Goal: Task Accomplishment & Management: Complete application form

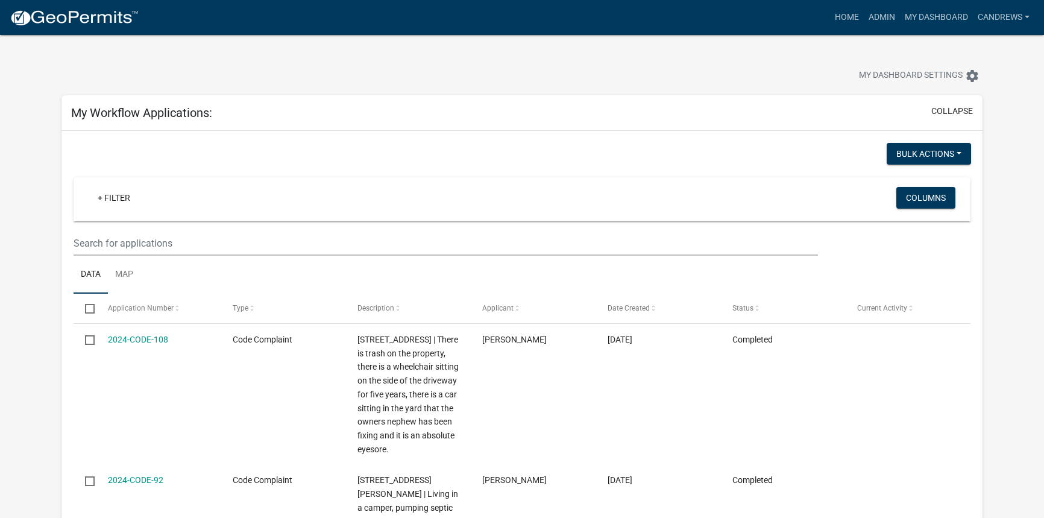
select select "2: 50"
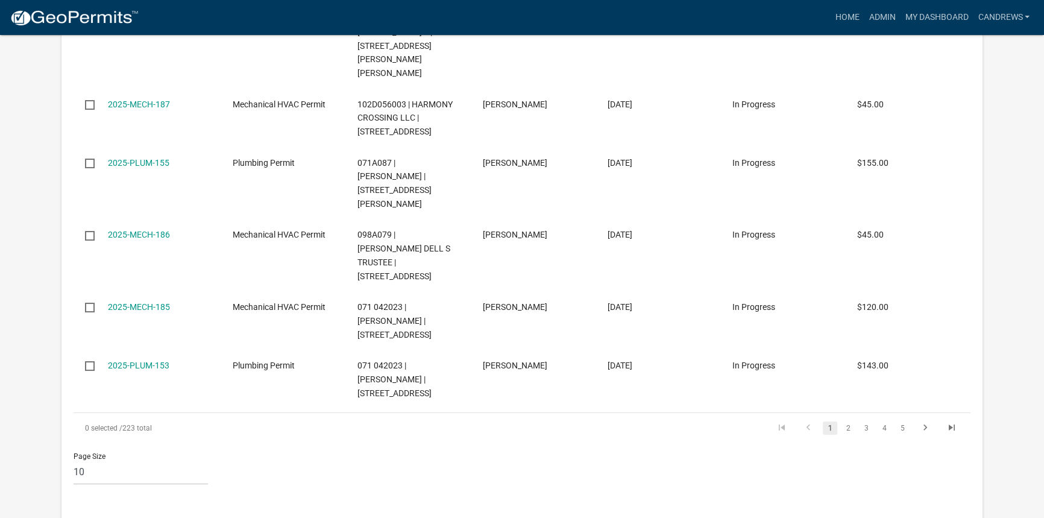
scroll to position [5821, 0]
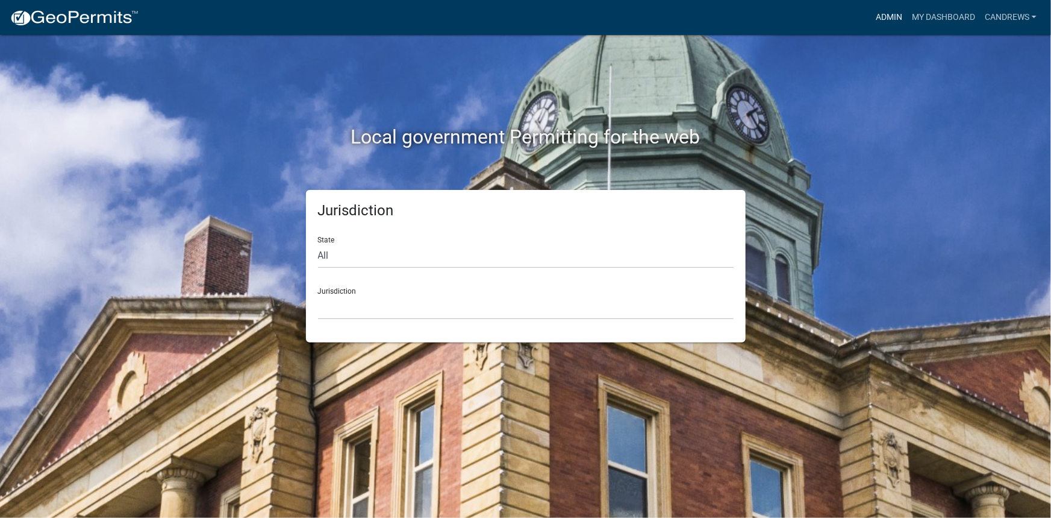
click at [893, 17] on link "Admin" at bounding box center [889, 17] width 36 height 23
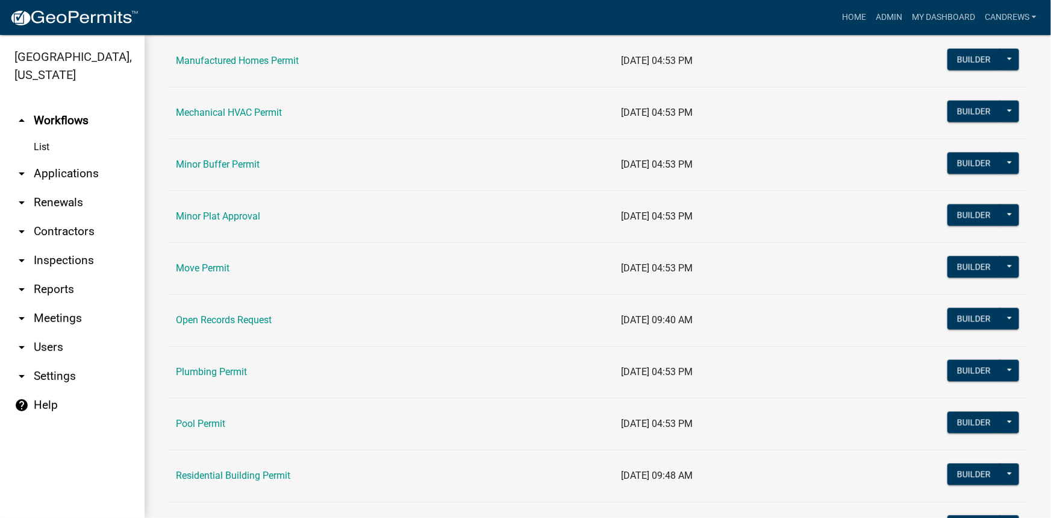
scroll to position [931, 0]
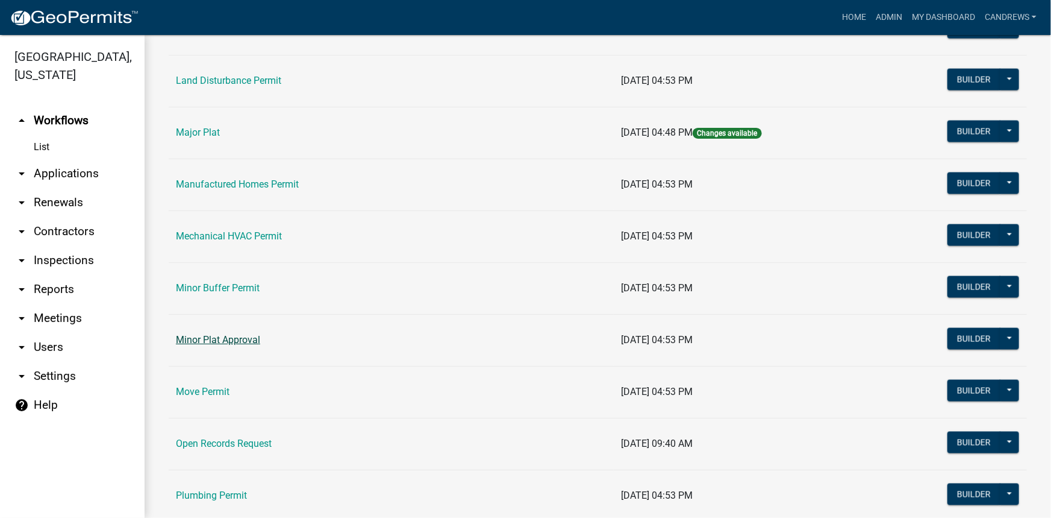
click at [201, 334] on link "Minor Plat Approval" at bounding box center [218, 339] width 84 height 11
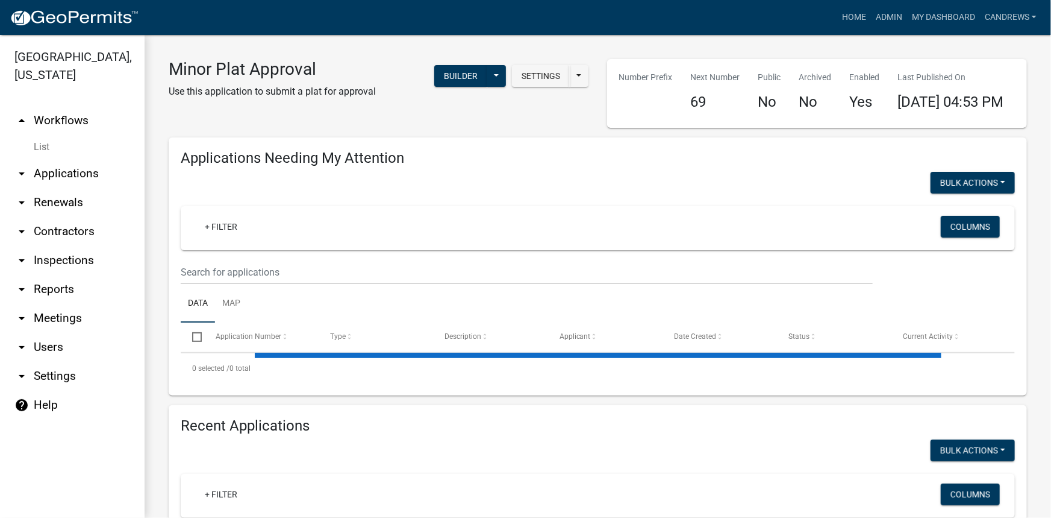
select select "1: 25"
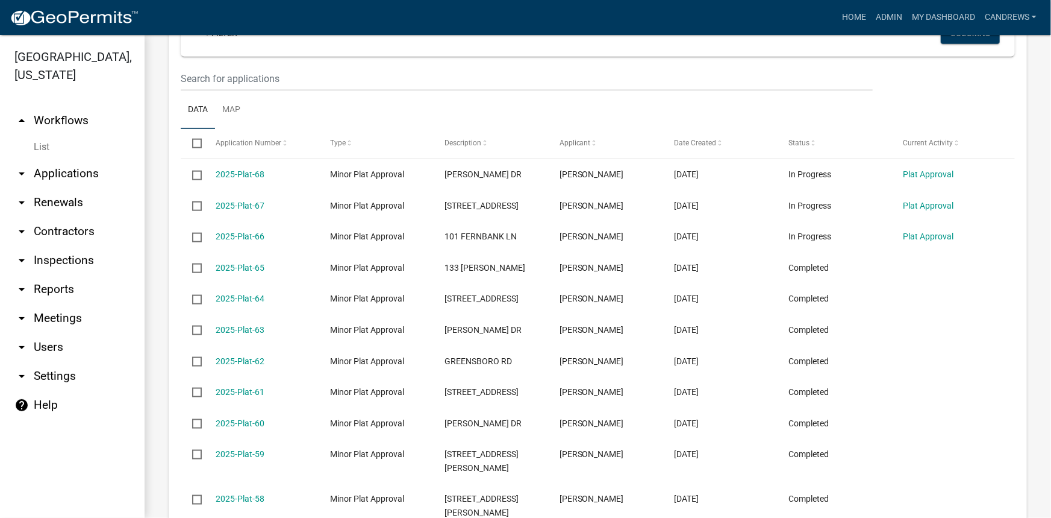
scroll to position [657, 0]
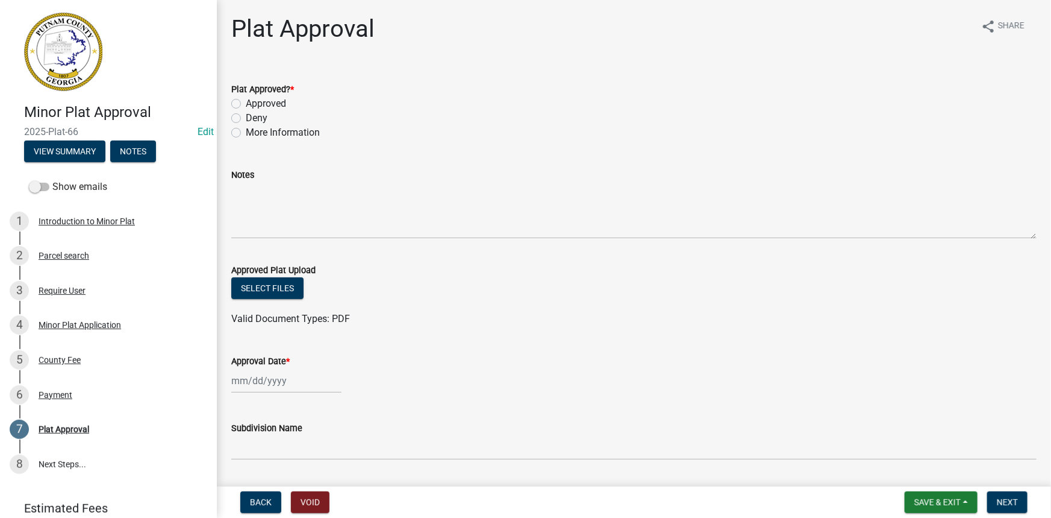
click at [260, 105] on label "Approved" at bounding box center [266, 103] width 40 height 14
click at [254, 104] on input "Approved" at bounding box center [250, 100] width 8 height 8
radio input "true"
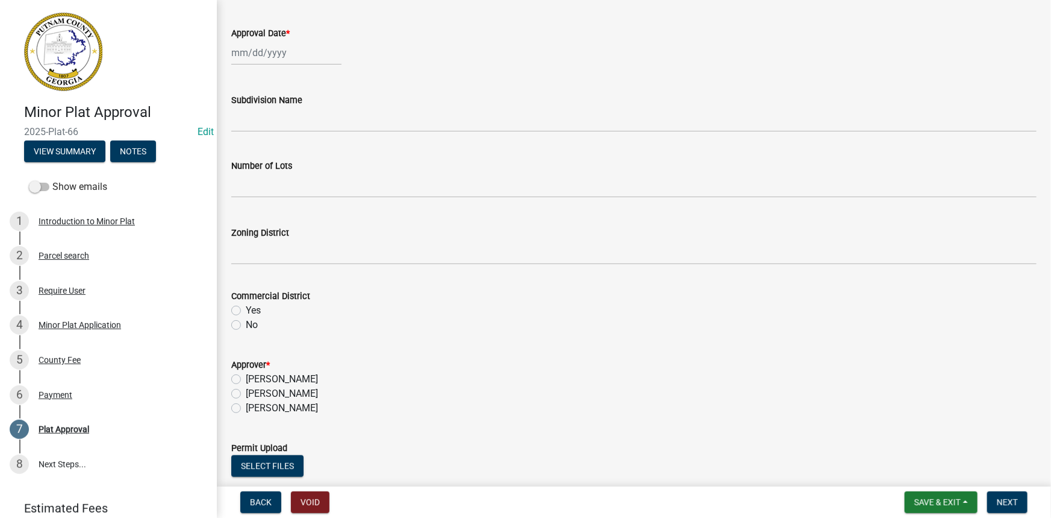
scroll to position [328, 0]
click at [271, 392] on label "[PERSON_NAME]" at bounding box center [282, 393] width 72 height 14
click at [254, 392] on input "[PERSON_NAME]" at bounding box center [250, 390] width 8 height 8
radio input "true"
click at [228, 324] on div "Commercial District Yes No" at bounding box center [634, 303] width 824 height 58
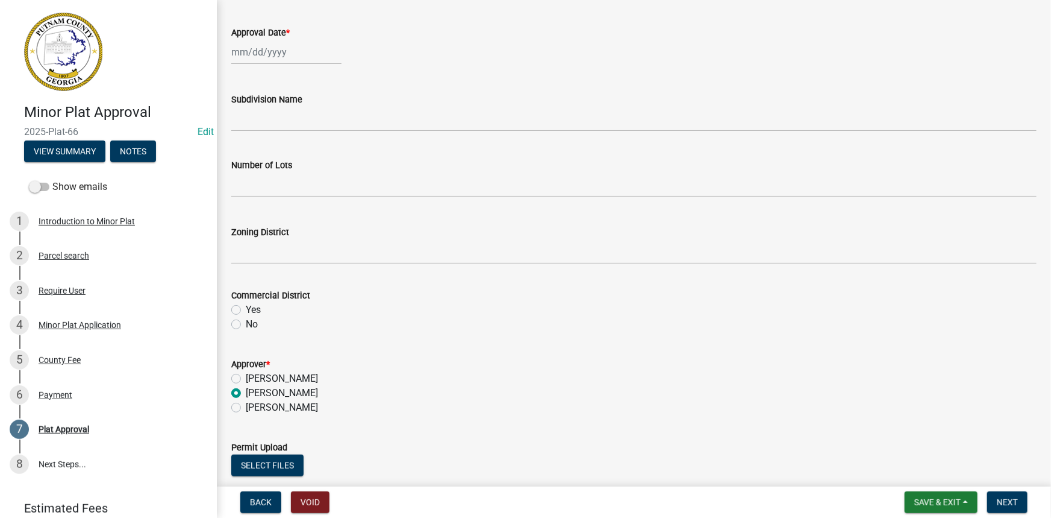
click at [246, 324] on label "No" at bounding box center [252, 324] width 12 height 14
click at [246, 324] on input "No" at bounding box center [250, 321] width 8 height 8
radio input "true"
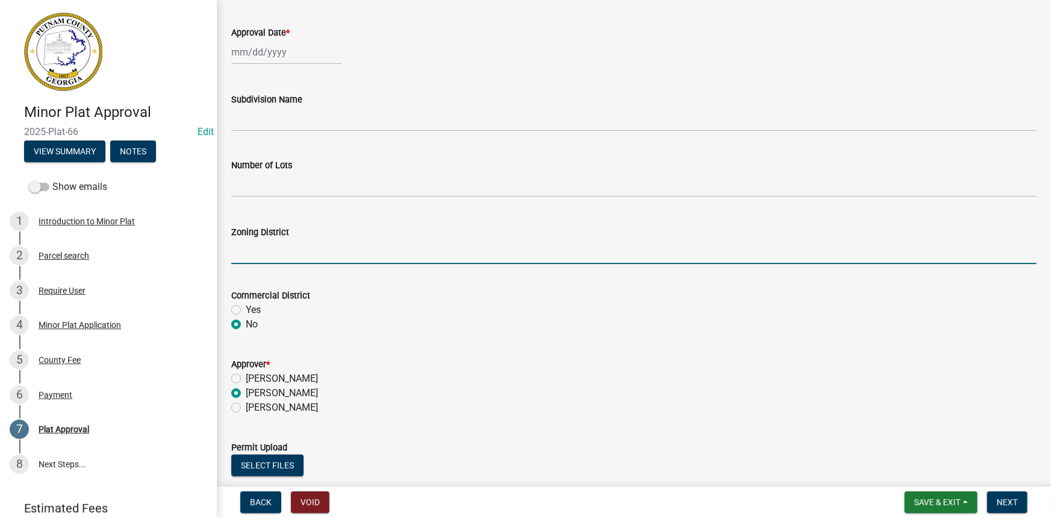
click at [273, 243] on input "Zoning District" at bounding box center [634, 251] width 806 height 25
type input "RM-3"
click at [261, 52] on div at bounding box center [286, 52] width 110 height 25
select select "8"
select select "2025"
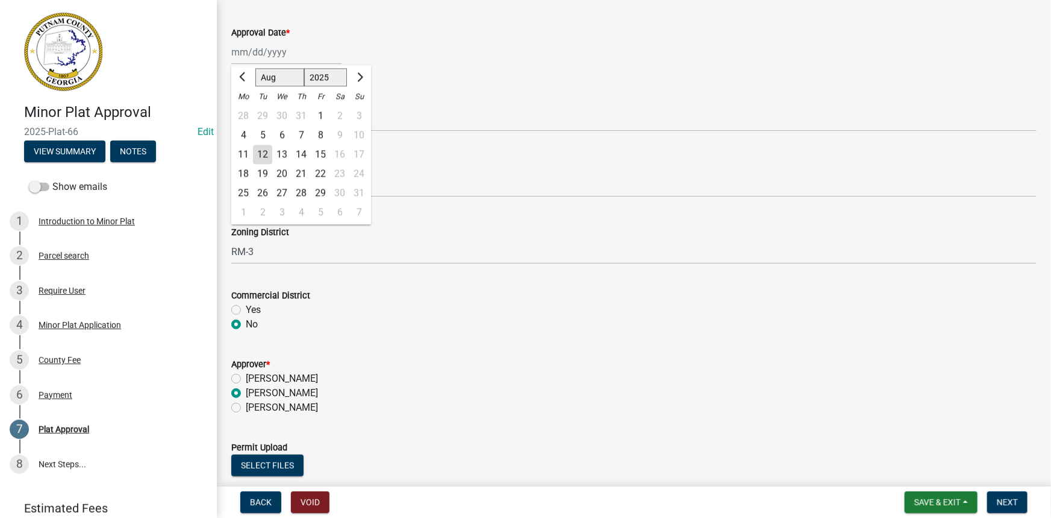
click at [261, 149] on div "12" at bounding box center [262, 154] width 19 height 19
type input "[DATE]"
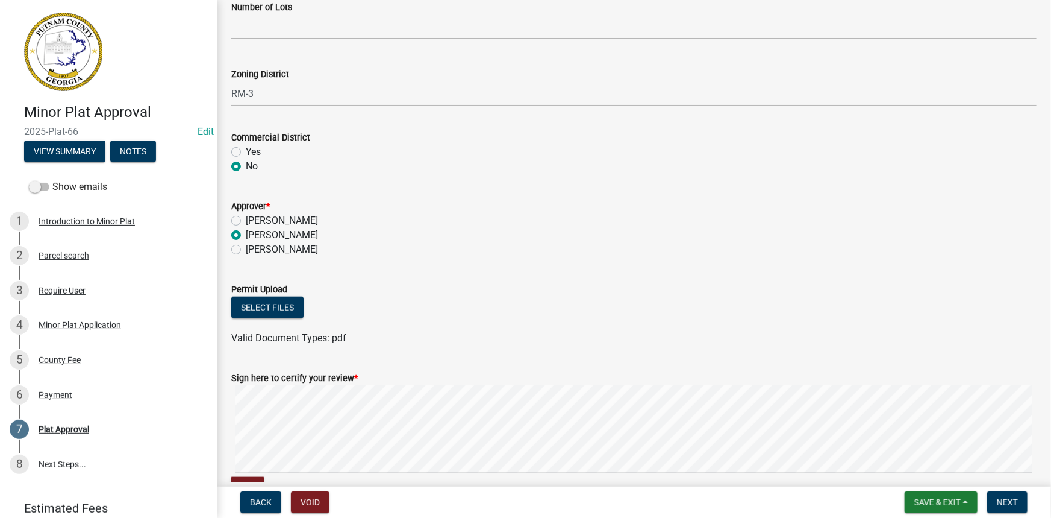
scroll to position [493, 0]
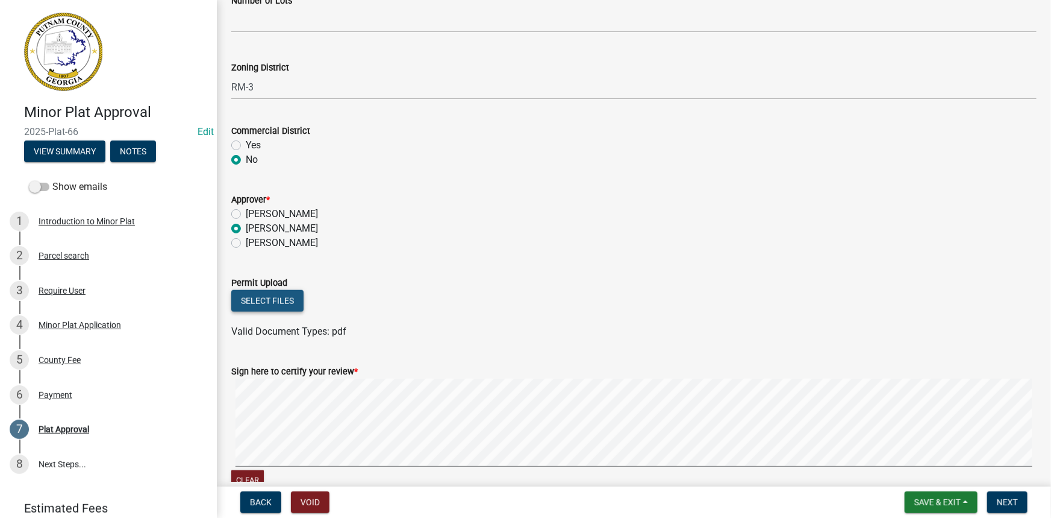
click at [290, 296] on button "Select files" at bounding box center [267, 301] width 72 height 22
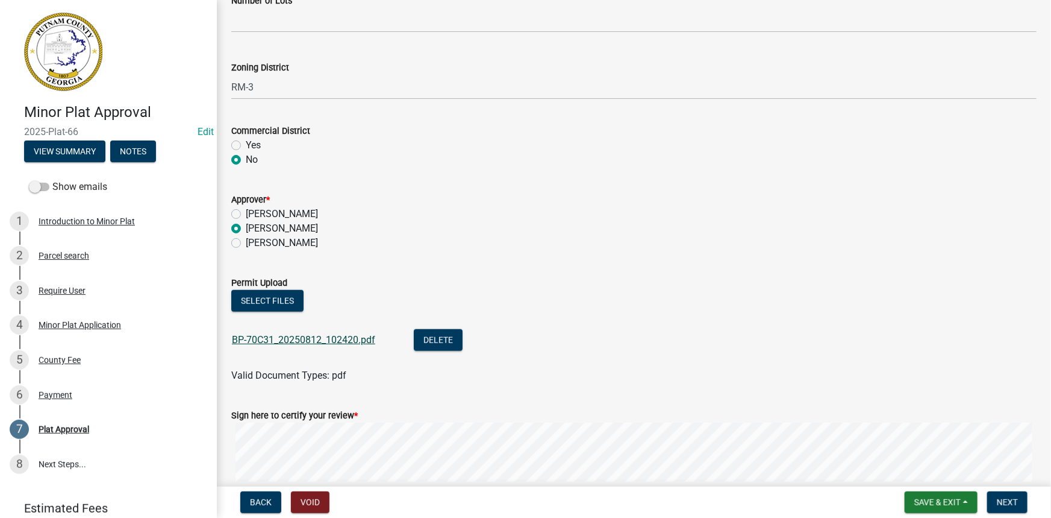
click at [311, 334] on link "BP-70C31_20250812_102420.pdf" at bounding box center [303, 339] width 143 height 11
click at [298, 181] on form "Approver * Lisa Jackson Courtney Andrews Kenteria Williams" at bounding box center [634, 214] width 806 height 72
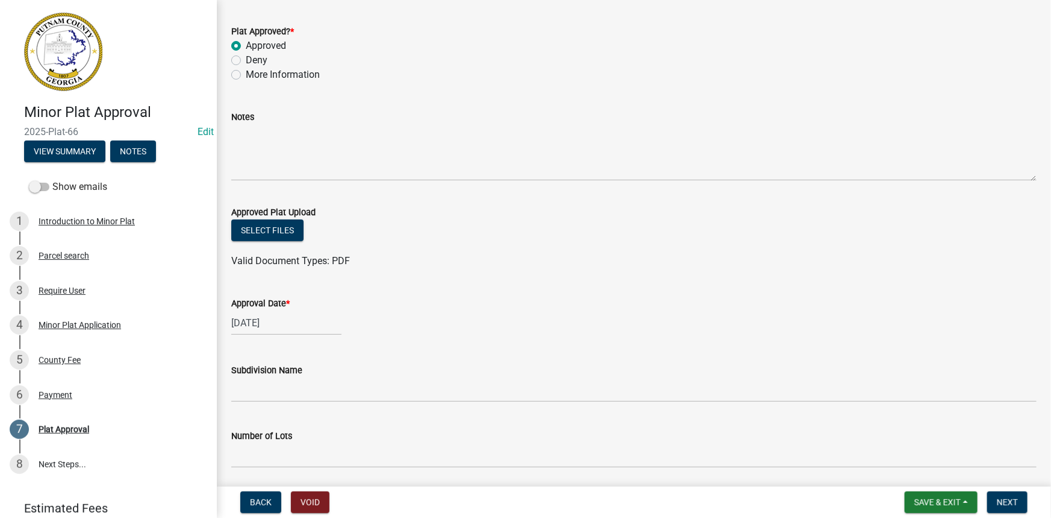
scroll to position [54, 0]
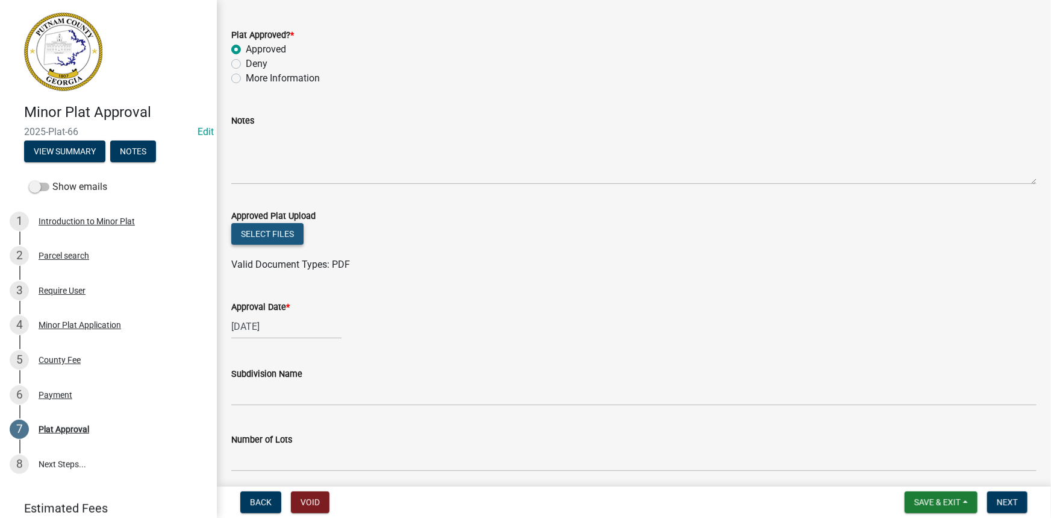
click at [274, 227] on button "Select files" at bounding box center [267, 234] width 72 height 22
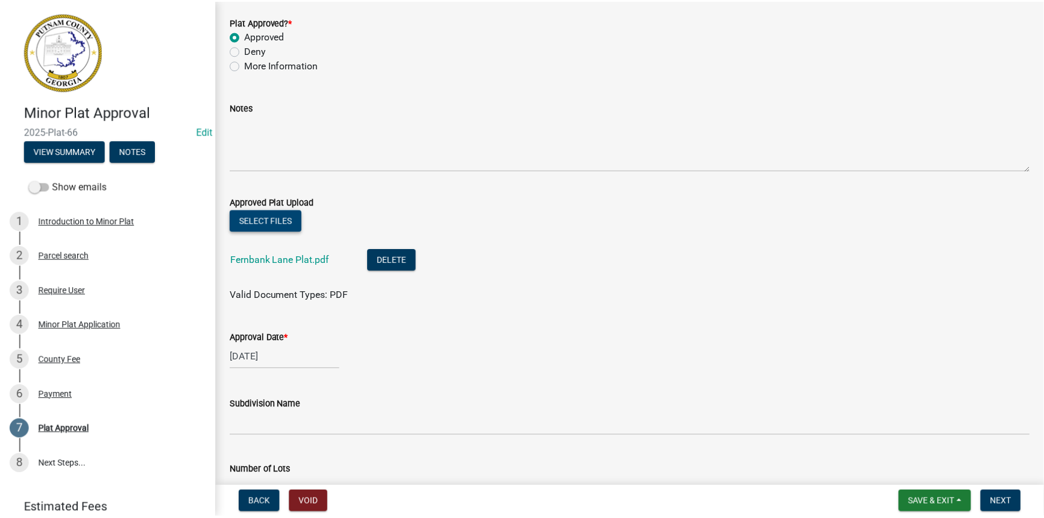
scroll to position [0, 0]
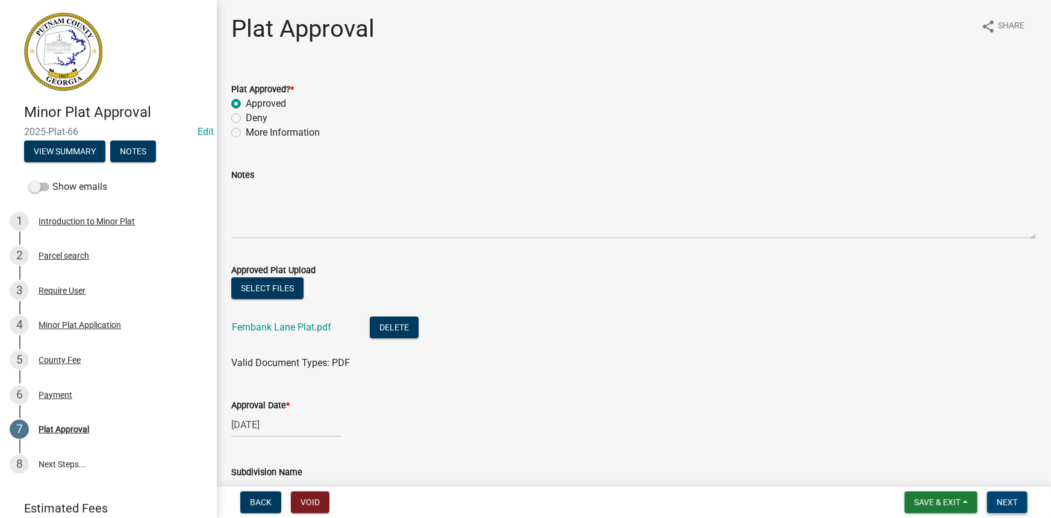
click at [1006, 502] on span "Next" at bounding box center [1007, 502] width 21 height 10
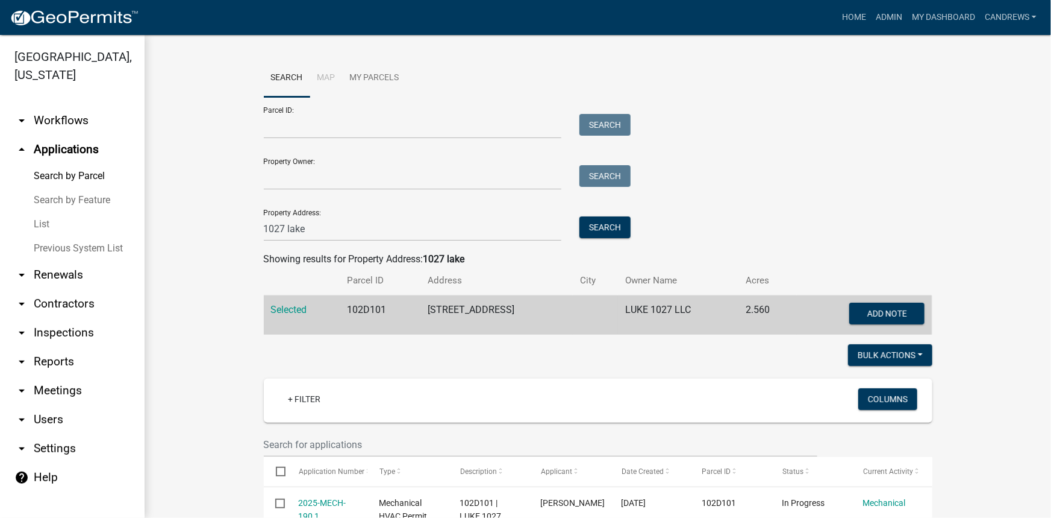
scroll to position [657, 0]
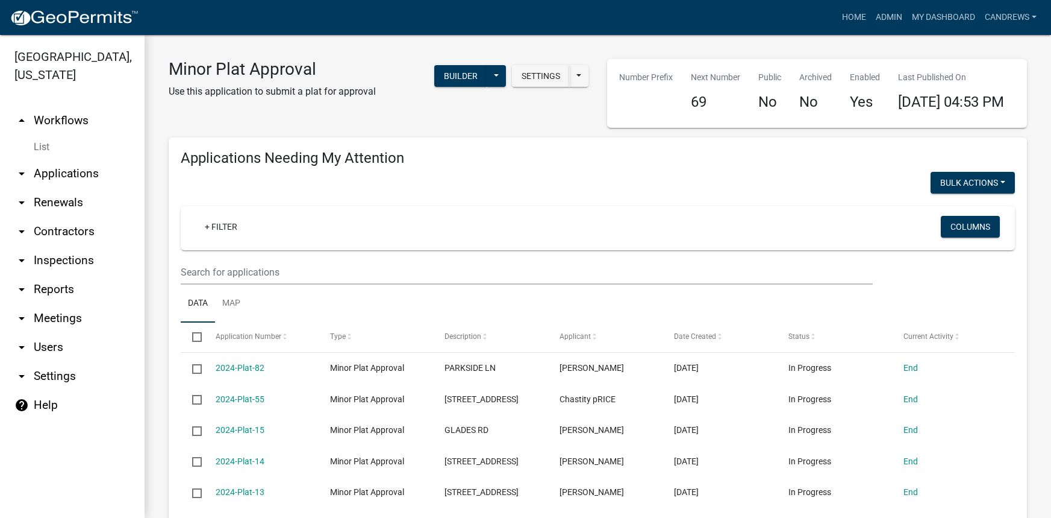
select select "1: 25"
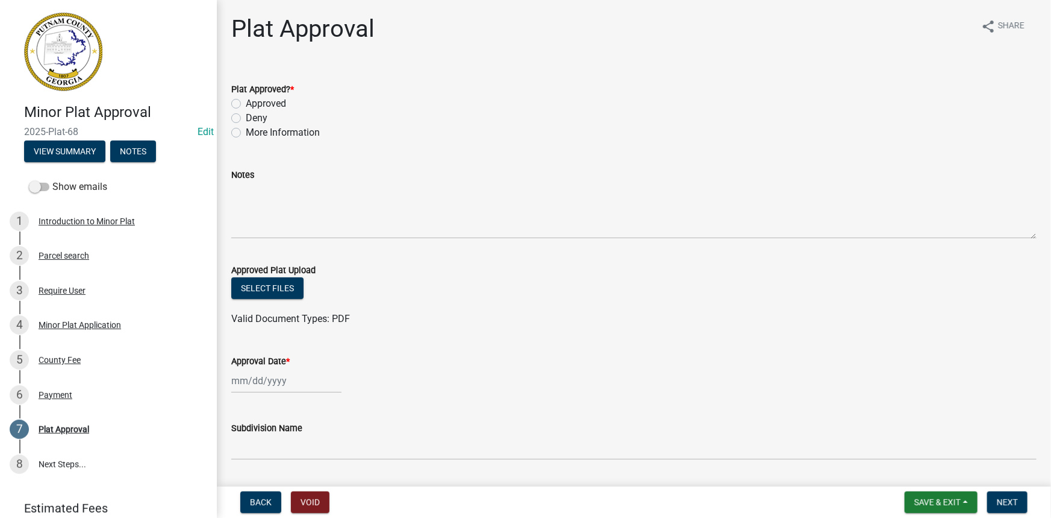
click at [263, 106] on label "Approved" at bounding box center [266, 103] width 40 height 14
click at [254, 104] on input "Approved" at bounding box center [250, 100] width 8 height 8
radio input "true"
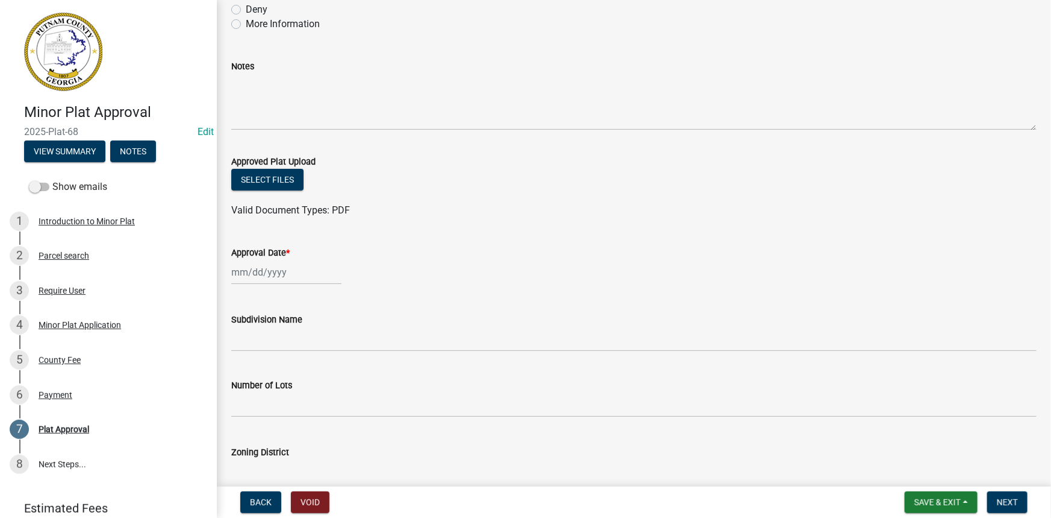
scroll to position [109, 0]
click at [279, 172] on button "Select files" at bounding box center [267, 179] width 72 height 22
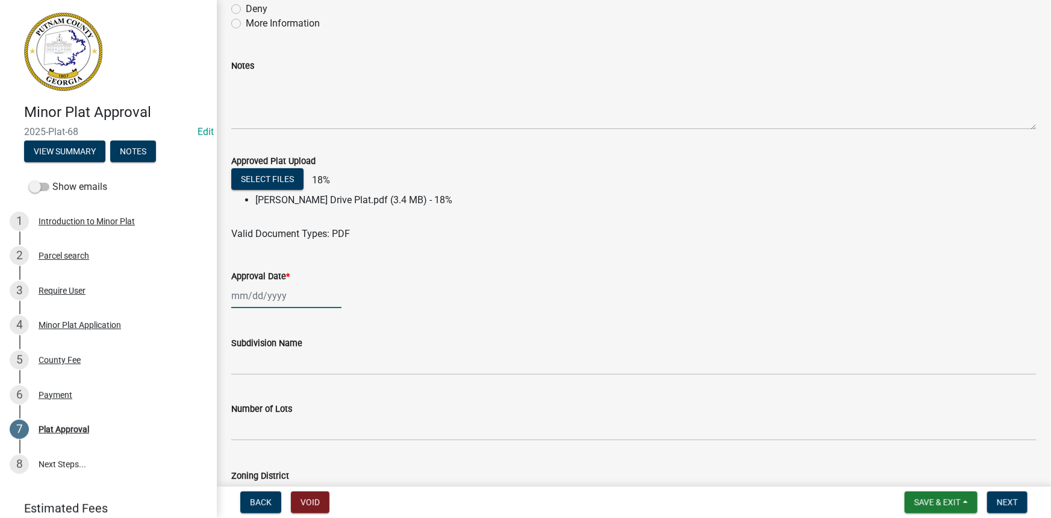
click at [276, 295] on div at bounding box center [286, 295] width 110 height 25
select select "8"
select select "2025"
click at [263, 398] on div "12" at bounding box center [262, 398] width 19 height 19
type input "[DATE]"
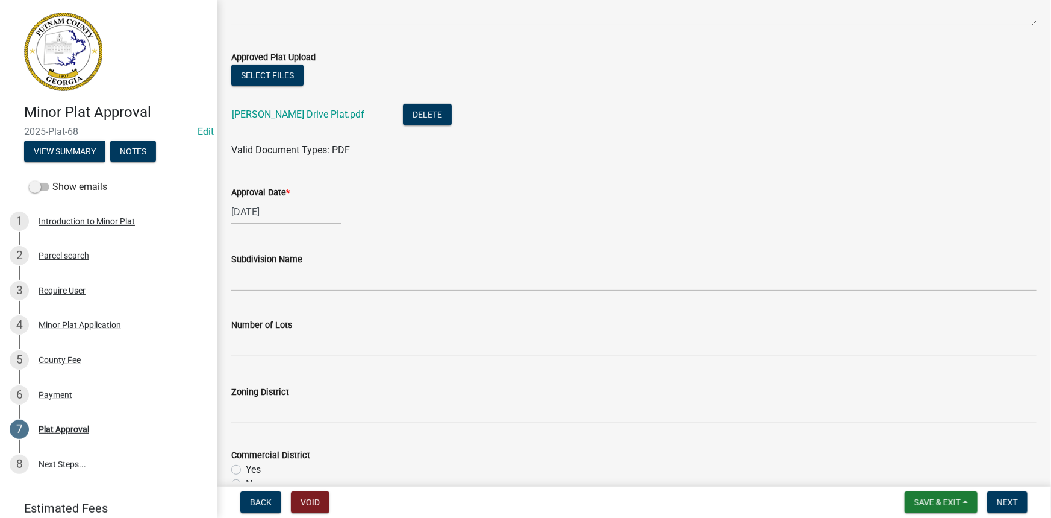
scroll to position [274, 0]
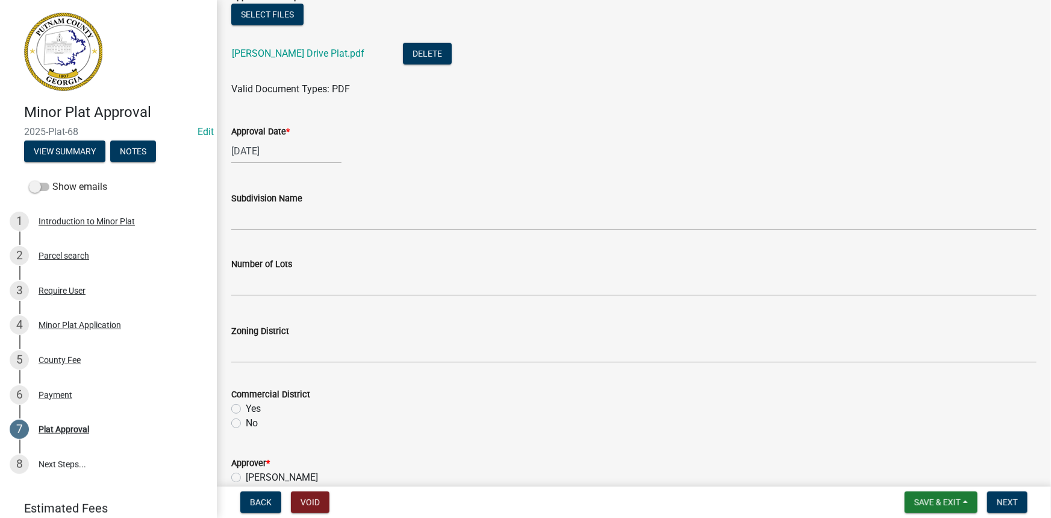
click at [304, 295] on wm-data-entity-input "Number of Lots" at bounding box center [634, 273] width 806 height 67
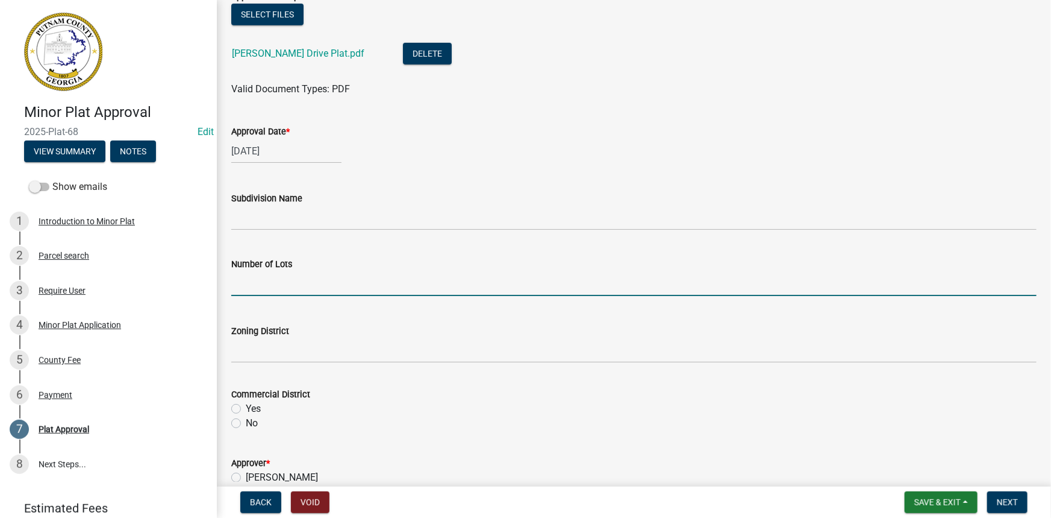
click at [302, 291] on input "text" at bounding box center [634, 283] width 806 height 25
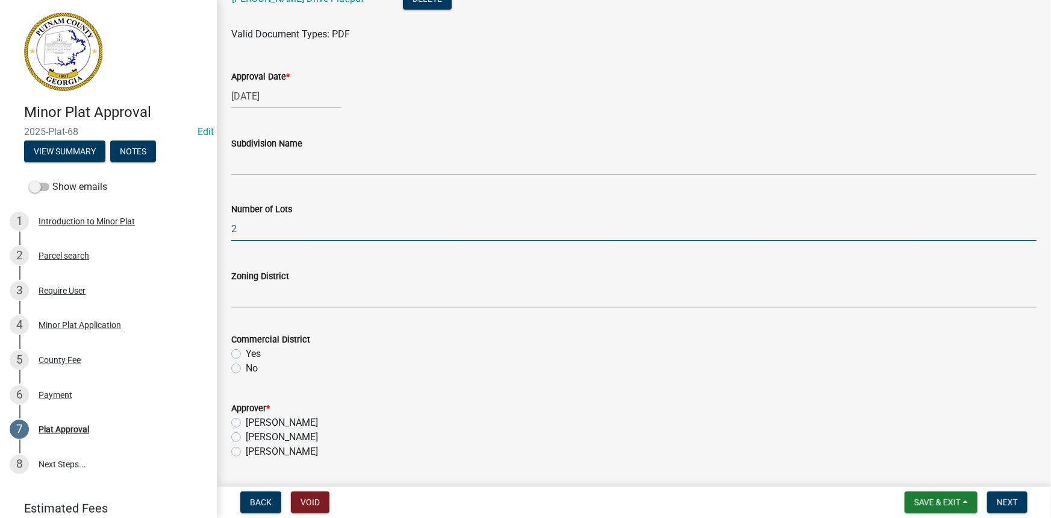
type input "2"
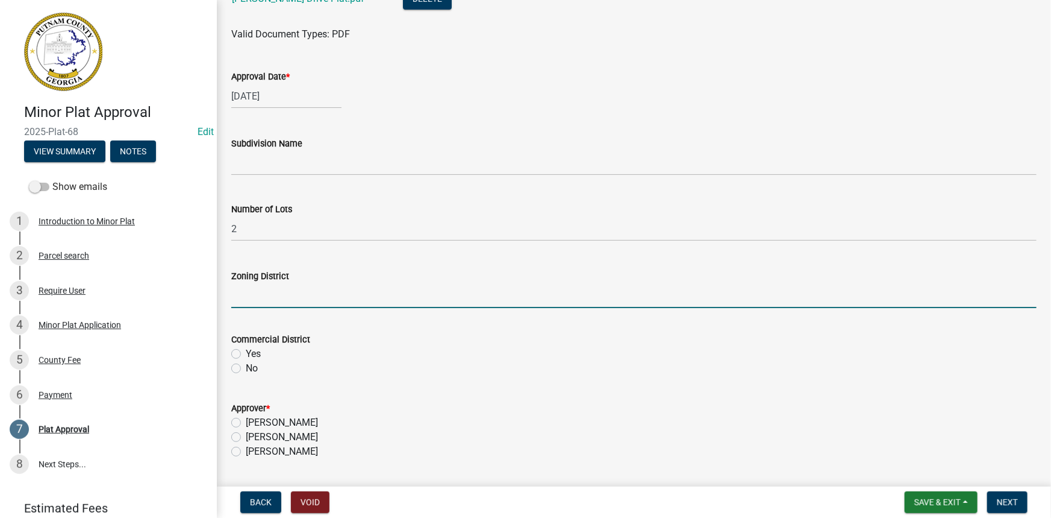
click at [281, 301] on input "Zoning District" at bounding box center [634, 295] width 806 height 25
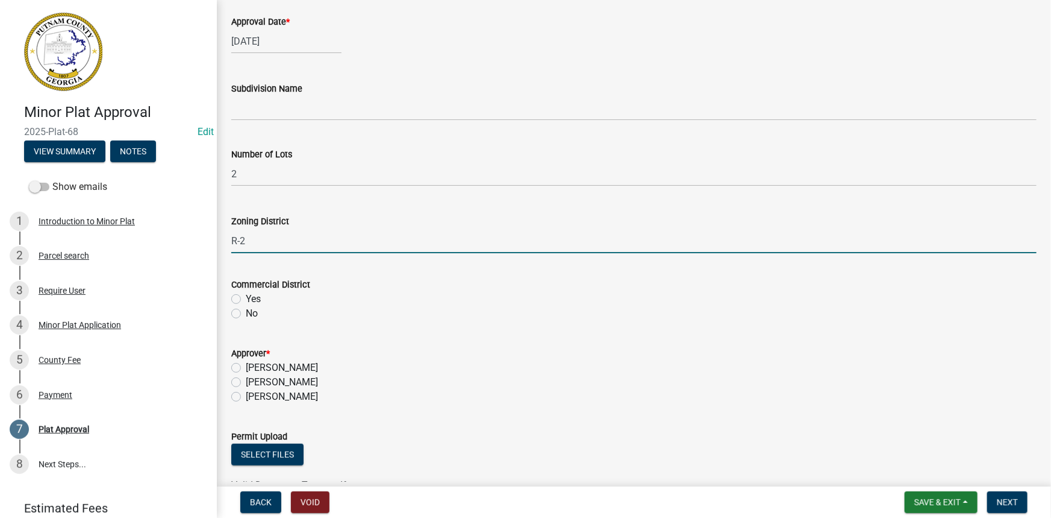
type input "R-2"
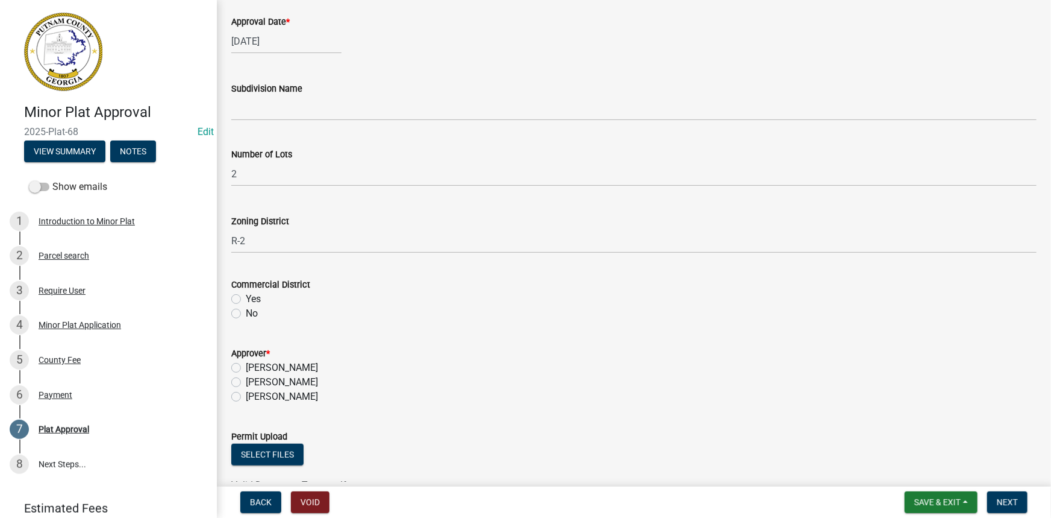
click at [246, 312] on label "No" at bounding box center [252, 313] width 12 height 14
click at [246, 312] on input "No" at bounding box center [250, 310] width 8 height 8
radio input "true"
click at [246, 381] on label "[PERSON_NAME]" at bounding box center [282, 382] width 72 height 14
click at [246, 381] on input "[PERSON_NAME]" at bounding box center [250, 379] width 8 height 8
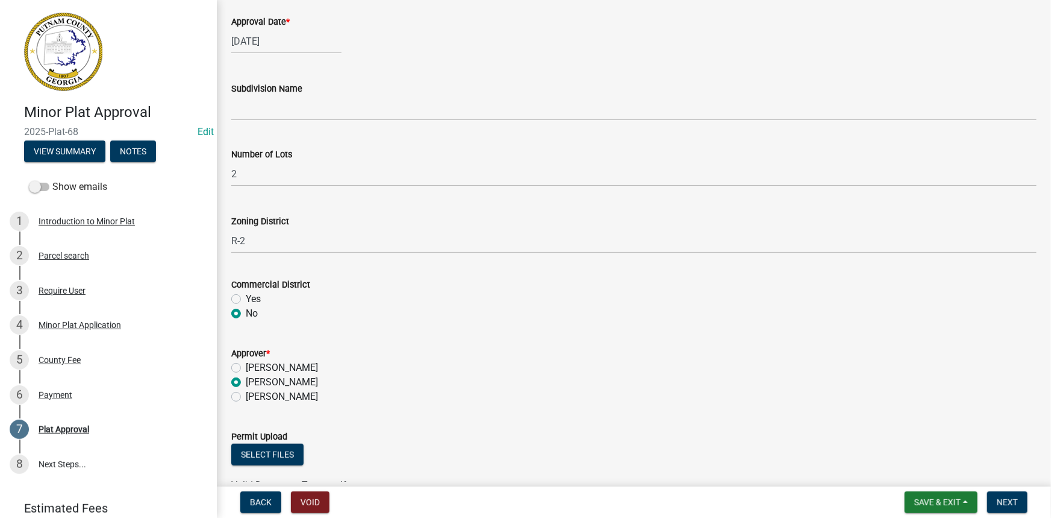
radio input "true"
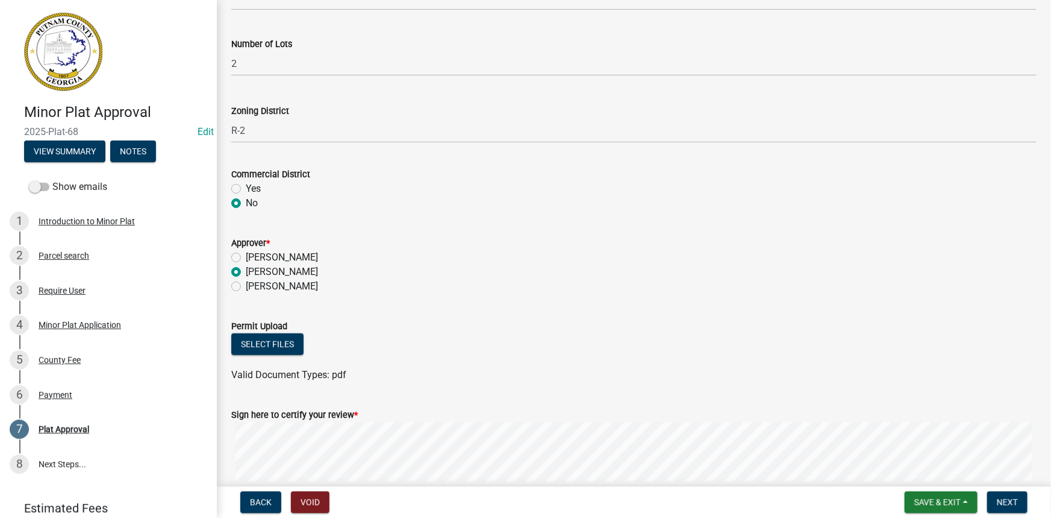
scroll to position [602, 0]
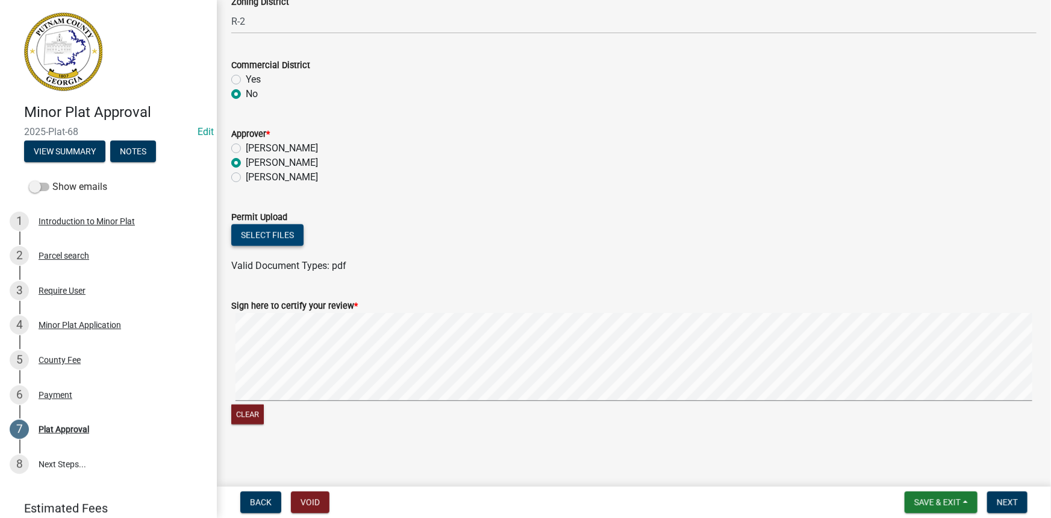
click at [273, 245] on button "Select files" at bounding box center [267, 235] width 72 height 22
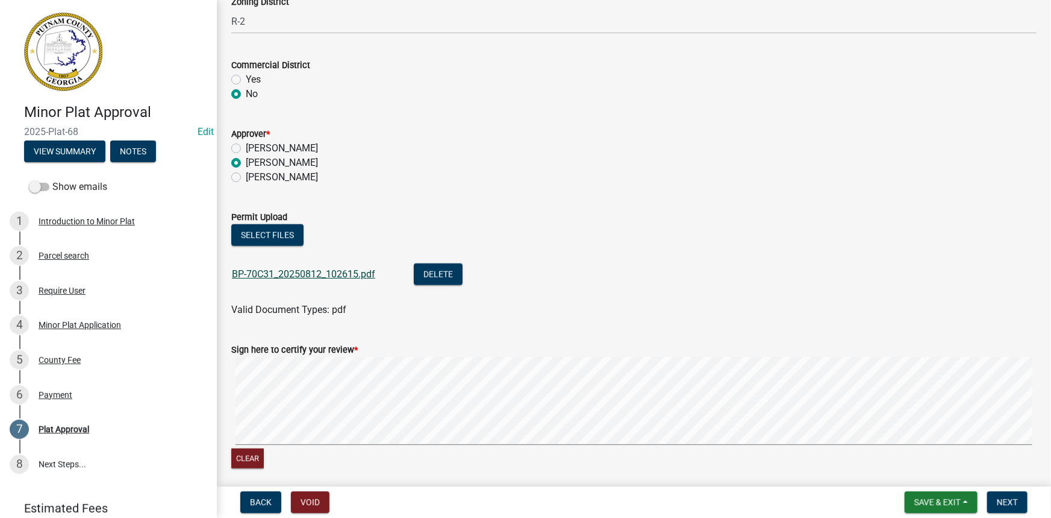
click at [344, 275] on link "BP-70C31_20250812_102615.pdf" at bounding box center [303, 273] width 143 height 11
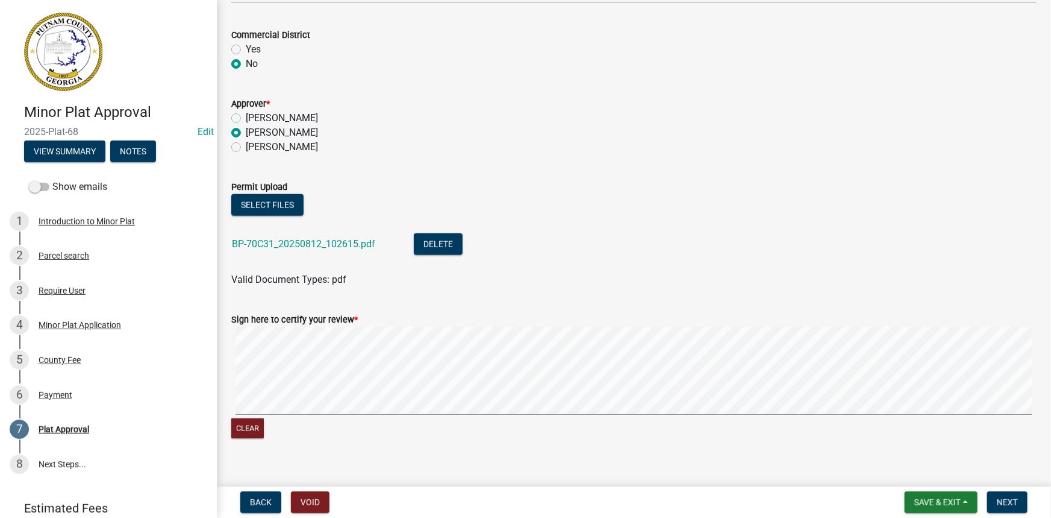
scroll to position [649, 0]
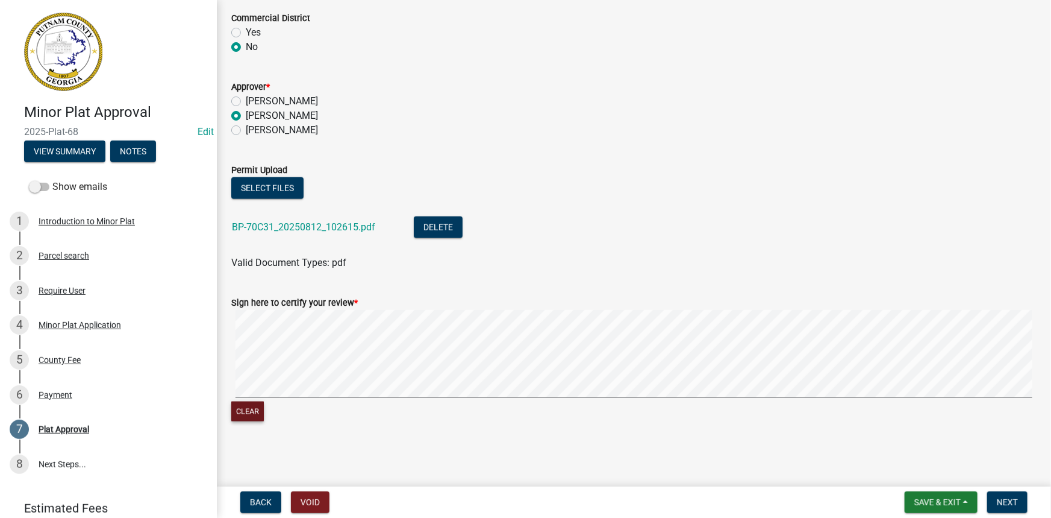
click at [246, 412] on button "Clear" at bounding box center [247, 411] width 33 height 20
click at [251, 415] on button "Clear" at bounding box center [247, 411] width 33 height 20
click at [252, 413] on button "Clear" at bounding box center [247, 411] width 33 height 20
click at [244, 418] on button "Clear" at bounding box center [247, 411] width 33 height 20
click at [1019, 509] on button "Next" at bounding box center [1007, 502] width 40 height 22
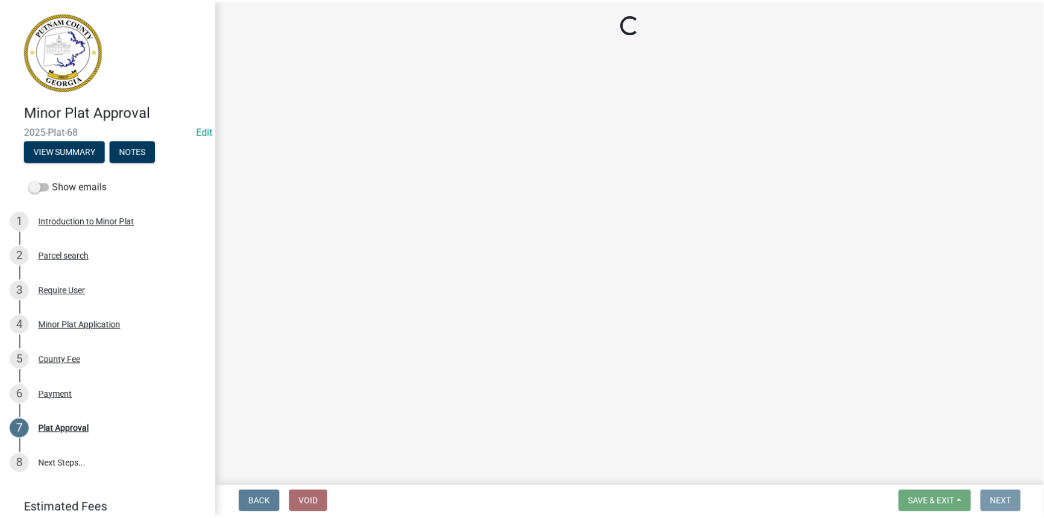
scroll to position [0, 0]
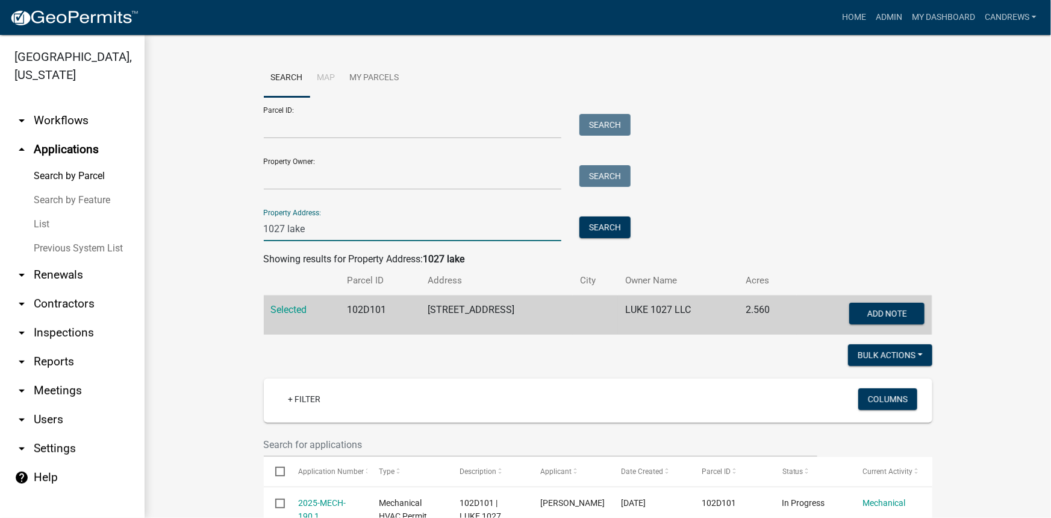
drag, startPoint x: 315, startPoint y: 227, endPoint x: 195, endPoint y: 222, distance: 120.0
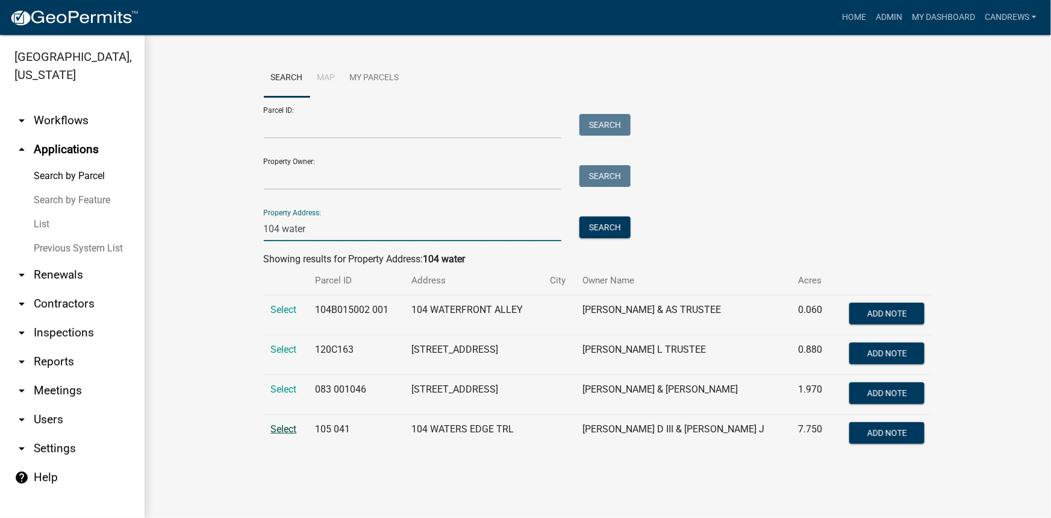
type input "104 water"
click at [285, 431] on span "Select" at bounding box center [284, 428] width 26 height 11
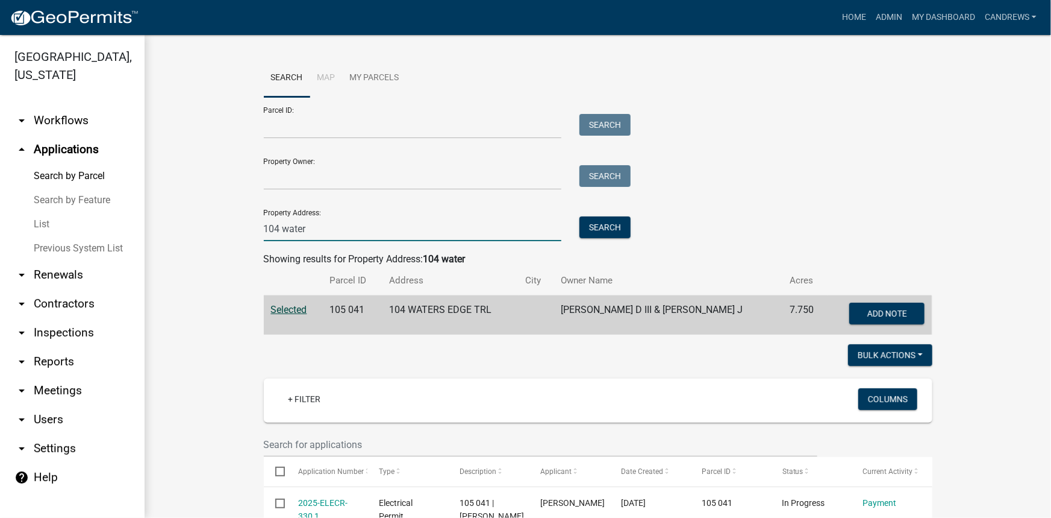
drag, startPoint x: 308, startPoint y: 229, endPoint x: 174, endPoint y: 224, distance: 135.0
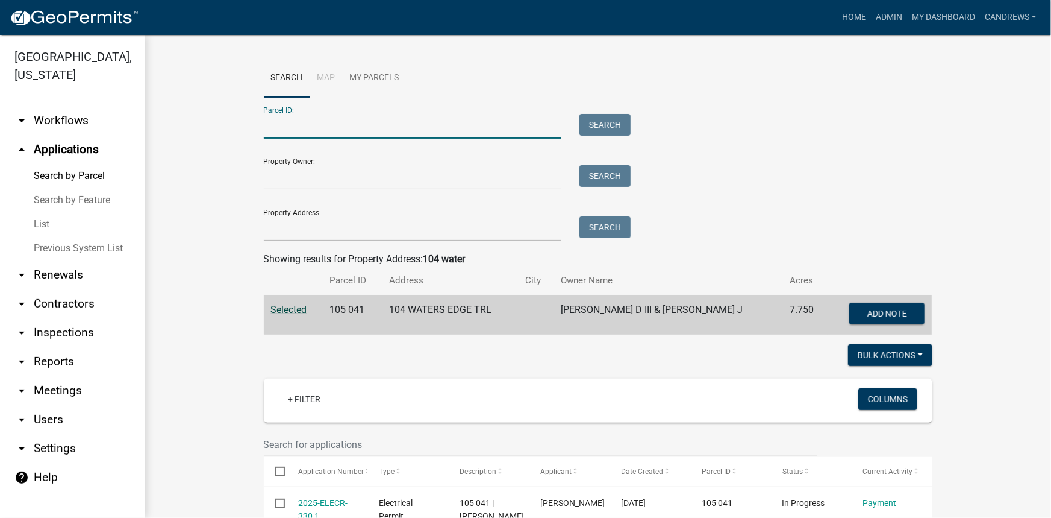
click at [305, 128] on input "Parcel ID:" at bounding box center [413, 126] width 298 height 25
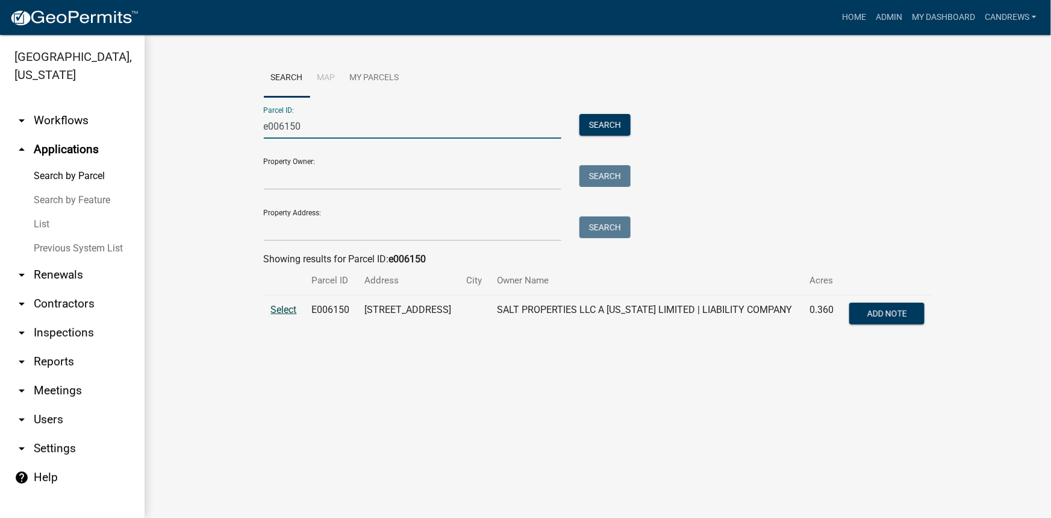
type input "e006150"
click at [272, 309] on span "Select" at bounding box center [284, 309] width 26 height 11
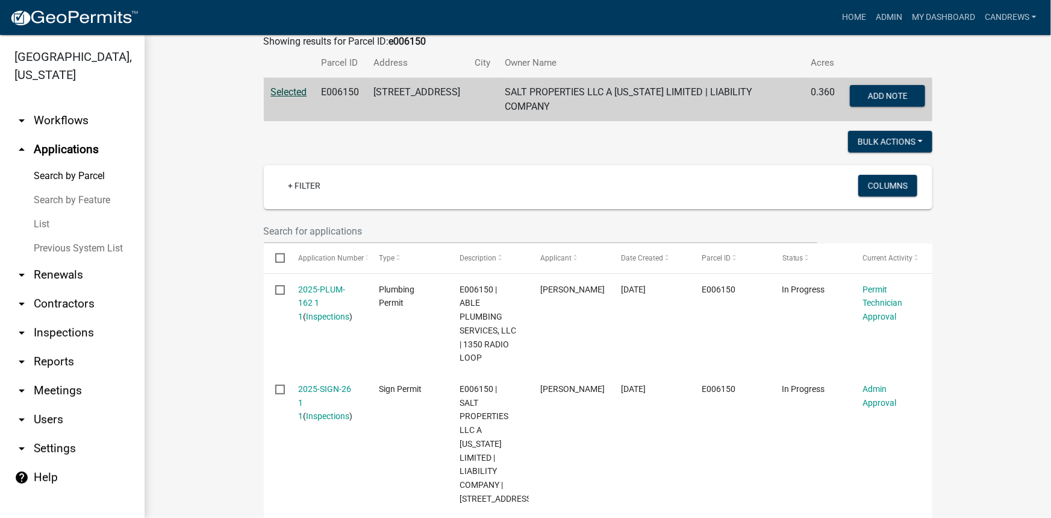
scroll to position [219, 0]
click at [51, 220] on link "List" at bounding box center [72, 224] width 145 height 24
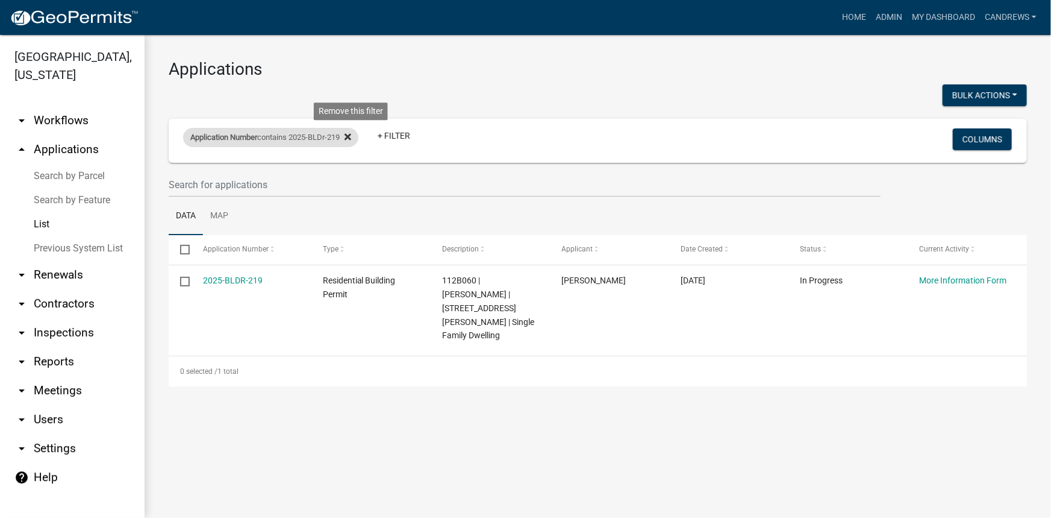
click at [348, 140] on fa-icon at bounding box center [345, 137] width 11 height 19
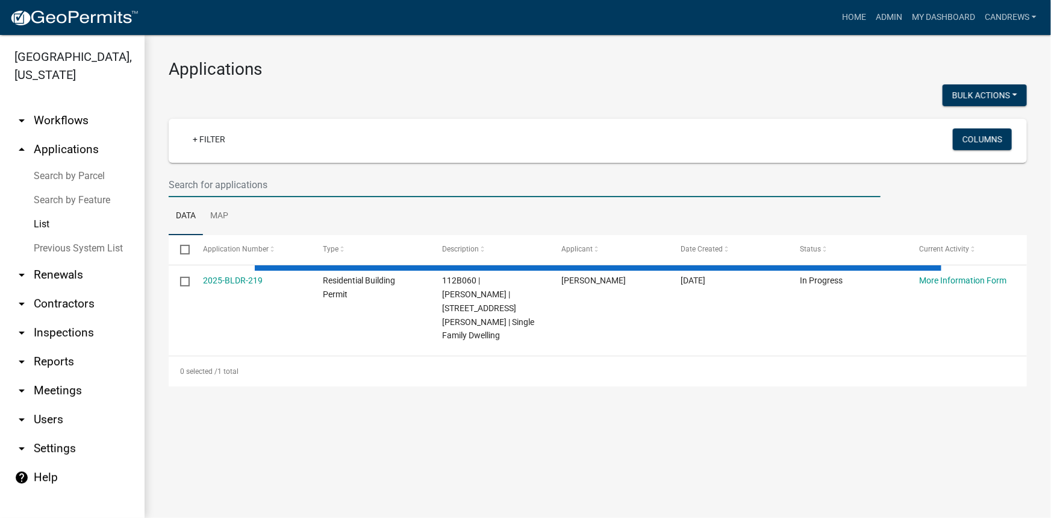
click at [202, 178] on input "text" at bounding box center [525, 184] width 712 height 25
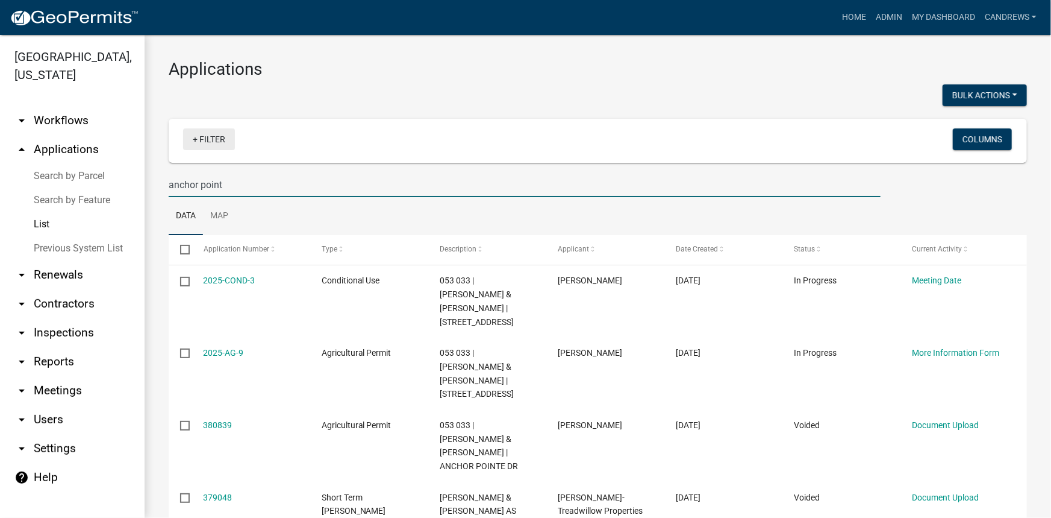
type input "anchor point"
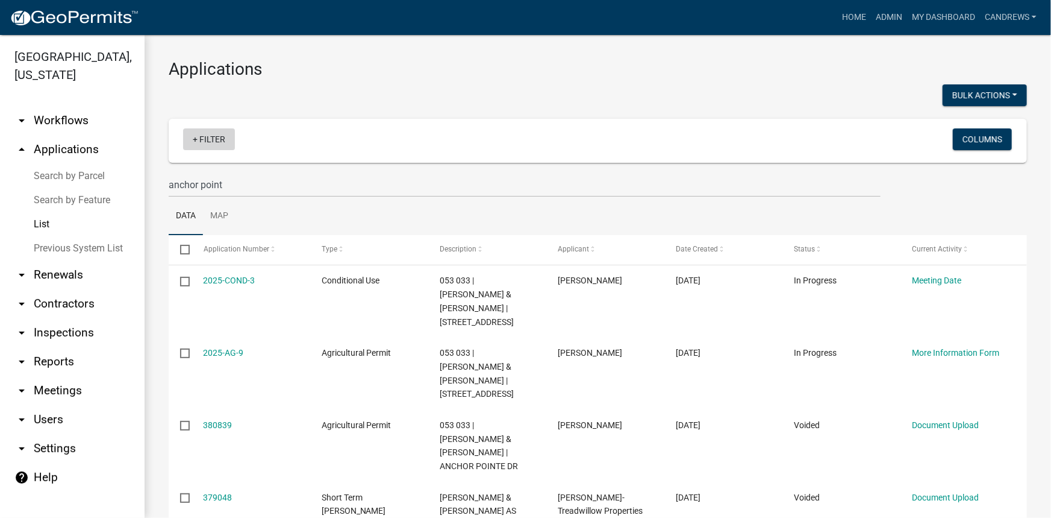
click at [205, 143] on link "+ Filter" at bounding box center [209, 139] width 52 height 22
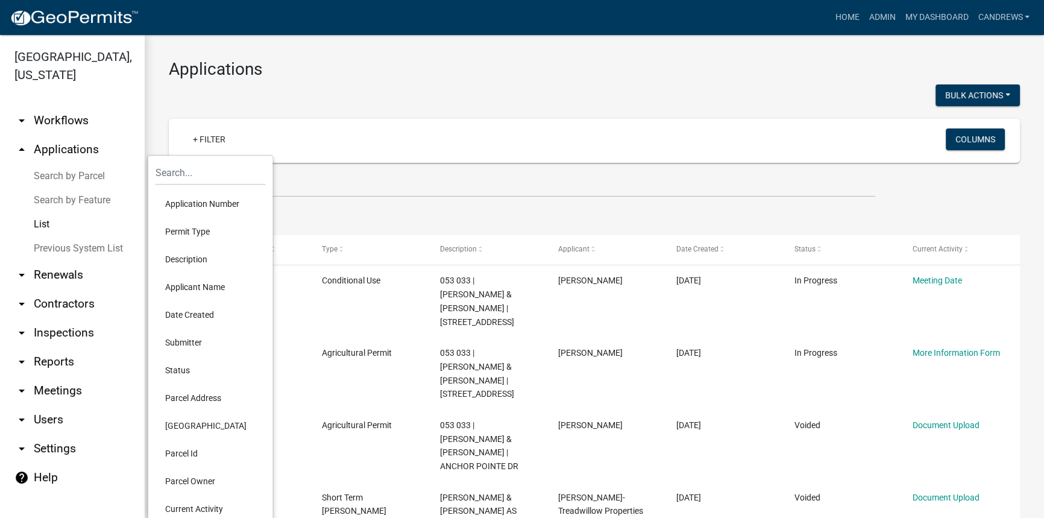
click at [205, 258] on li "Description" at bounding box center [210, 259] width 110 height 28
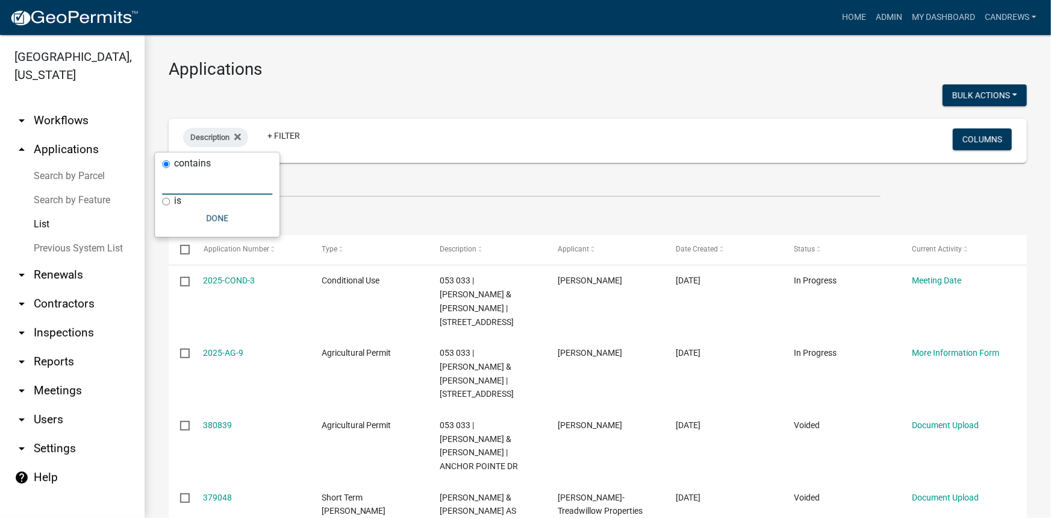
click at [214, 190] on input "text" at bounding box center [217, 182] width 110 height 25
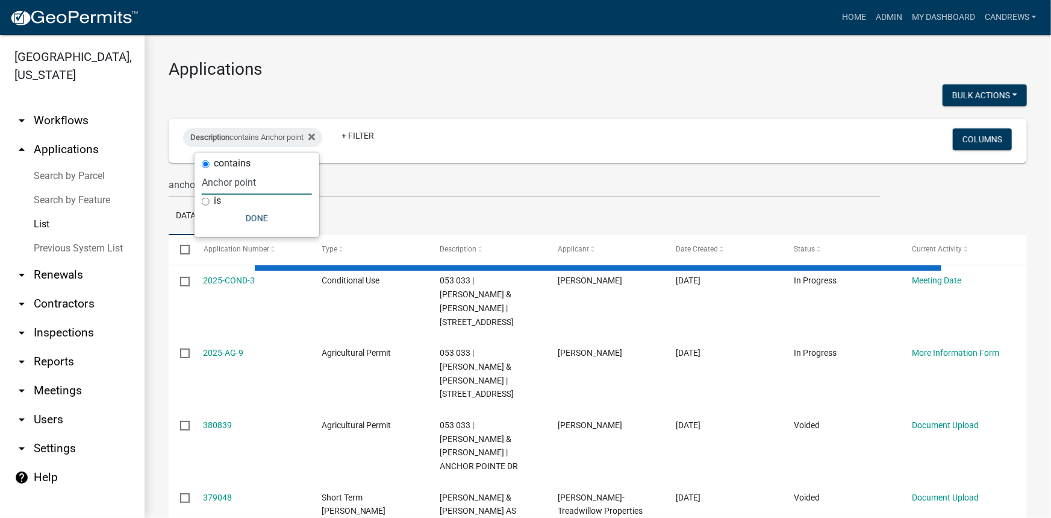
type input "Anchor point"
click at [255, 211] on button "Done" at bounding box center [257, 218] width 110 height 22
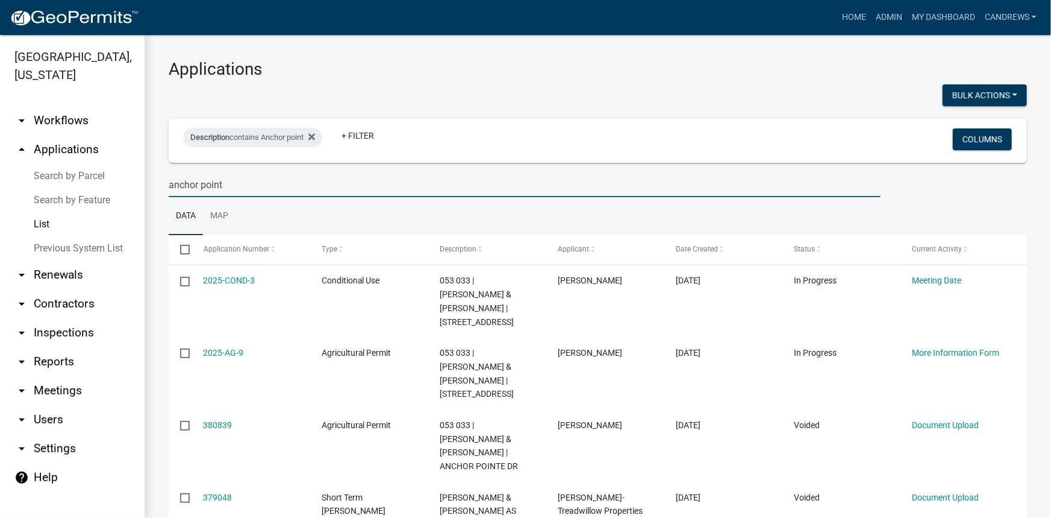
drag, startPoint x: 223, startPoint y: 183, endPoint x: 45, endPoint y: 170, distance: 178.2
click at [45, 170] on div "Putnam County, Georgia arrow_drop_down Workflows List arrow_drop_up Application…" at bounding box center [525, 276] width 1051 height 483
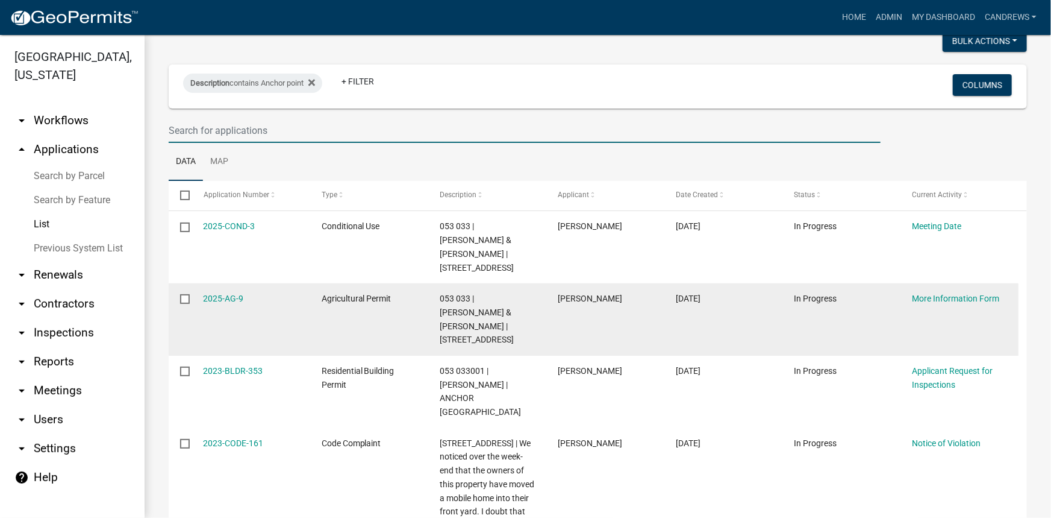
scroll to position [109, 0]
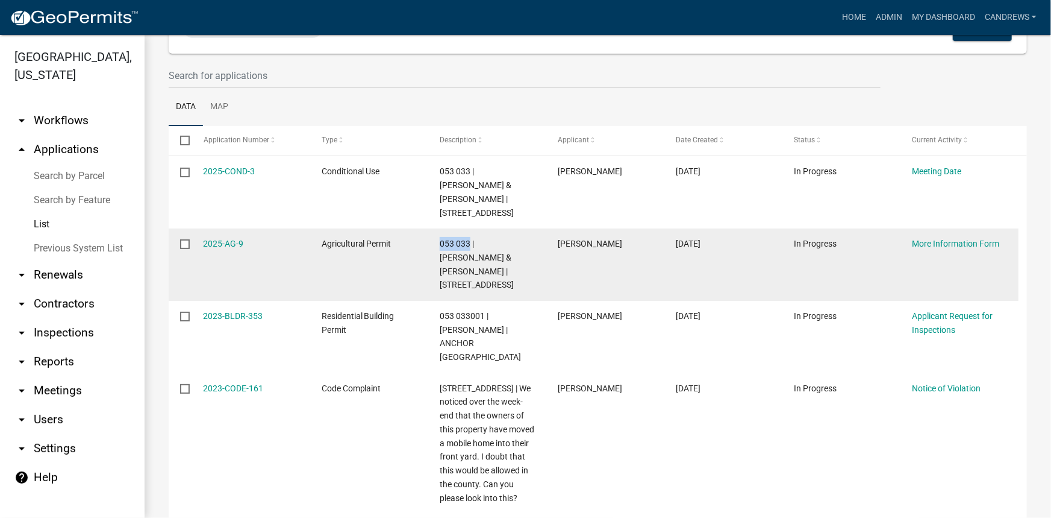
drag, startPoint x: 439, startPoint y: 256, endPoint x: 468, endPoint y: 256, distance: 28.9
click at [468, 256] on span "053 033 | DEROCHE STEVEN J & DEBORAH L | 297 ANCHOR POINTE DR | Horse Barn" at bounding box center [477, 264] width 74 height 51
copy span "053 033"
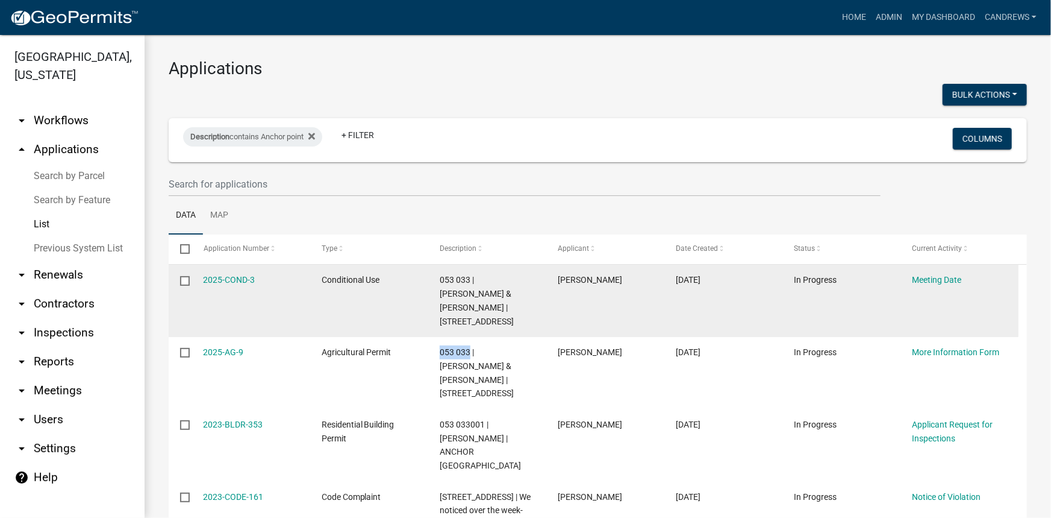
scroll to position [0, 0]
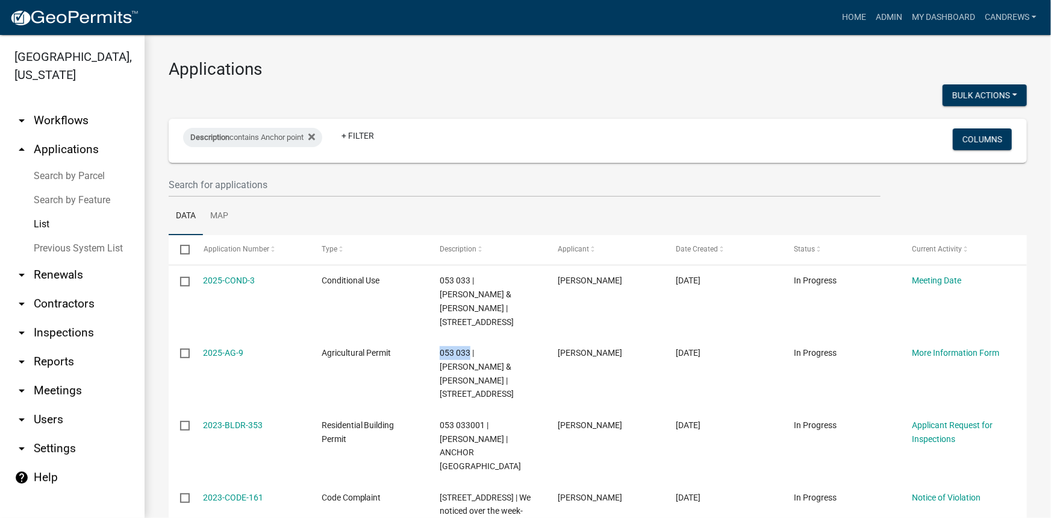
click at [84, 150] on link "arrow_drop_up Applications" at bounding box center [72, 149] width 145 height 29
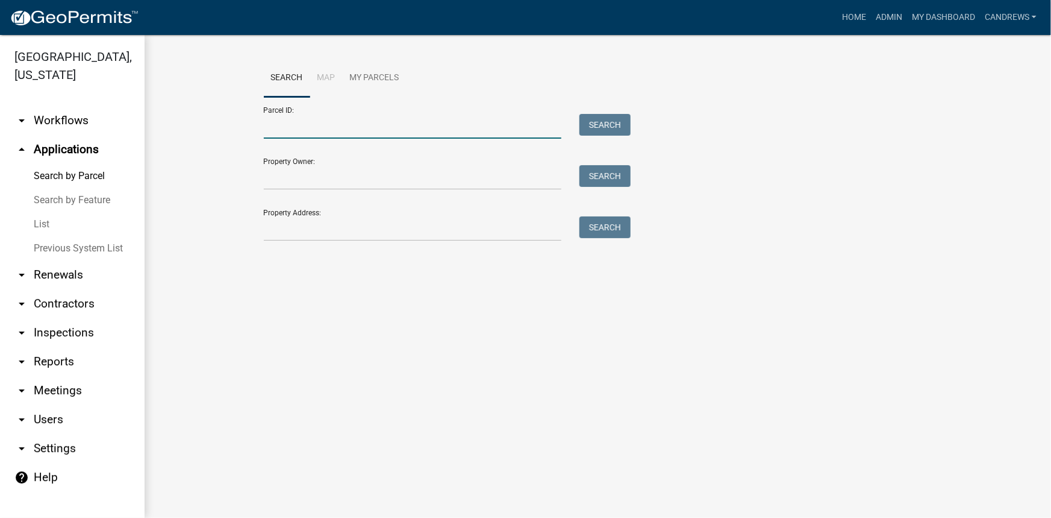
click at [307, 130] on input "Parcel ID:" at bounding box center [413, 126] width 298 height 25
paste input "086C053"
drag, startPoint x: 325, startPoint y: 129, endPoint x: 190, endPoint y: 129, distance: 135.6
click at [190, 129] on wm-workflow-application-search-view "Search Map My Parcels Parcel ID: 086C053 Search Property Owner: Search Property…" at bounding box center [598, 155] width 859 height 193
type input "086C053"
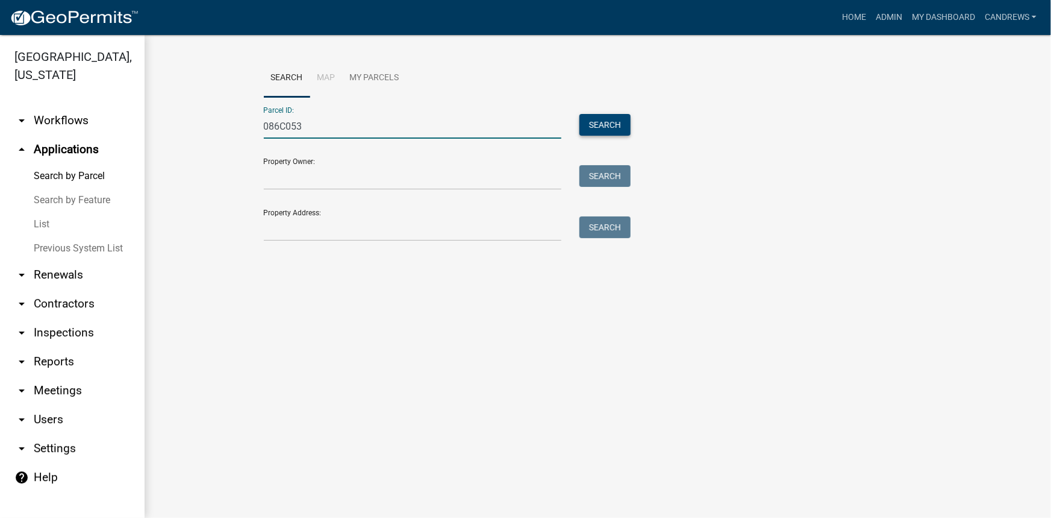
click at [590, 120] on button "Search" at bounding box center [605, 125] width 51 height 22
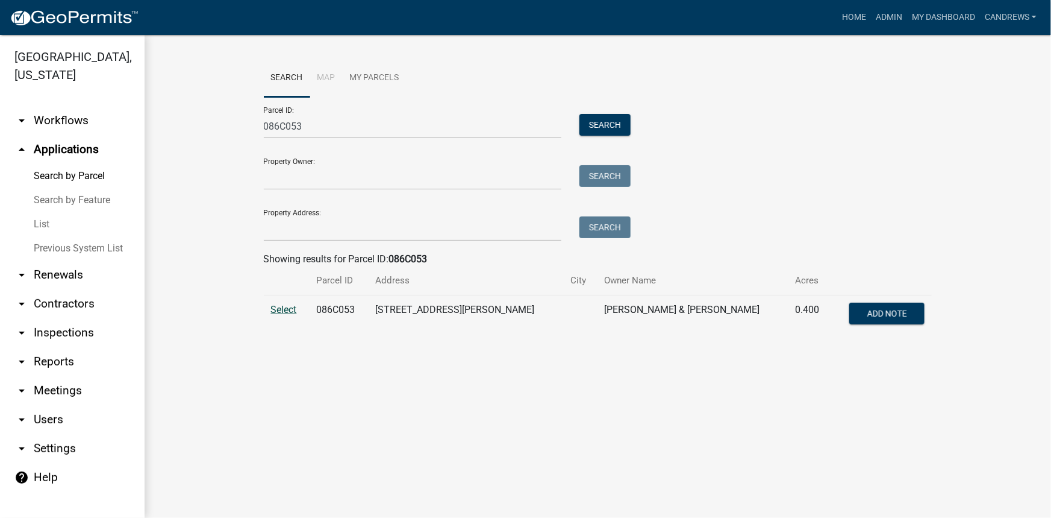
click at [280, 307] on span "Select" at bounding box center [284, 309] width 26 height 11
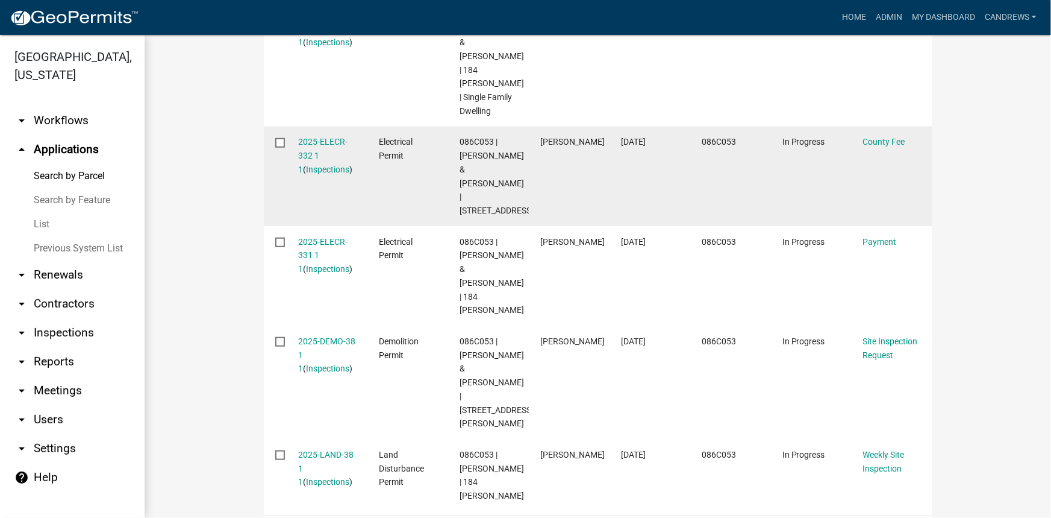
scroll to position [543, 0]
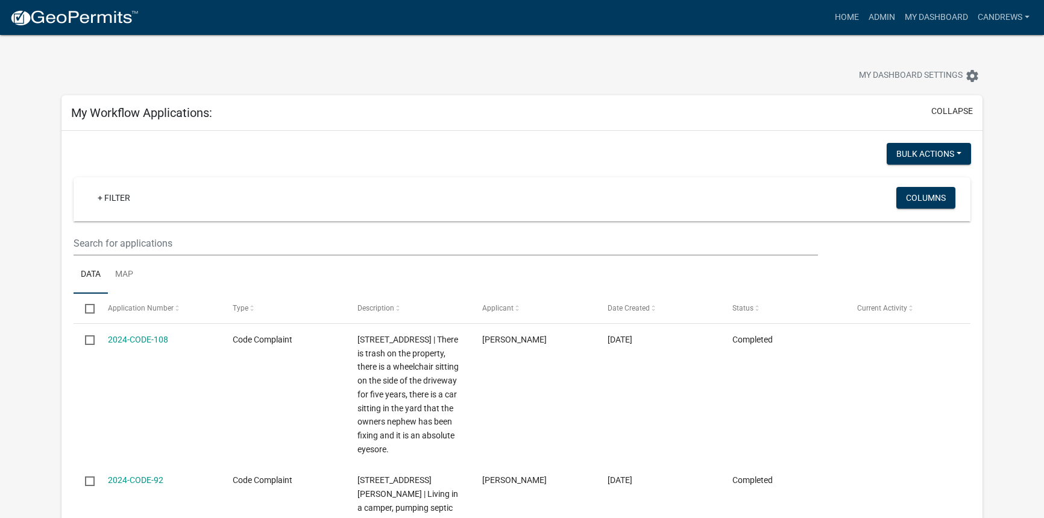
select select "2: 50"
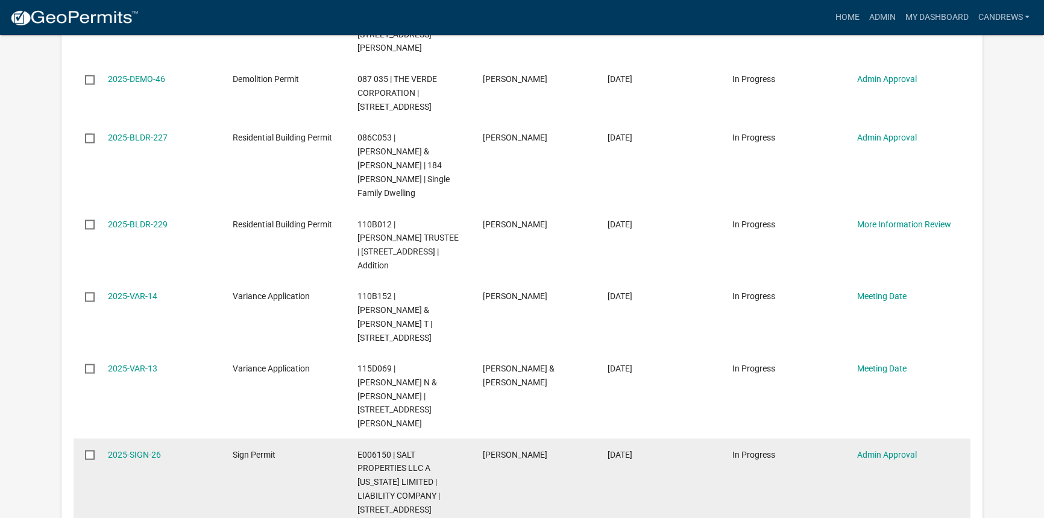
scroll to position [2699, 0]
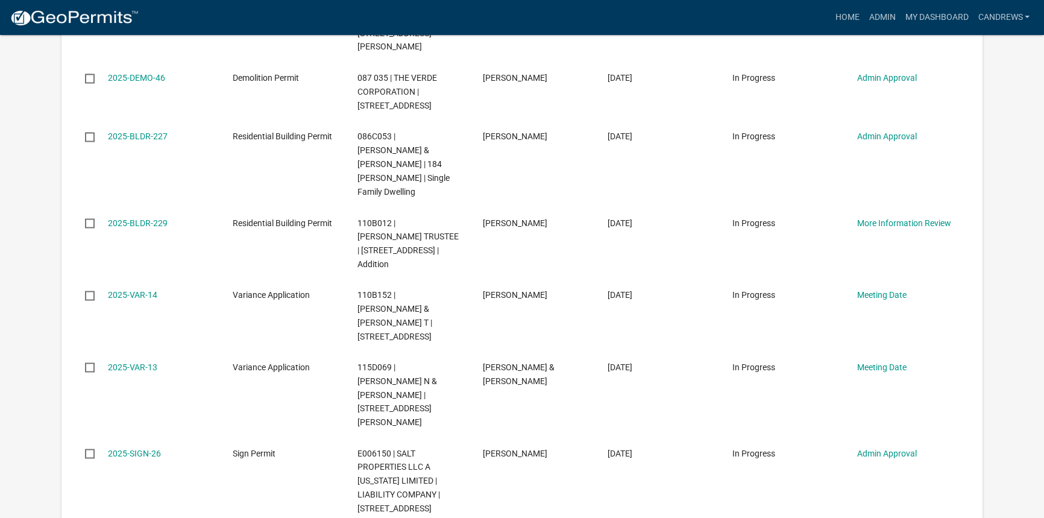
drag, startPoint x: 125, startPoint y: 377, endPoint x: 143, endPoint y: 291, distance: 88.0
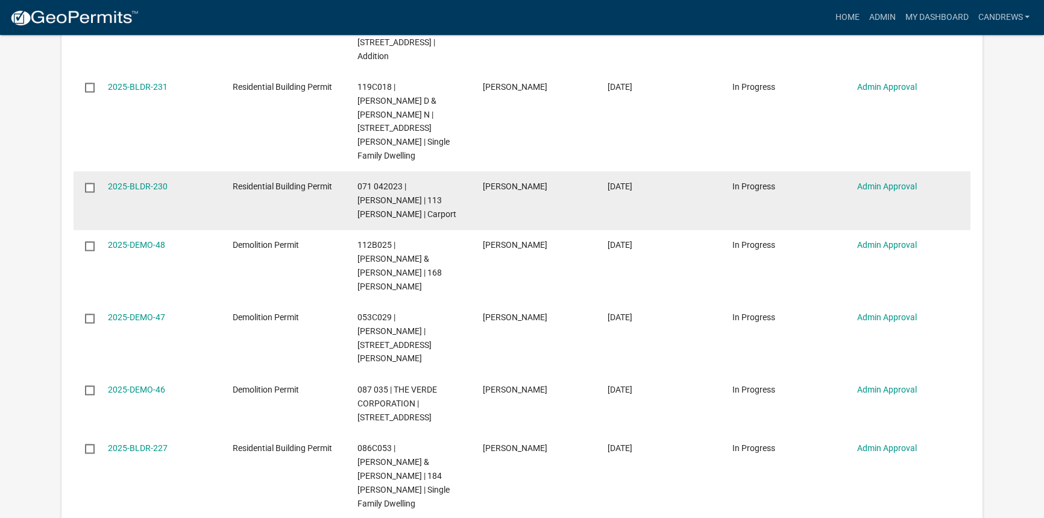
scroll to position [2370, 0]
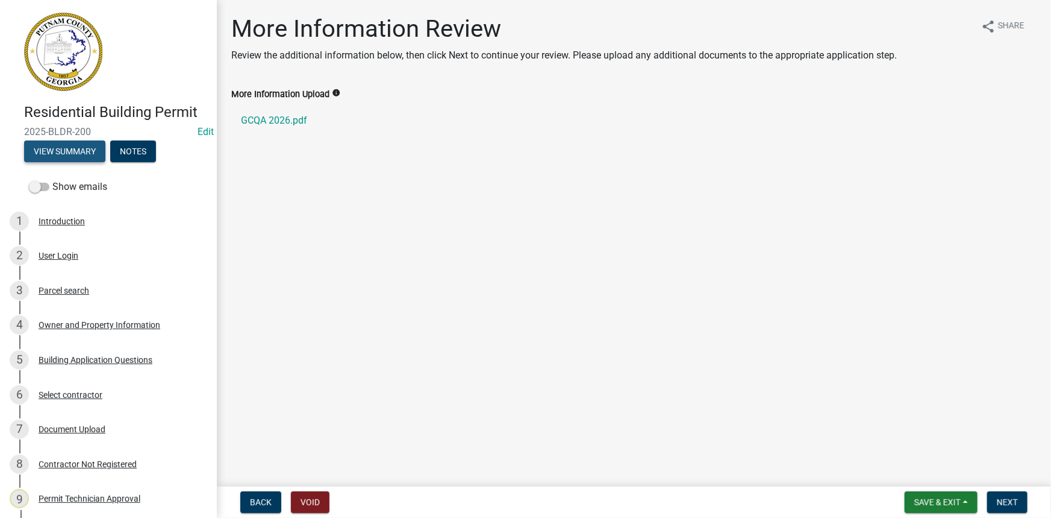
click at [85, 140] on button "View Summary" at bounding box center [64, 151] width 81 height 22
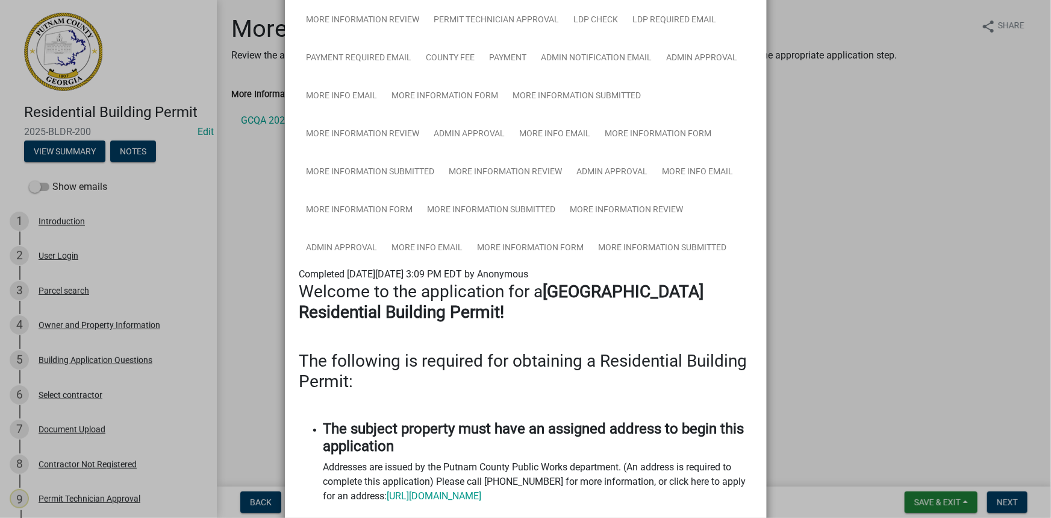
scroll to position [602, 0]
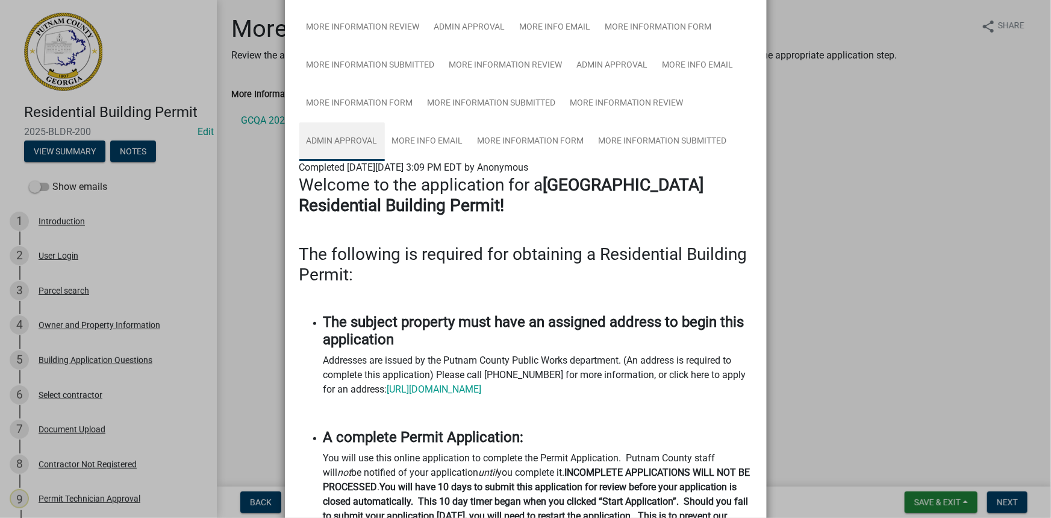
click at [332, 134] on link "Admin Approval" at bounding box center [342, 141] width 86 height 39
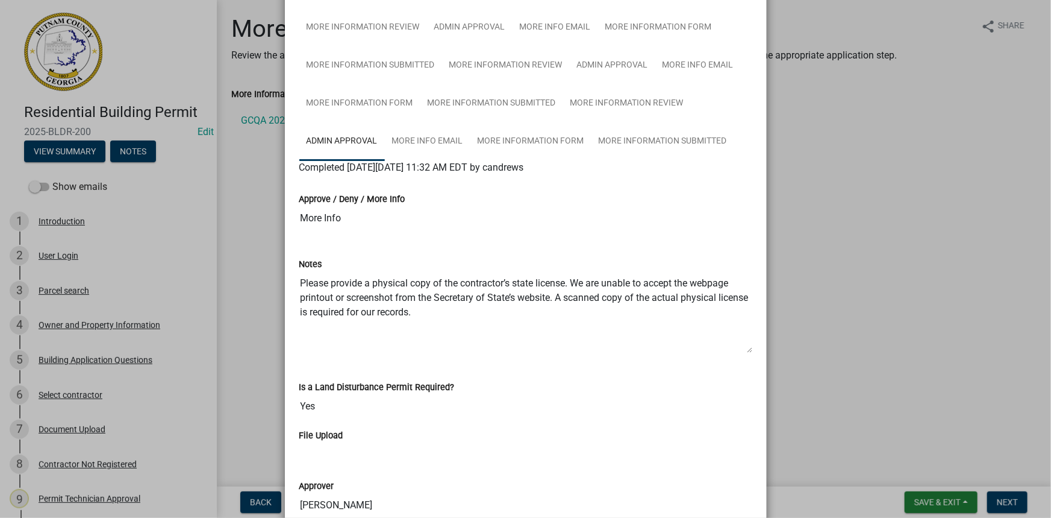
click at [253, 177] on ngb-modal-window "Summary × Printer Friendly Introduction Parcel search Owner and Property Inform…" at bounding box center [525, 259] width 1051 height 518
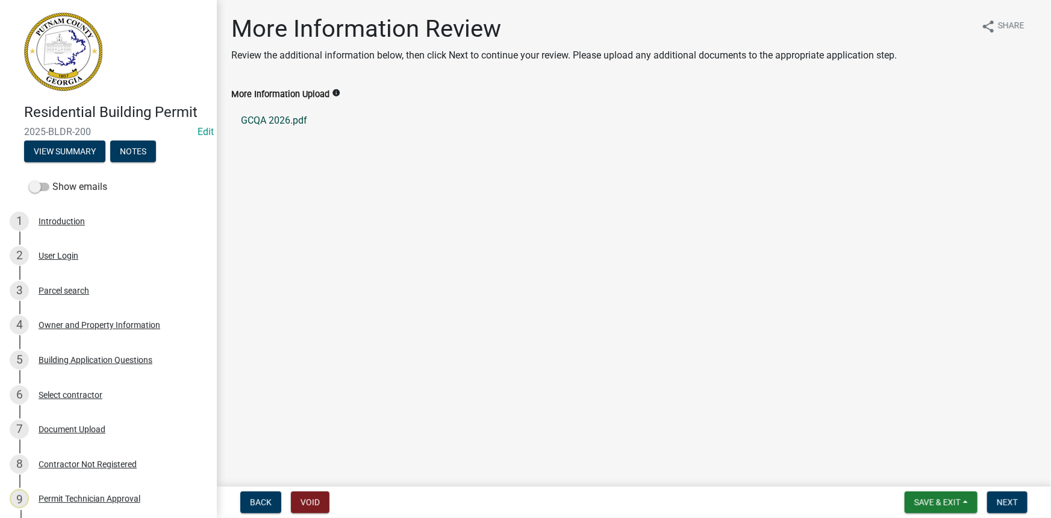
click at [263, 125] on link "GCQA 2026.pdf" at bounding box center [634, 120] width 806 height 29
click at [1012, 502] on span "Next" at bounding box center [1007, 502] width 21 height 10
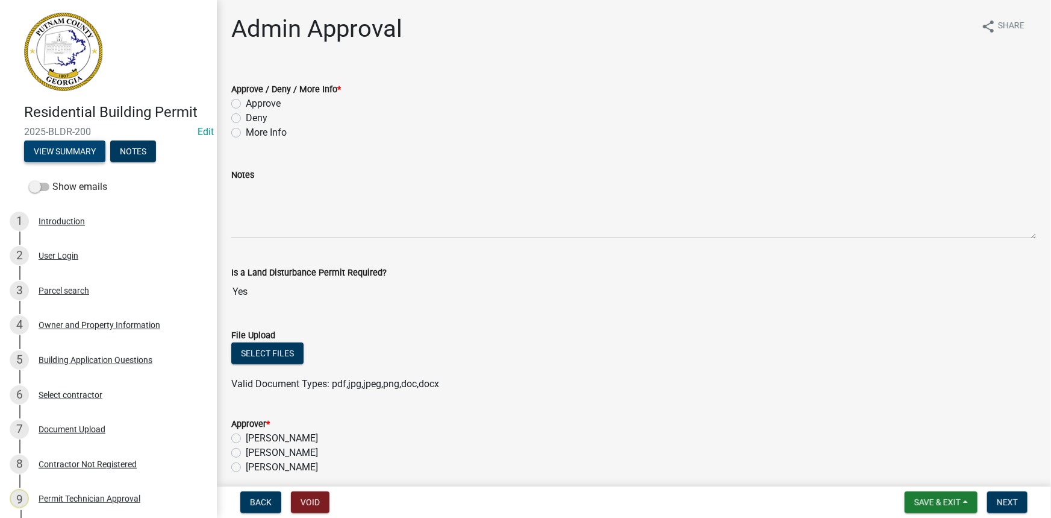
click at [56, 146] on button "View Summary" at bounding box center [64, 151] width 81 height 22
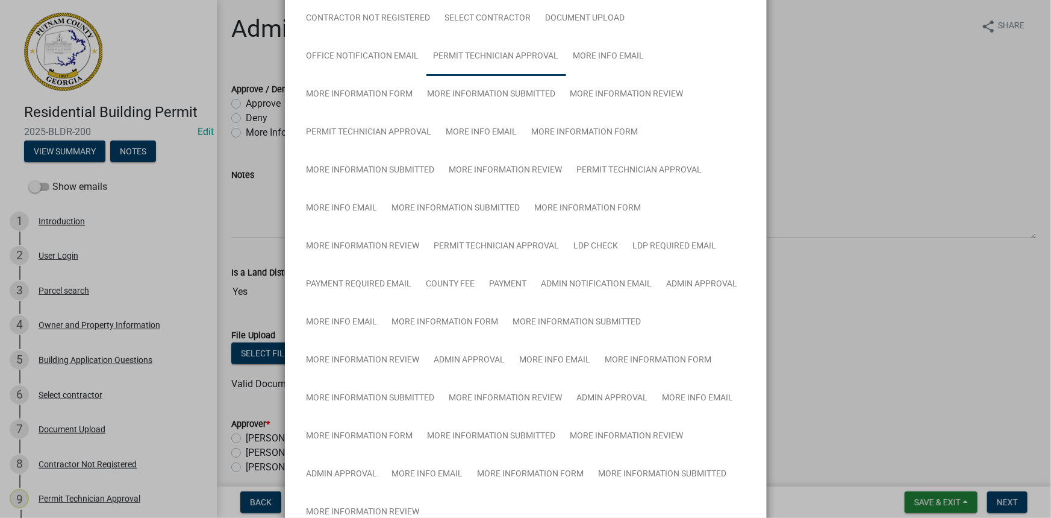
scroll to position [274, 0]
click at [483, 360] on link "Admin Approval" at bounding box center [470, 356] width 86 height 39
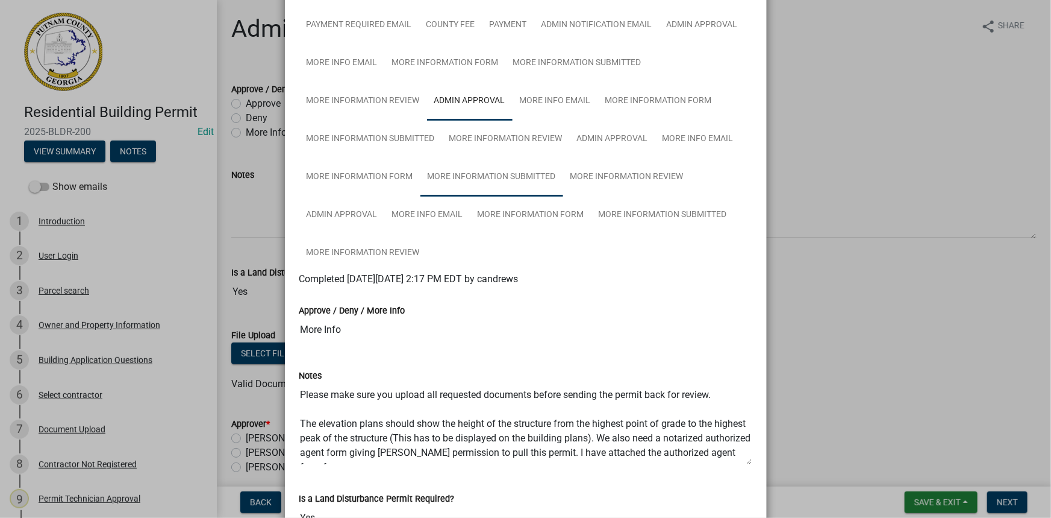
scroll to position [602, 0]
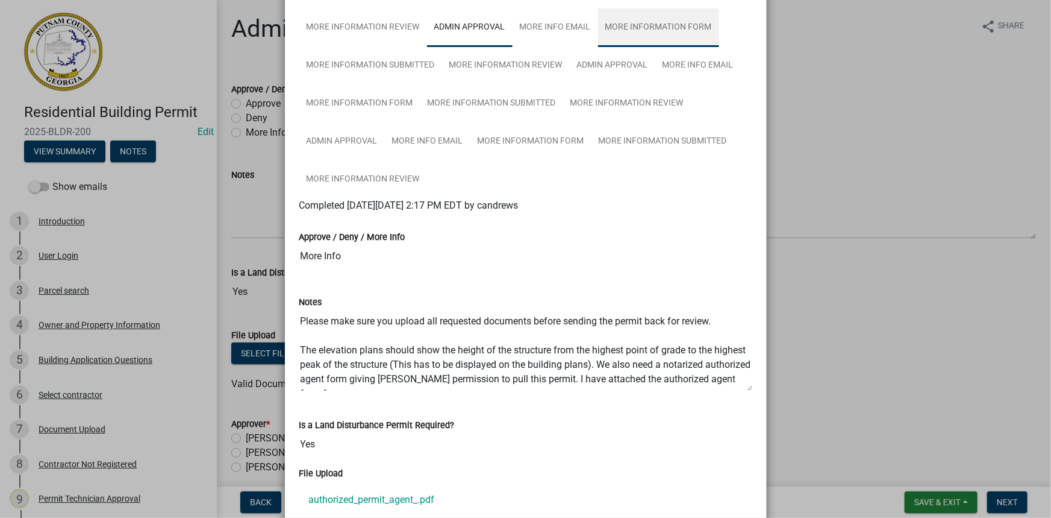
click at [630, 28] on link "More Information Form" at bounding box center [658, 27] width 121 height 39
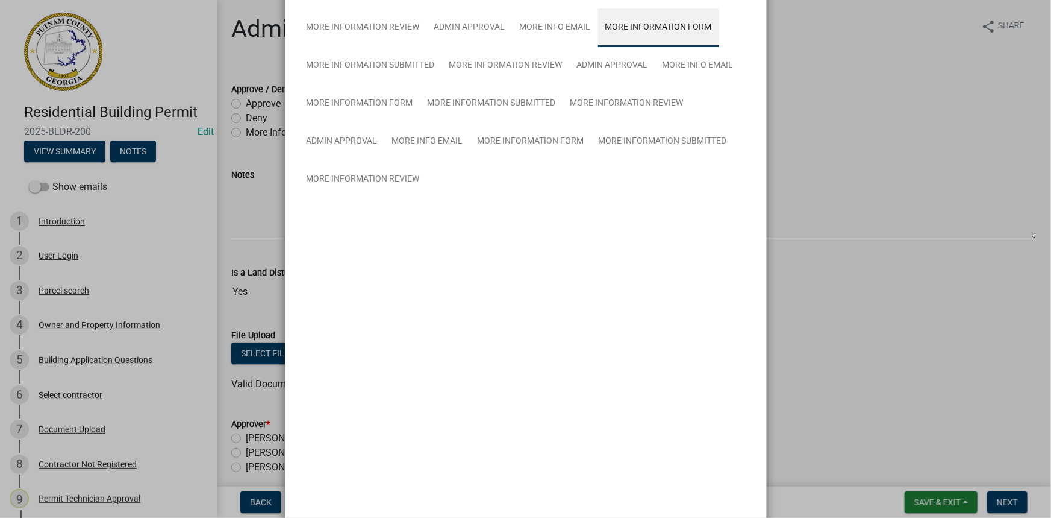
scroll to position [600, 0]
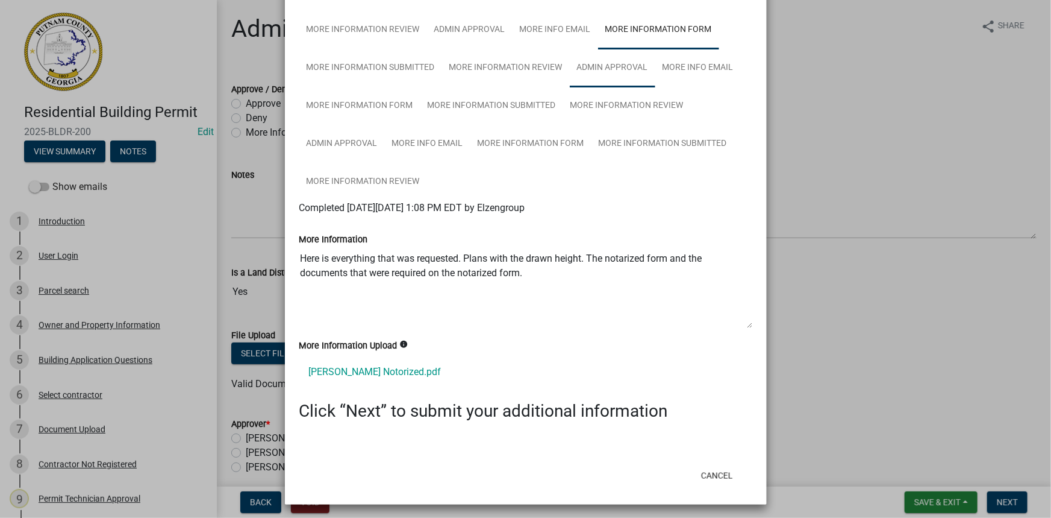
click at [633, 64] on link "Admin Approval" at bounding box center [613, 68] width 86 height 39
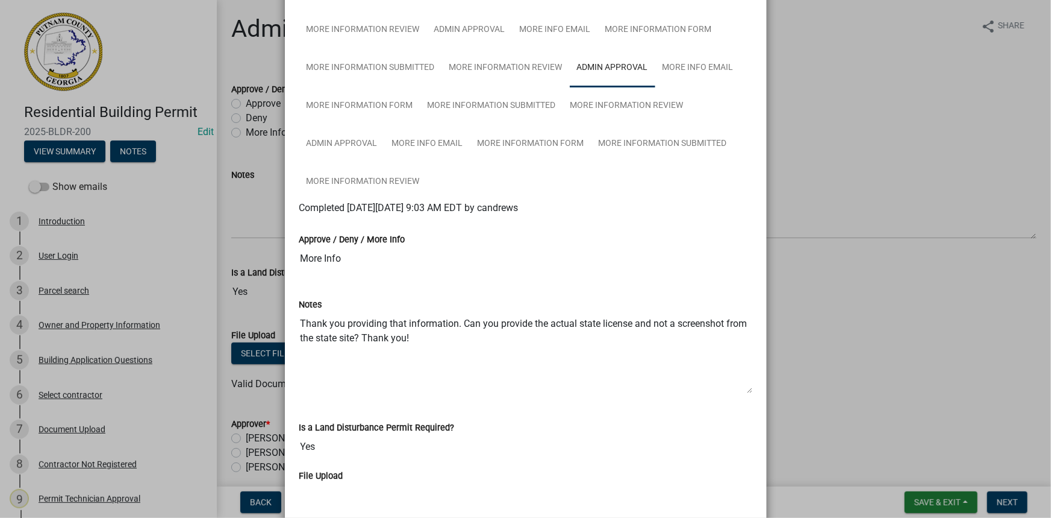
click at [904, 213] on ngb-modal-window "Summary × Printer Friendly Introduction Parcel search Owner and Property Inform…" at bounding box center [525, 259] width 1051 height 518
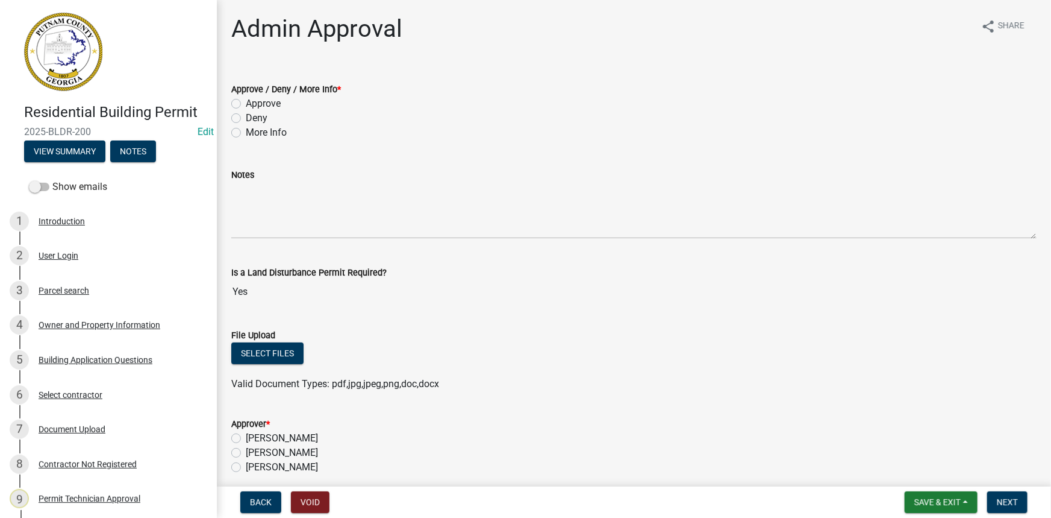
click at [255, 104] on label "Approve" at bounding box center [263, 103] width 35 height 14
click at [254, 104] on input "Approve" at bounding box center [250, 100] width 8 height 8
radio input "true"
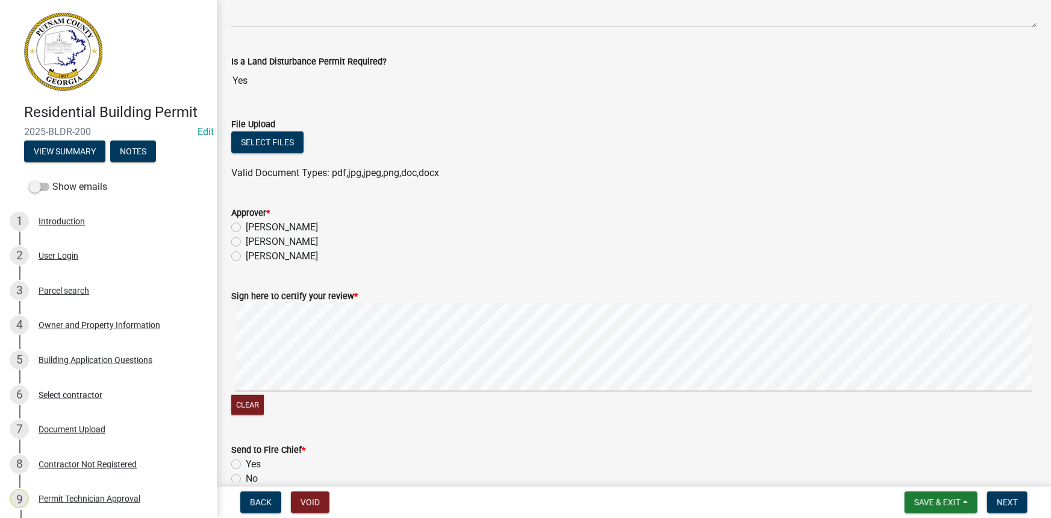
scroll to position [274, 0]
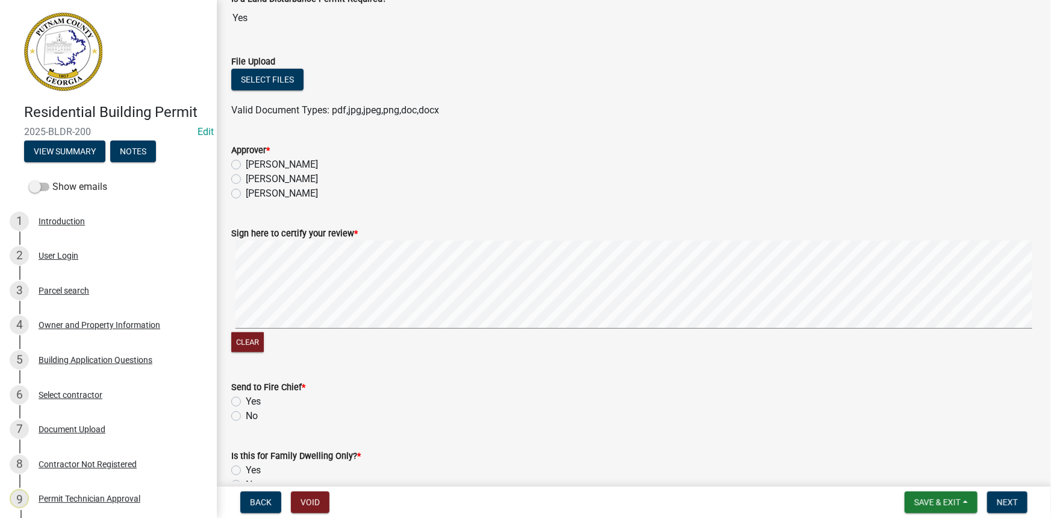
click at [304, 177] on label "Courtney Andrews" at bounding box center [282, 179] width 72 height 14
click at [254, 177] on input "Courtney Andrews" at bounding box center [250, 176] width 8 height 8
radio input "true"
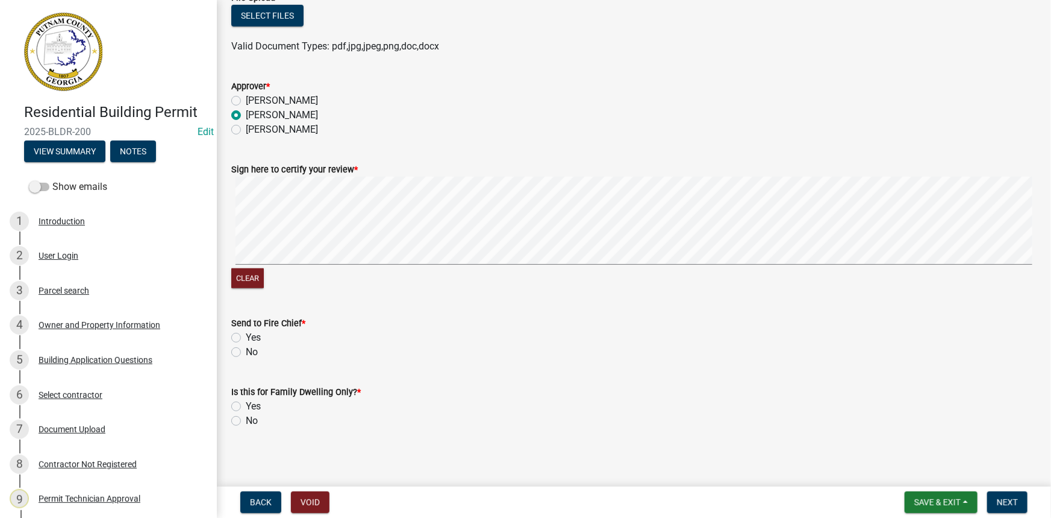
scroll to position [341, 0]
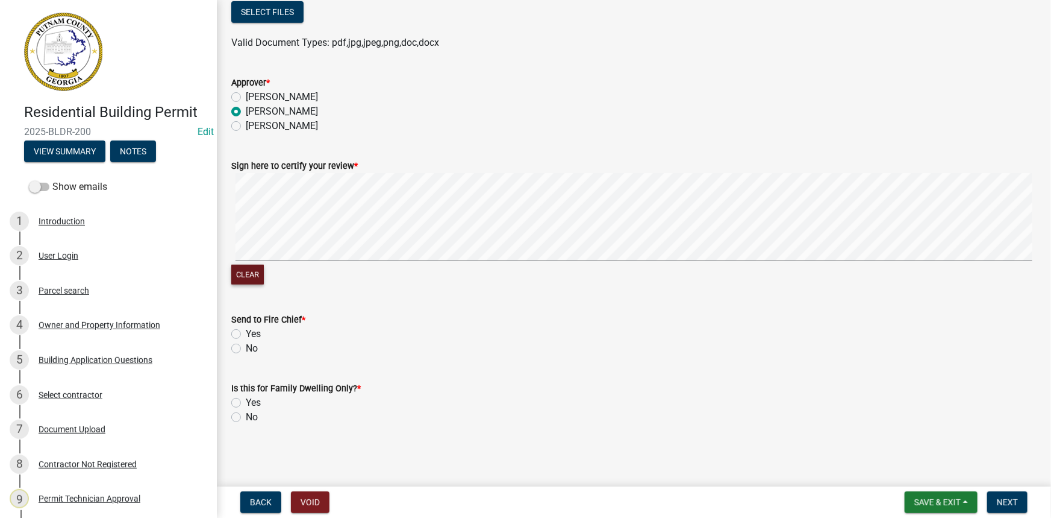
click at [243, 280] on button "Clear" at bounding box center [247, 274] width 33 height 20
click at [247, 274] on button "Clear" at bounding box center [247, 274] width 33 height 20
click at [240, 272] on button "Clear" at bounding box center [247, 274] width 33 height 20
click at [246, 352] on label "No" at bounding box center [252, 348] width 12 height 14
click at [246, 349] on input "No" at bounding box center [250, 345] width 8 height 8
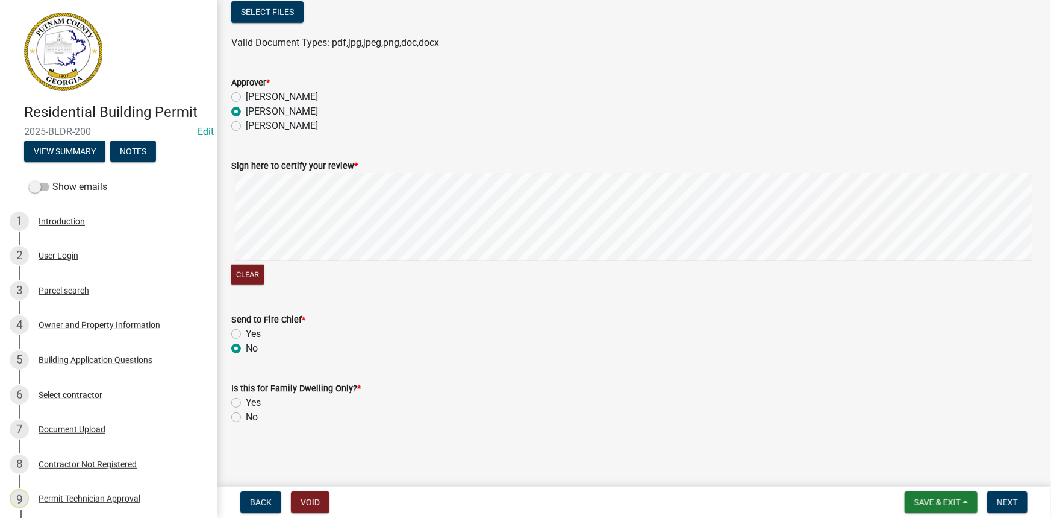
radio input "true"
click at [246, 419] on label "No" at bounding box center [252, 417] width 12 height 14
click at [246, 418] on input "No" at bounding box center [250, 414] width 8 height 8
radio input "true"
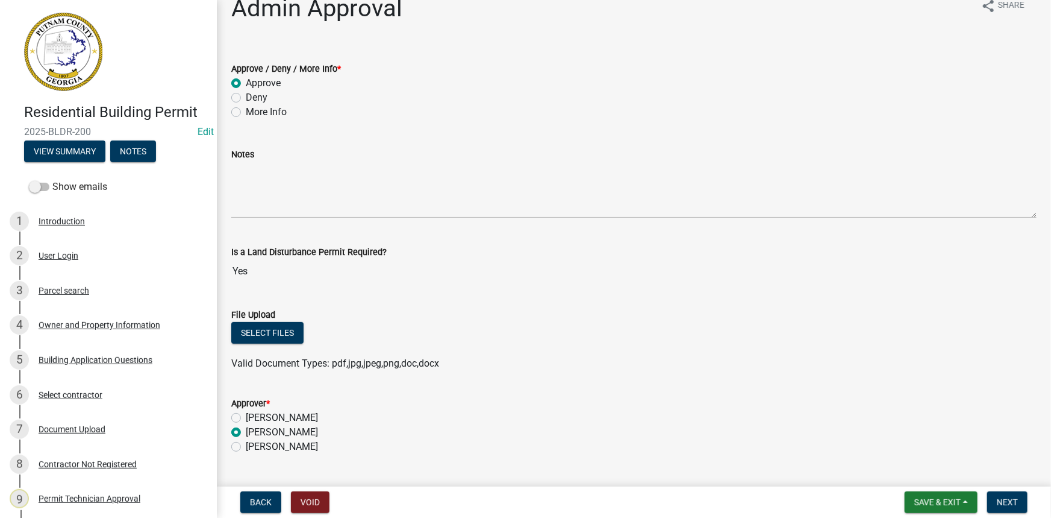
scroll to position [0, 0]
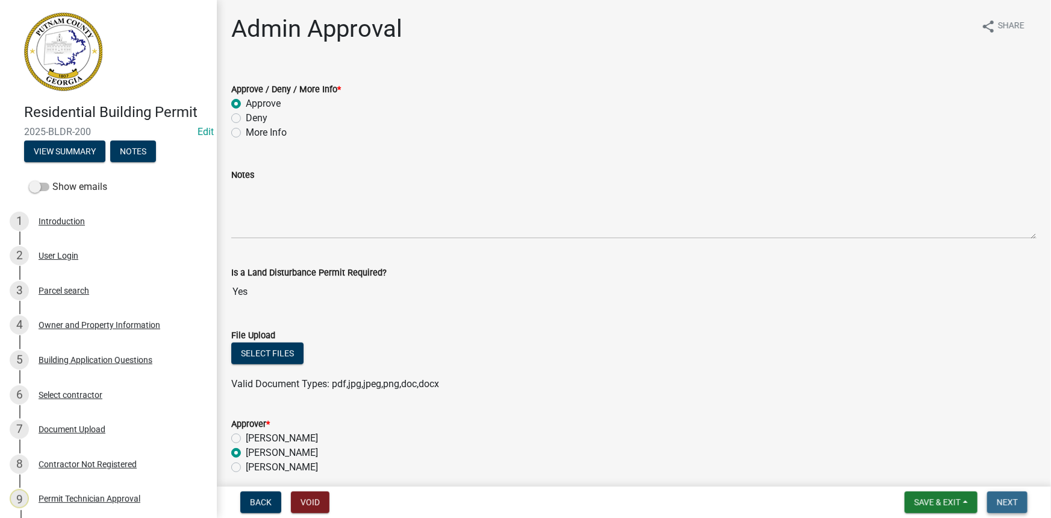
click at [988, 499] on button "Next" at bounding box center [1007, 502] width 40 height 22
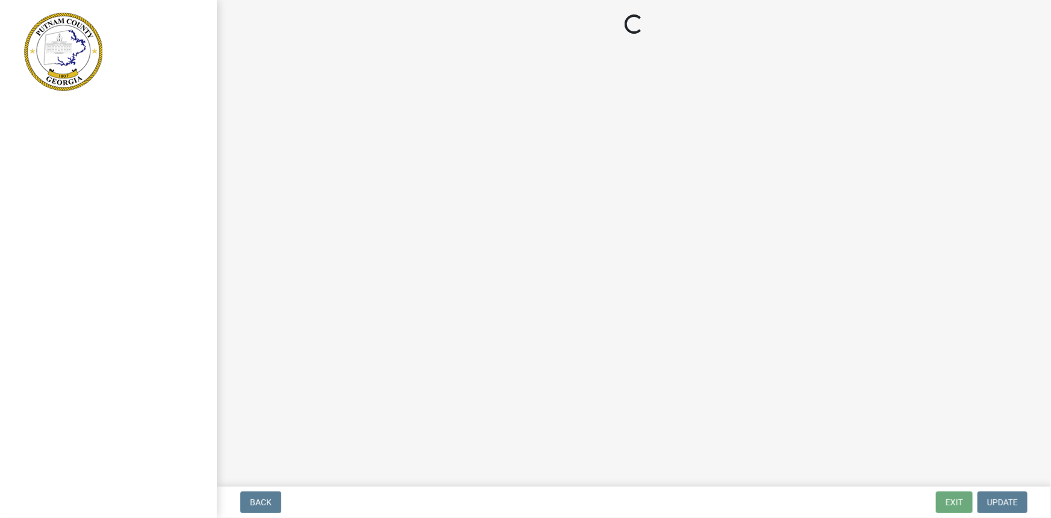
select select "af3c6edf-34d7-49be-824e-99d5d0a3954f"
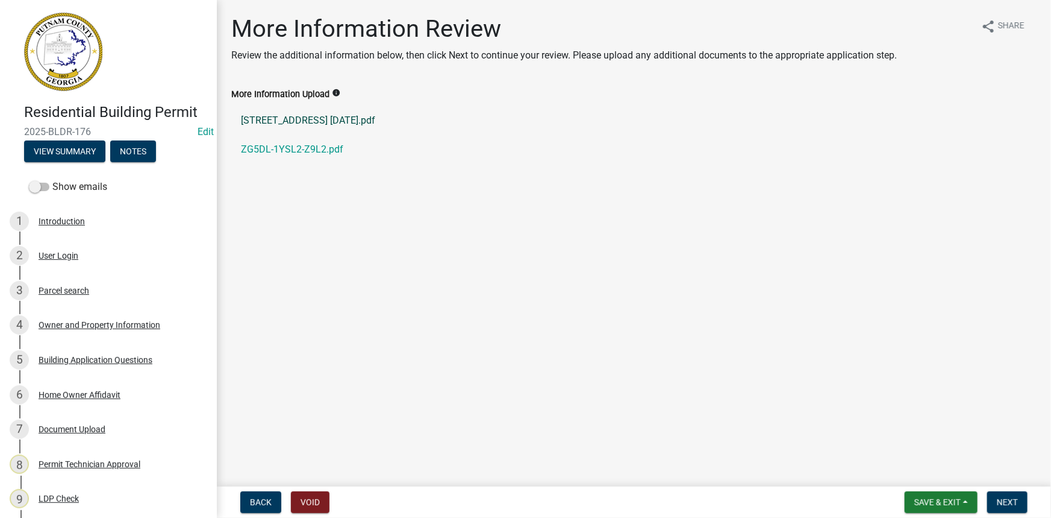
click at [390, 120] on link "[STREET_ADDRESS] [DATE].pdf" at bounding box center [634, 120] width 806 height 29
click at [1003, 501] on span "Next" at bounding box center [1007, 502] width 21 height 10
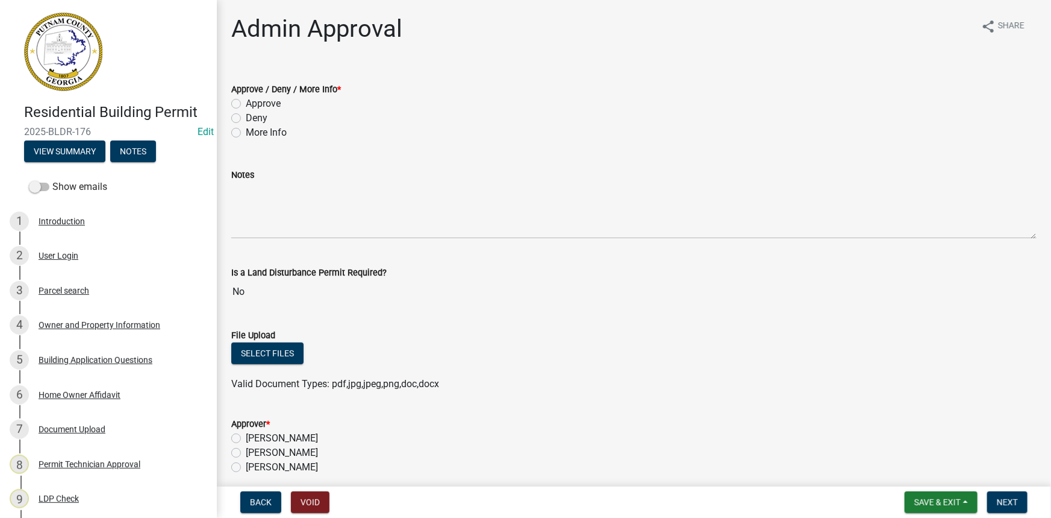
click at [257, 101] on label "Approve" at bounding box center [263, 103] width 35 height 14
click at [254, 101] on input "Approve" at bounding box center [250, 100] width 8 height 8
radio input "true"
drag, startPoint x: 280, startPoint y: 451, endPoint x: 286, endPoint y: 428, distance: 23.7
click at [280, 451] on label "[PERSON_NAME]" at bounding box center [282, 452] width 72 height 14
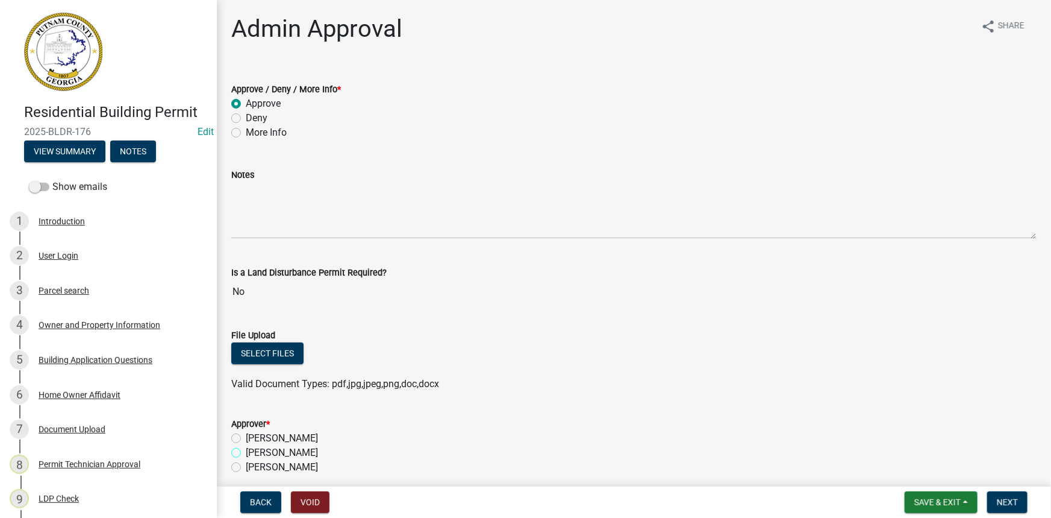
click at [254, 451] on input "[PERSON_NAME]" at bounding box center [250, 449] width 8 height 8
radio input "true"
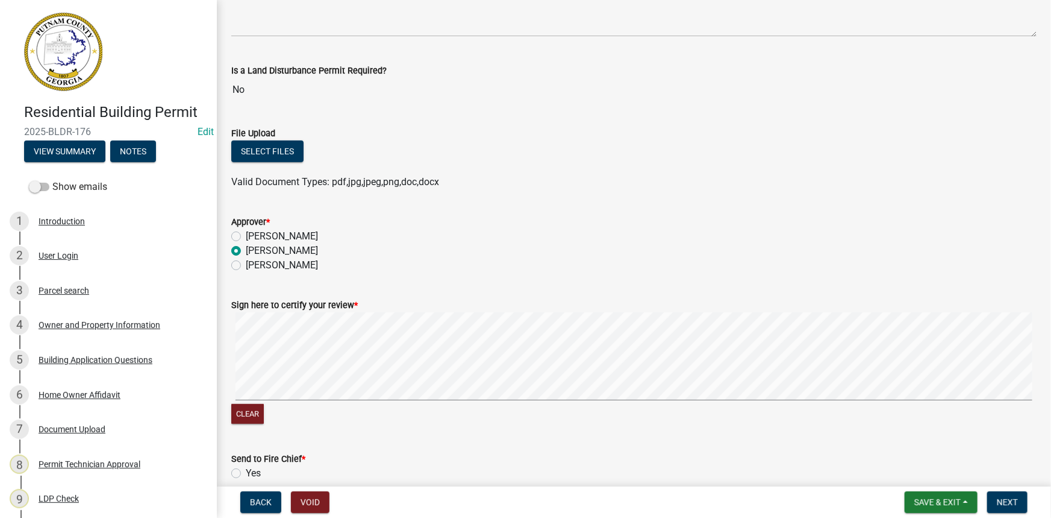
scroll to position [219, 0]
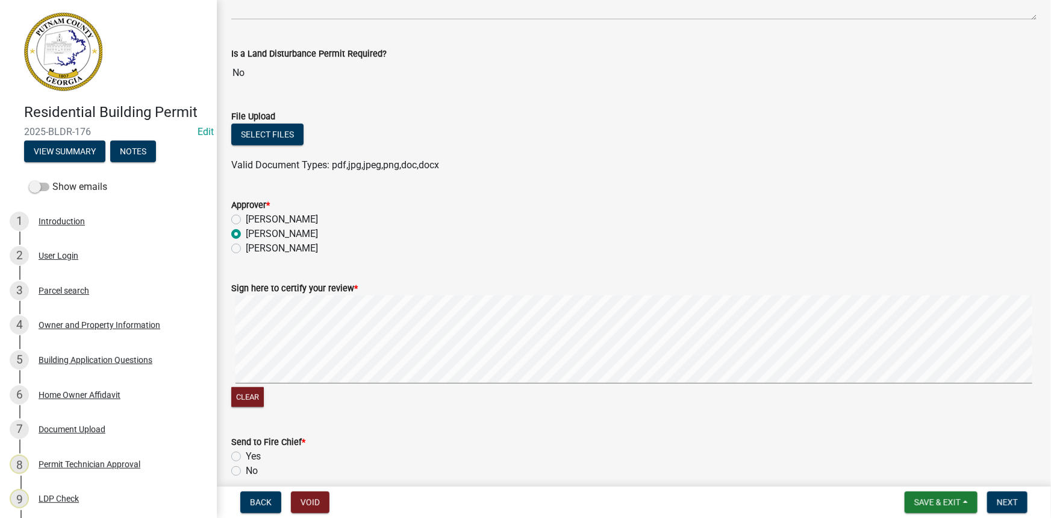
click at [246, 470] on label "No" at bounding box center [252, 470] width 12 height 14
click at [246, 470] on input "No" at bounding box center [250, 467] width 8 height 8
radio input "true"
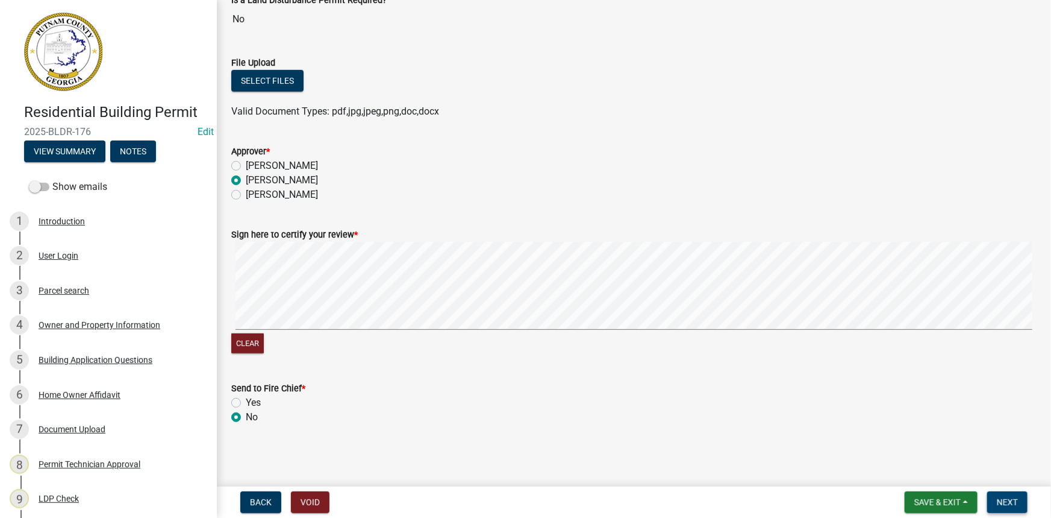
click at [1016, 503] on span "Next" at bounding box center [1007, 502] width 21 height 10
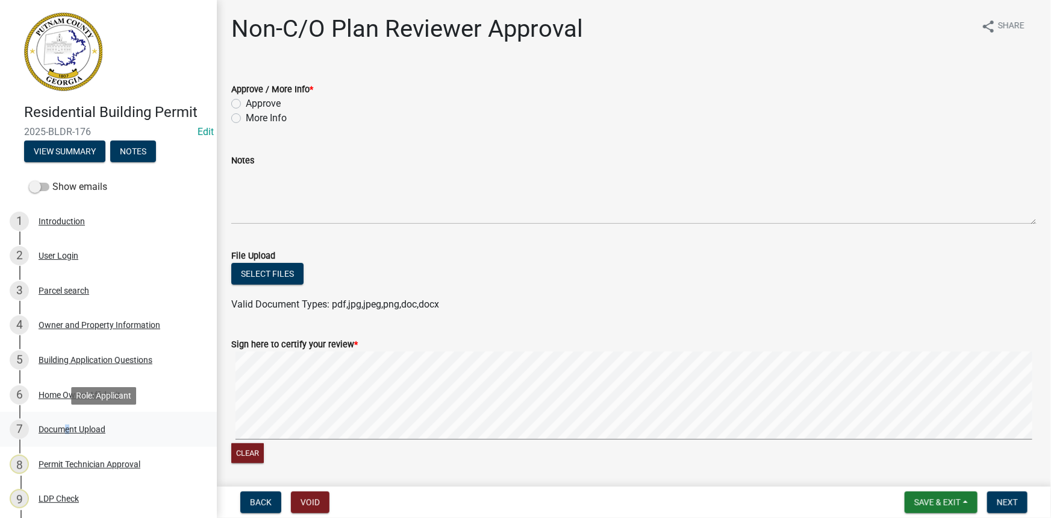
click at [62, 427] on div "Document Upload" at bounding box center [72, 429] width 67 height 8
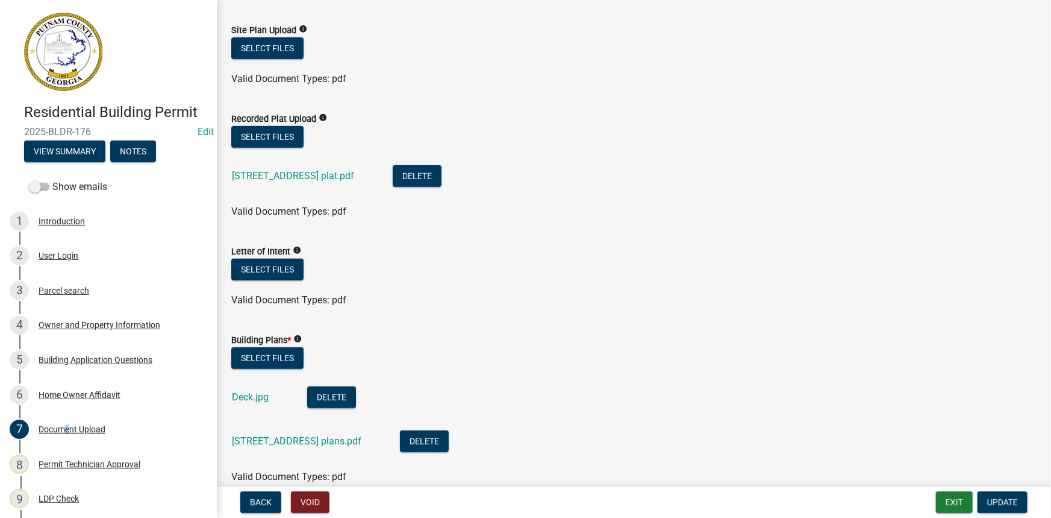
scroll to position [438, 0]
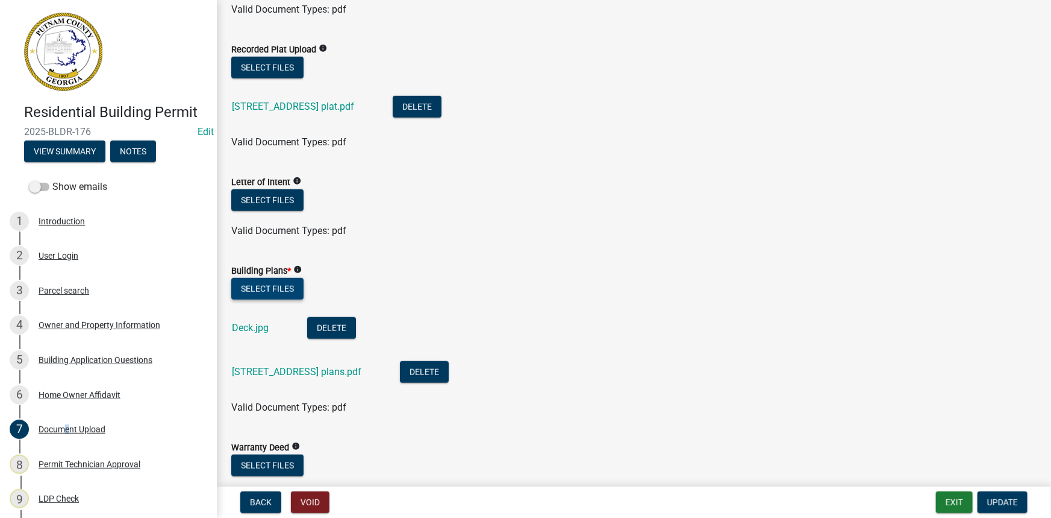
click at [272, 280] on button "Select files" at bounding box center [267, 289] width 72 height 22
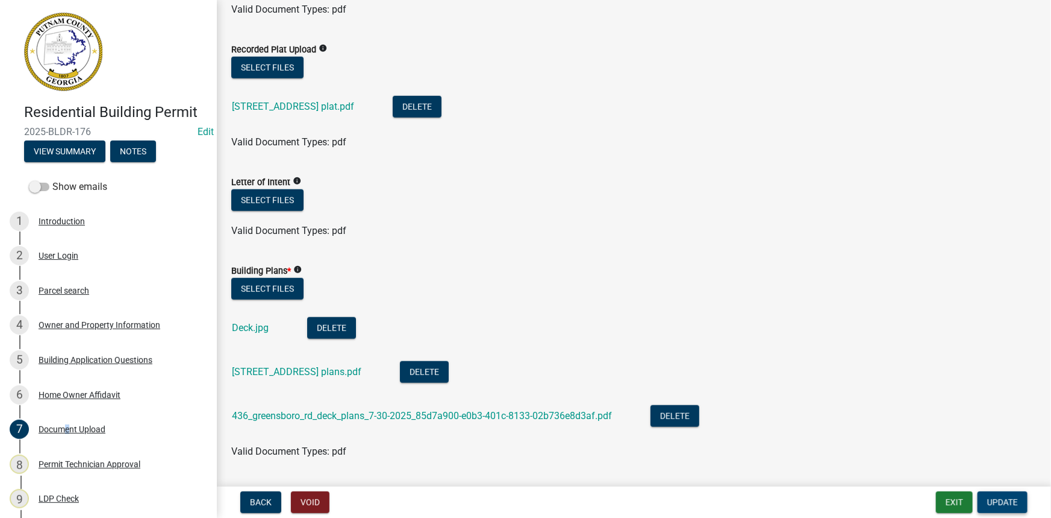
click at [1007, 493] on button "Update" at bounding box center [1003, 502] width 50 height 22
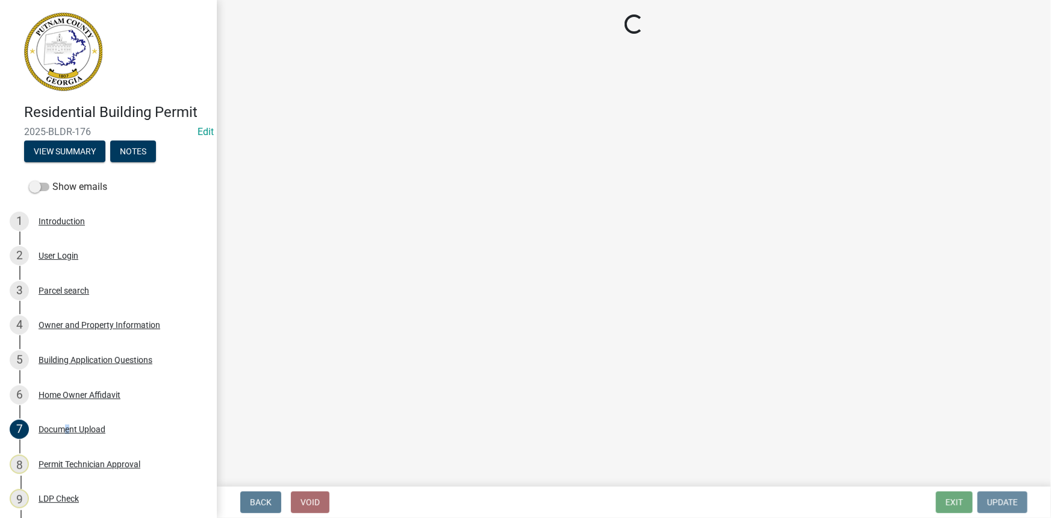
scroll to position [0, 0]
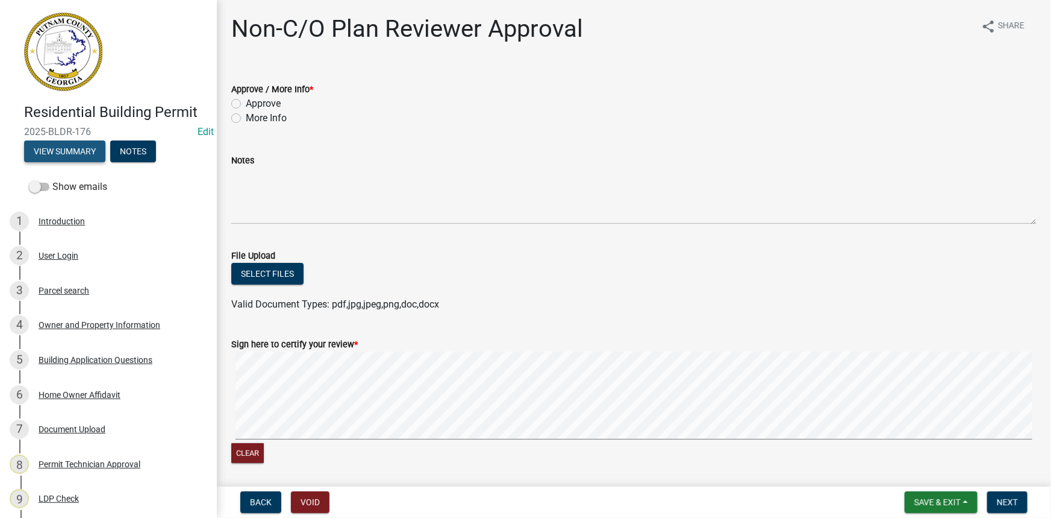
click at [80, 151] on button "View Summary" at bounding box center [64, 151] width 81 height 22
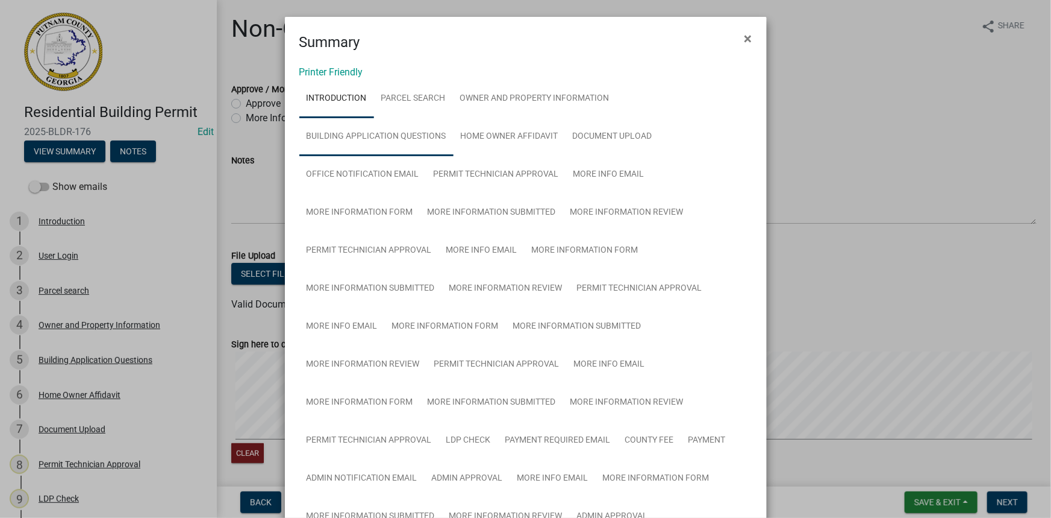
click at [371, 131] on link "Building Application Questions" at bounding box center [376, 136] width 154 height 39
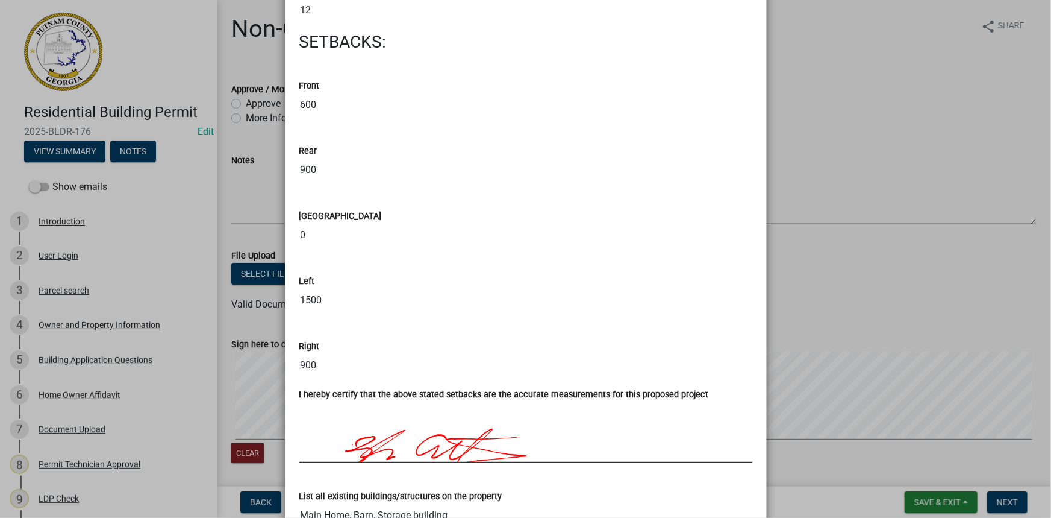
scroll to position [1917, 0]
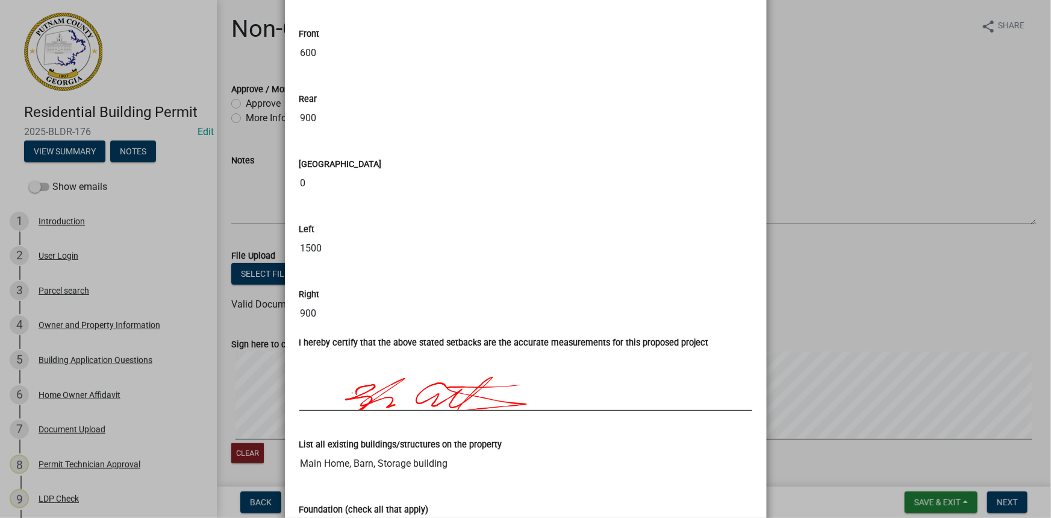
click at [860, 241] on ngb-modal-window "Summary × Printer Friendly Introduction Parcel search Owner and Property Inform…" at bounding box center [525, 259] width 1051 height 518
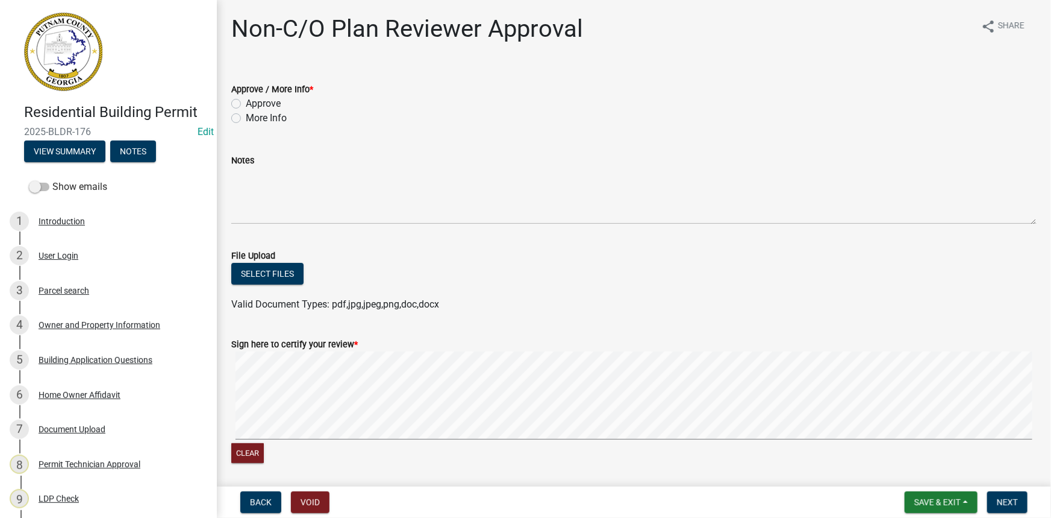
click at [269, 104] on label "Approve" at bounding box center [263, 103] width 35 height 14
click at [254, 104] on input "Approve" at bounding box center [250, 100] width 8 height 8
radio input "true"
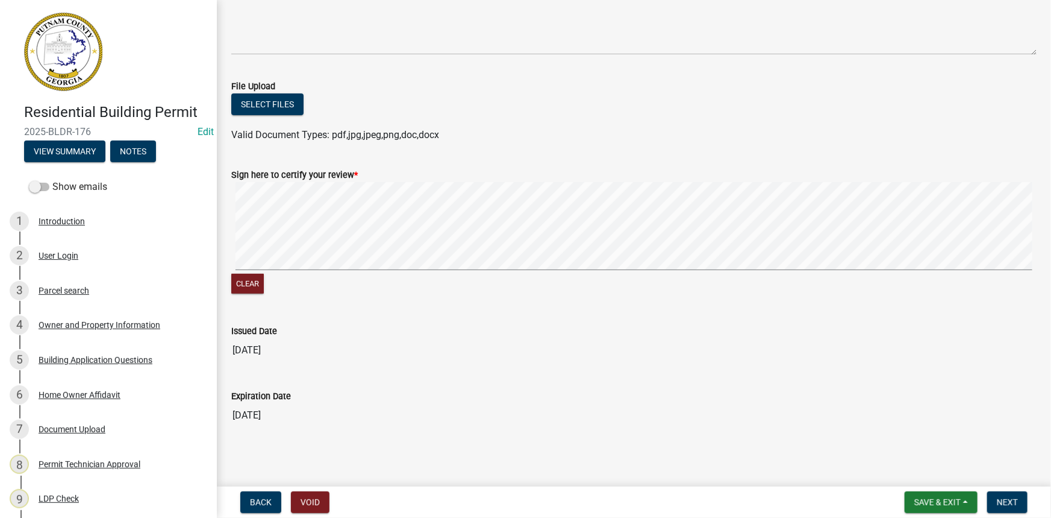
scroll to position [172, 0]
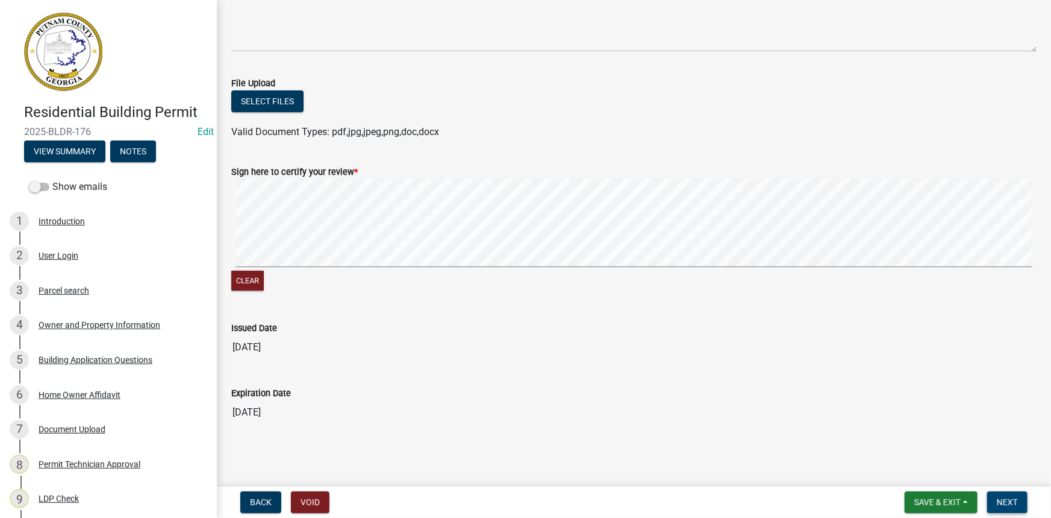
click at [1018, 501] on button "Next" at bounding box center [1007, 502] width 40 height 22
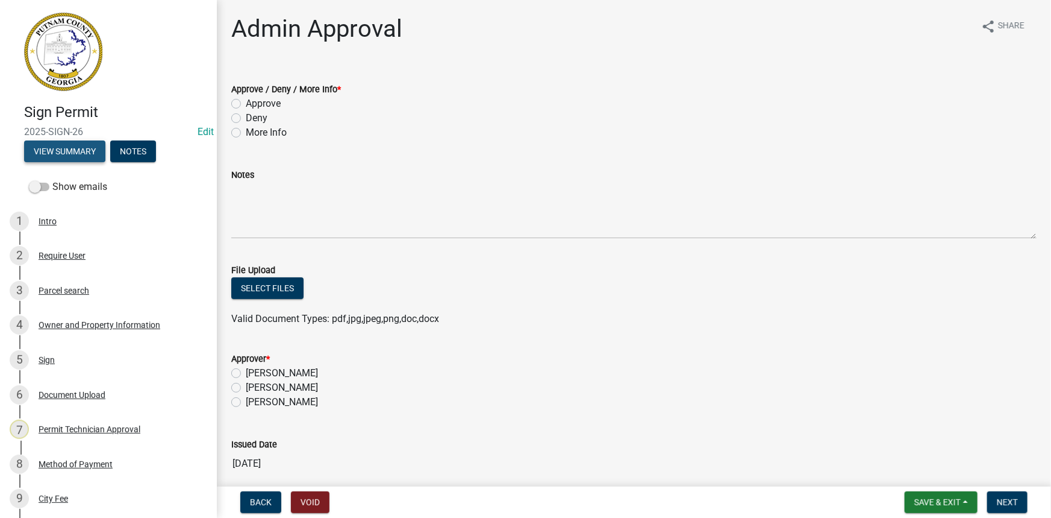
click at [86, 153] on button "View Summary" at bounding box center [64, 151] width 81 height 22
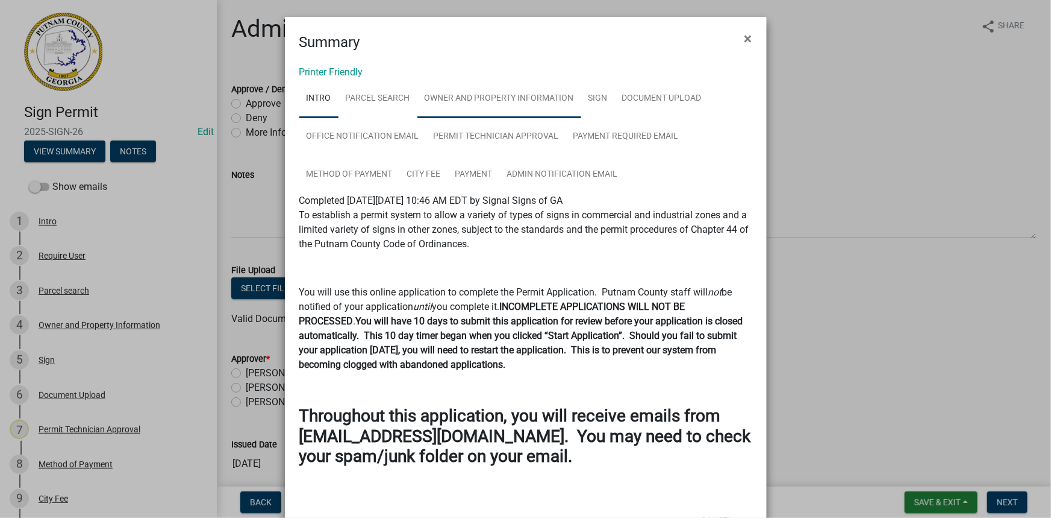
click at [451, 103] on link "Owner and Property Information" at bounding box center [500, 99] width 164 height 39
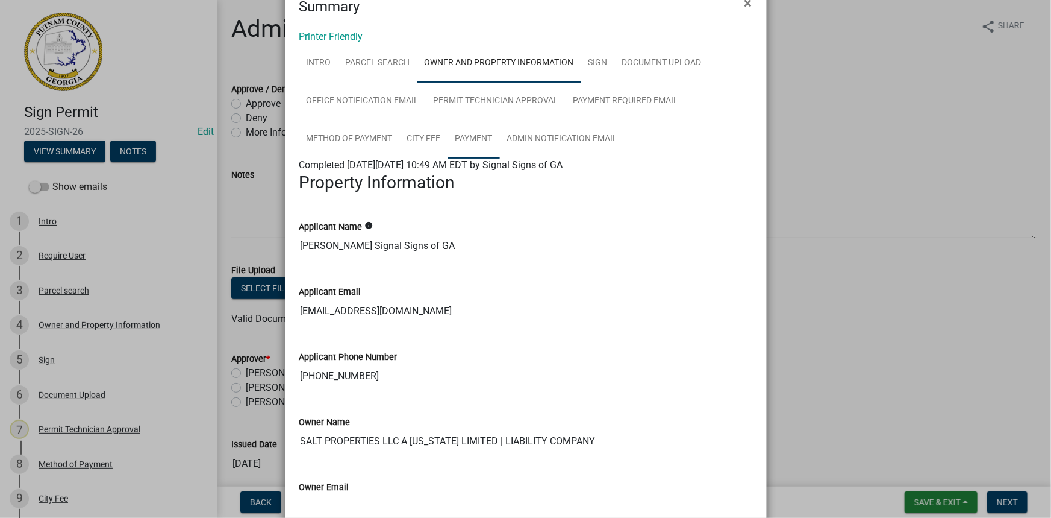
scroll to position [54, 0]
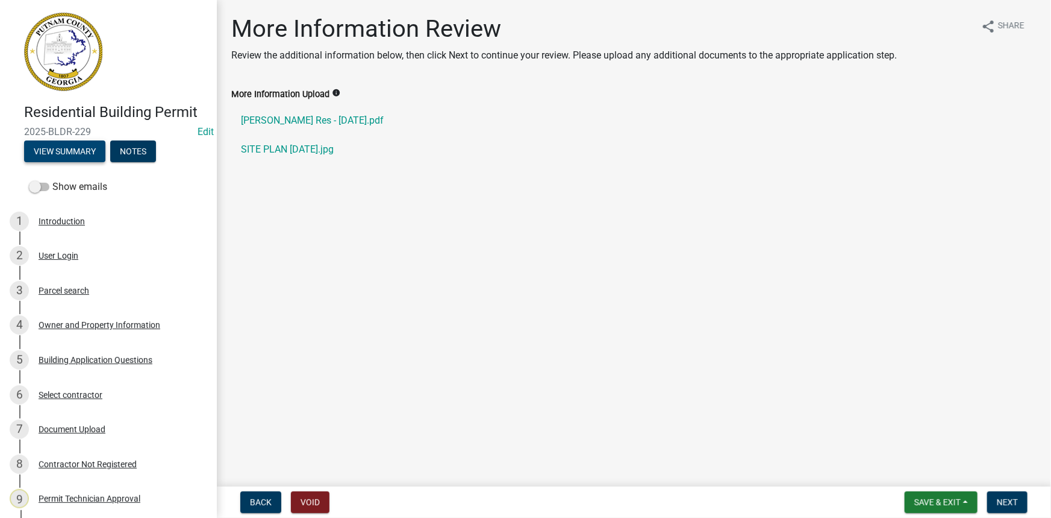
click at [67, 146] on button "View Summary" at bounding box center [64, 151] width 81 height 22
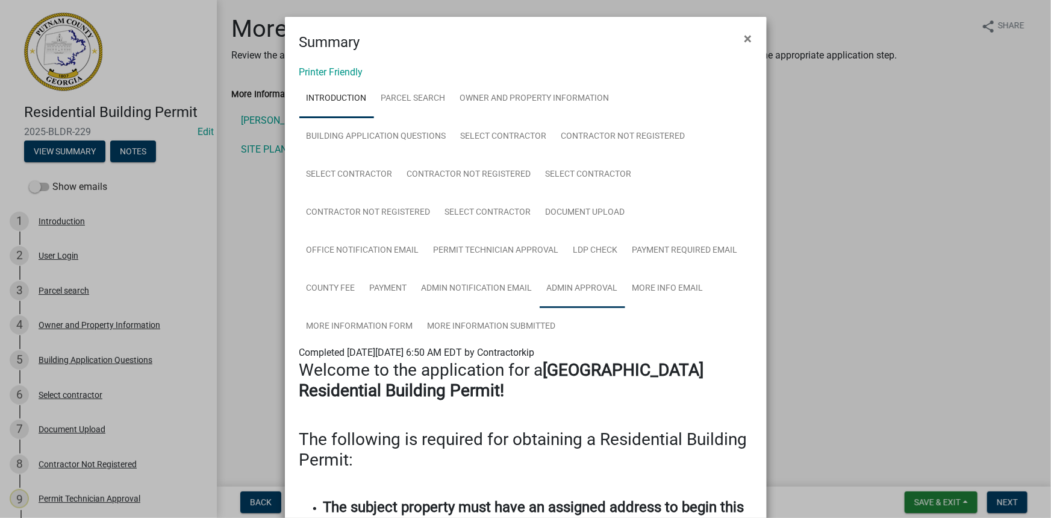
click at [590, 286] on link "Admin Approval" at bounding box center [583, 288] width 86 height 39
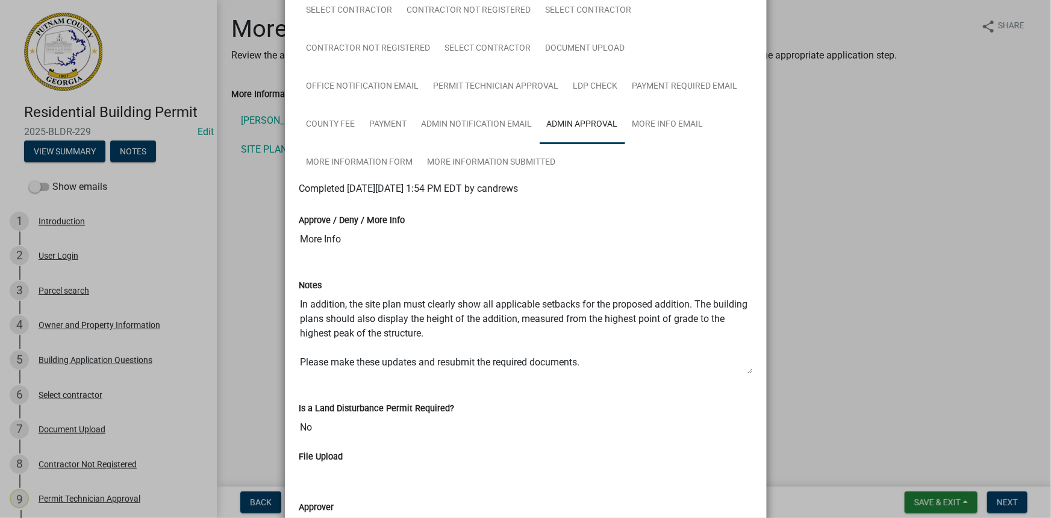
scroll to position [219, 0]
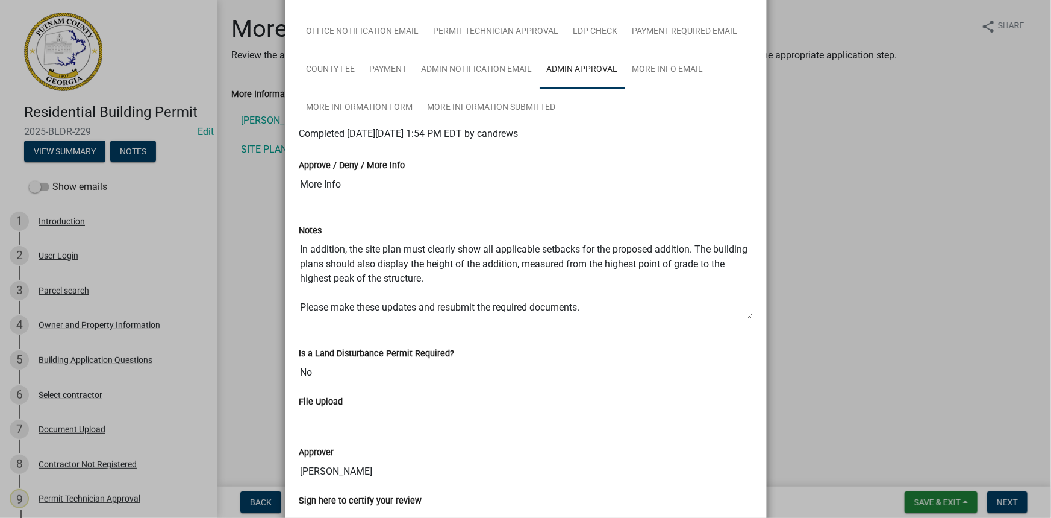
click at [251, 262] on ngb-modal-window "Summary × Printer Friendly Introduction Parcel search Owner and Property Inform…" at bounding box center [525, 259] width 1051 height 518
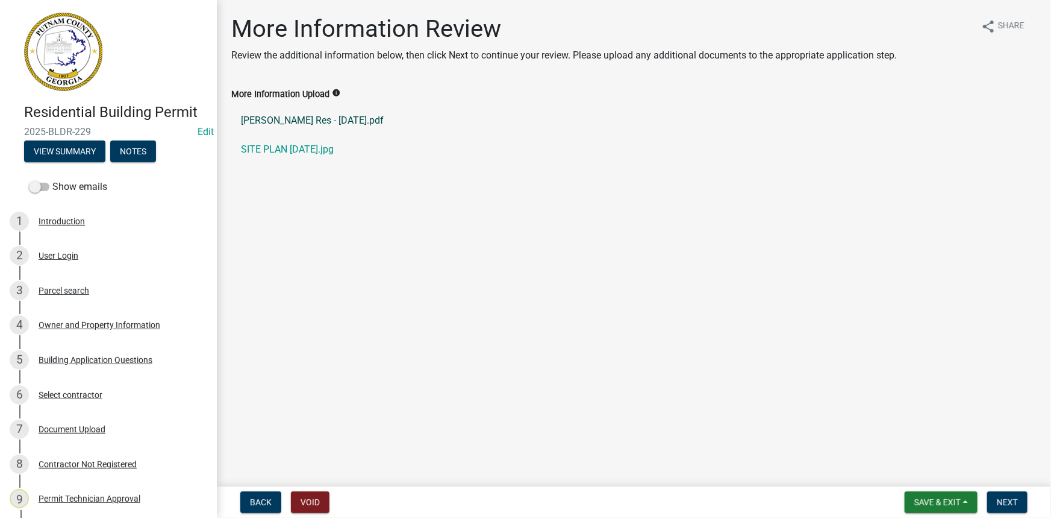
click at [264, 118] on link "Vance Res - 08-04-2025.pdf" at bounding box center [634, 120] width 806 height 29
click at [289, 138] on link "SITE PLAN 6.19.2025.jpg" at bounding box center [634, 149] width 806 height 29
click at [103, 432] on div "Document Upload" at bounding box center [72, 429] width 67 height 8
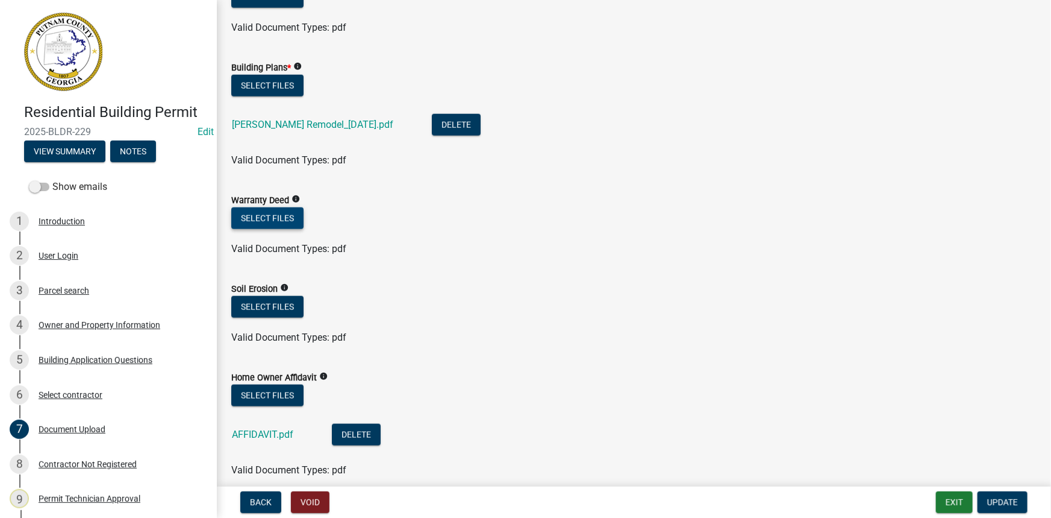
scroll to position [657, 0]
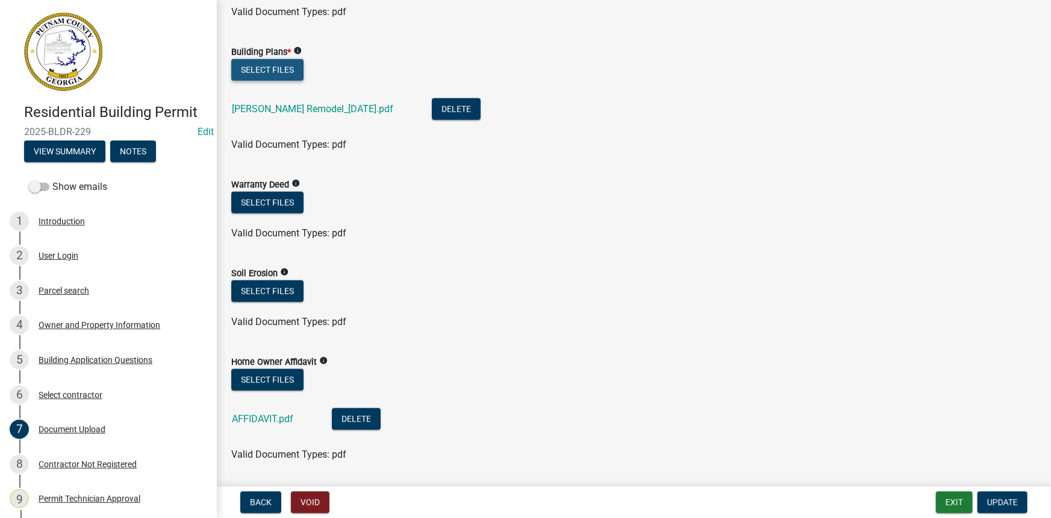
click at [290, 73] on button "Select files" at bounding box center [267, 70] width 72 height 22
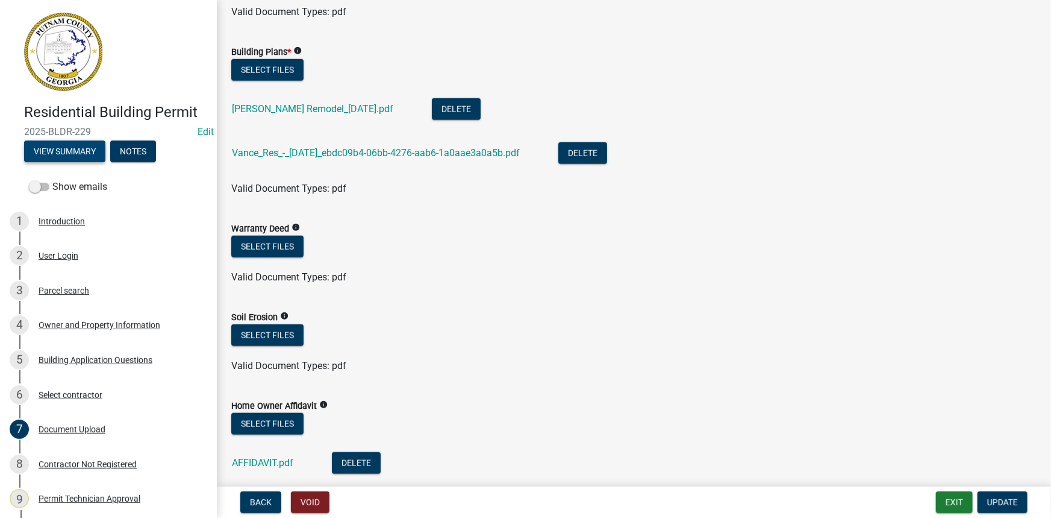
click at [75, 155] on button "View Summary" at bounding box center [64, 151] width 81 height 22
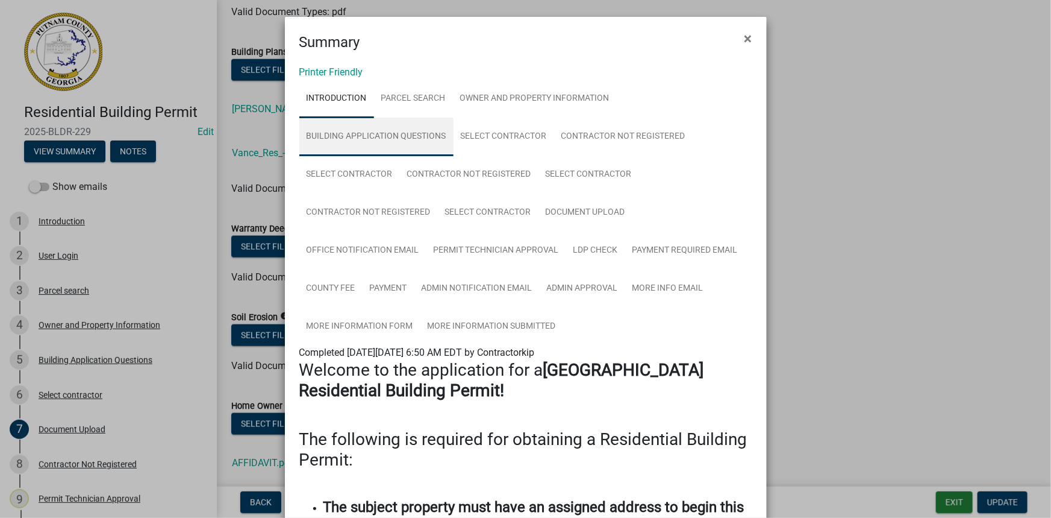
click at [384, 125] on link "Building Application Questions" at bounding box center [376, 136] width 154 height 39
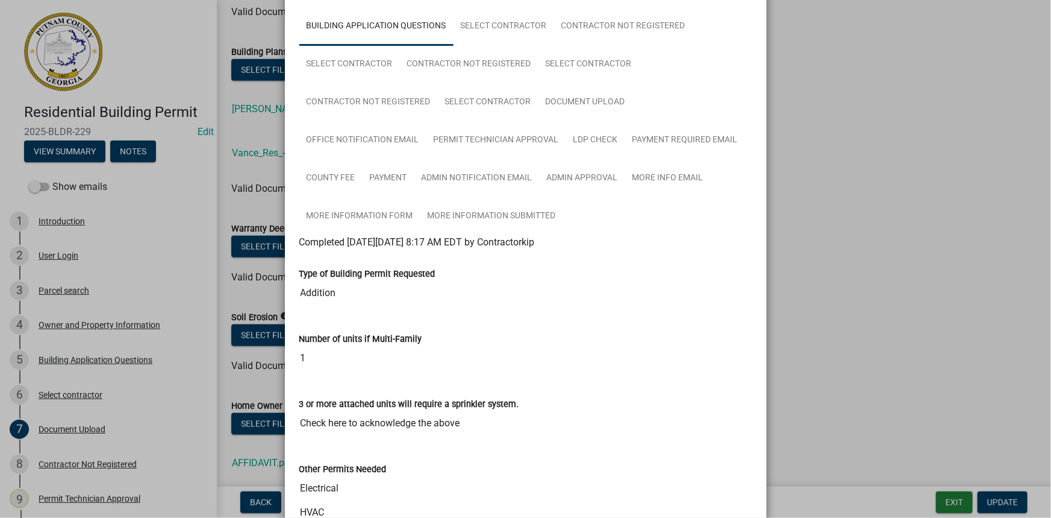
scroll to position [0, 0]
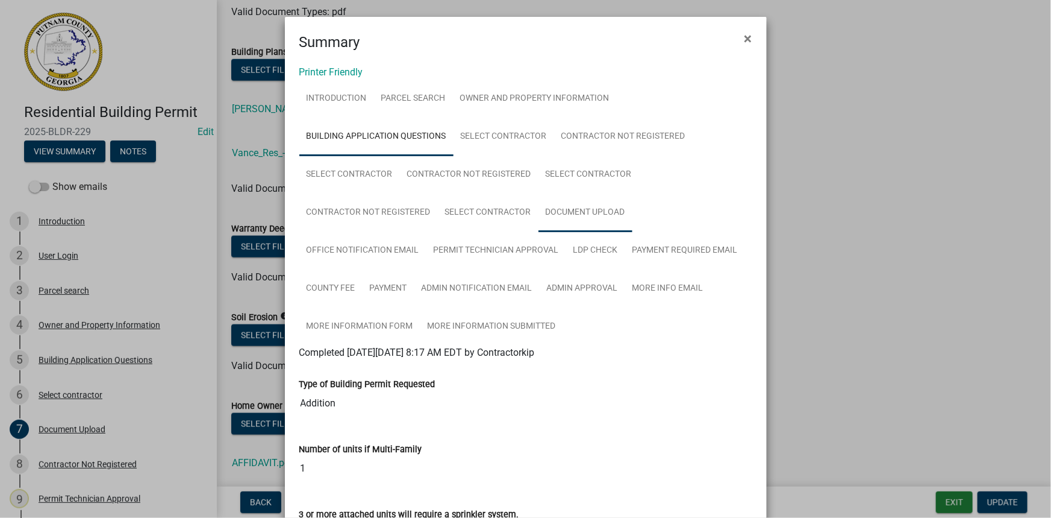
click at [575, 205] on link "Document Upload" at bounding box center [586, 212] width 94 height 39
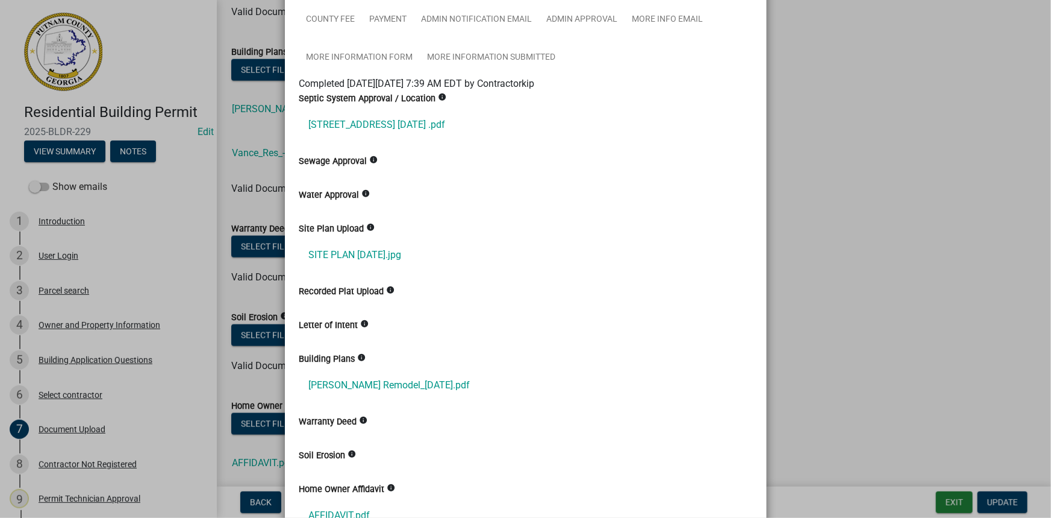
scroll to position [274, 0]
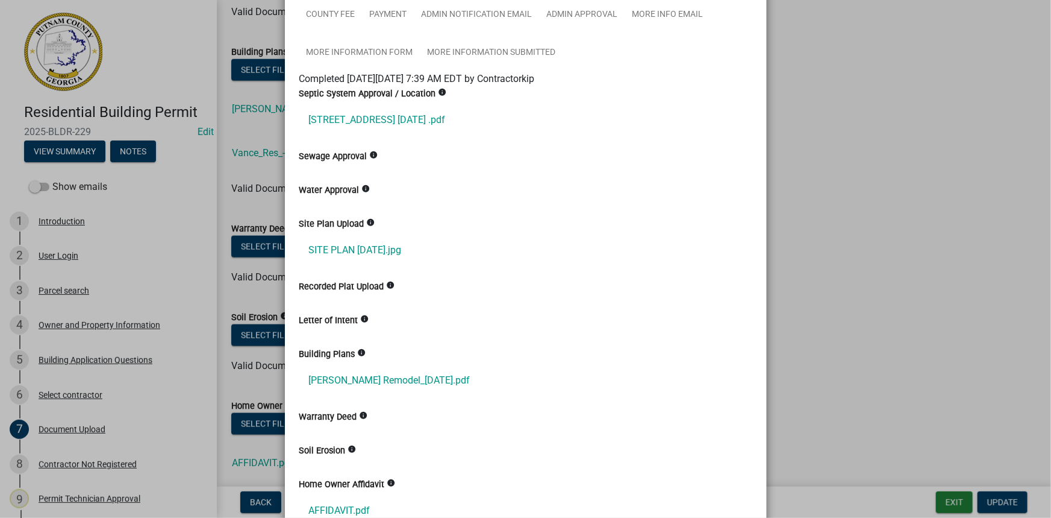
drag, startPoint x: 881, startPoint y: 374, endPoint x: 887, endPoint y: 378, distance: 7.3
click at [882, 374] on ngb-modal-window "Summary × Printer Friendly Introduction Parcel search Owner and Property Inform…" at bounding box center [525, 259] width 1051 height 518
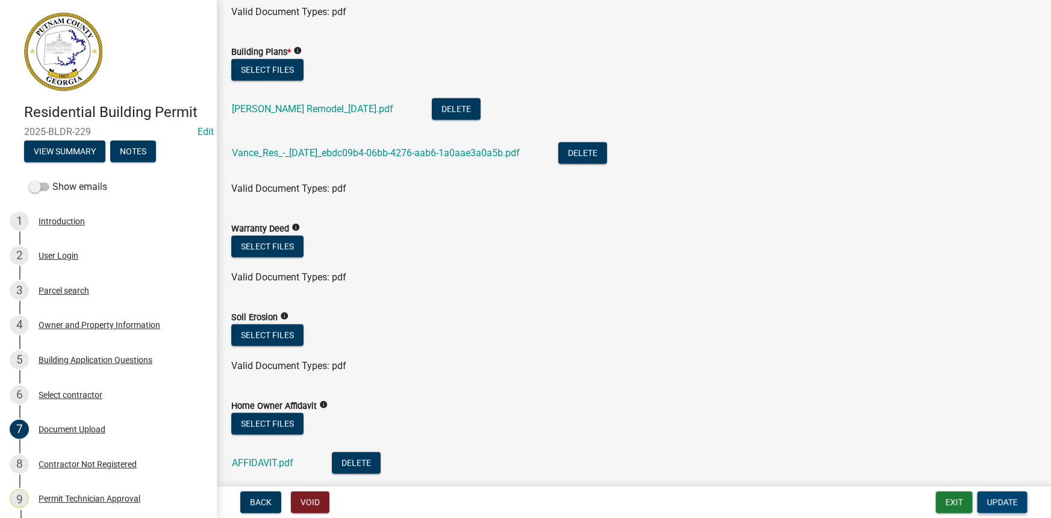
click at [1006, 503] on span "Update" at bounding box center [1002, 502] width 31 height 10
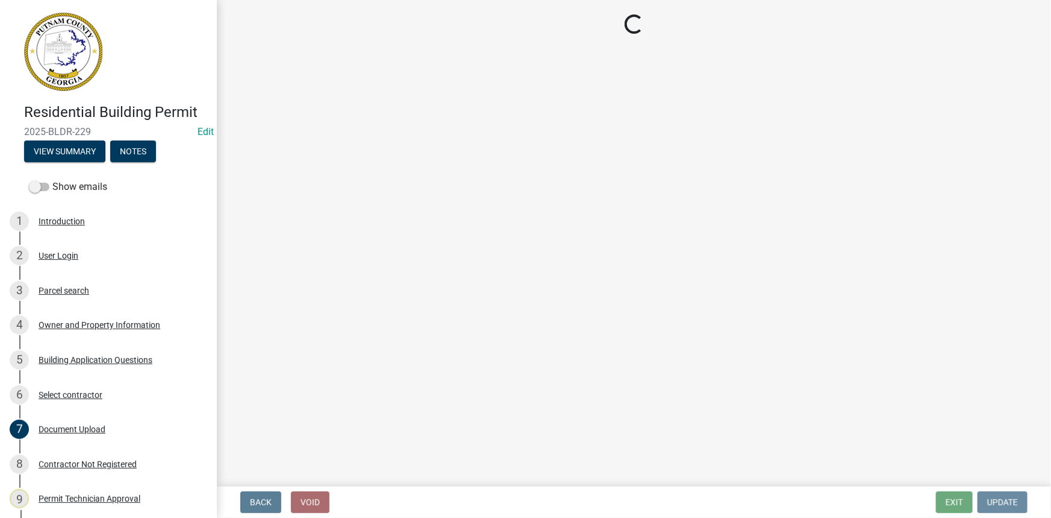
scroll to position [0, 0]
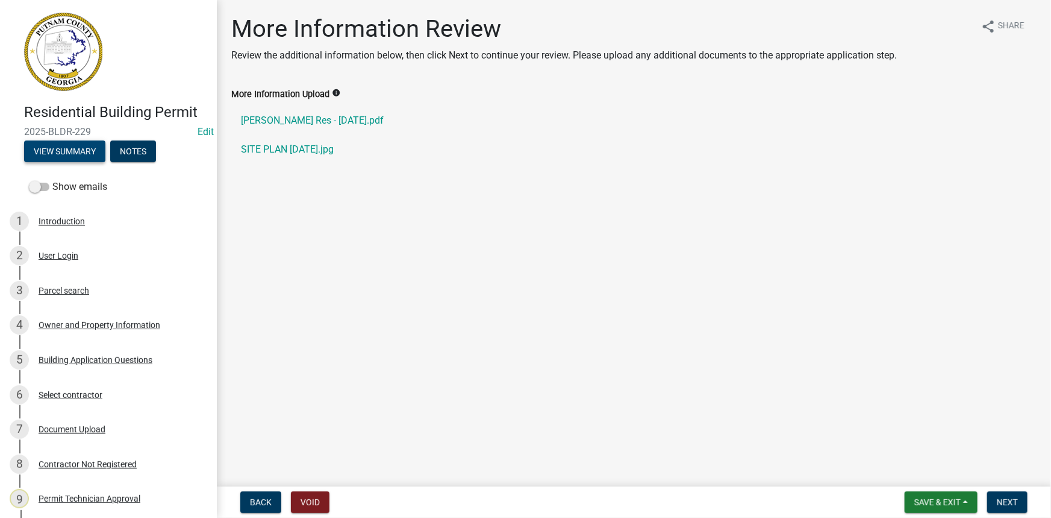
click at [57, 146] on button "View Summary" at bounding box center [64, 151] width 81 height 22
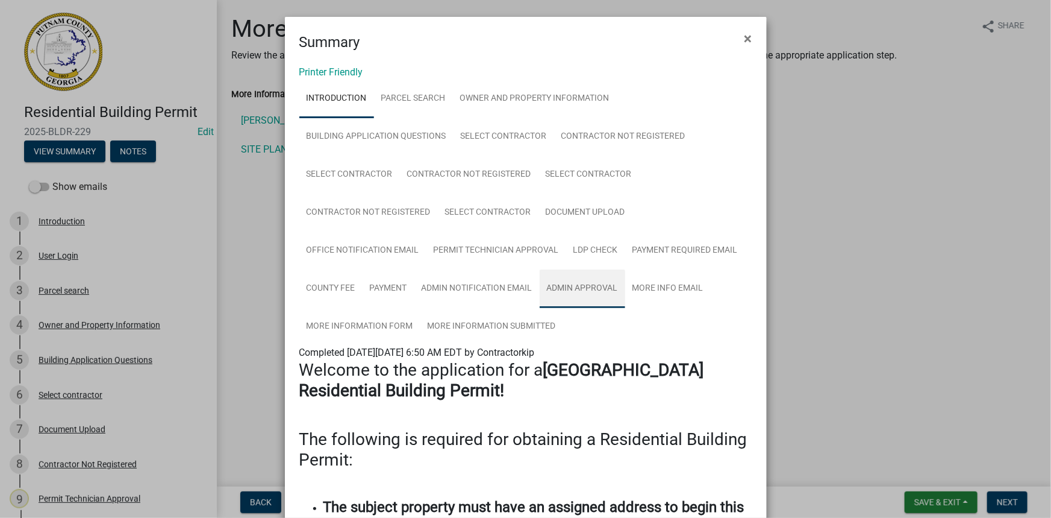
click at [557, 286] on link "Admin Approval" at bounding box center [583, 288] width 86 height 39
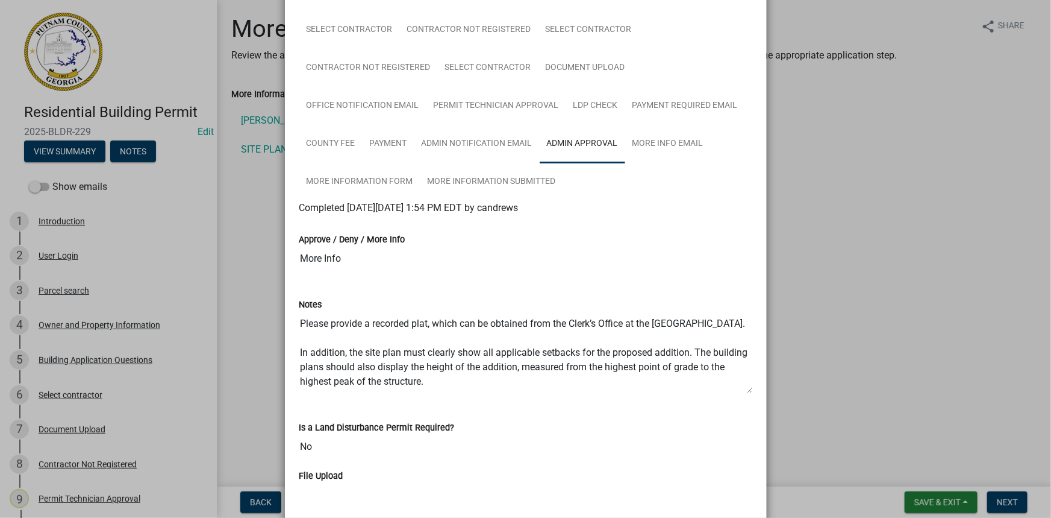
scroll to position [164, 0]
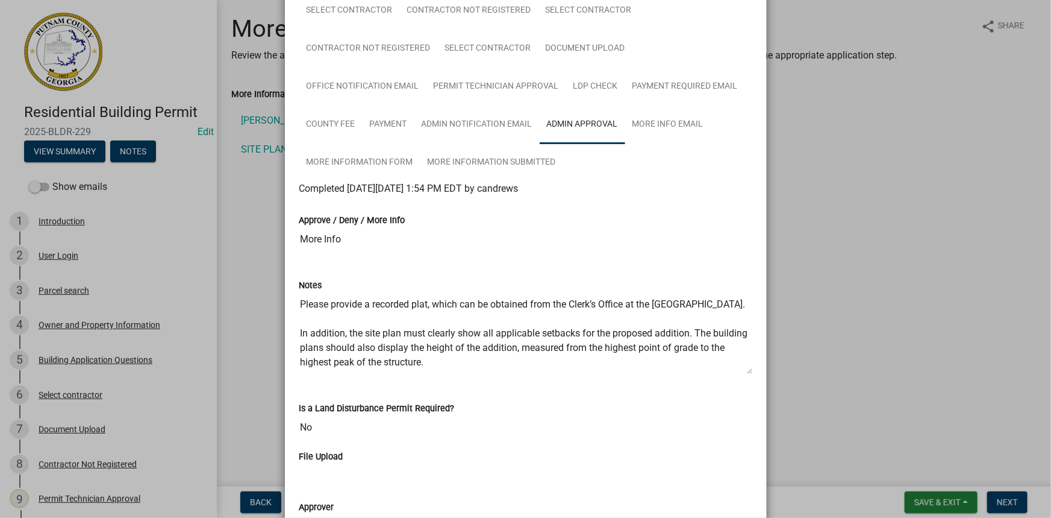
drag, startPoint x: 294, startPoint y: 300, endPoint x: 690, endPoint y: 346, distance: 398.5
click at [690, 346] on div "Notes Please provide a recorded plat, which can be obtained from the Clerk’s Of…" at bounding box center [525, 322] width 471 height 123
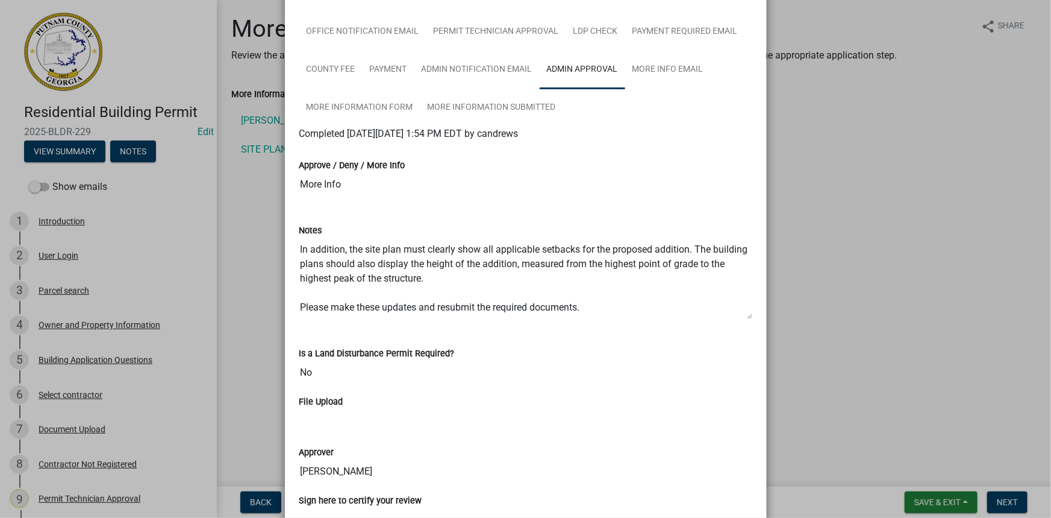
scroll to position [0, 0]
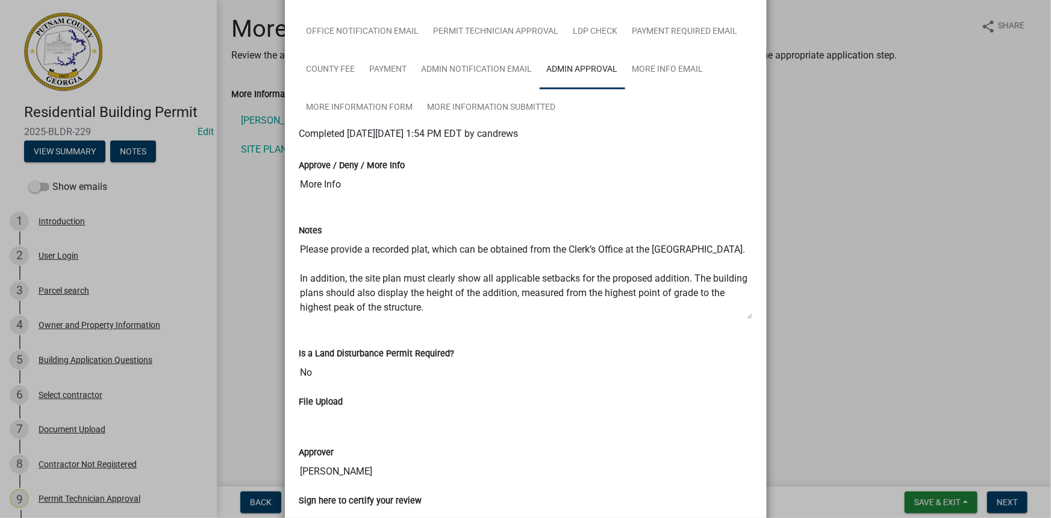
drag, startPoint x: 590, startPoint y: 313, endPoint x: 239, endPoint y: 210, distance: 365.6
click at [239, 210] on ngb-modal-window "Summary × Printer Friendly Introduction Parcel search Owner and Property Inform…" at bounding box center [525, 259] width 1051 height 518
click at [258, 266] on ngb-modal-window "Summary × Printer Friendly Introduction Parcel search Owner and Property Inform…" at bounding box center [525, 259] width 1051 height 518
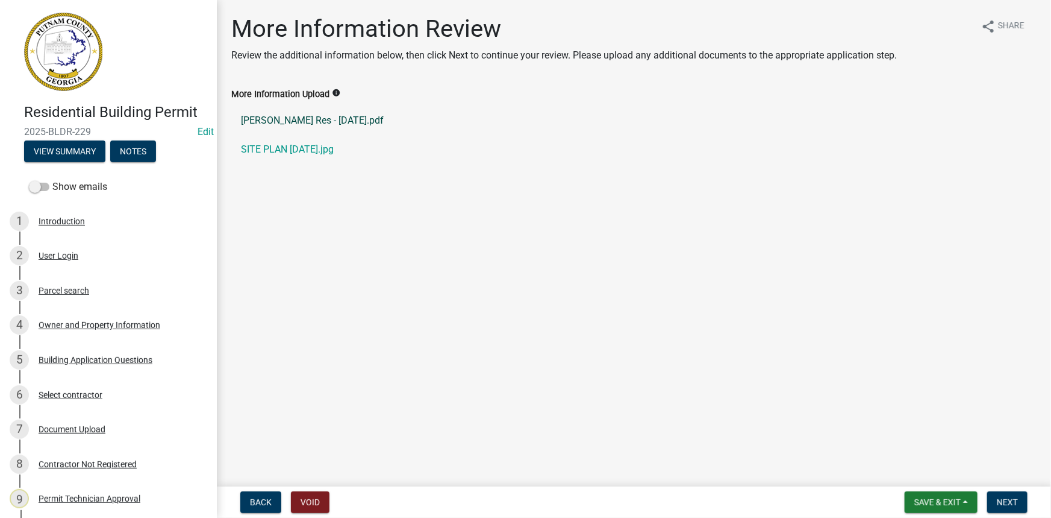
click at [320, 122] on link "Vance Res - 08-04-2025.pdf" at bounding box center [634, 120] width 806 height 29
click at [997, 501] on span "Next" at bounding box center [1007, 502] width 21 height 10
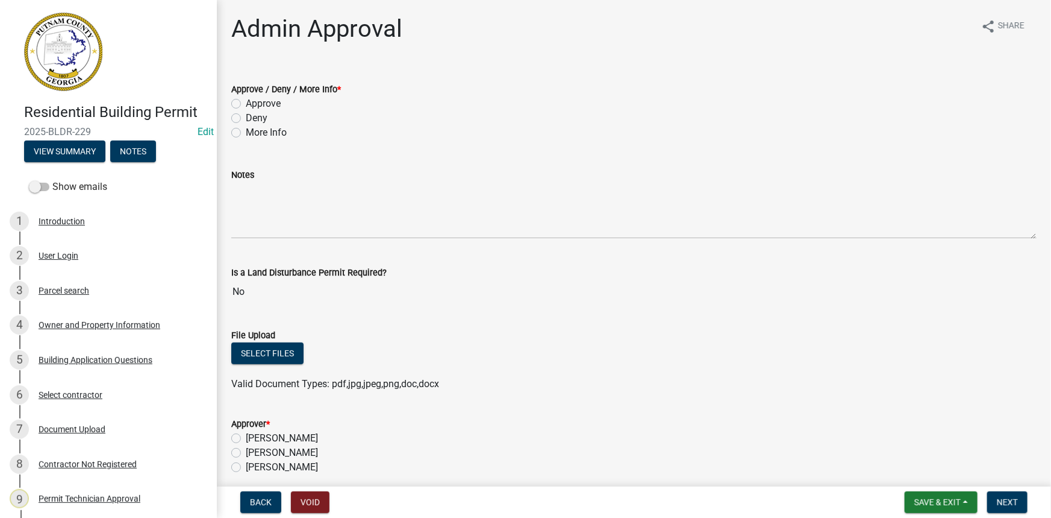
click at [255, 128] on label "More Info" at bounding box center [266, 132] width 41 height 14
click at [254, 128] on input "More Info" at bounding box center [250, 129] width 8 height 8
radio input "true"
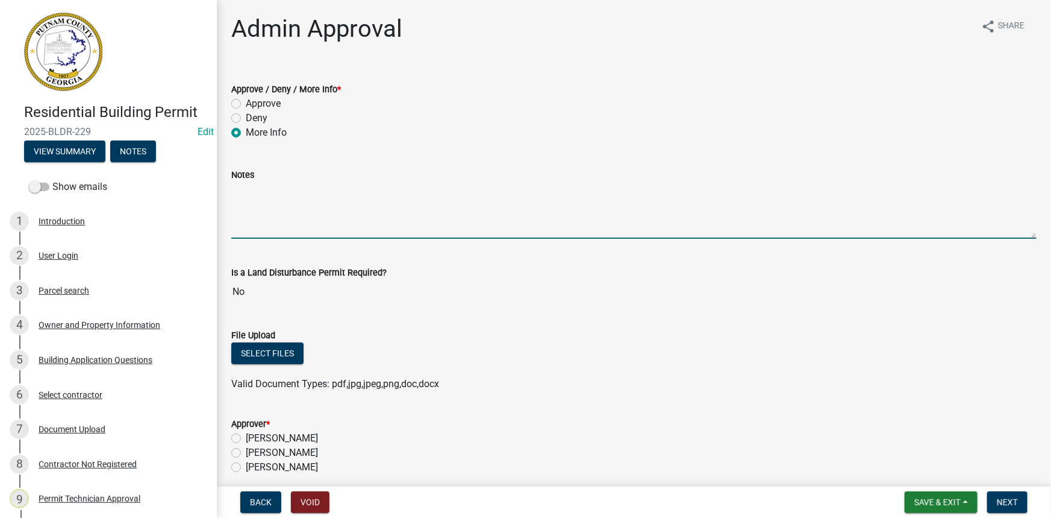
click at [295, 199] on textarea "Notes" at bounding box center [634, 210] width 806 height 57
paste textarea "Please provide a recorded plat, which can be obtained from the Clerk’s Office a…"
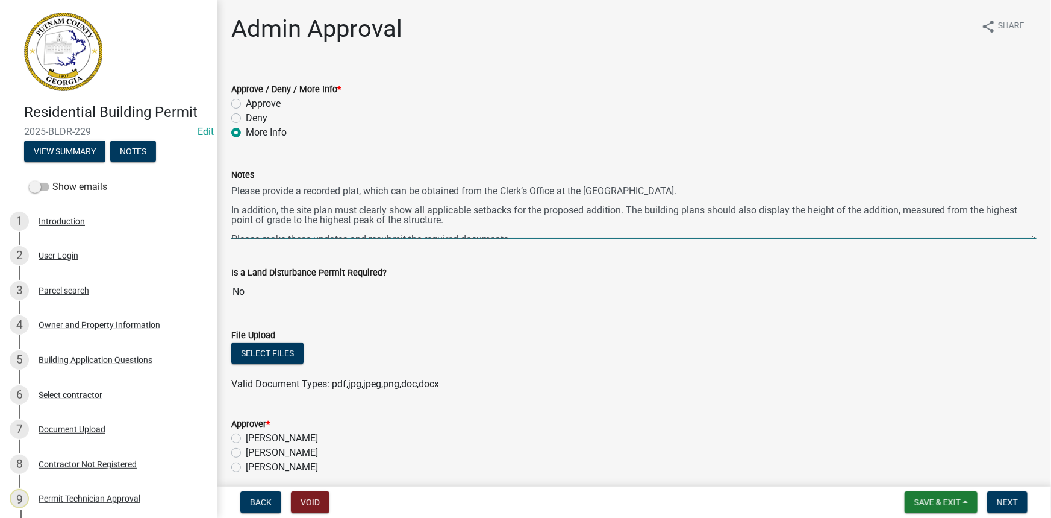
scroll to position [6, 0]
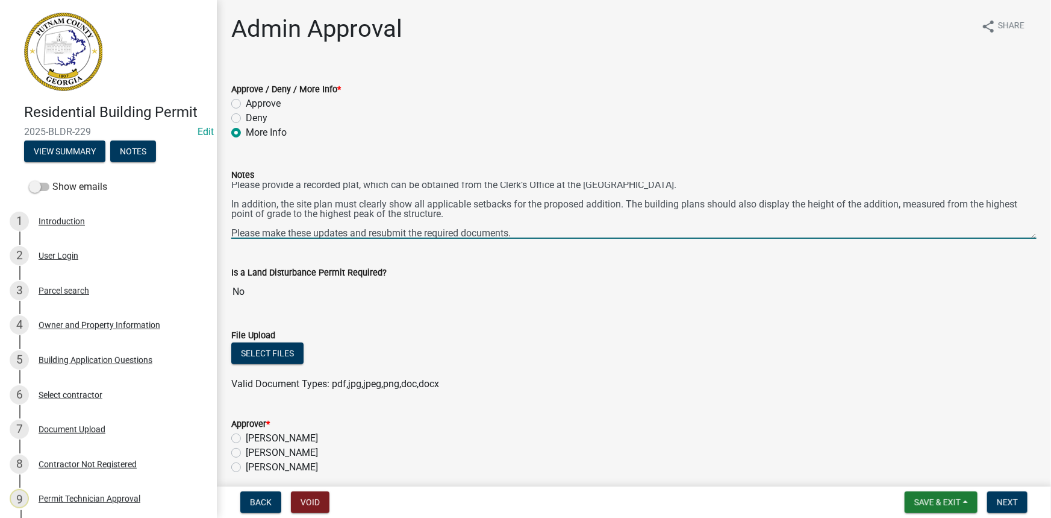
click at [631, 203] on textarea "Please provide a recorded plat, which can be obtained from the Clerk’s Office a…" at bounding box center [634, 210] width 806 height 57
drag, startPoint x: 628, startPoint y: 203, endPoint x: 636, endPoint y: 210, distance: 10.7
click at [636, 210] on textarea "Please provide a recorded plat, which can be obtained from the Clerk’s Office a…" at bounding box center [634, 210] width 806 height 57
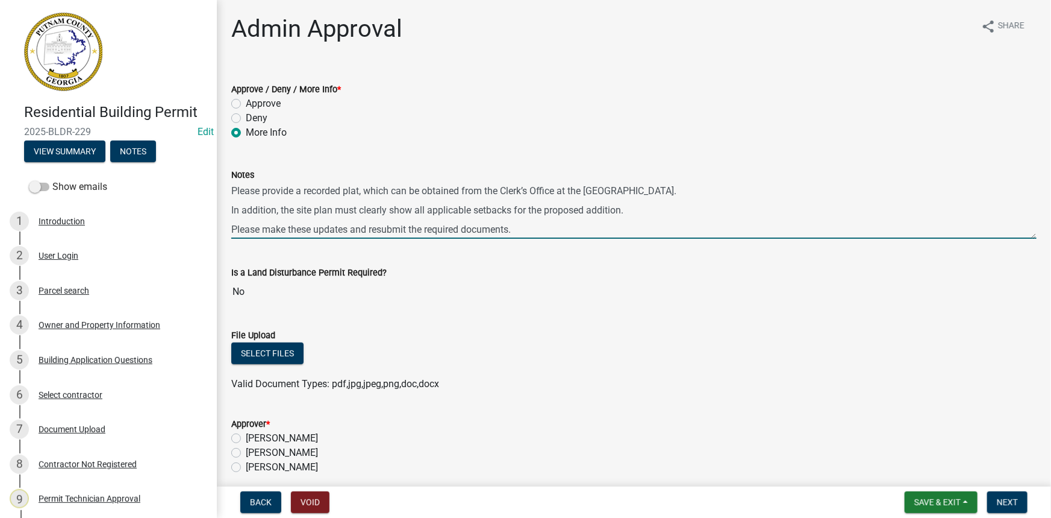
scroll to position [0, 0]
click at [232, 190] on textarea "Please provide a recorded plat, which can be obtained from the Clerk’s Office a…" at bounding box center [634, 210] width 806 height 57
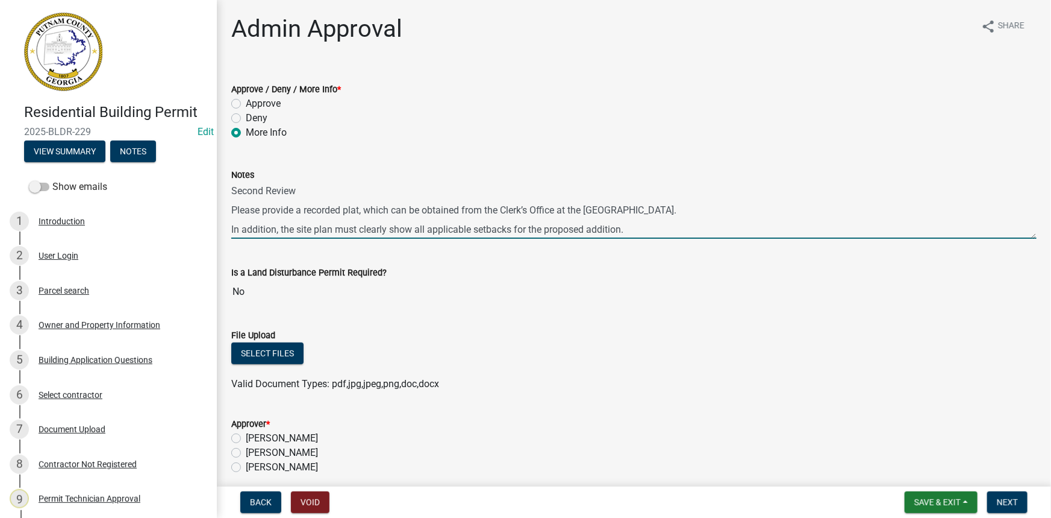
click at [232, 229] on textarea "Second Review Please provide a recorded plat, which can be obtained from the Cl…" at bounding box center [634, 210] width 806 height 57
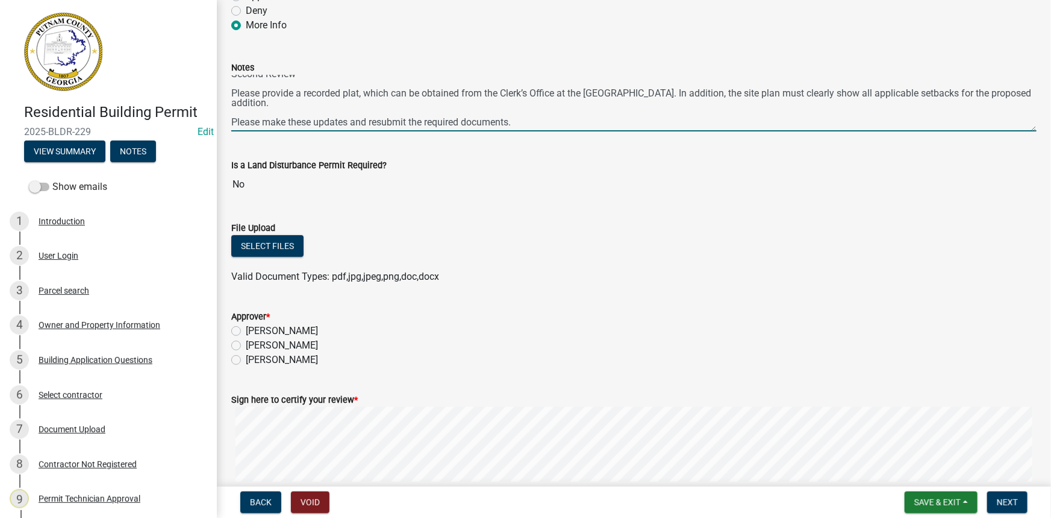
scroll to position [109, 0]
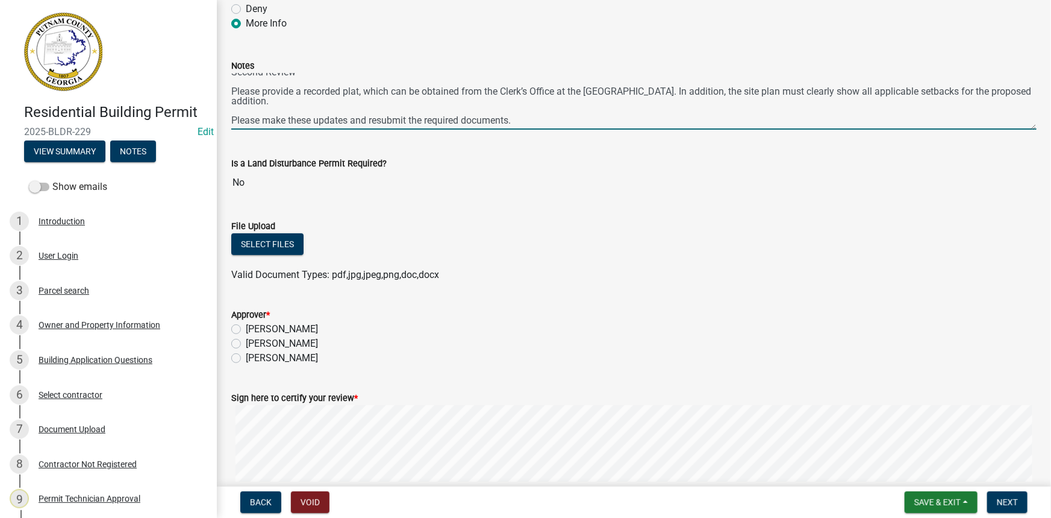
type textarea "Second Review Please provide a recorded plat, which can be obtained from the Cl…"
click at [314, 343] on label "[PERSON_NAME]" at bounding box center [282, 343] width 72 height 14
click at [254, 343] on input "[PERSON_NAME]" at bounding box center [250, 340] width 8 height 8
radio input "true"
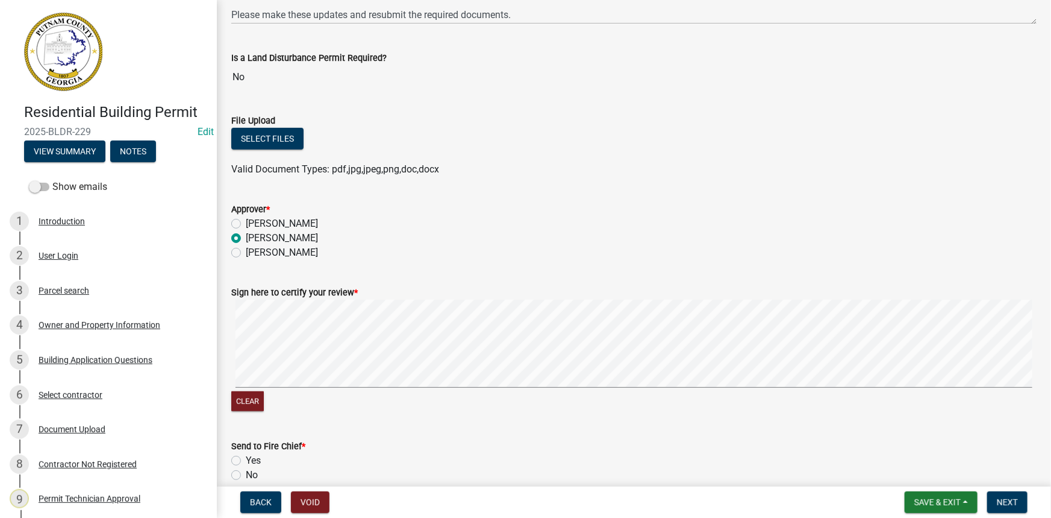
scroll to position [219, 0]
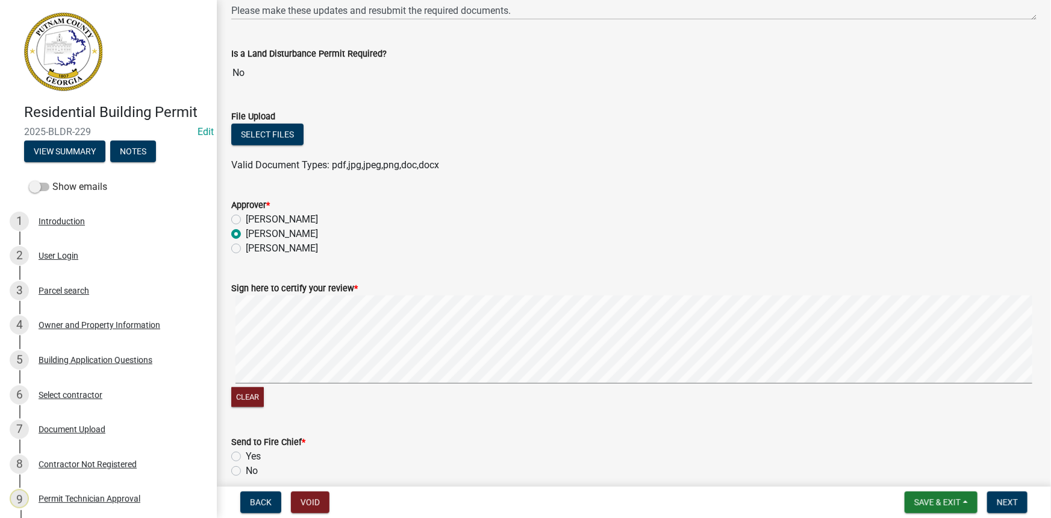
click at [249, 474] on label "No" at bounding box center [252, 470] width 12 height 14
click at [249, 471] on input "No" at bounding box center [250, 467] width 8 height 8
radio input "true"
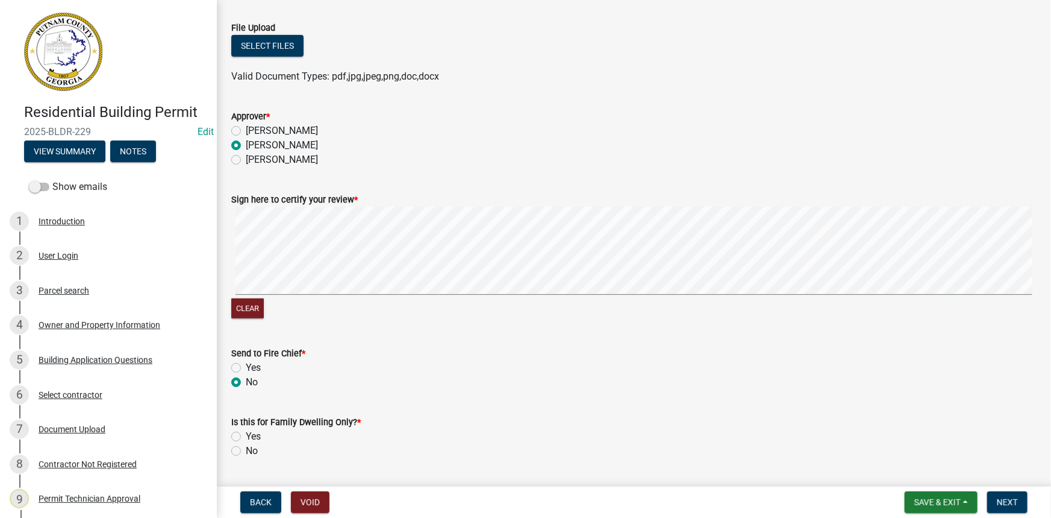
scroll to position [341, 0]
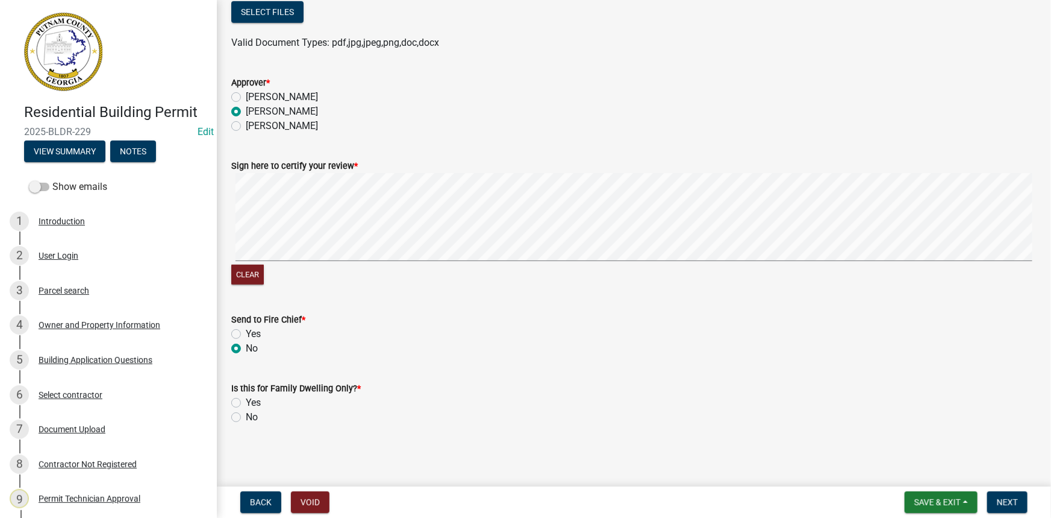
click at [246, 416] on label "No" at bounding box center [252, 417] width 12 height 14
click at [246, 416] on input "No" at bounding box center [250, 414] width 8 height 8
radio input "true"
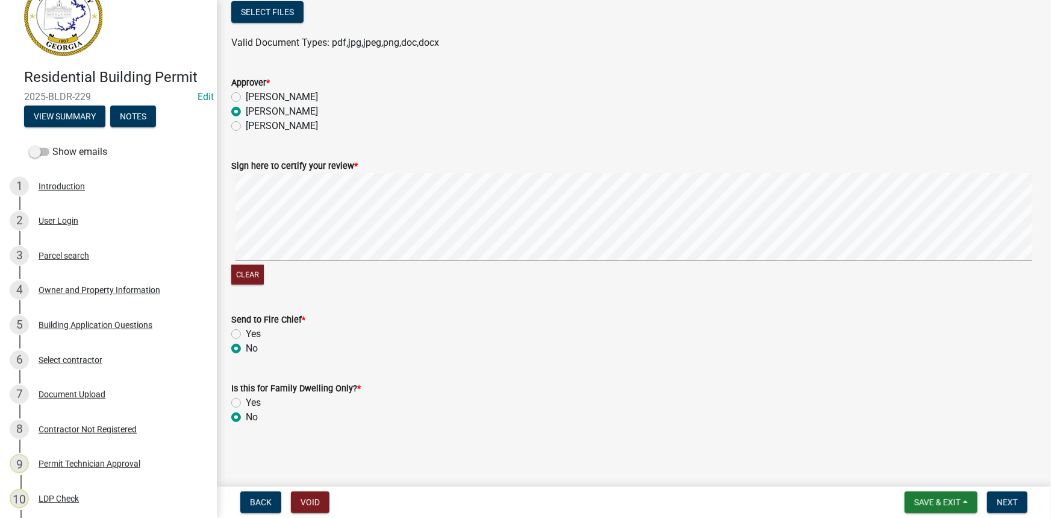
scroll to position [54, 0]
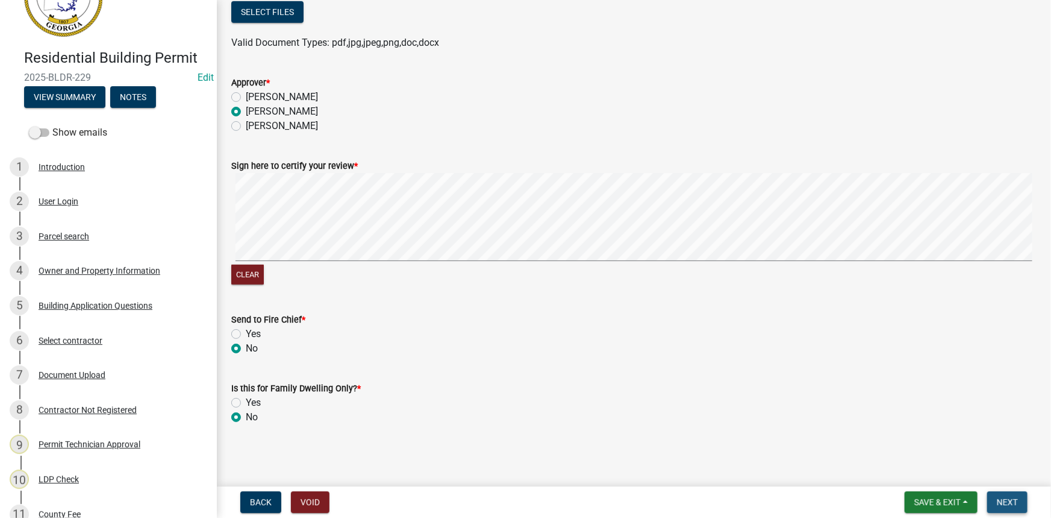
click span "Next"
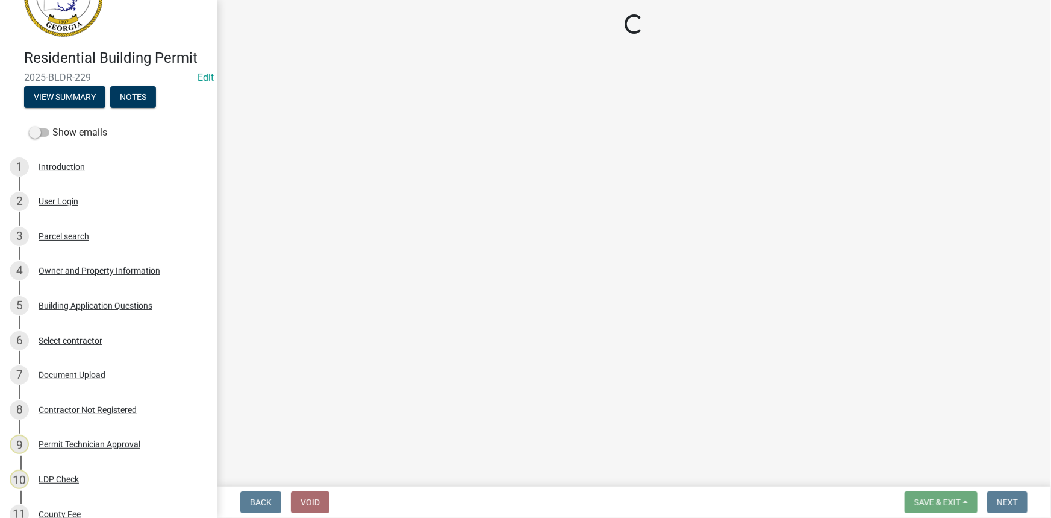
scroll to position [0, 0]
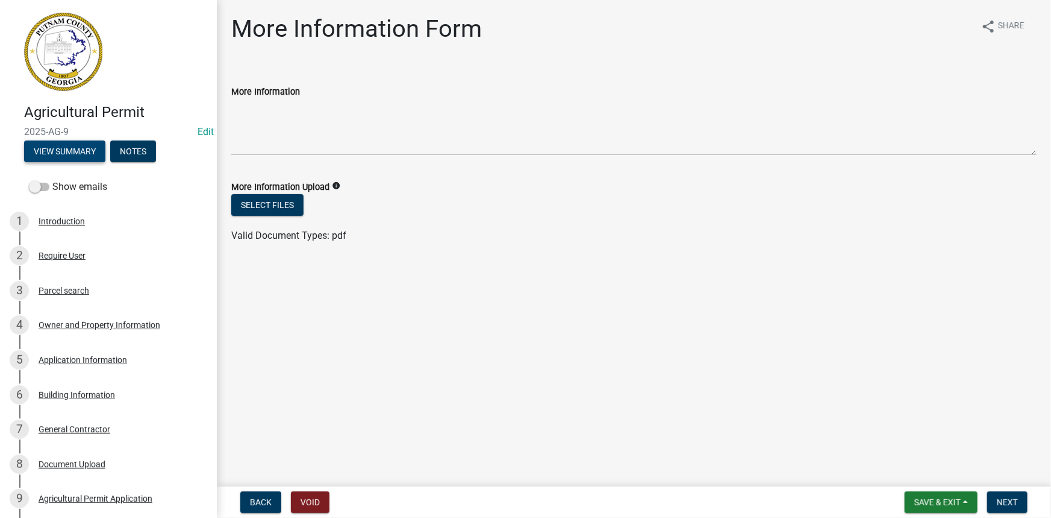
click at [98, 148] on button "View Summary" at bounding box center [64, 151] width 81 height 22
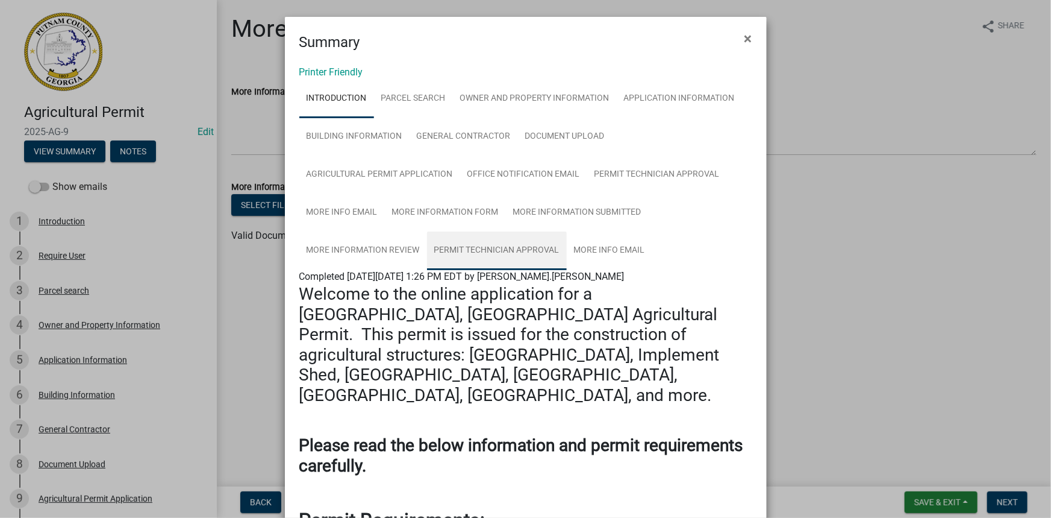
click at [487, 239] on link "Permit Technician Approval" at bounding box center [497, 250] width 140 height 39
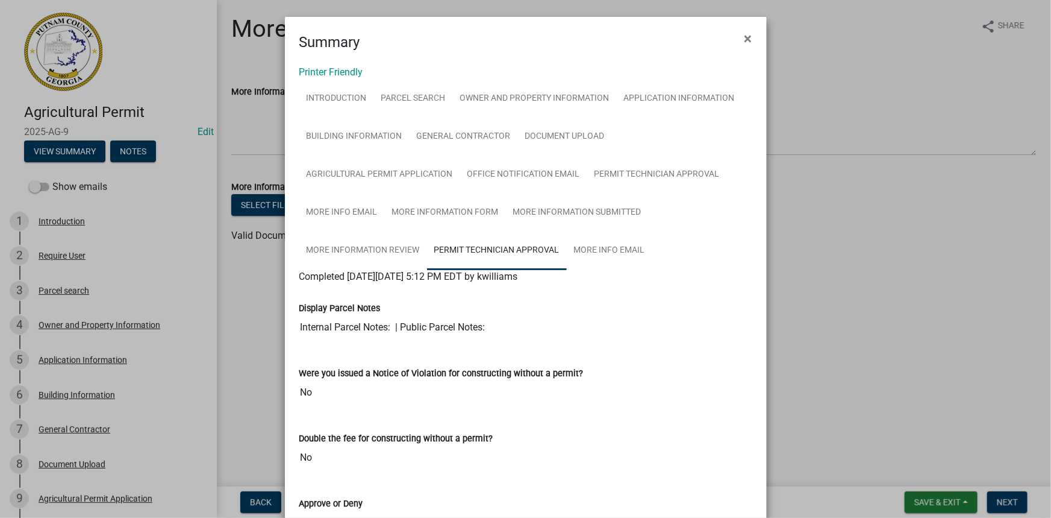
click at [835, 178] on ngb-modal-window "Summary × Printer Friendly Introduction Parcel search Owner and Property Inform…" at bounding box center [525, 259] width 1051 height 518
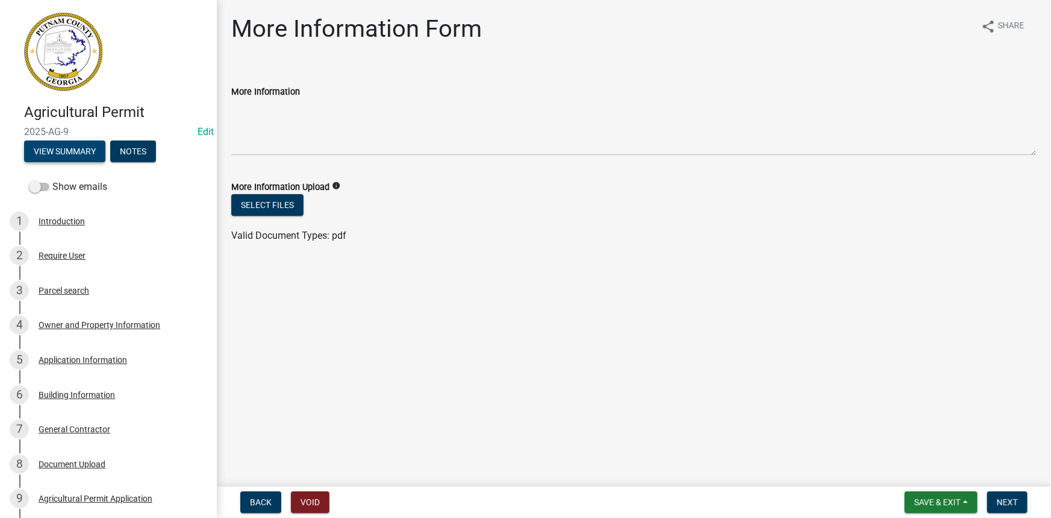
click at [64, 147] on button "View Summary" at bounding box center [64, 151] width 81 height 22
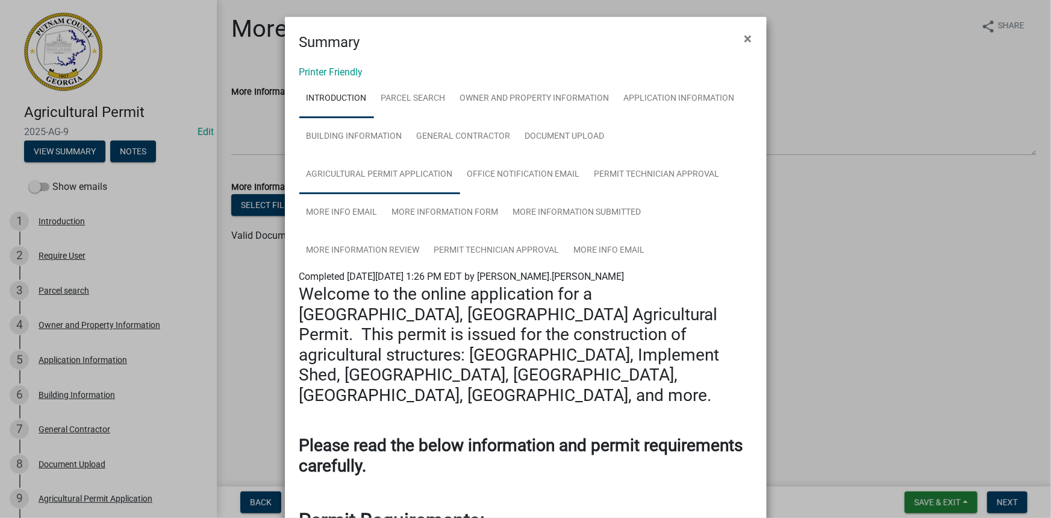
click at [360, 166] on link "Agricultural Permit Application" at bounding box center [379, 174] width 161 height 39
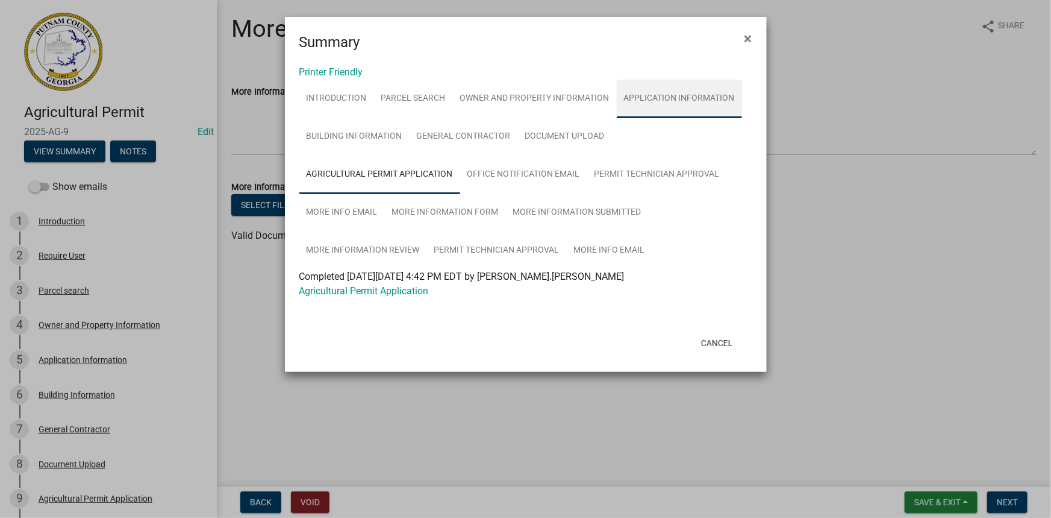
click at [634, 99] on link "Application Information" at bounding box center [679, 99] width 125 height 39
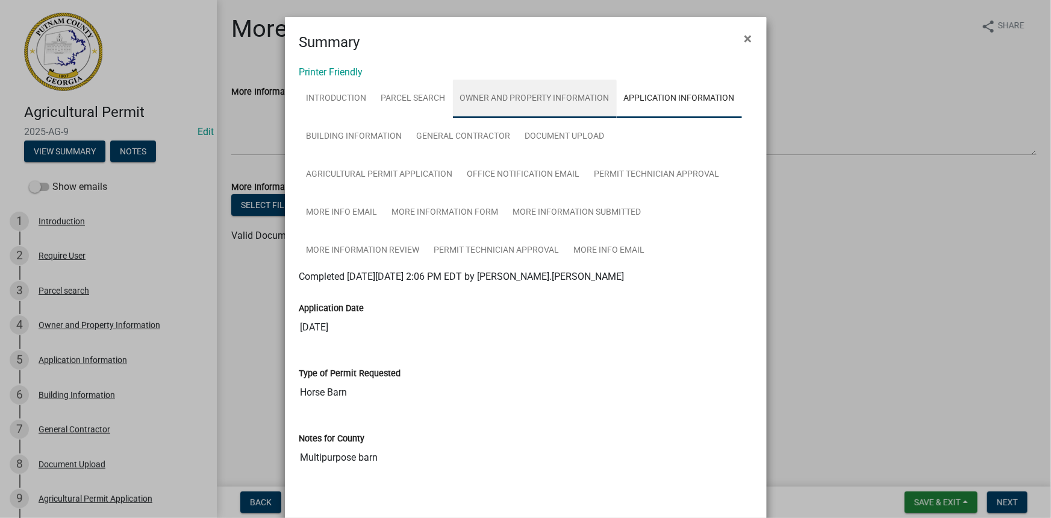
click at [536, 102] on link "Owner and Property Information" at bounding box center [535, 99] width 164 height 39
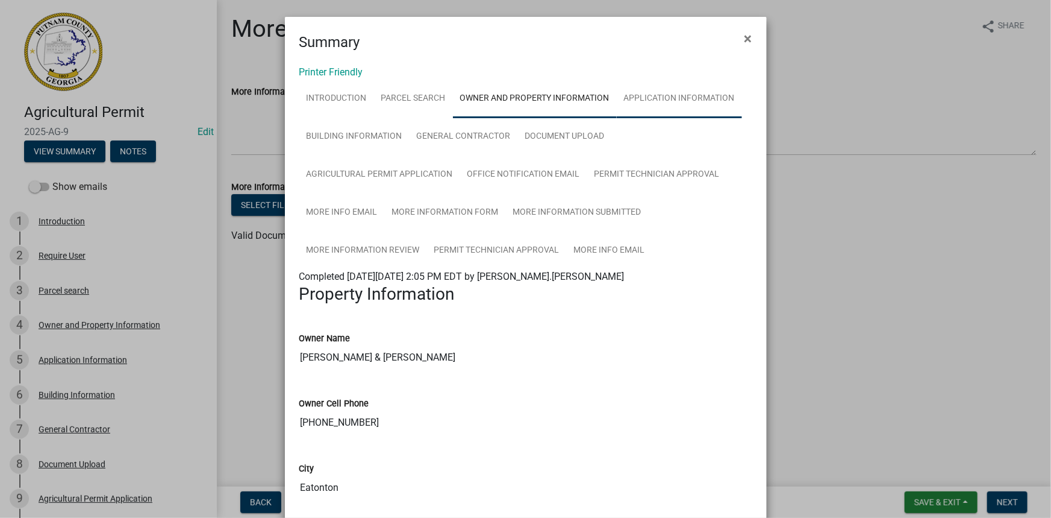
click at [671, 87] on link "Application Information" at bounding box center [679, 99] width 125 height 39
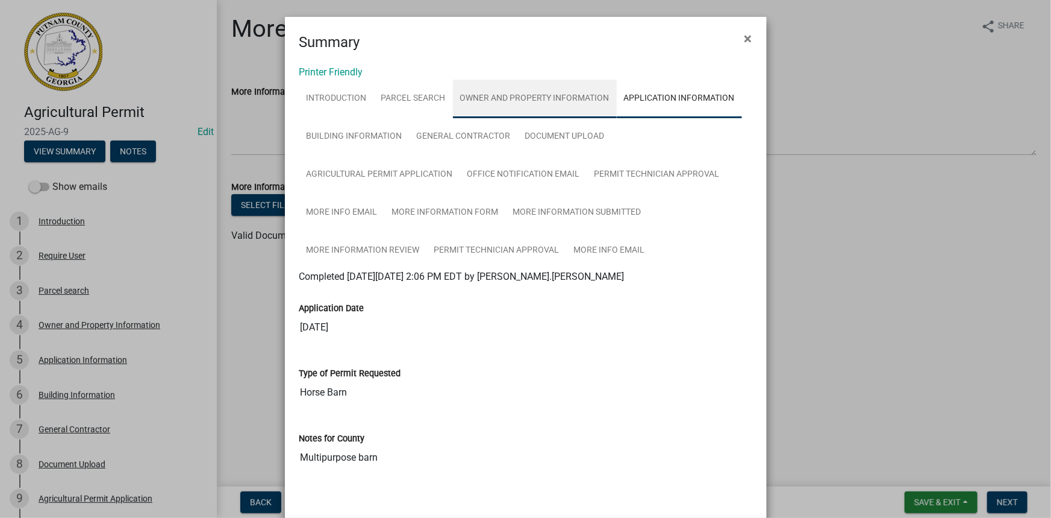
click at [584, 97] on link "Owner and Property Information" at bounding box center [535, 99] width 164 height 39
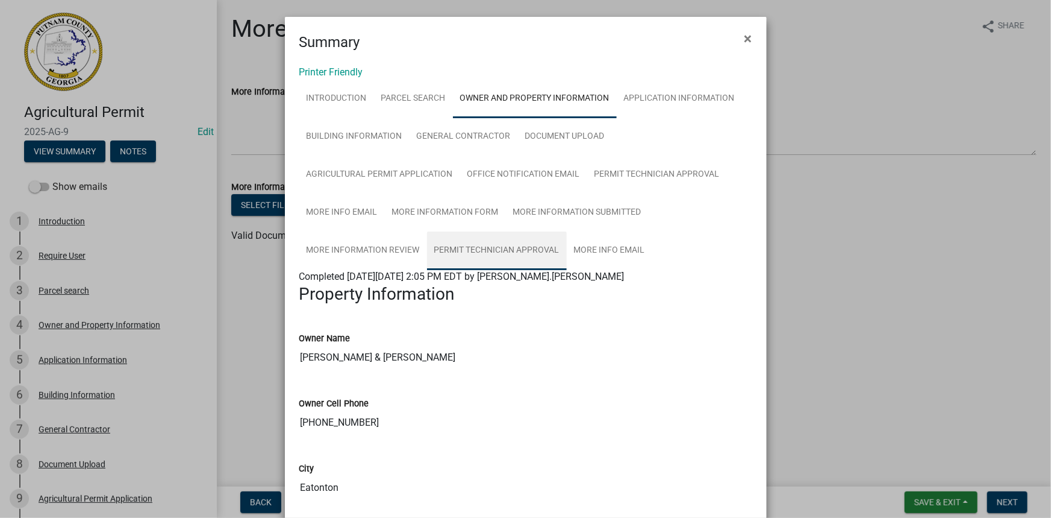
click at [470, 243] on link "Permit Technician Approval" at bounding box center [497, 250] width 140 height 39
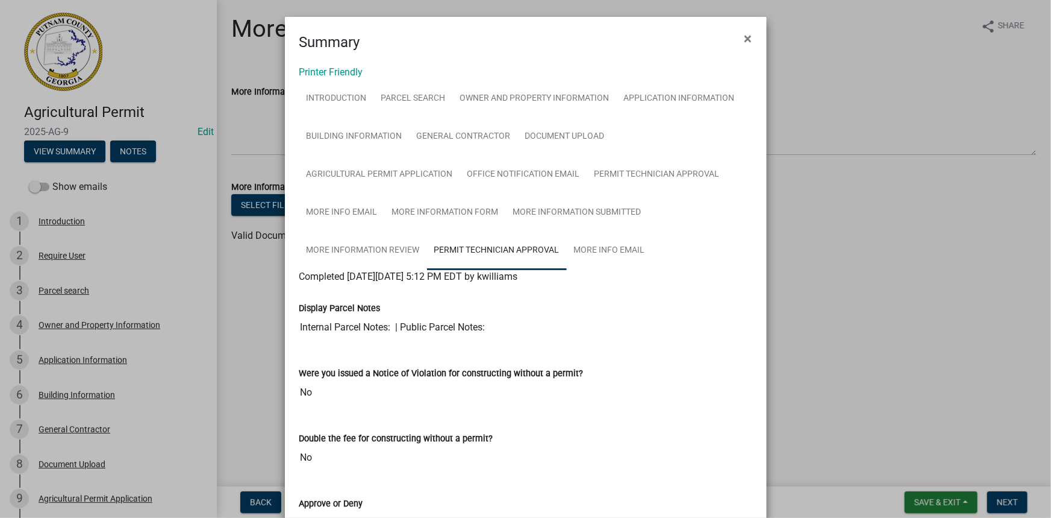
click at [892, 295] on ngb-modal-window "Summary × Printer Friendly Introduction Parcel search Owner and Property Inform…" at bounding box center [525, 259] width 1051 height 518
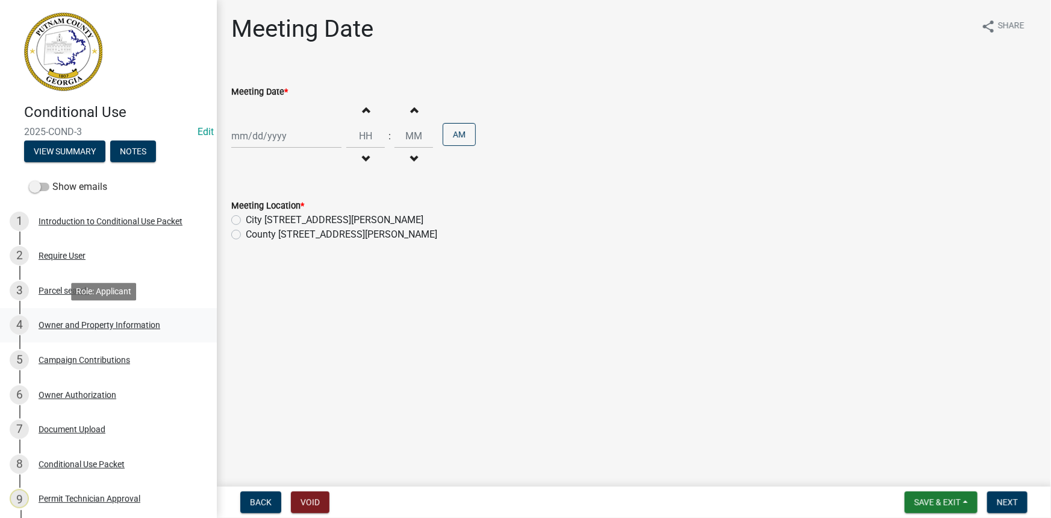
click at [69, 322] on div "Owner and Property Information" at bounding box center [100, 325] width 122 height 8
select select "78bfdc44-73ff-456e-a557-d4c99b9c08be"
select select "83394b22-4a11-496c-8e5c-75ade2e72faf"
select select "295c155f-de53-4b68-9fdd-08c8883e9b6f"
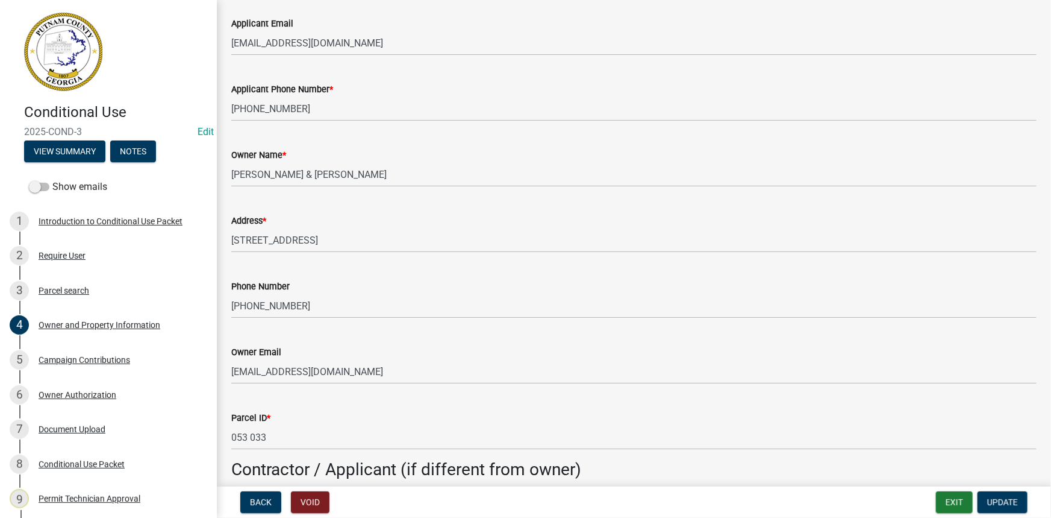
scroll to position [219, 0]
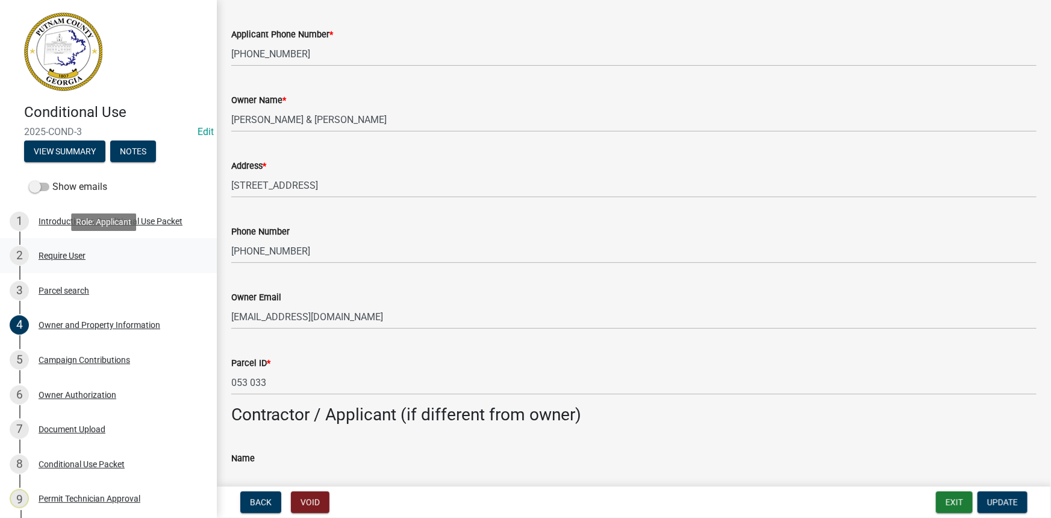
click at [76, 257] on div "Require User" at bounding box center [62, 255] width 47 height 8
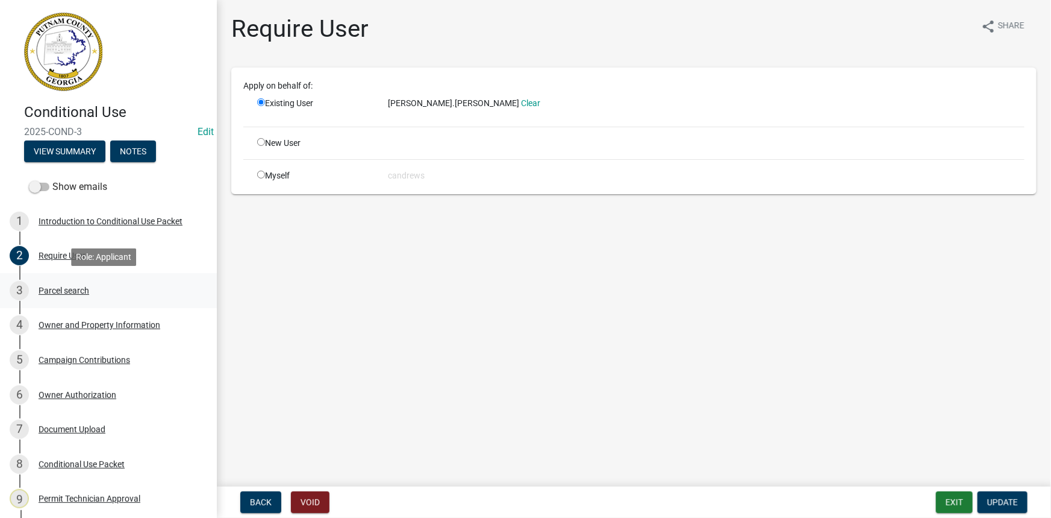
click at [45, 291] on div "Parcel search" at bounding box center [64, 290] width 51 height 8
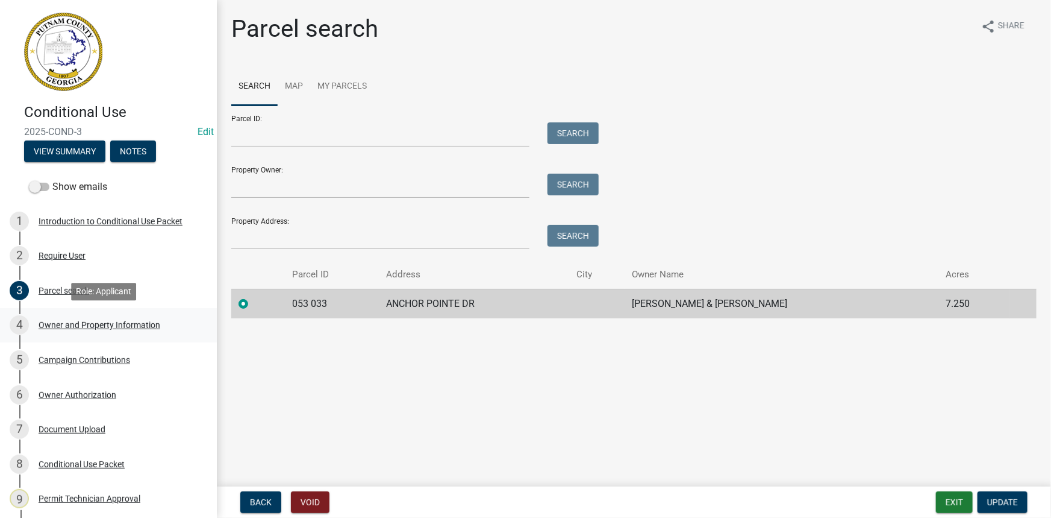
click at [99, 325] on div "Owner and Property Information" at bounding box center [100, 325] width 122 height 8
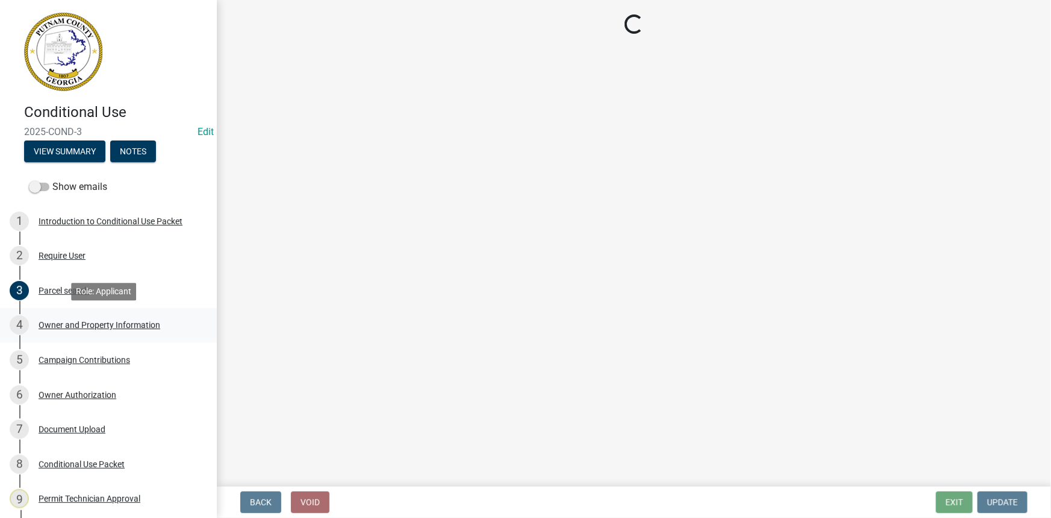
select select "78bfdc44-73ff-456e-a557-d4c99b9c08be"
select select "83394b22-4a11-496c-8e5c-75ade2e72faf"
select select "295c155f-de53-4b68-9fdd-08c8883e9b6f"
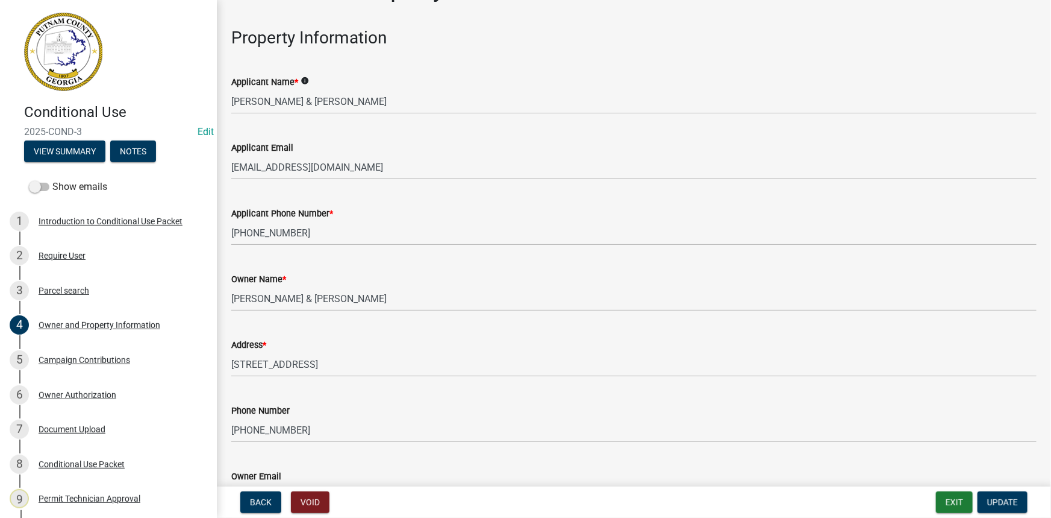
scroll to position [109, 0]
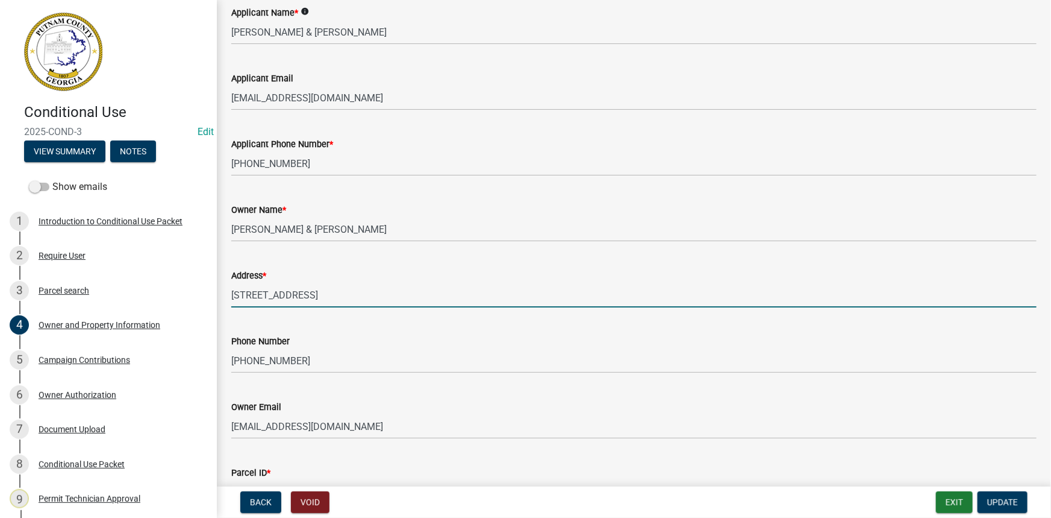
click at [245, 299] on input "[STREET_ADDRESS]" at bounding box center [634, 295] width 806 height 25
type input "297 ANCHOR POINTE DR"
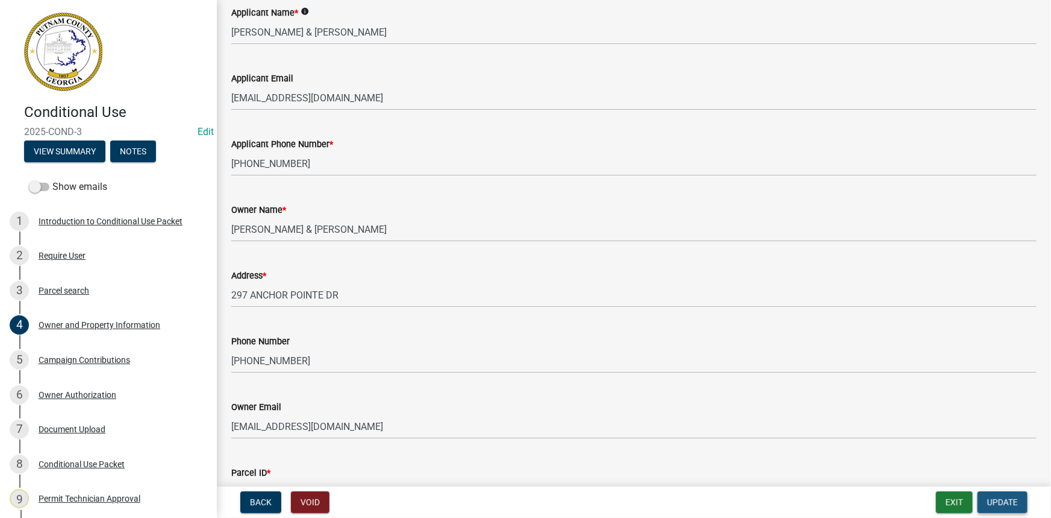
click at [990, 504] on span "Update" at bounding box center [1002, 502] width 31 height 10
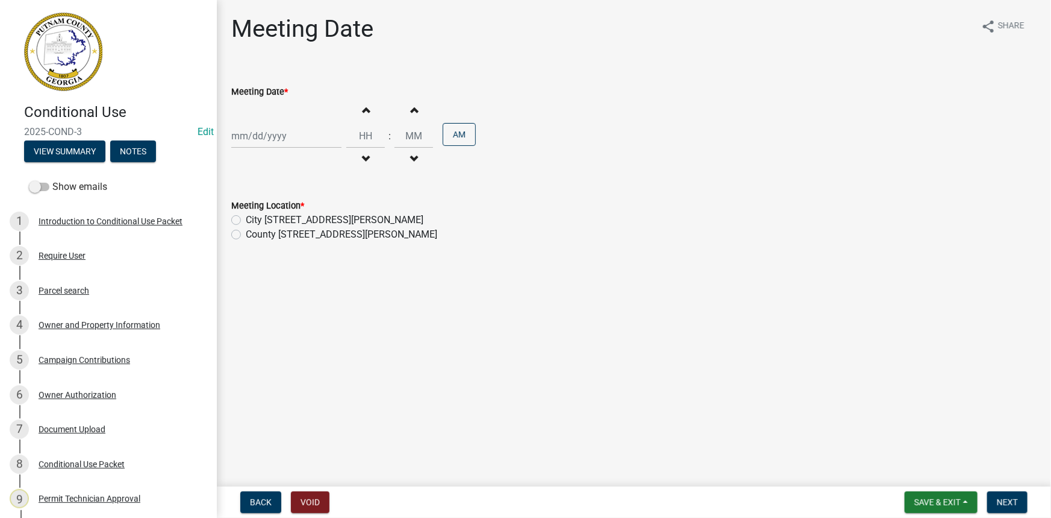
click at [108, 326] on div "Owner and Property Information" at bounding box center [100, 325] width 122 height 8
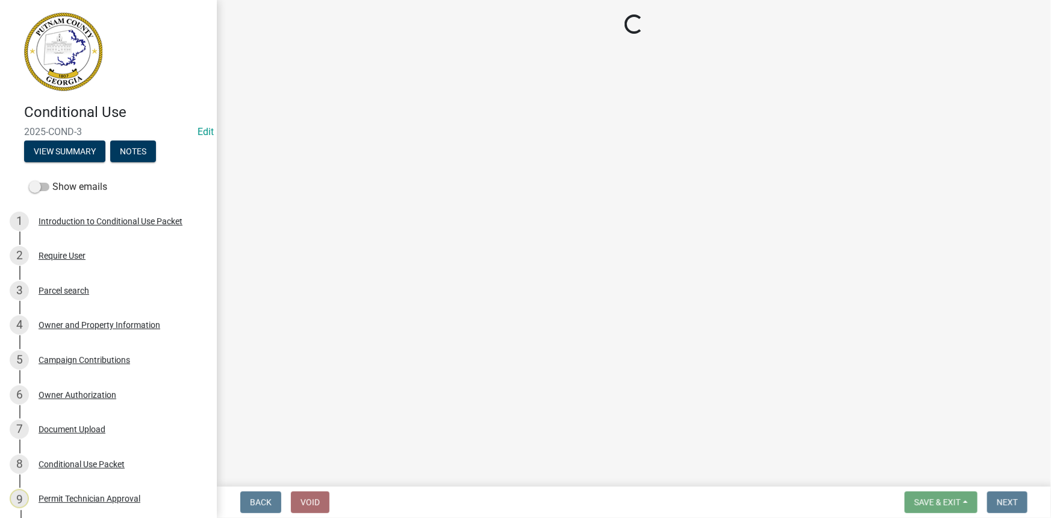
select select "78bfdc44-73ff-456e-a557-d4c99b9c08be"
select select "83394b22-4a11-496c-8e5c-75ade2e72faf"
select select "295c155f-de53-4b68-9fdd-08c8883e9b6f"
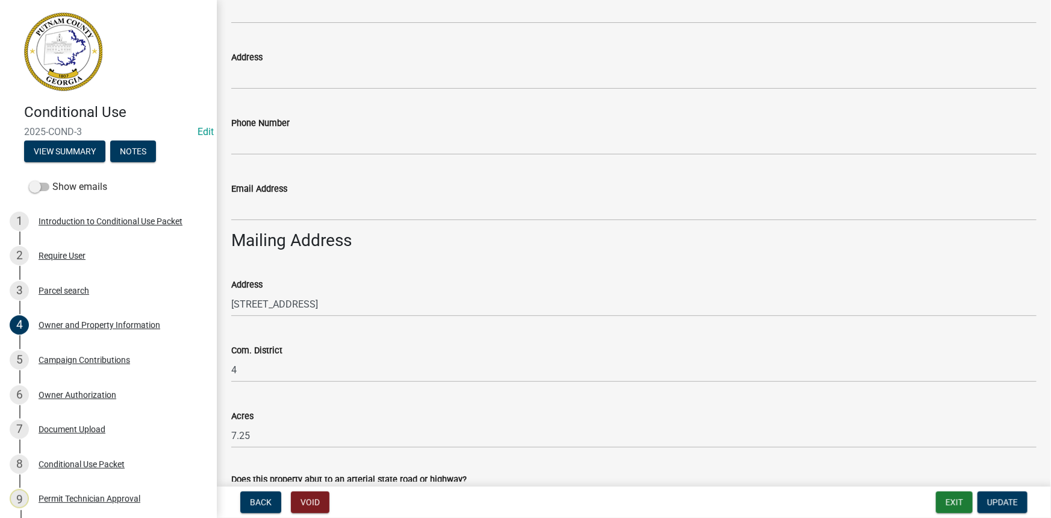
scroll to position [766, 0]
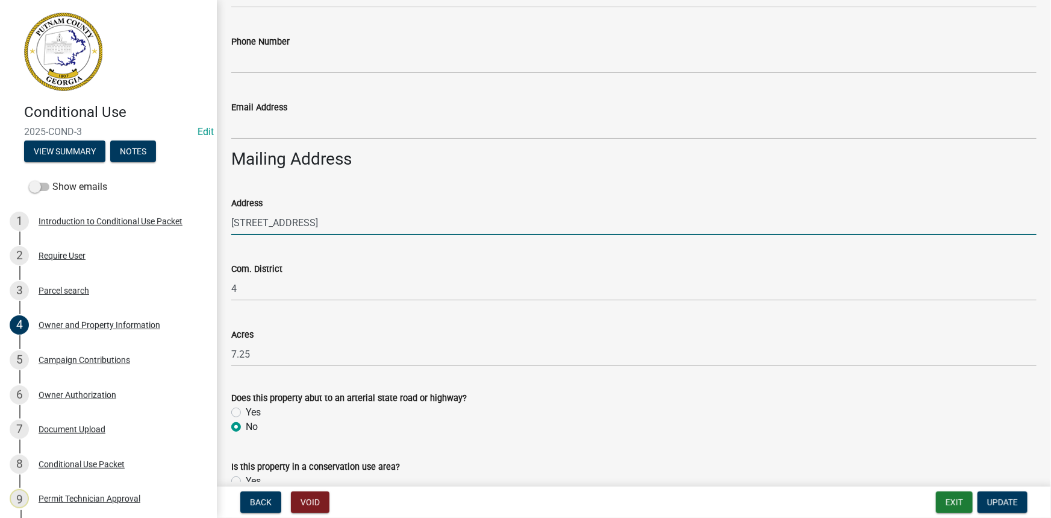
click at [241, 222] on input "[STREET_ADDRESS]" at bounding box center [634, 222] width 806 height 25
drag, startPoint x: 245, startPoint y: 223, endPoint x: 213, endPoint y: 224, distance: 32.0
click at [213, 224] on div "Conditional Use 2025-COND-3 Edit View Summary Notes Show emails 1 Introduction …" at bounding box center [525, 259] width 1051 height 518
type input "[STREET_ADDRESS]"
click at [1000, 502] on span "Update" at bounding box center [1002, 502] width 31 height 10
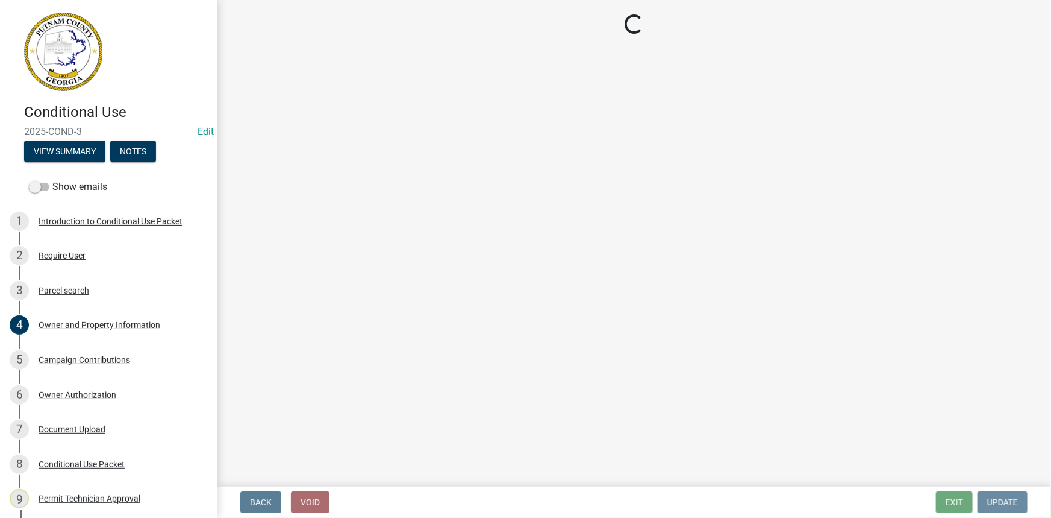
scroll to position [0, 0]
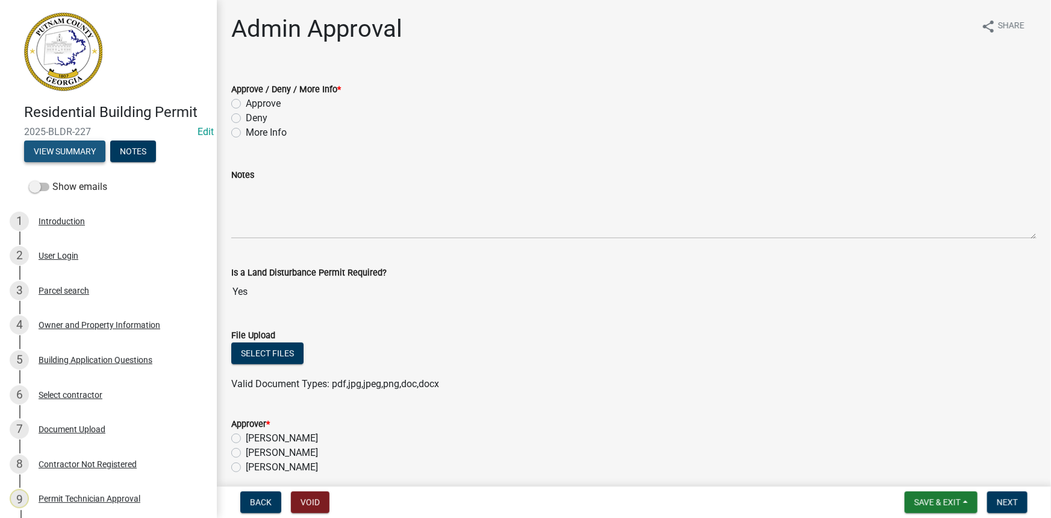
click at [78, 152] on button "View Summary" at bounding box center [64, 151] width 81 height 22
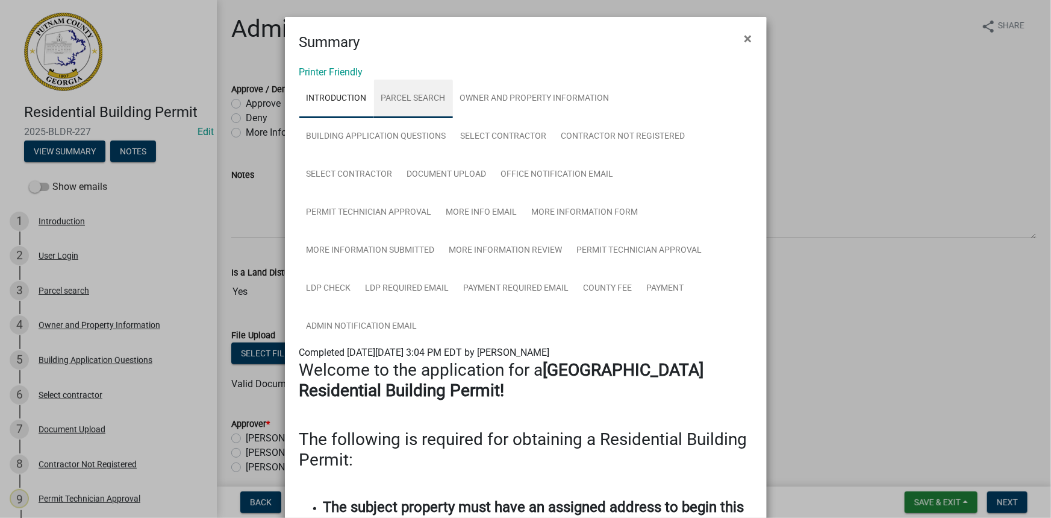
click at [404, 96] on link "Parcel search" at bounding box center [413, 99] width 79 height 39
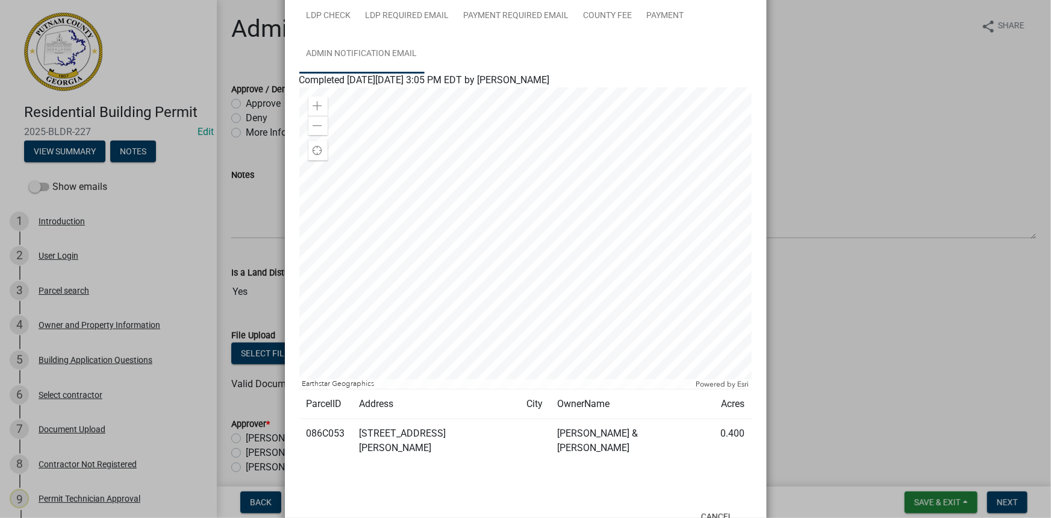
scroll to position [301, 0]
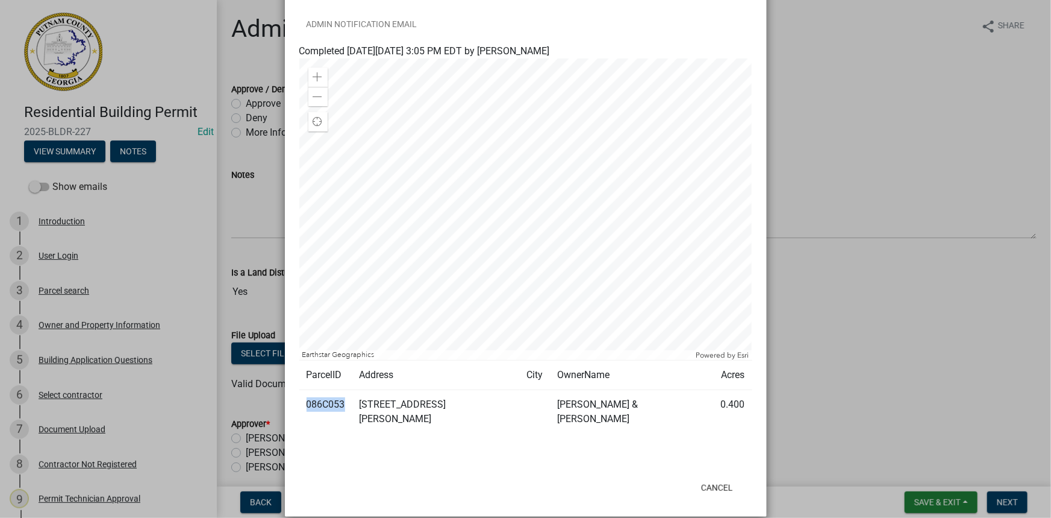
drag, startPoint x: 341, startPoint y: 401, endPoint x: 302, endPoint y: 407, distance: 39.5
click at [302, 407] on td "086C053" at bounding box center [325, 412] width 53 height 44
copy td "086C053"
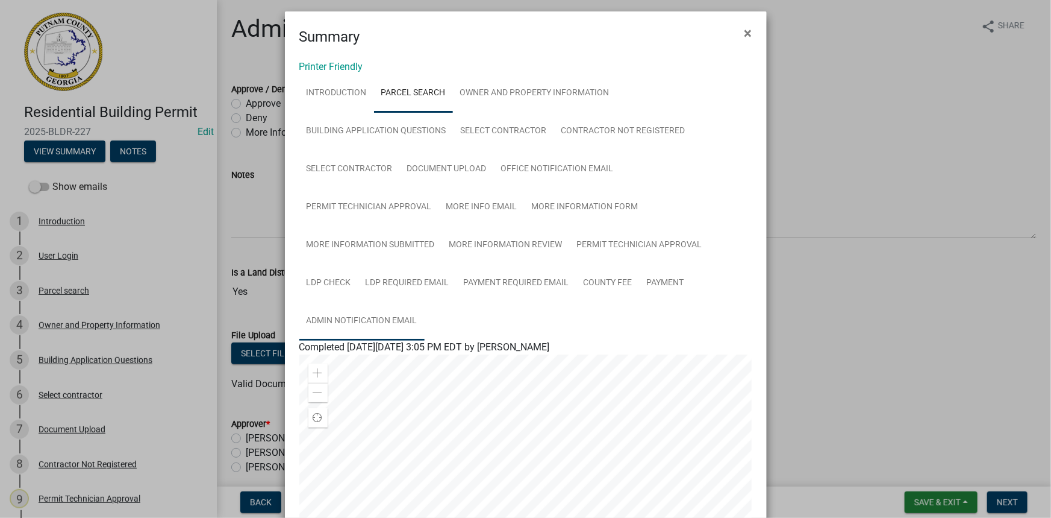
scroll to position [0, 0]
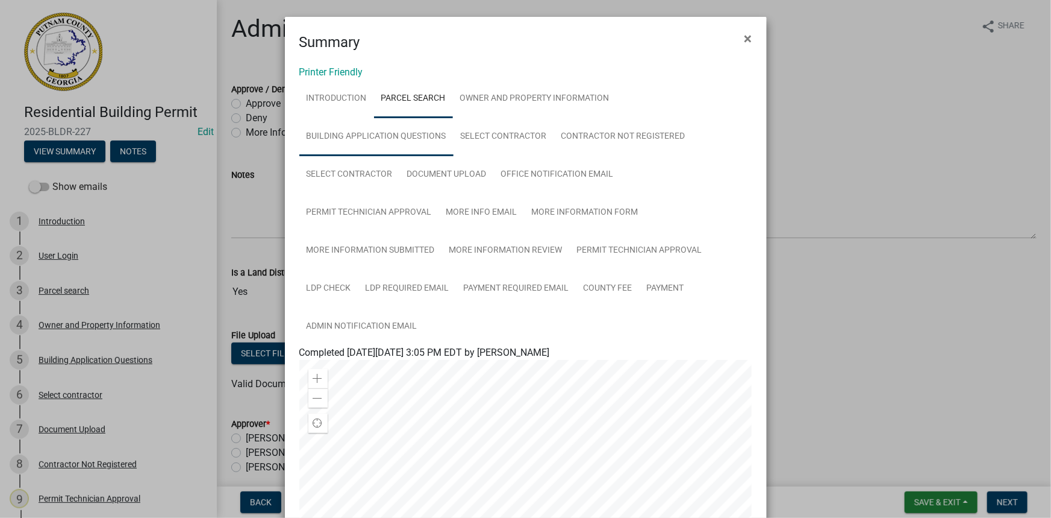
click at [401, 134] on link "Building Application Questions" at bounding box center [376, 136] width 154 height 39
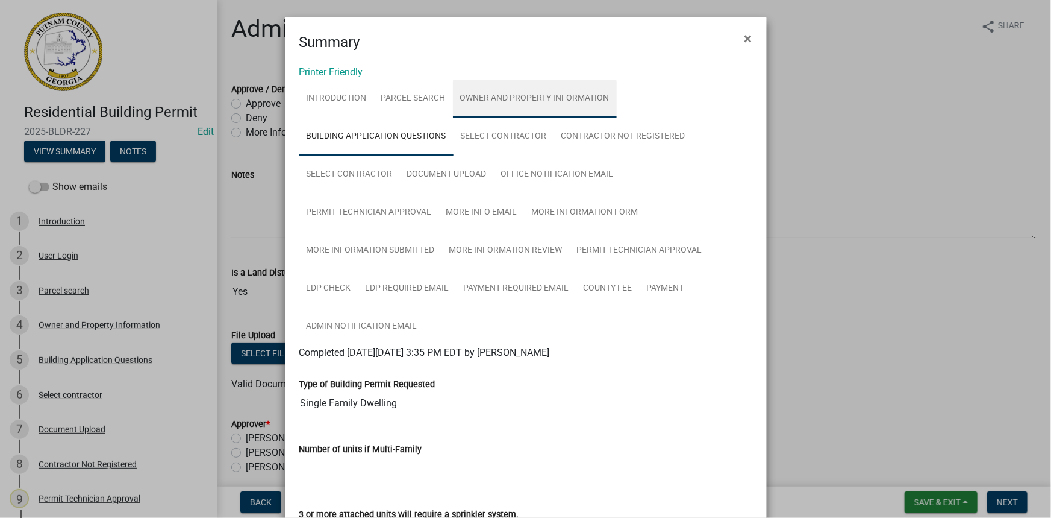
click at [551, 110] on link "Owner and Property Information" at bounding box center [535, 99] width 164 height 39
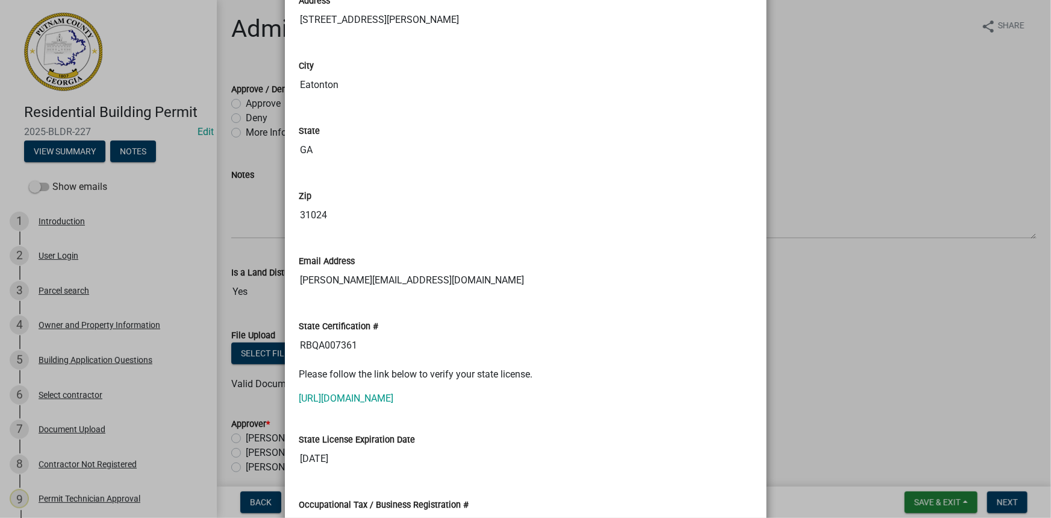
scroll to position [1533, 0]
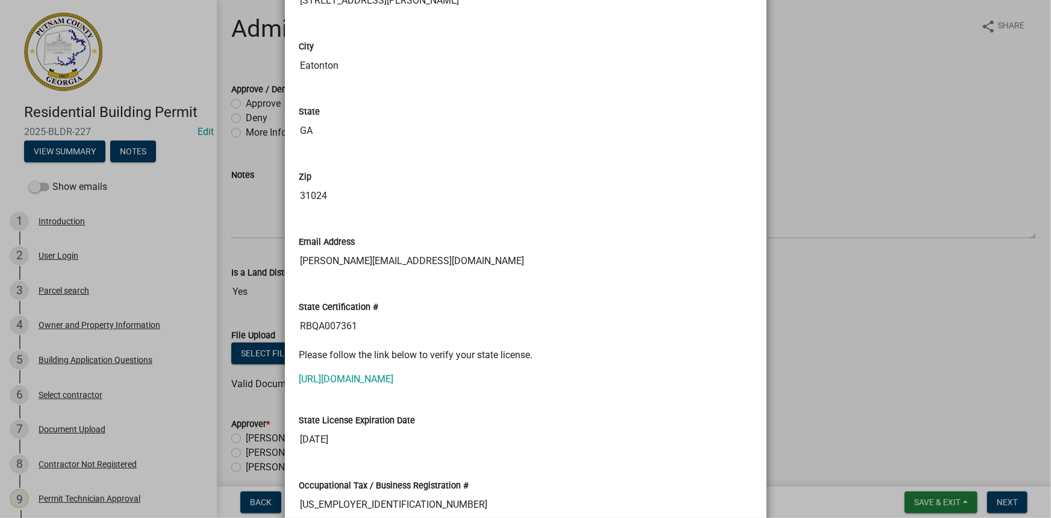
drag, startPoint x: 343, startPoint y: 321, endPoint x: 284, endPoint y: 321, distance: 59.0
click at [344, 373] on link "[URL][DOMAIN_NAME]" at bounding box center [346, 378] width 95 height 11
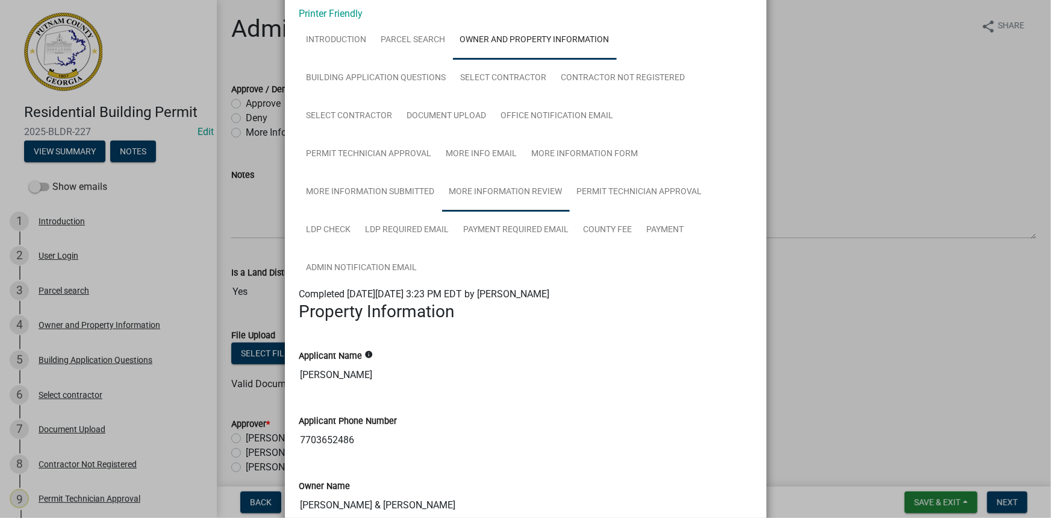
scroll to position [54, 0]
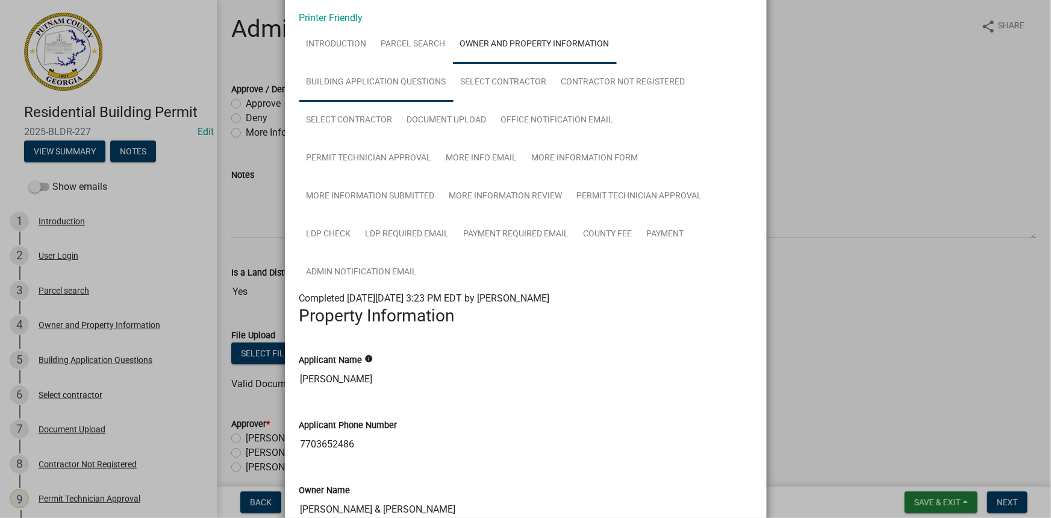
click at [419, 75] on link "Building Application Questions" at bounding box center [376, 82] width 154 height 39
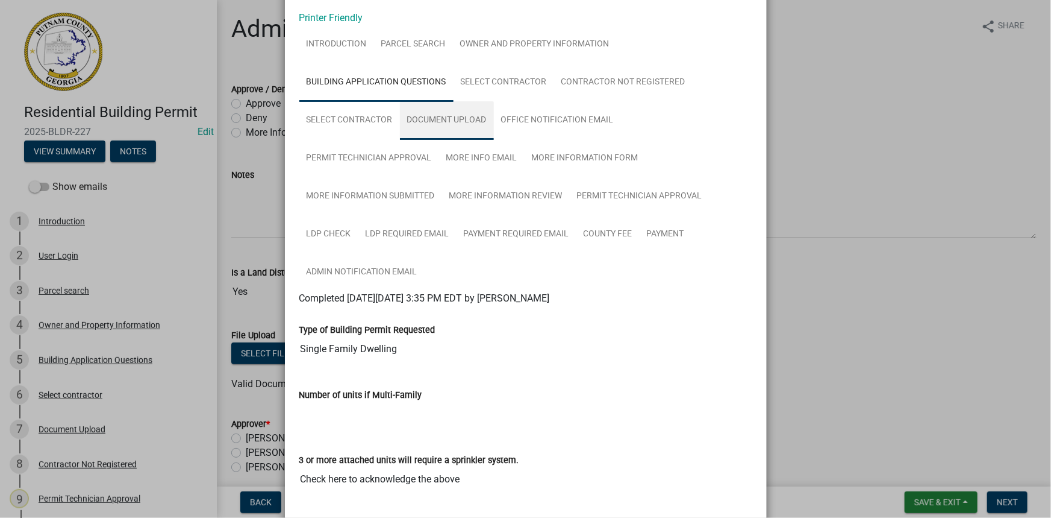
click at [433, 120] on link "Document Upload" at bounding box center [447, 120] width 94 height 39
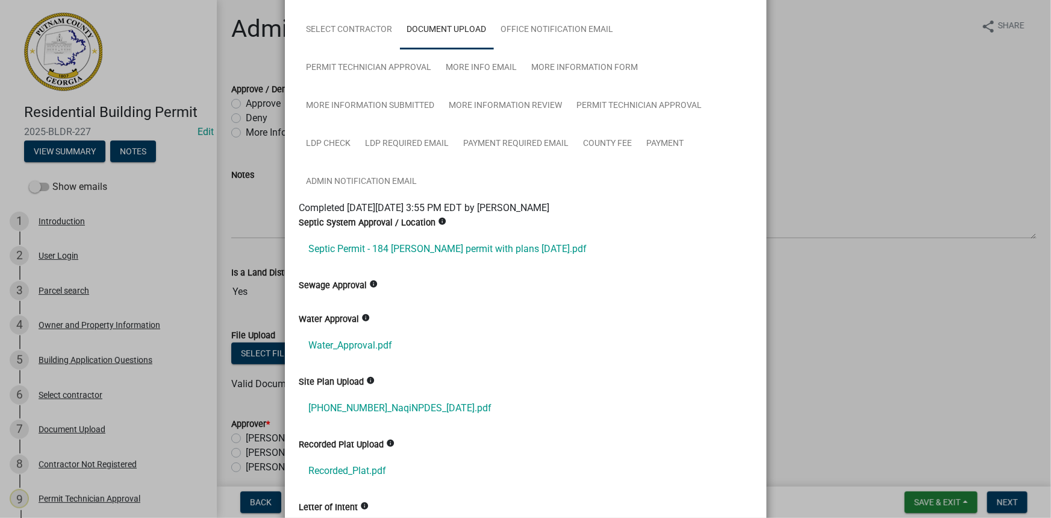
scroll to position [164, 0]
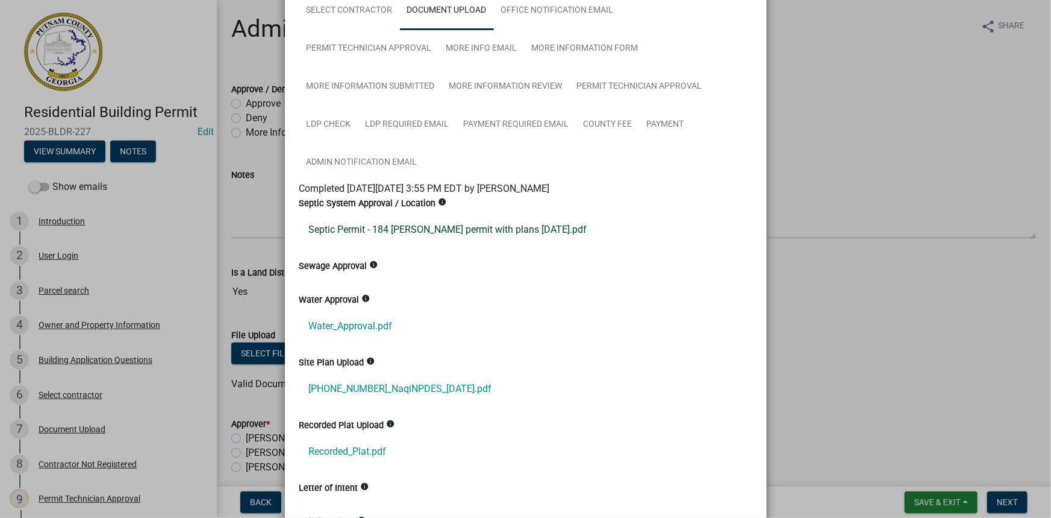
click at [404, 227] on link "Septic Permit - 184 mays rd permit with plans 7-11-2025.pdf" at bounding box center [525, 229] width 453 height 29
click at [369, 319] on link "Water_Approval.pdf" at bounding box center [525, 325] width 453 height 29
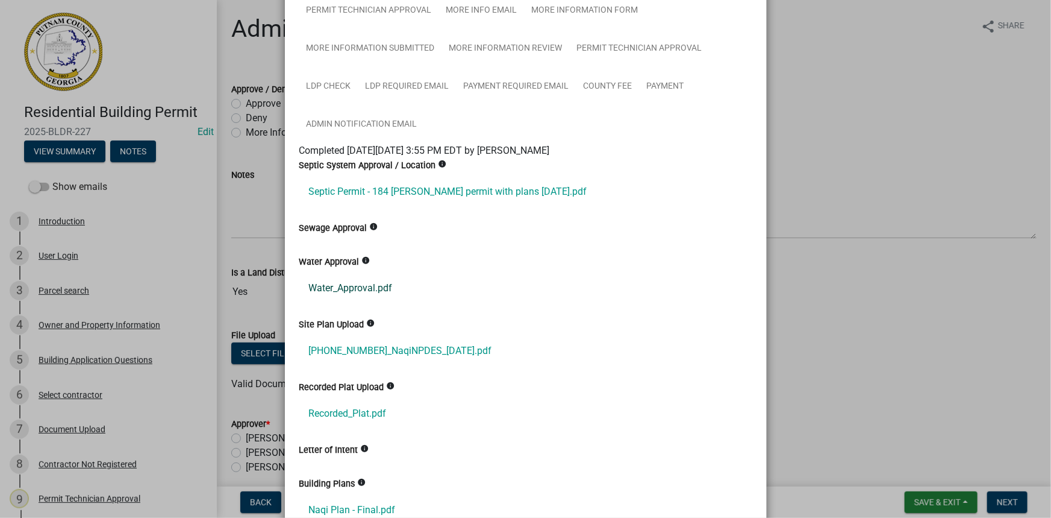
scroll to position [219, 0]
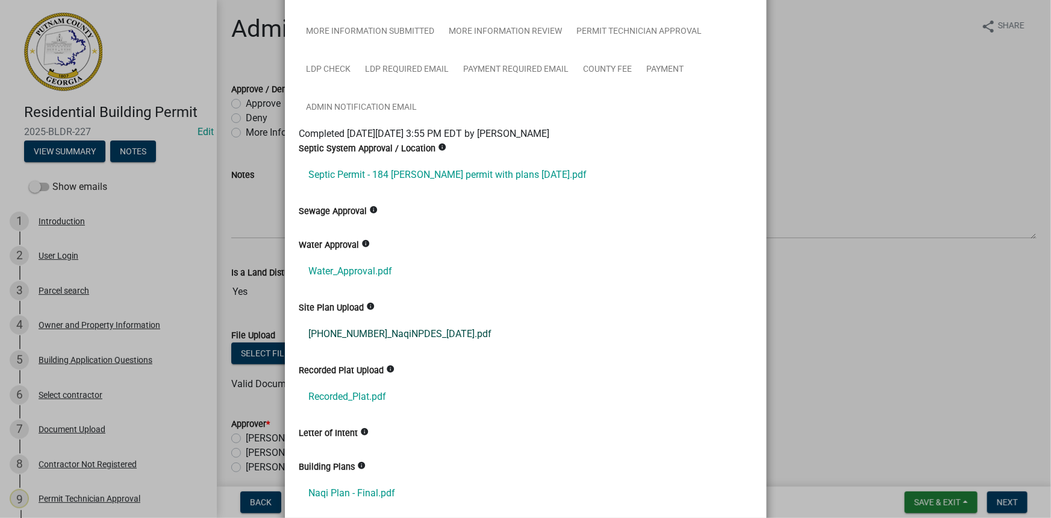
click at [386, 334] on link "2025-1026-1_NaqiNPDES_5.19.25.pdf" at bounding box center [525, 333] width 453 height 29
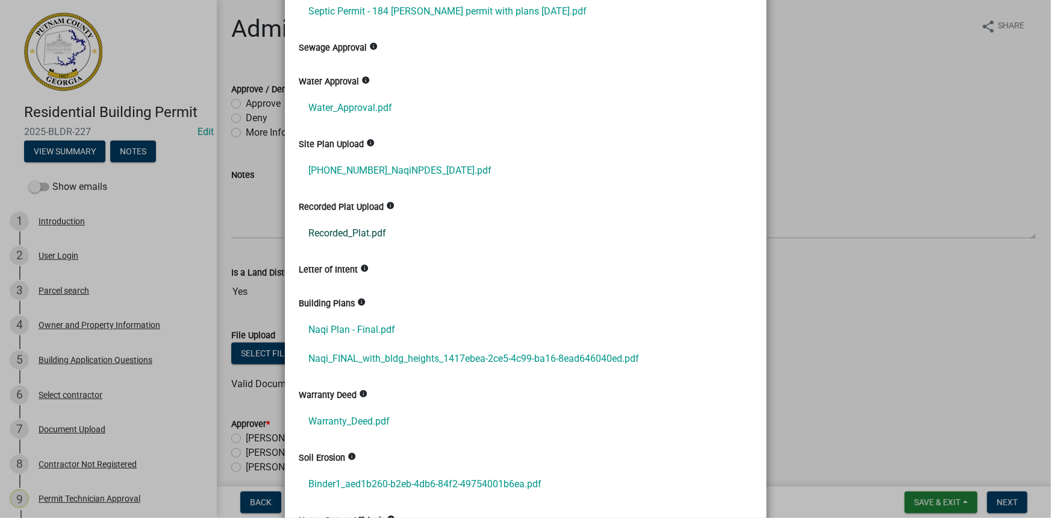
scroll to position [383, 0]
click at [370, 228] on link "Recorded_Plat.pdf" at bounding box center [525, 231] width 453 height 29
click at [361, 331] on link "Naqi Plan - Final.pdf" at bounding box center [525, 328] width 453 height 29
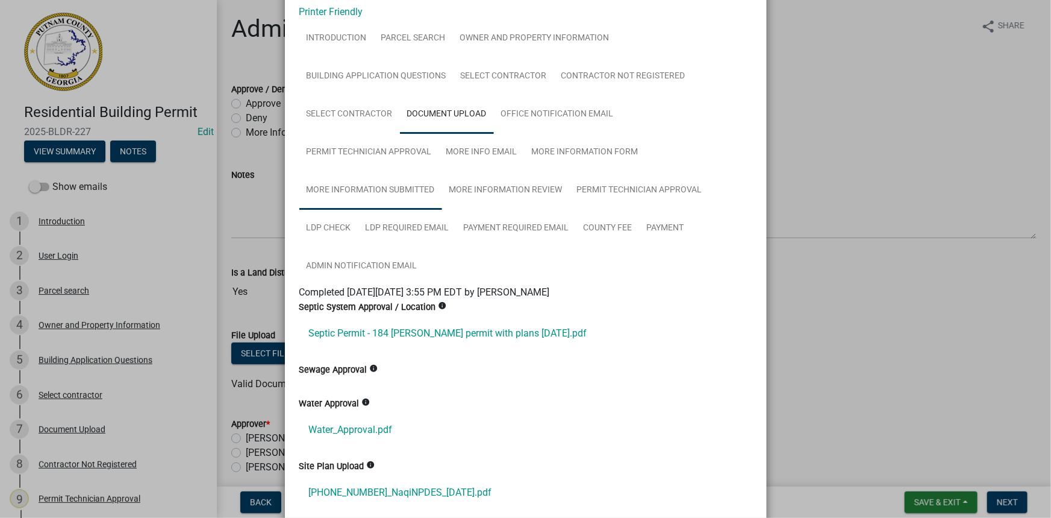
scroll to position [0, 0]
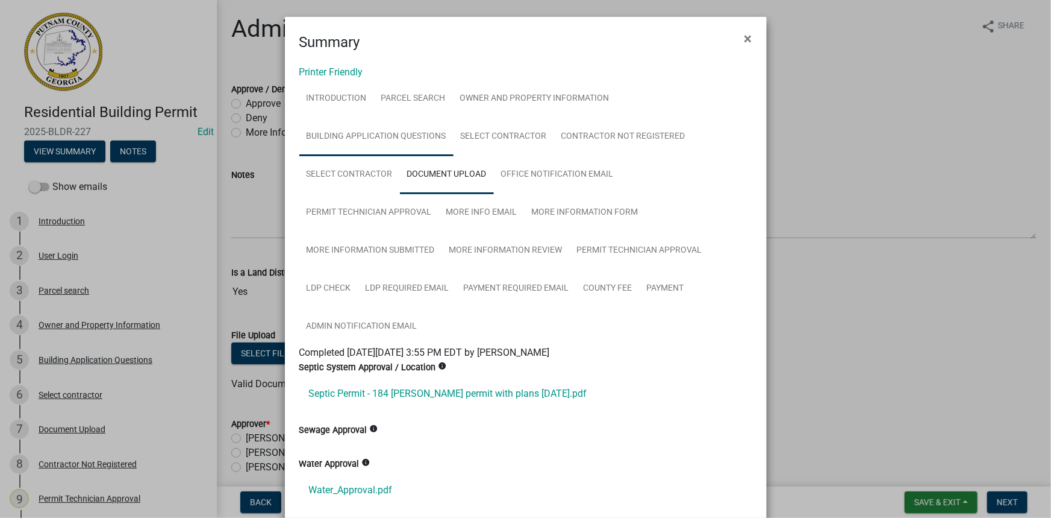
click at [378, 140] on link "Building Application Questions" at bounding box center [376, 136] width 154 height 39
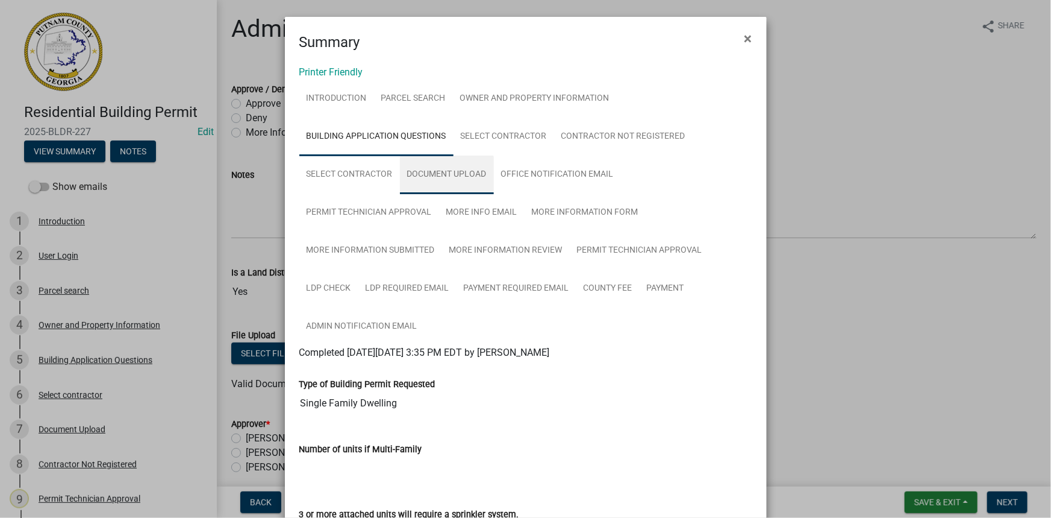
click at [452, 173] on link "Document Upload" at bounding box center [447, 174] width 94 height 39
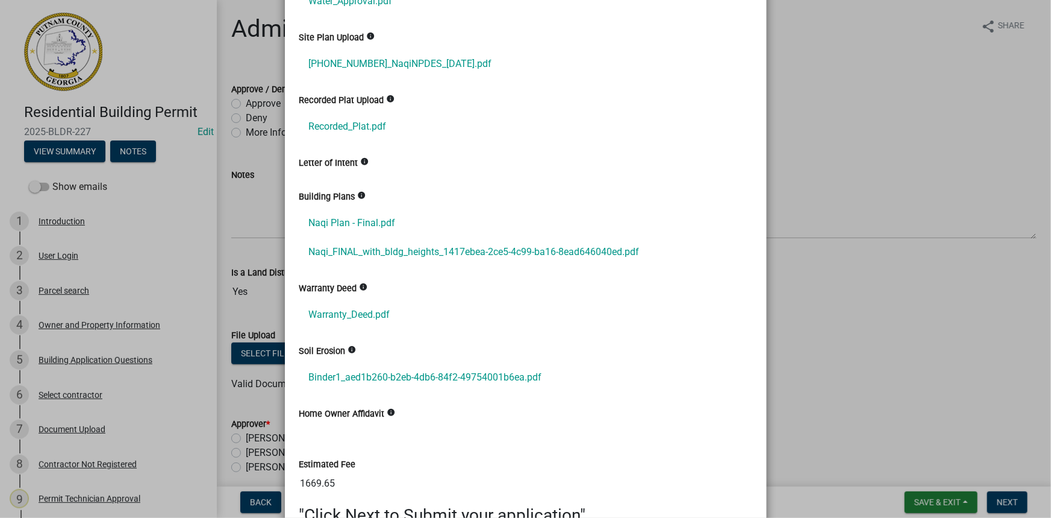
scroll to position [595, 0]
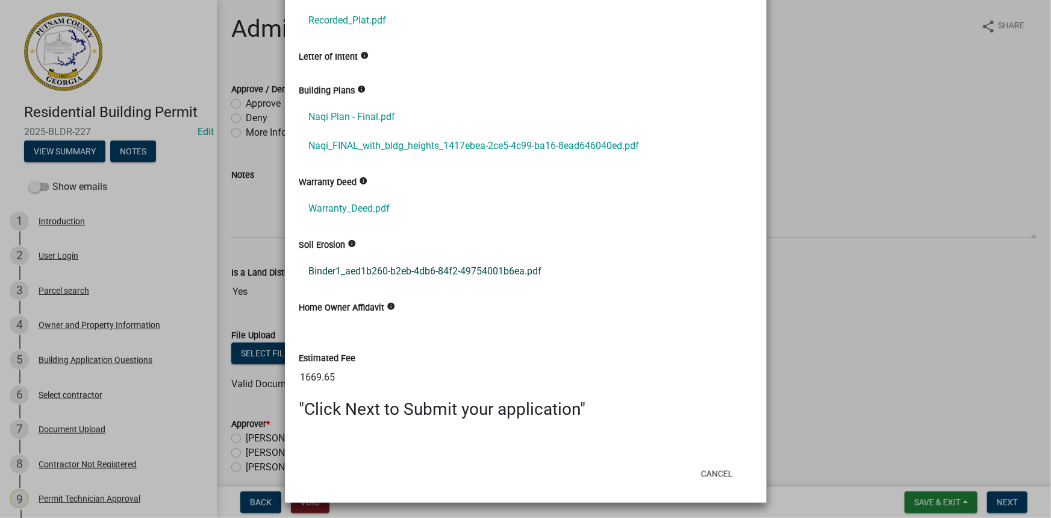
click at [428, 271] on link "Binder1_aed1b260-b2eb-4db6-84f2-49754001b6ea.pdf" at bounding box center [525, 271] width 453 height 29
drag, startPoint x: 842, startPoint y: 221, endPoint x: 527, endPoint y: 205, distance: 314.9
click at [842, 221] on ngb-modal-window "Summary × Printer Friendly Introduction Parcel search Owner and Property Inform…" at bounding box center [525, 259] width 1051 height 518
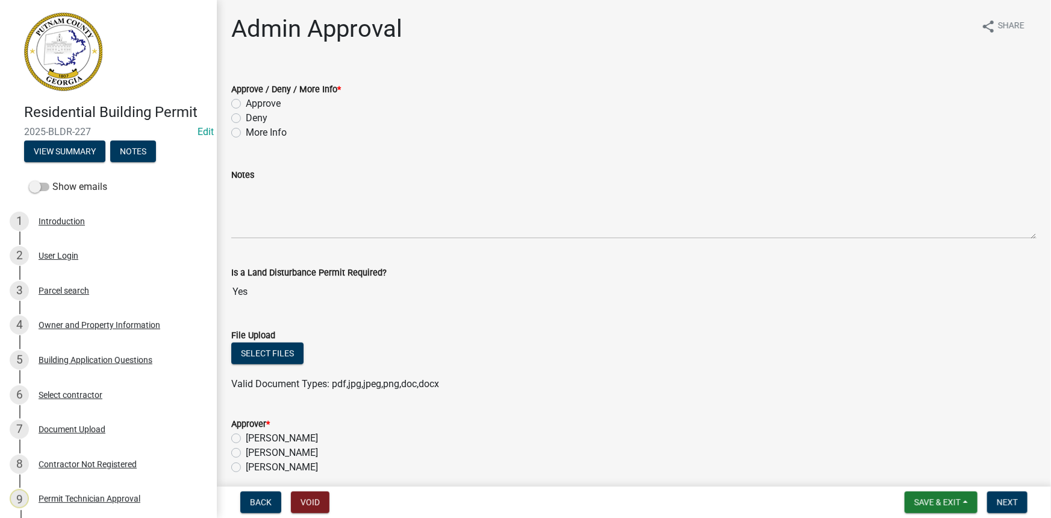
click at [261, 130] on label "More Info" at bounding box center [266, 132] width 41 height 14
click at [254, 130] on input "More Info" at bounding box center [250, 129] width 8 height 8
radio input "true"
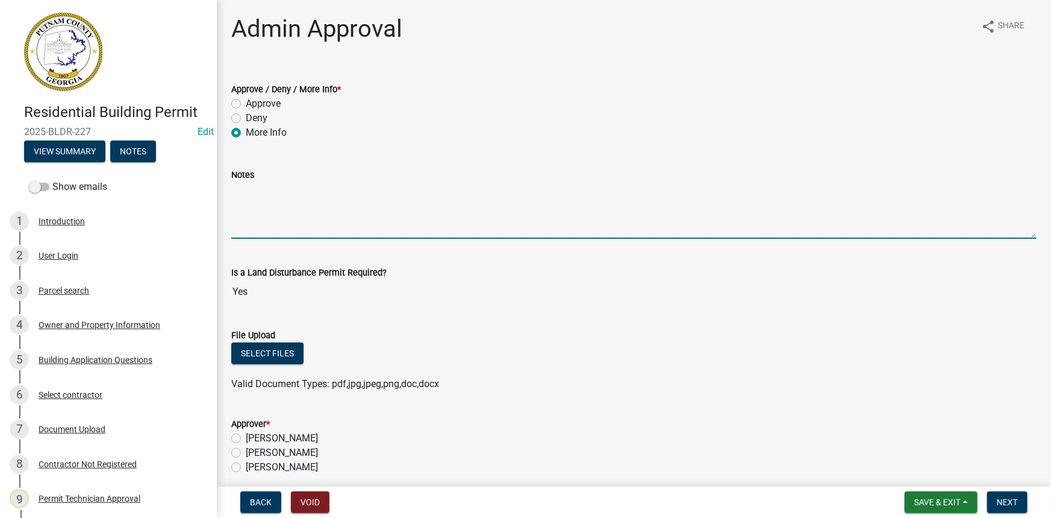
click at [304, 192] on textarea "Notes" at bounding box center [634, 210] width 806 height 57
type textarea "Please display the height from the highest point of grade to the highest point …"
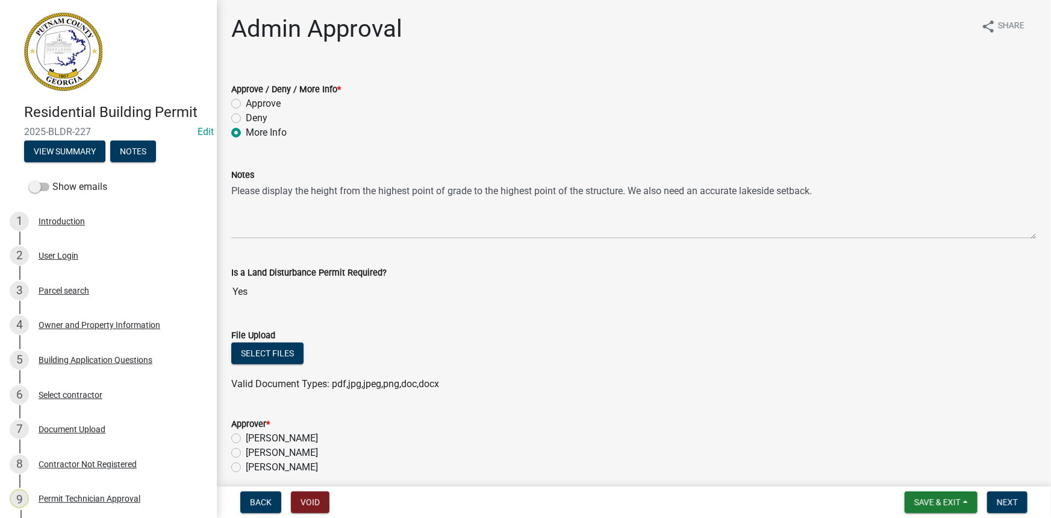
click at [298, 452] on label "[PERSON_NAME]" at bounding box center [282, 452] width 72 height 14
click at [254, 452] on input "[PERSON_NAME]" at bounding box center [250, 449] width 8 height 8
radio input "true"
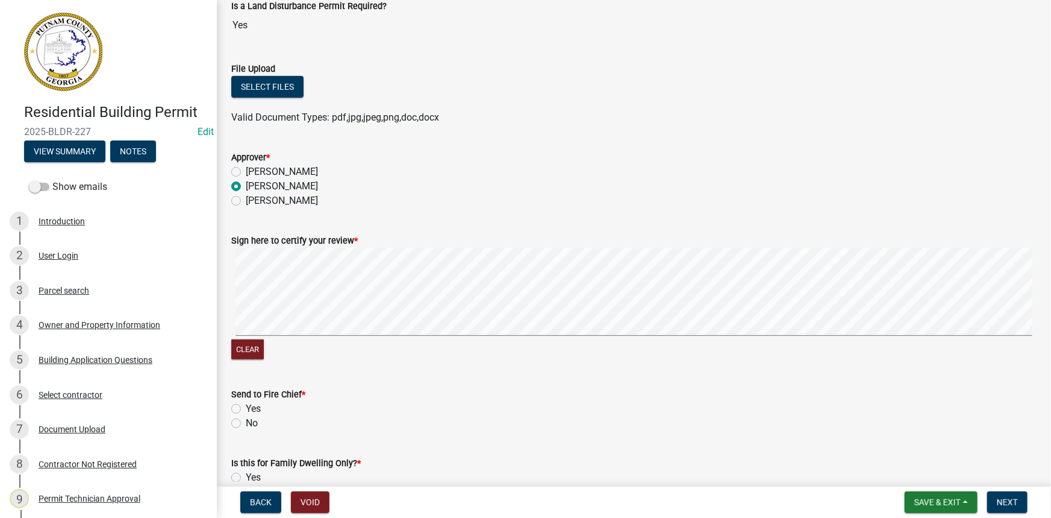
scroll to position [274, 0]
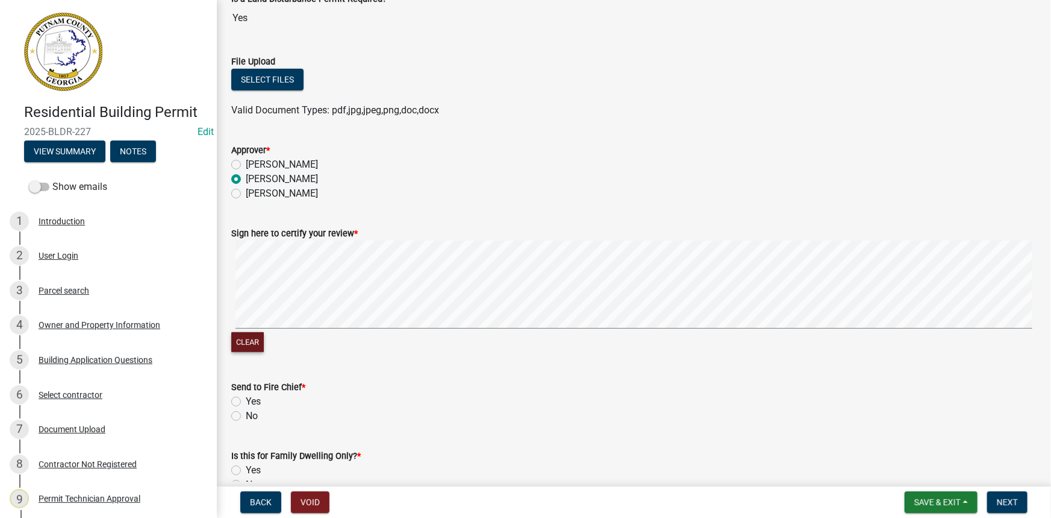
click at [251, 340] on button "Clear" at bounding box center [247, 342] width 33 height 20
click at [247, 418] on label "No" at bounding box center [252, 415] width 12 height 14
click at [247, 416] on input "No" at bounding box center [250, 412] width 8 height 8
radio input "true"
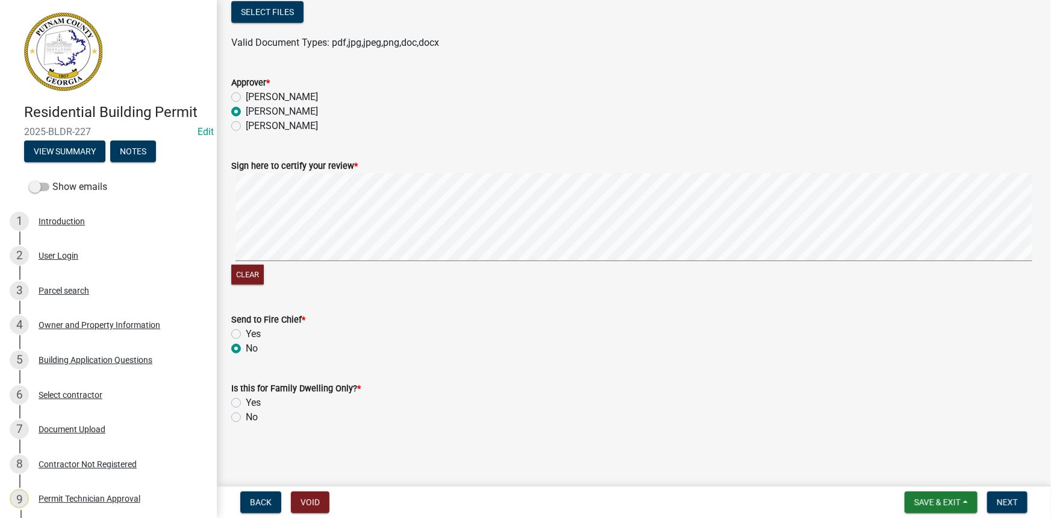
click at [252, 419] on label "No" at bounding box center [252, 417] width 12 height 14
click at [252, 418] on input "No" at bounding box center [250, 414] width 8 height 8
radio input "true"
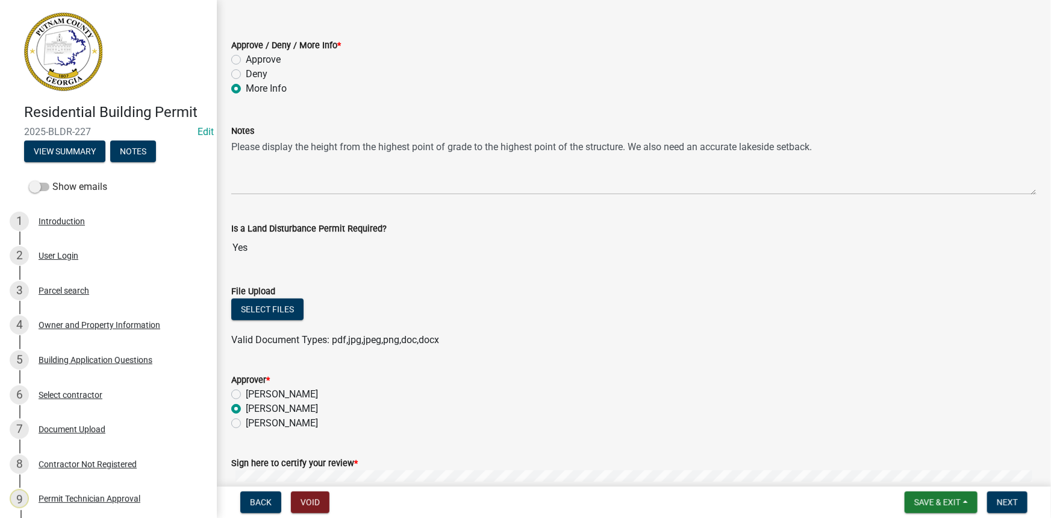
scroll to position [0, 0]
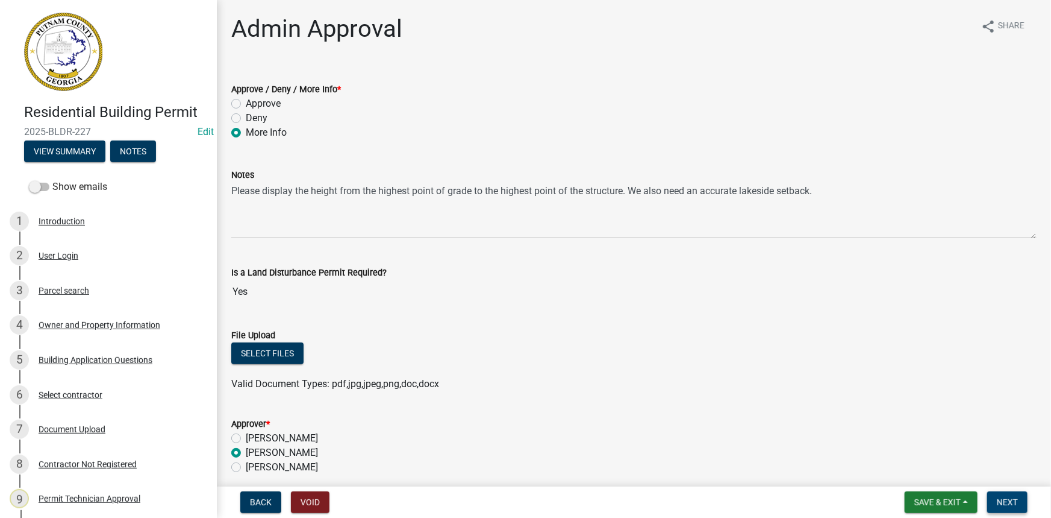
click at [1009, 500] on span "Next" at bounding box center [1007, 502] width 21 height 10
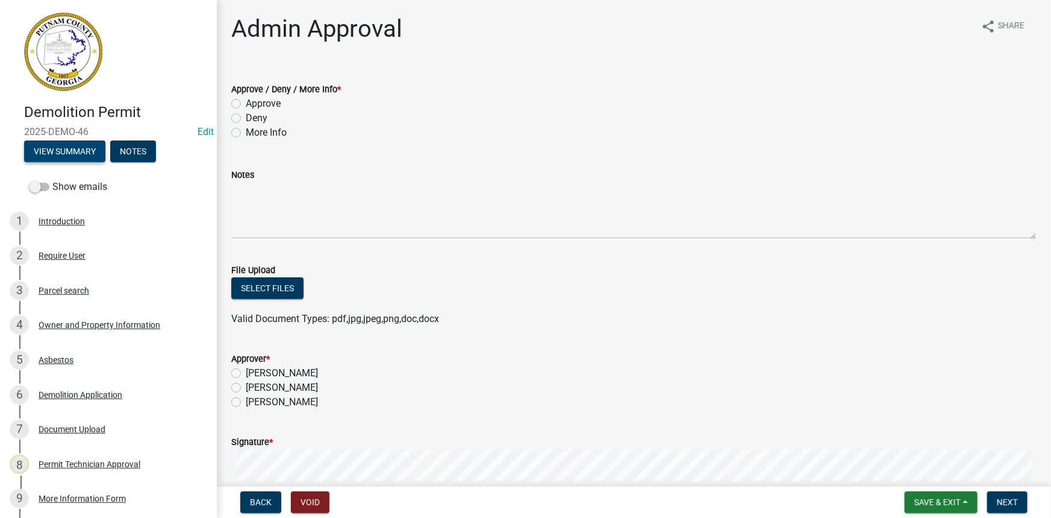
click at [51, 143] on button "View Summary" at bounding box center [64, 151] width 81 height 22
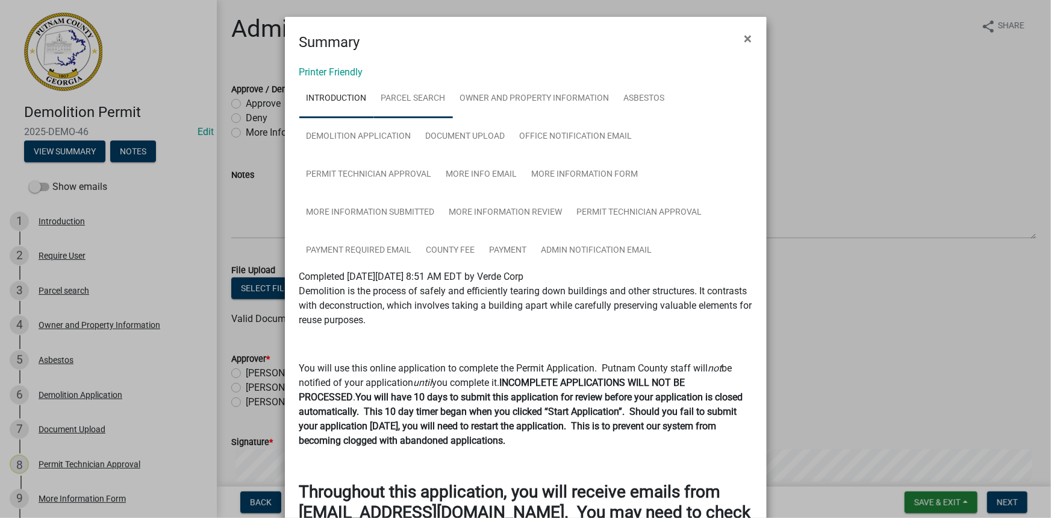
click at [387, 89] on link "Parcel search" at bounding box center [413, 99] width 79 height 39
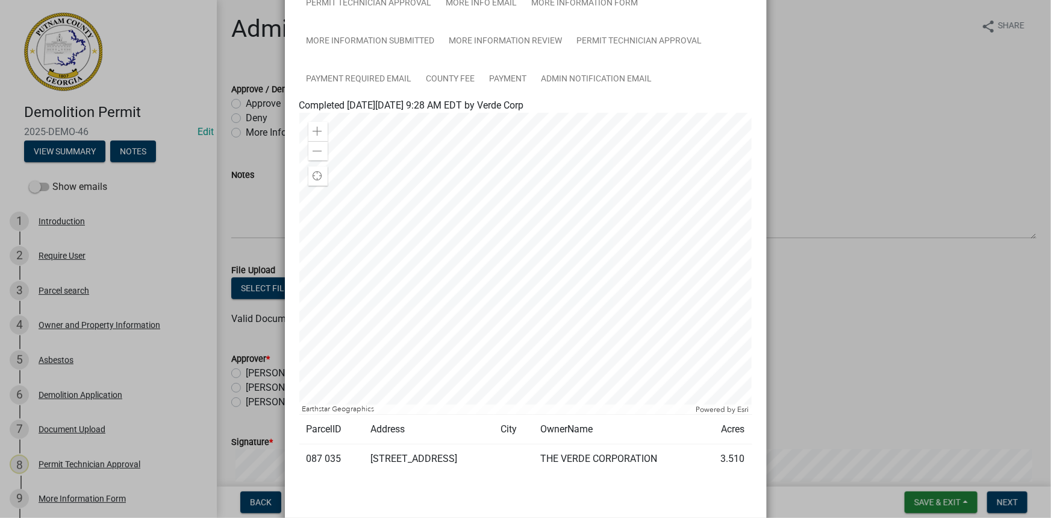
scroll to position [225, 0]
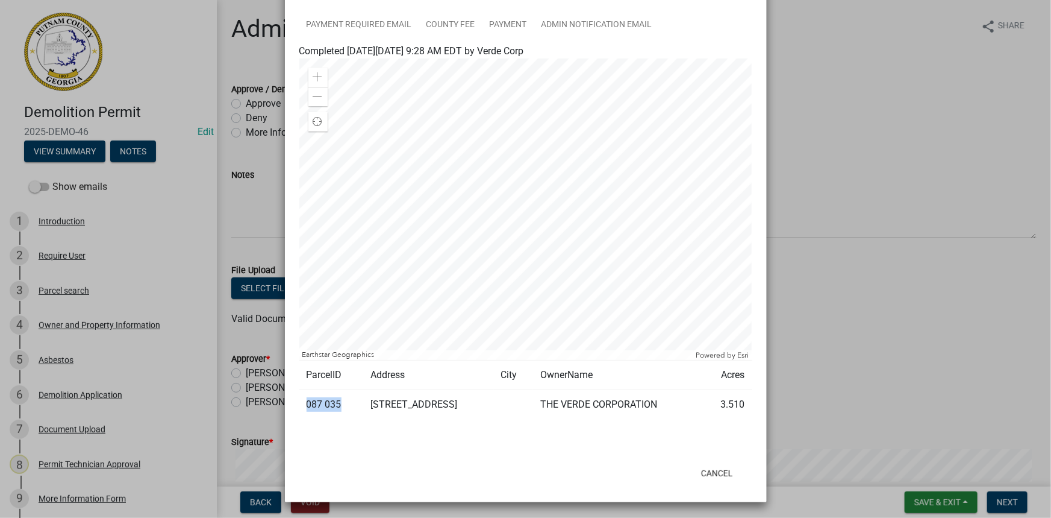
drag, startPoint x: 338, startPoint y: 406, endPoint x: 297, endPoint y: 405, distance: 41.0
click at [299, 405] on td "087 035" at bounding box center [331, 405] width 64 height 30
copy td "087 035"
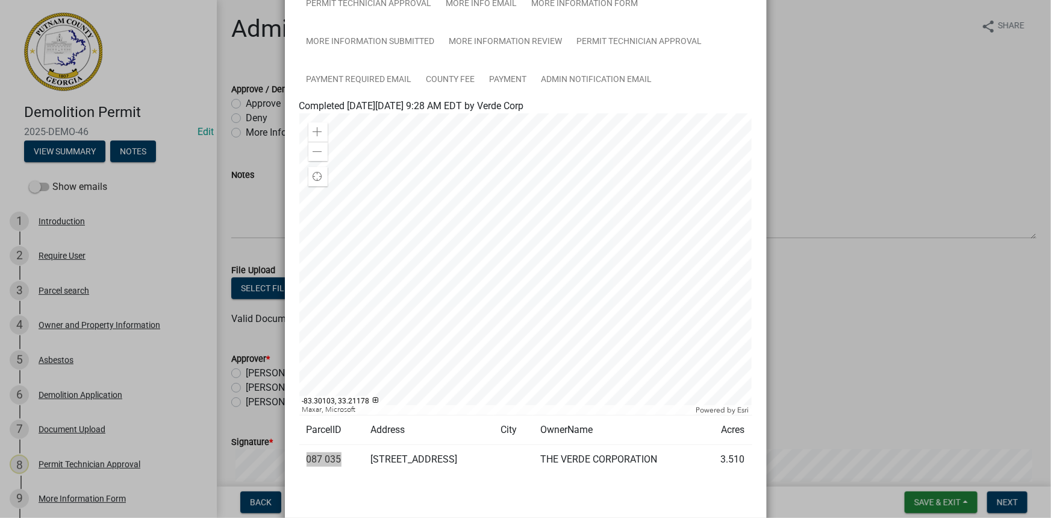
scroll to position [61, 0]
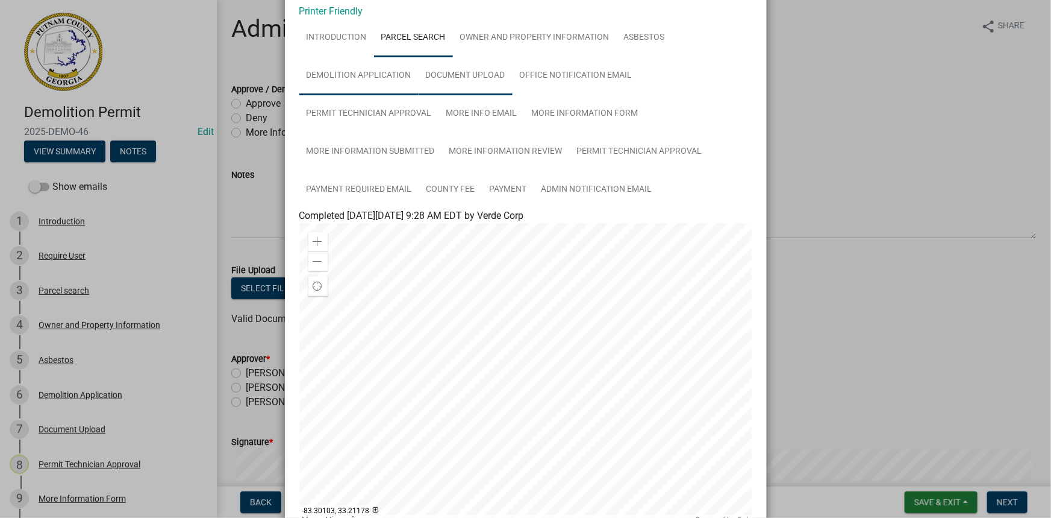
drag, startPoint x: 383, startPoint y: 64, endPoint x: 419, endPoint y: 63, distance: 35.6
click at [383, 64] on link "Demolition Application" at bounding box center [358, 76] width 119 height 39
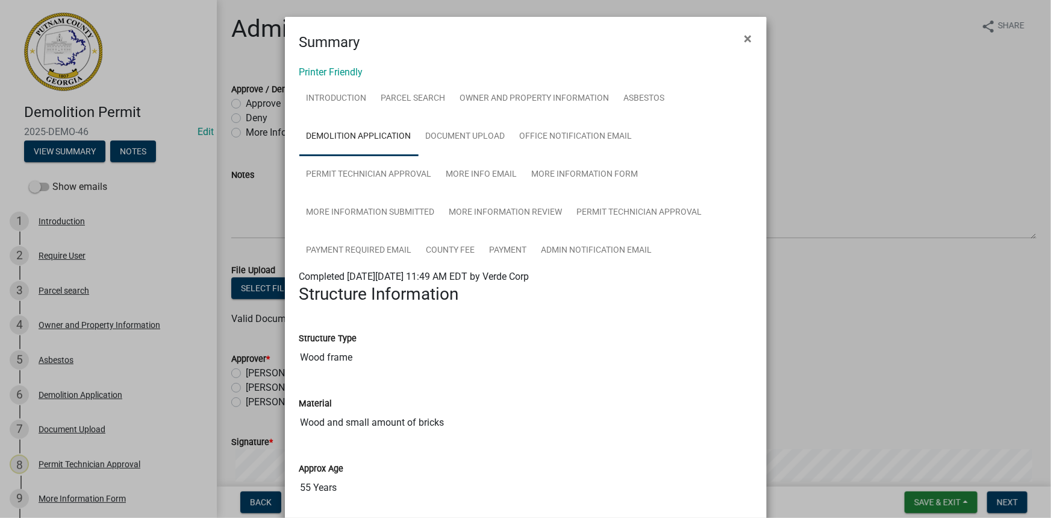
scroll to position [0, 0]
click at [531, 102] on link "Owner and Property Information" at bounding box center [535, 99] width 164 height 39
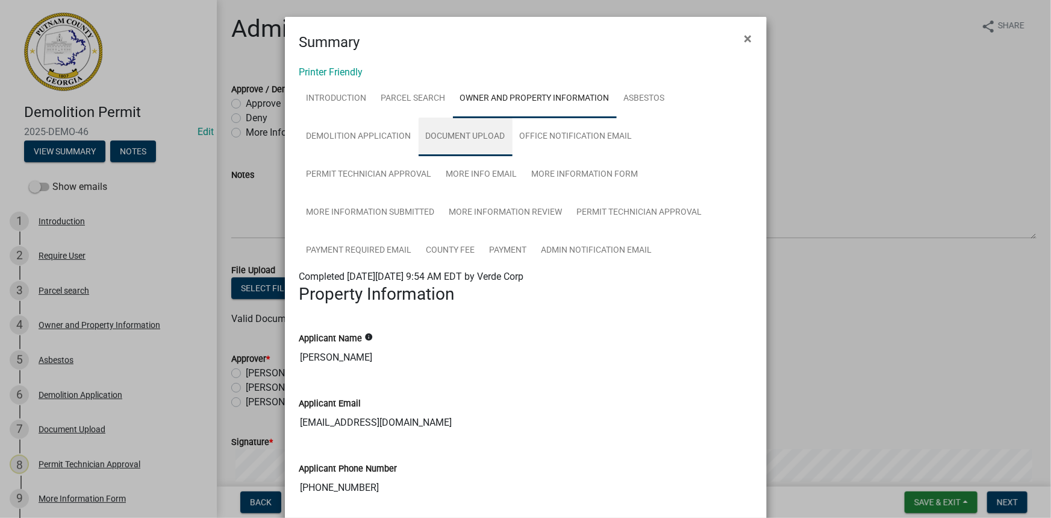
click at [428, 133] on link "Document Upload" at bounding box center [466, 136] width 94 height 39
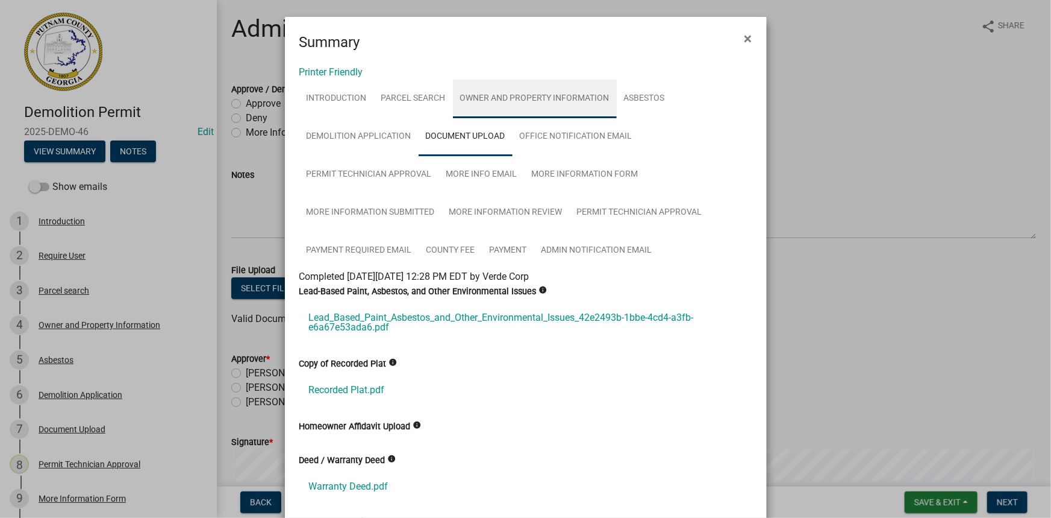
click at [540, 108] on link "Owner and Property Information" at bounding box center [535, 99] width 164 height 39
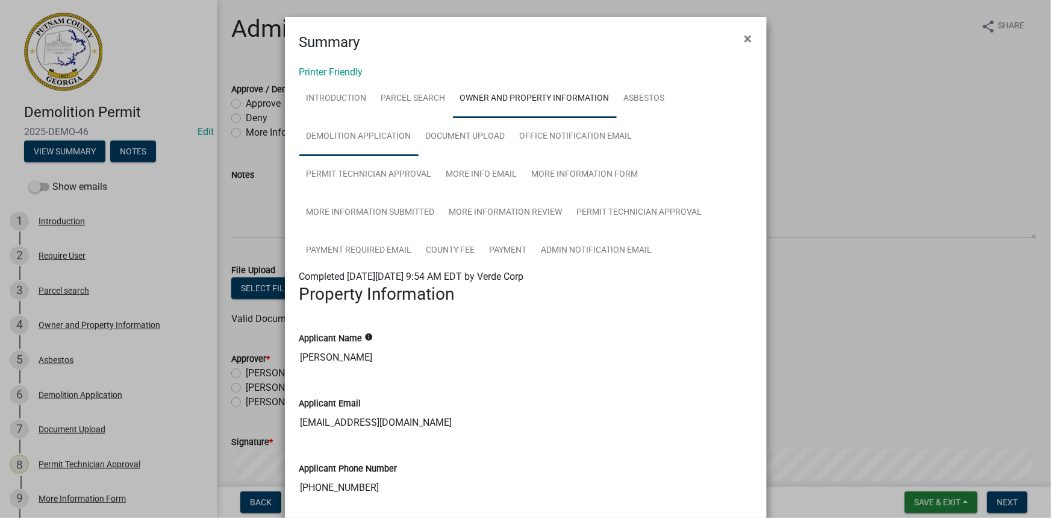
click at [391, 134] on link "Demolition Application" at bounding box center [358, 136] width 119 height 39
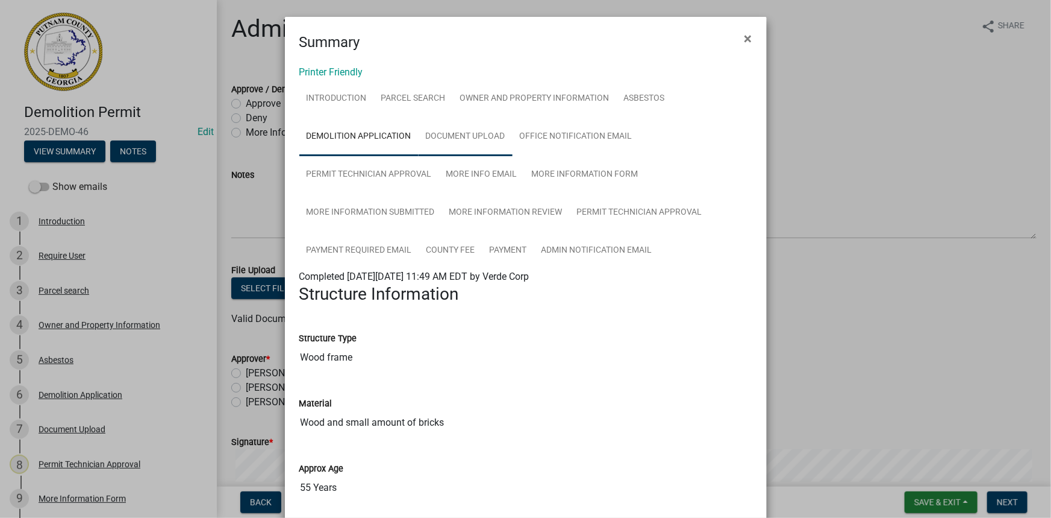
click at [475, 139] on link "Document Upload" at bounding box center [466, 136] width 94 height 39
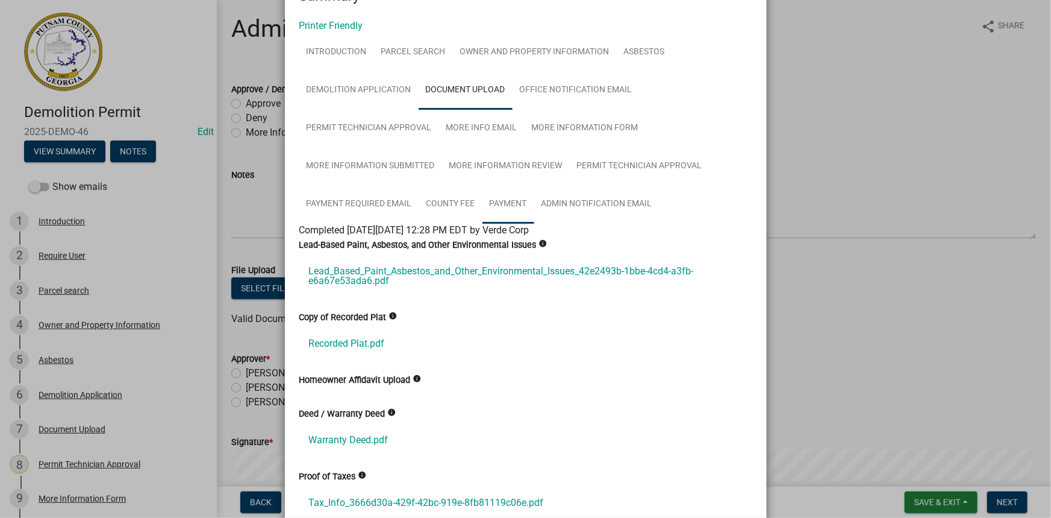
scroll to position [109, 0]
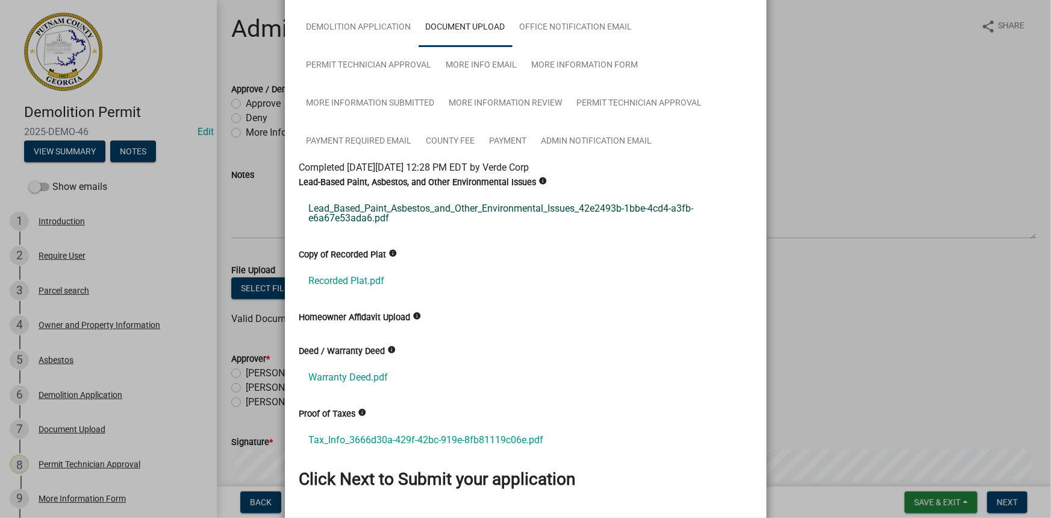
click at [427, 208] on link "Lead_Based_Paint_Asbestos_and_Other_Environmental_Issues_42e2493b-1bbe-4cd4-a3f…" at bounding box center [525, 213] width 453 height 39
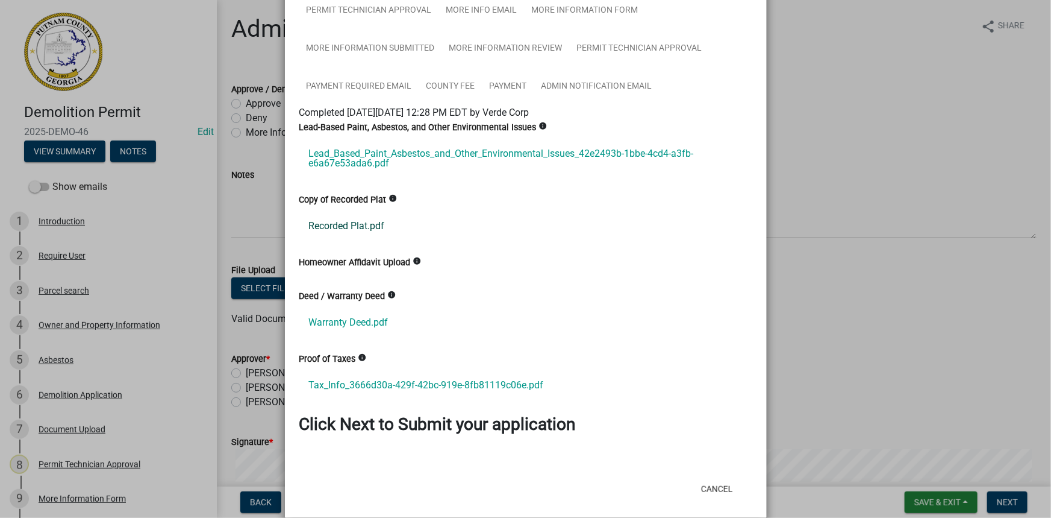
click at [378, 225] on link "Recorded Plat.pdf" at bounding box center [525, 225] width 453 height 29
click at [357, 311] on link "Warranty Deed.pdf" at bounding box center [525, 322] width 453 height 29
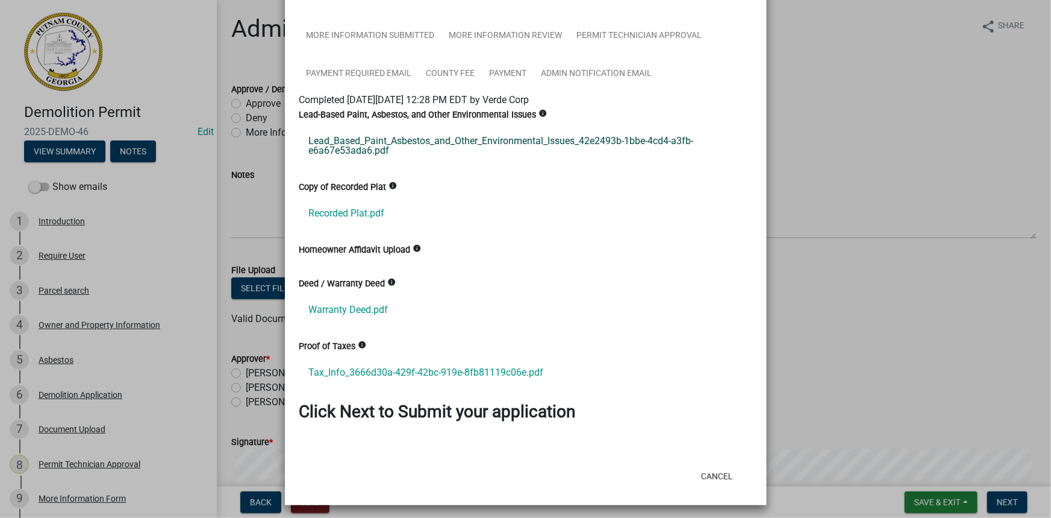
scroll to position [180, 0]
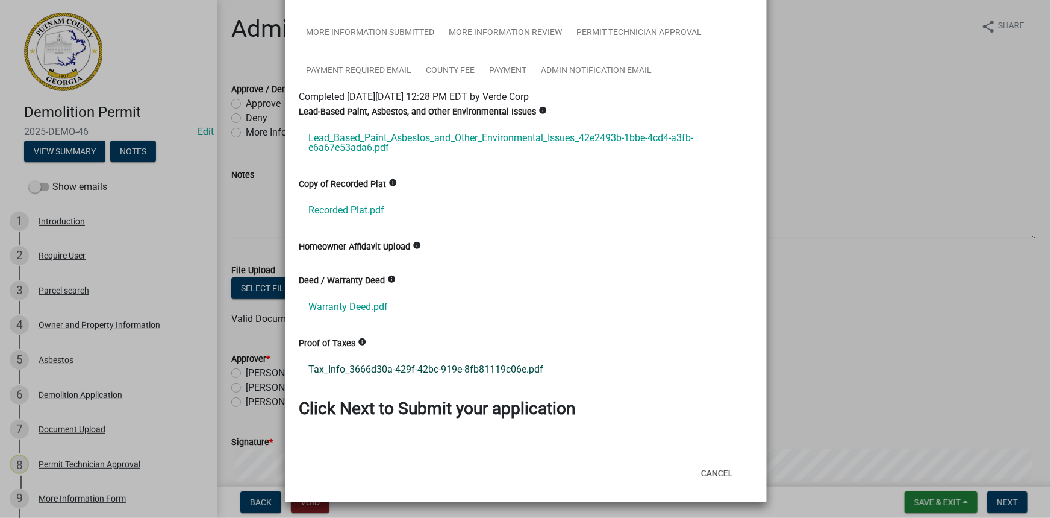
click at [434, 367] on link "Tax_Info_3666d30a-429f-42bc-919e-8fb81119c06e.pdf" at bounding box center [525, 369] width 453 height 29
click at [1010, 507] on ngb-modal-window "Summary × Printer Friendly Introduction Parcel search Owner and Property Inform…" at bounding box center [525, 259] width 1051 height 518
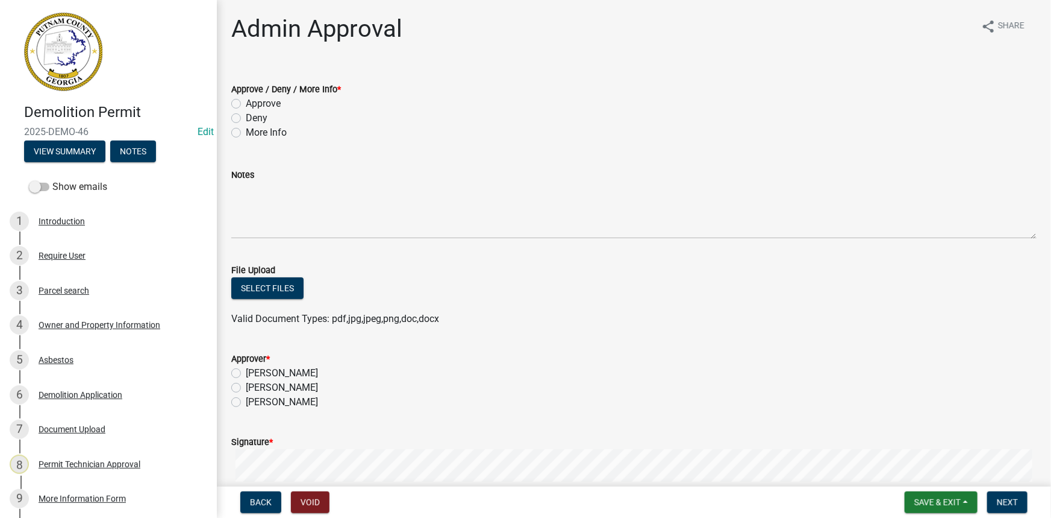
click at [274, 110] on label "Approve" at bounding box center [263, 103] width 35 height 14
click at [254, 104] on input "Approve" at bounding box center [250, 100] width 8 height 8
radio input "true"
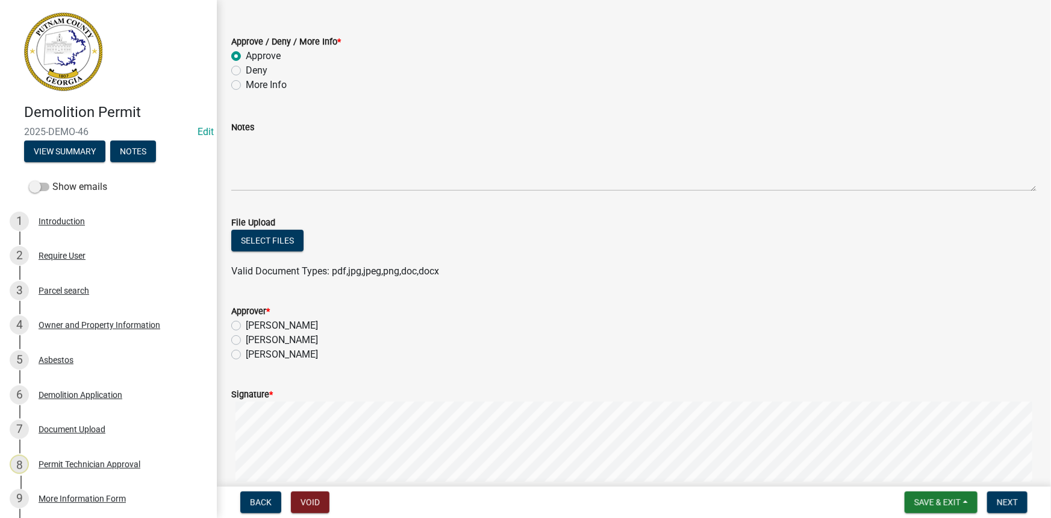
scroll to position [109, 0]
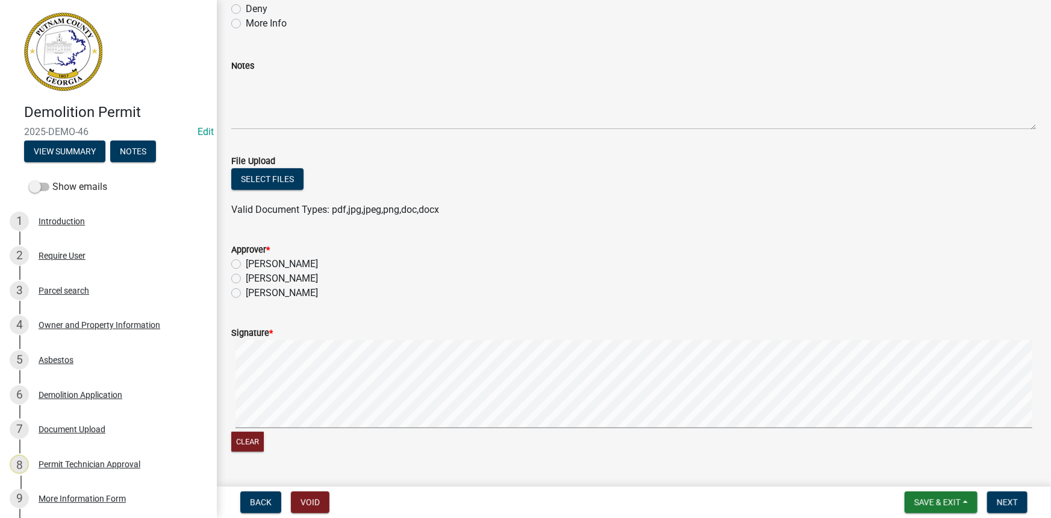
click at [310, 275] on label "[PERSON_NAME]" at bounding box center [282, 278] width 72 height 14
click at [254, 275] on input "[PERSON_NAME]" at bounding box center [250, 275] width 8 height 8
radio input "true"
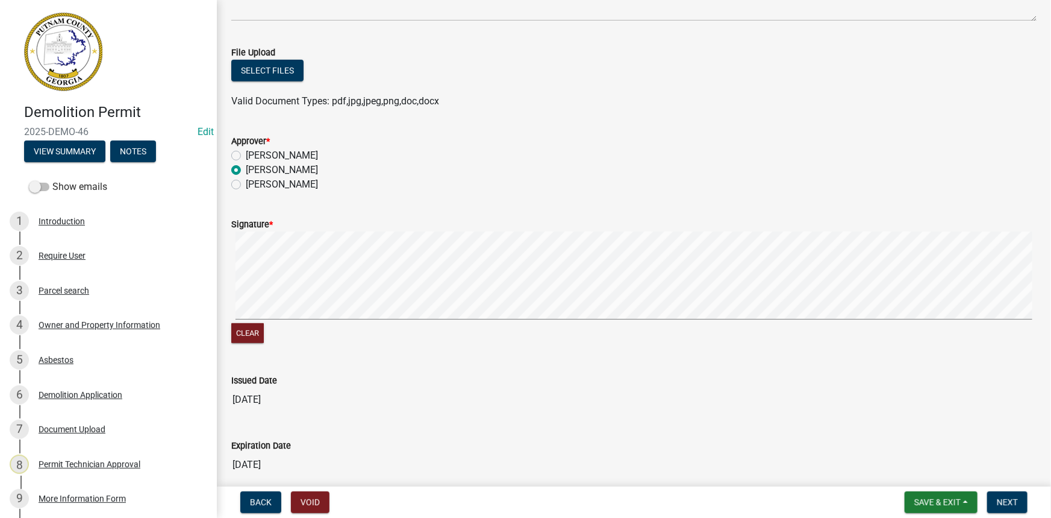
scroll to position [219, 0]
click at [252, 327] on button "Clear" at bounding box center [247, 332] width 33 height 20
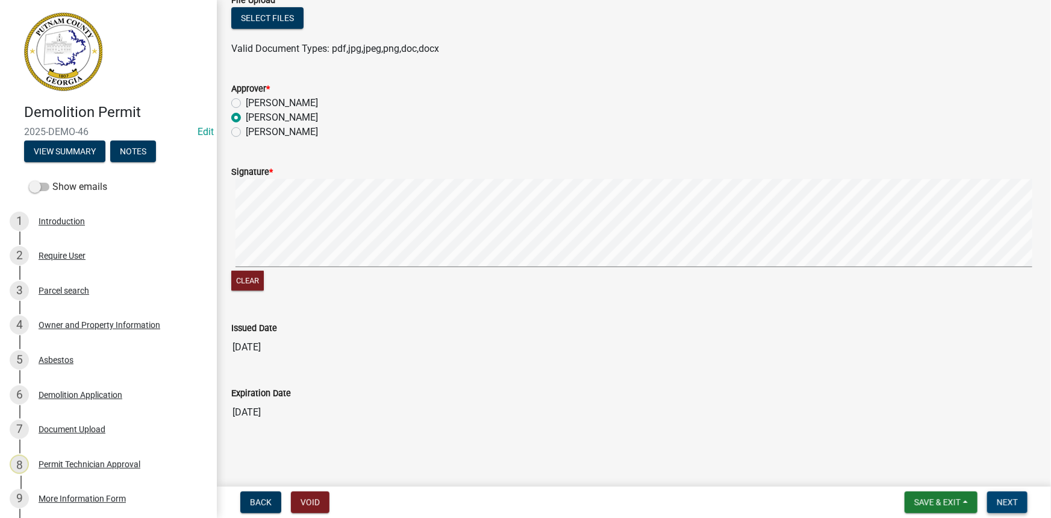
click at [1009, 501] on span "Next" at bounding box center [1007, 502] width 21 height 10
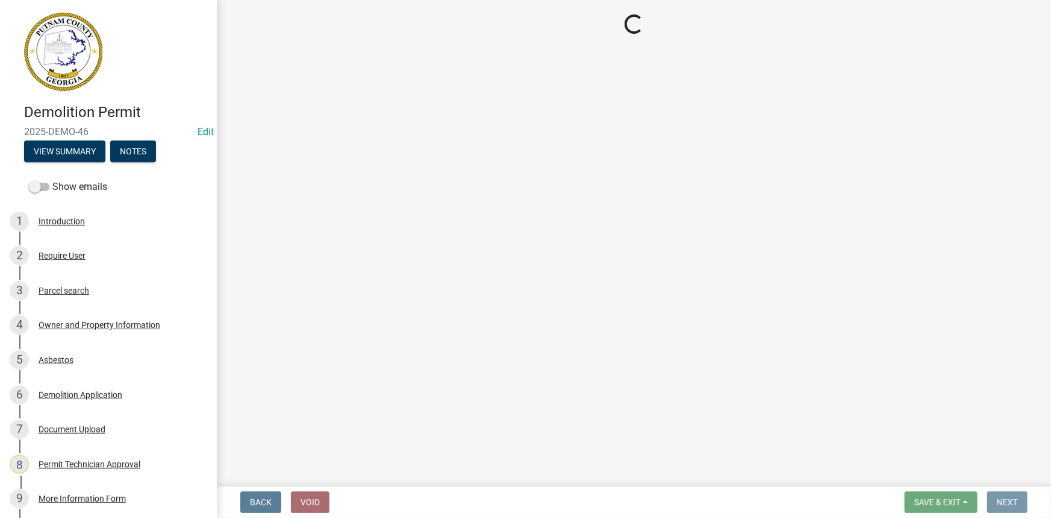
scroll to position [0, 0]
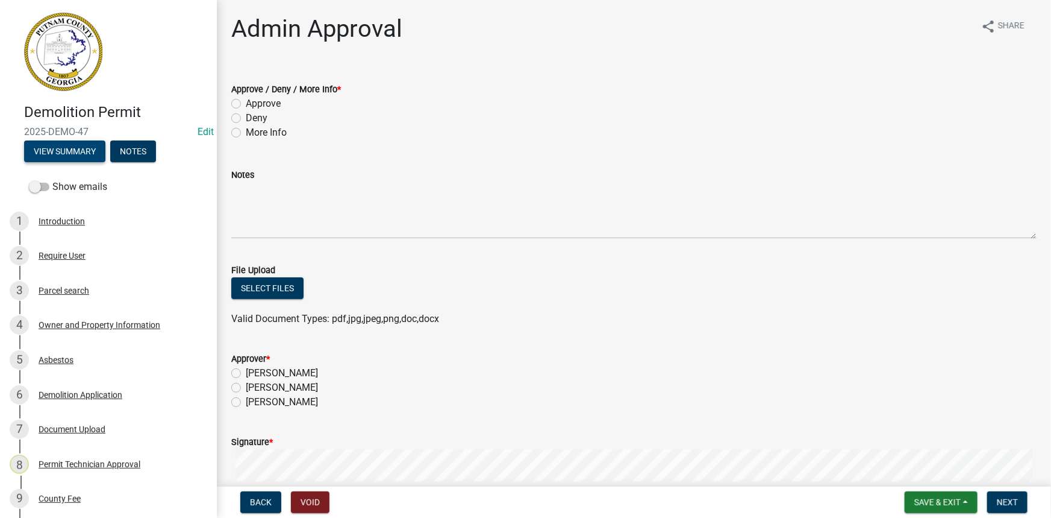
click at [84, 145] on button "View Summary" at bounding box center [64, 151] width 81 height 22
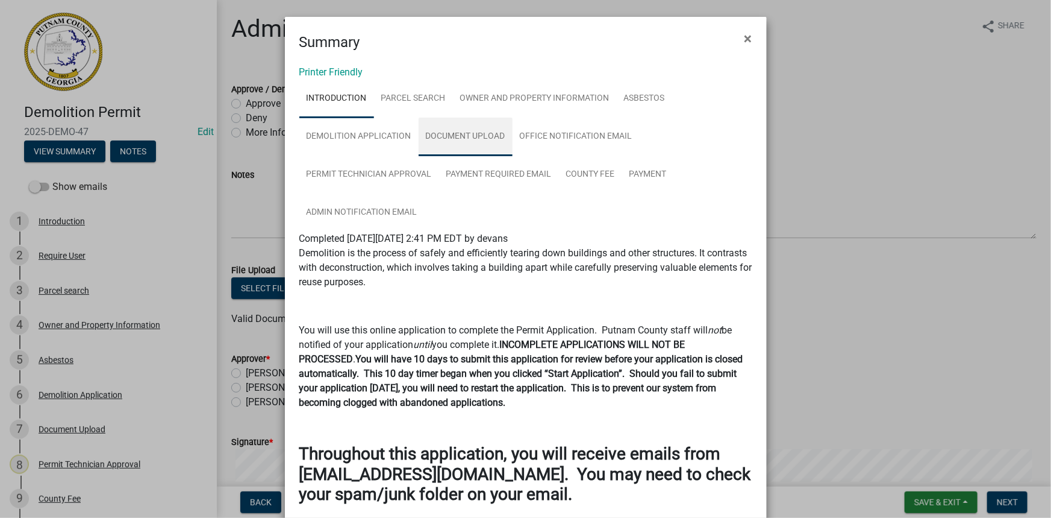
click at [472, 129] on link "Document Upload" at bounding box center [466, 136] width 94 height 39
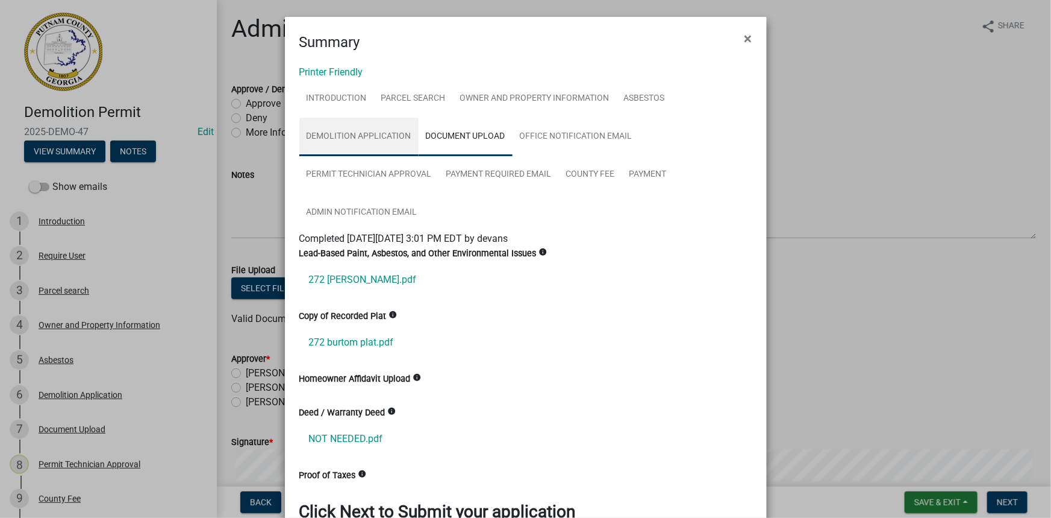
click at [393, 131] on link "Demolition Application" at bounding box center [358, 136] width 119 height 39
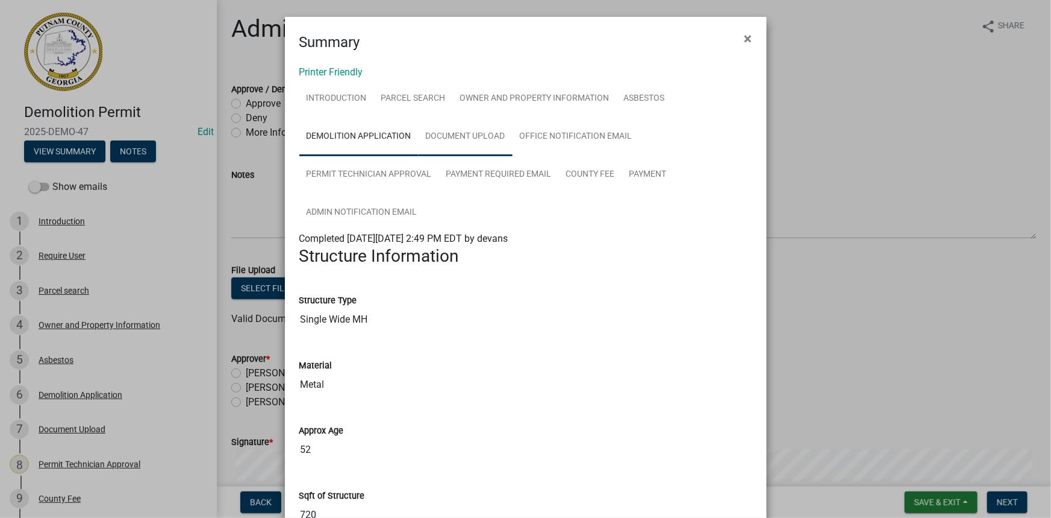
click at [470, 133] on link "Document Upload" at bounding box center [466, 136] width 94 height 39
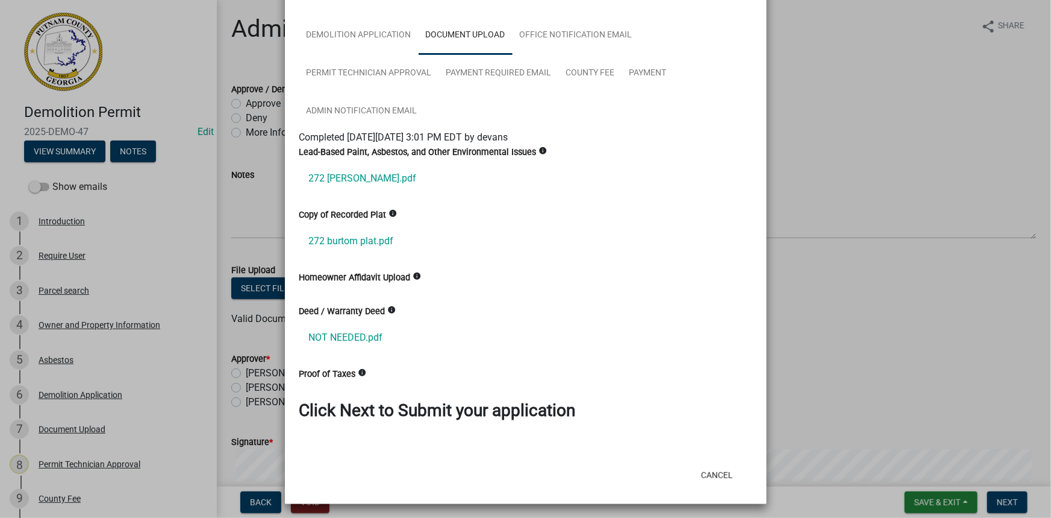
scroll to position [102, 0]
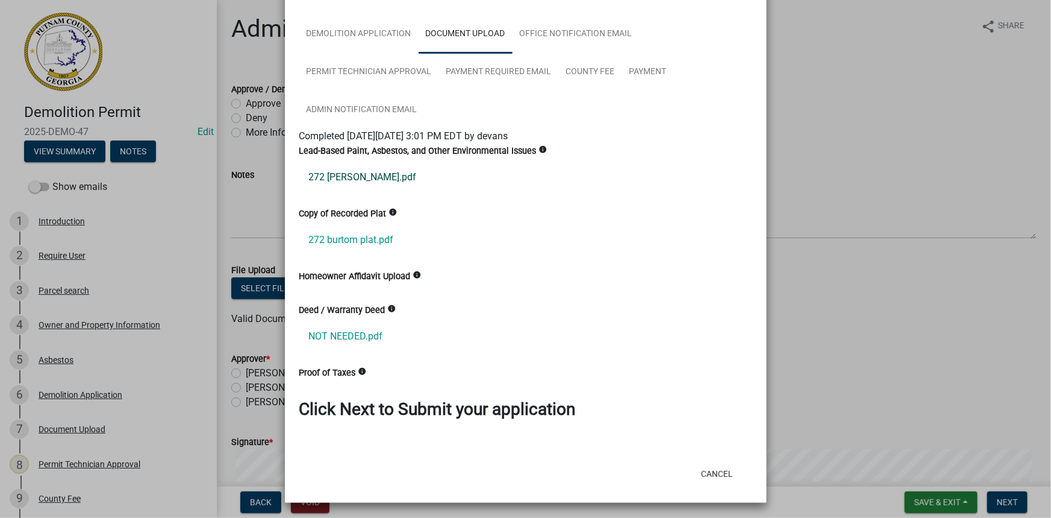
click at [381, 178] on link "272 [PERSON_NAME].pdf" at bounding box center [525, 177] width 453 height 29
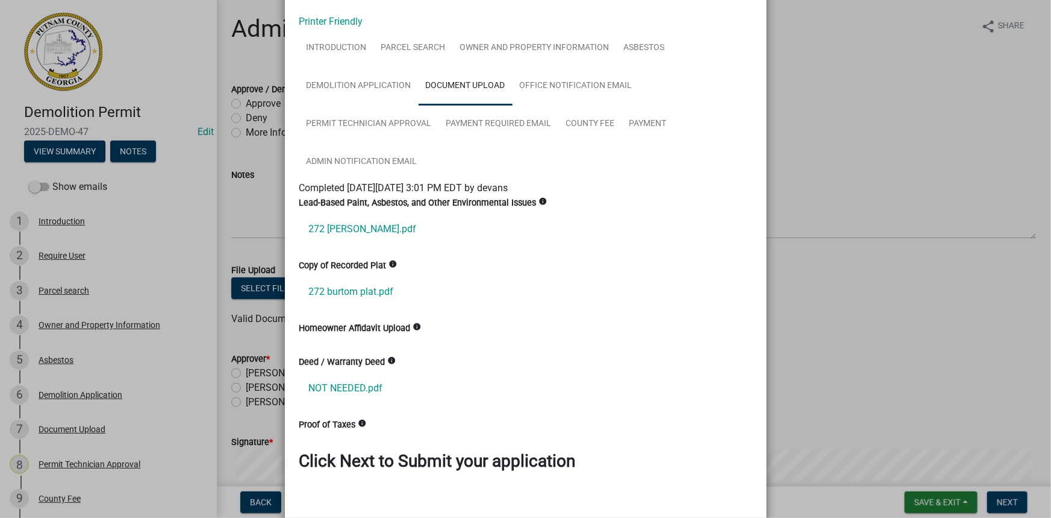
scroll to position [0, 0]
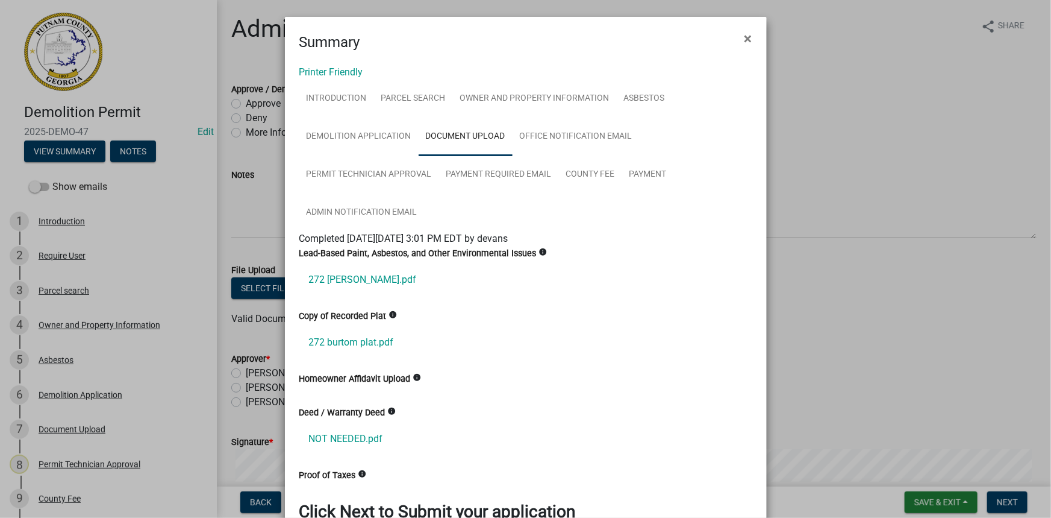
click at [802, 189] on ngb-modal-window "Summary × Printer Friendly Introduction Parcel search Owner and Property Inform…" at bounding box center [525, 259] width 1051 height 518
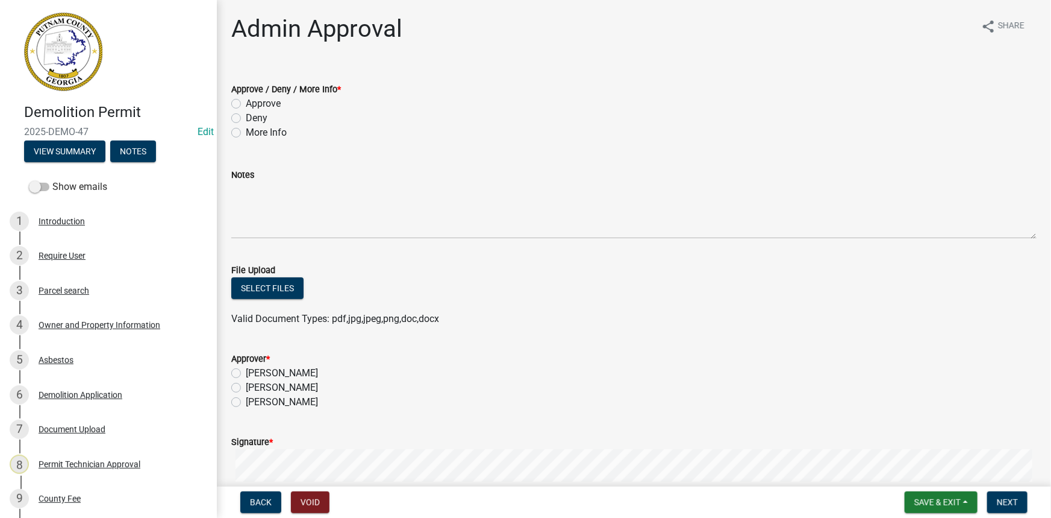
click at [277, 128] on label "More Info" at bounding box center [266, 132] width 41 height 14
click at [254, 128] on input "More Info" at bounding box center [250, 129] width 8 height 8
radio input "true"
click at [392, 180] on div "Notes" at bounding box center [634, 174] width 806 height 14
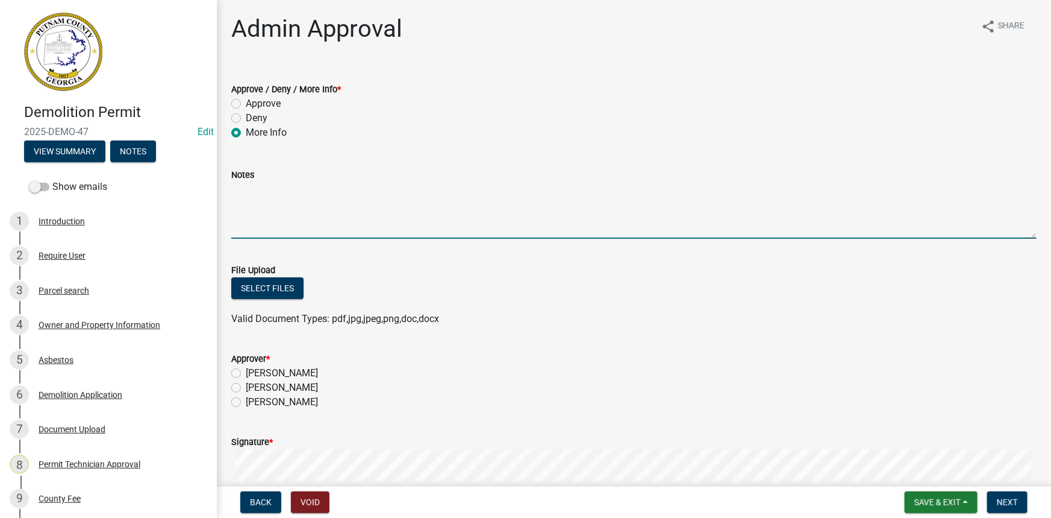
drag, startPoint x: 357, startPoint y: 199, endPoint x: 343, endPoint y: 219, distance: 24.4
click at [343, 219] on textarea "Notes" at bounding box center [634, 210] width 806 height 57
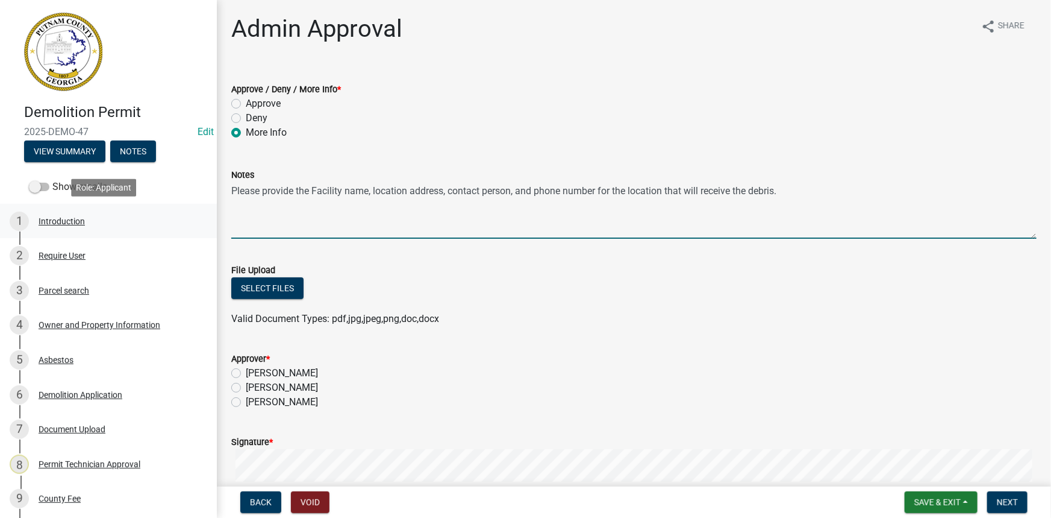
drag, startPoint x: 780, startPoint y: 187, endPoint x: 78, endPoint y: 218, distance: 702.6
click at [78, 218] on div "Demolition Permit 2025-DEMO-47 Edit View Summary Notes Show emails 1 Introducti…" at bounding box center [525, 259] width 1051 height 518
type textarea "Please provide the Facility name, location address, contact person, and phone n…"
click at [287, 381] on label "[PERSON_NAME]" at bounding box center [282, 387] width 72 height 14
click at [254, 381] on input "[PERSON_NAME]" at bounding box center [250, 384] width 8 height 8
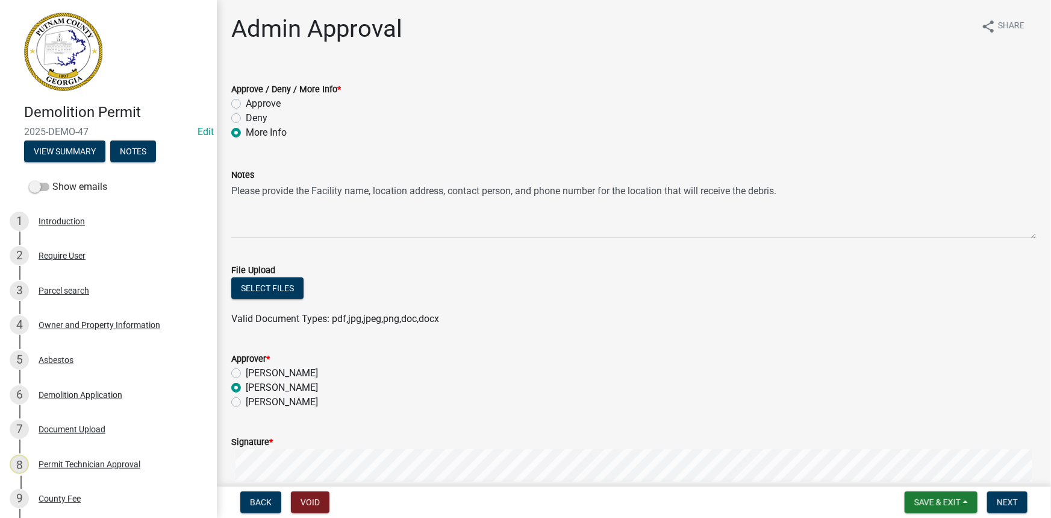
radio input "true"
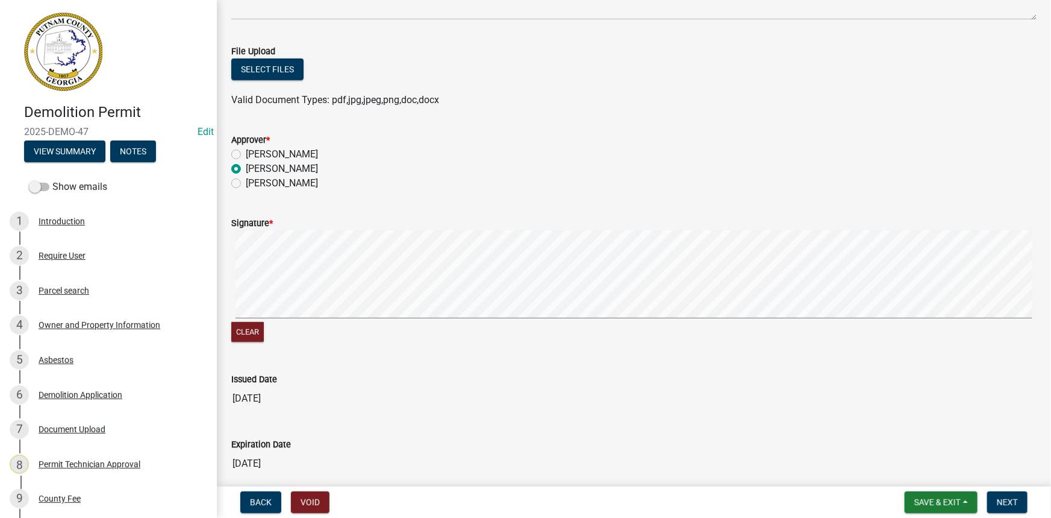
scroll to position [270, 0]
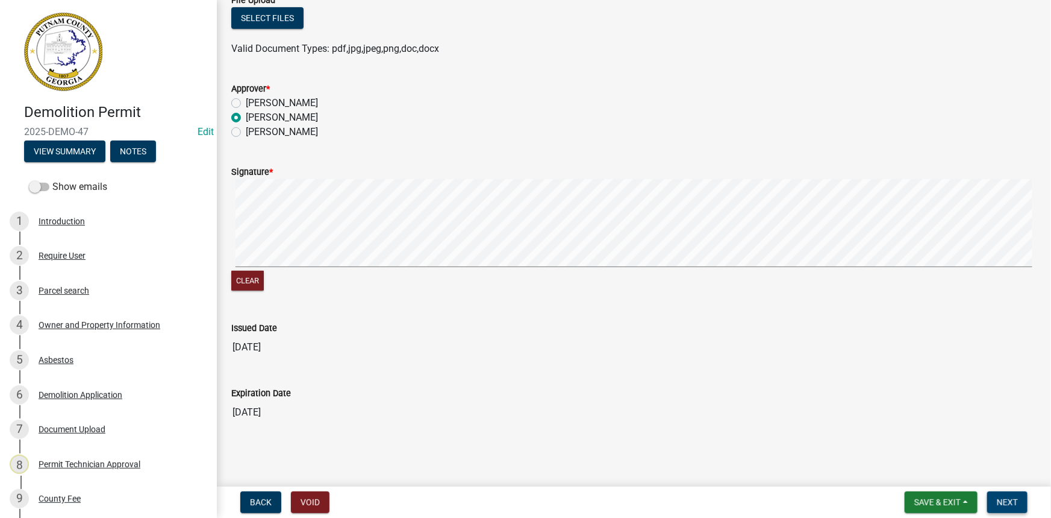
click at [1003, 497] on span "Next" at bounding box center [1007, 502] width 21 height 10
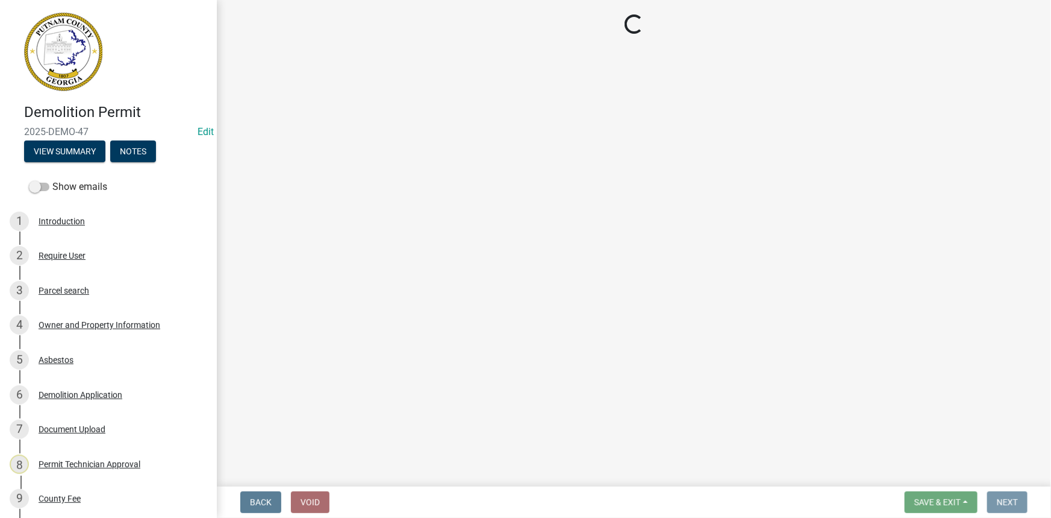
scroll to position [0, 0]
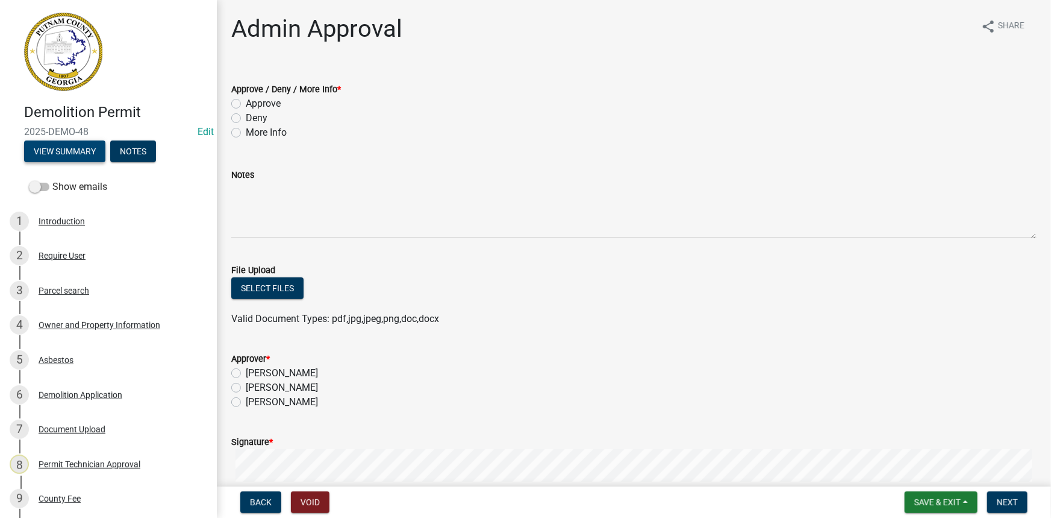
click at [87, 148] on button "View Summary" at bounding box center [64, 151] width 81 height 22
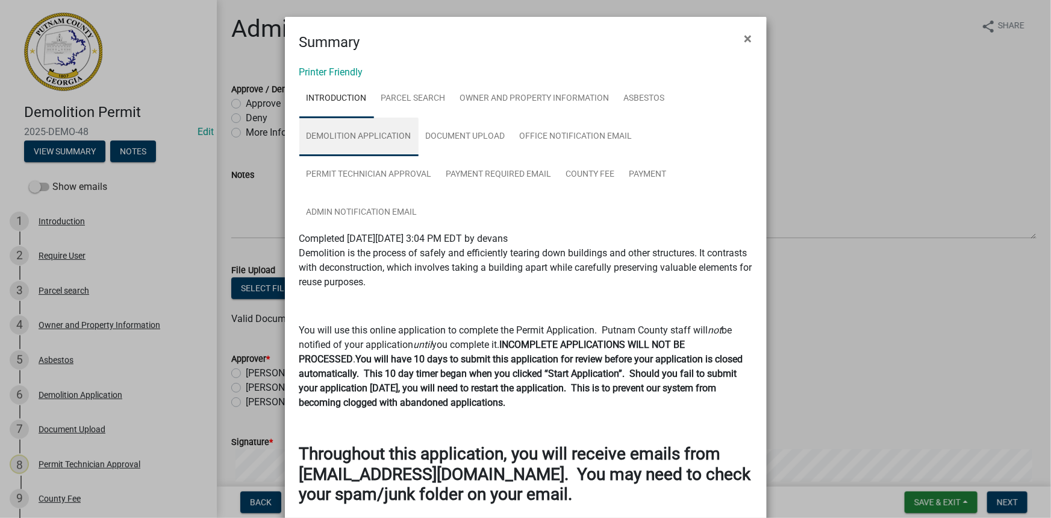
click at [387, 139] on link "Demolition Application" at bounding box center [358, 136] width 119 height 39
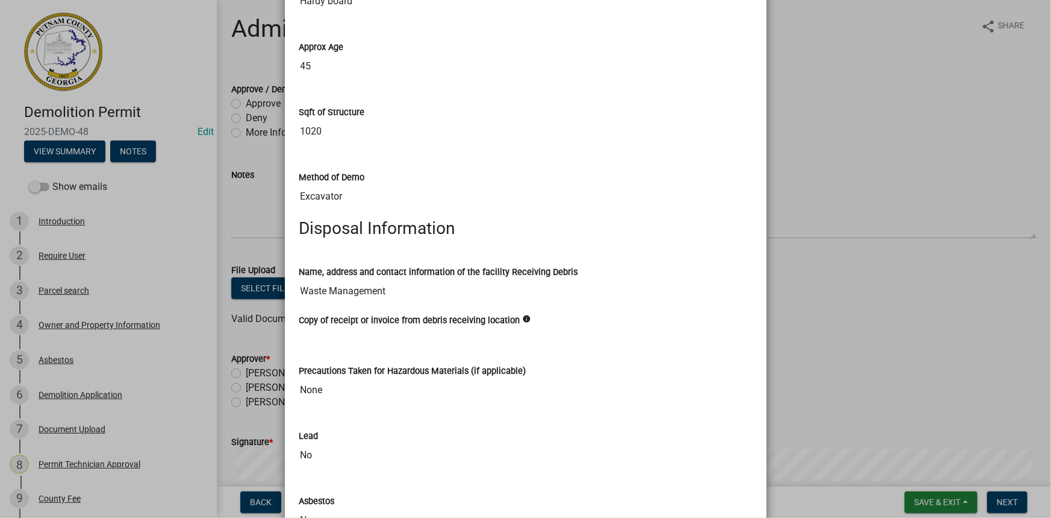
scroll to position [438, 0]
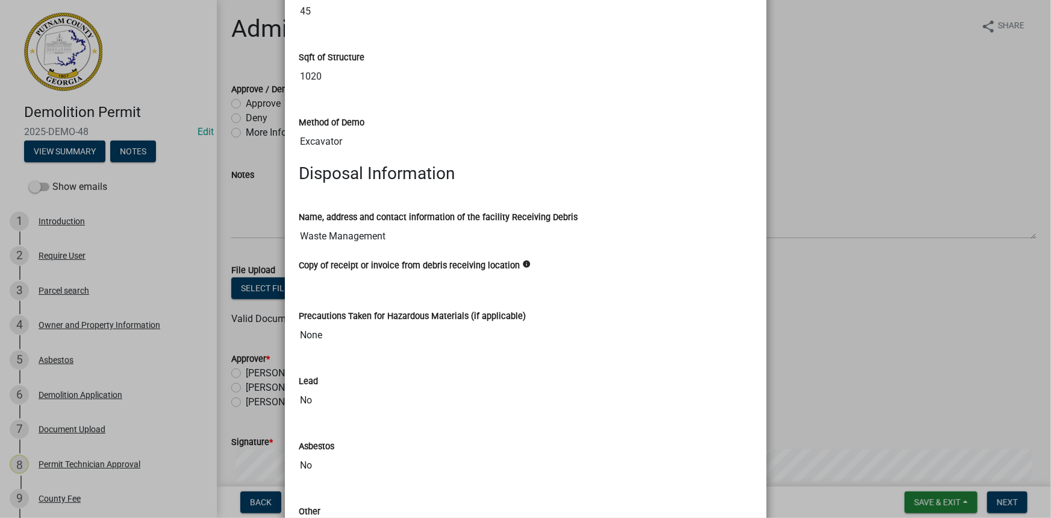
click at [831, 158] on ngb-modal-window "Summary × Printer Friendly Introduction Parcel search Owner and Property Inform…" at bounding box center [525, 259] width 1051 height 518
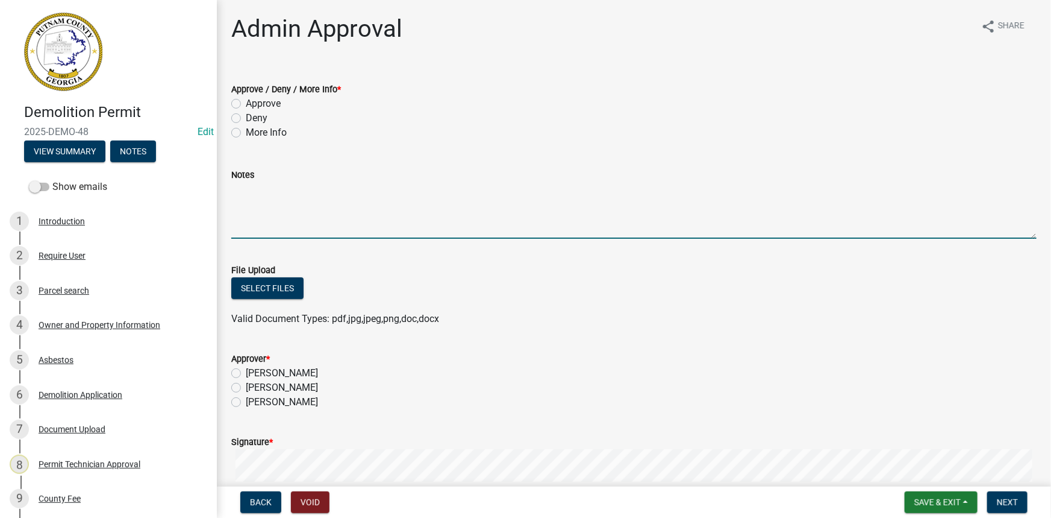
paste textarea "Please provide the Facility name, location address, contact person, and phone n…"
click at [89, 153] on button "View Summary" at bounding box center [64, 151] width 81 height 22
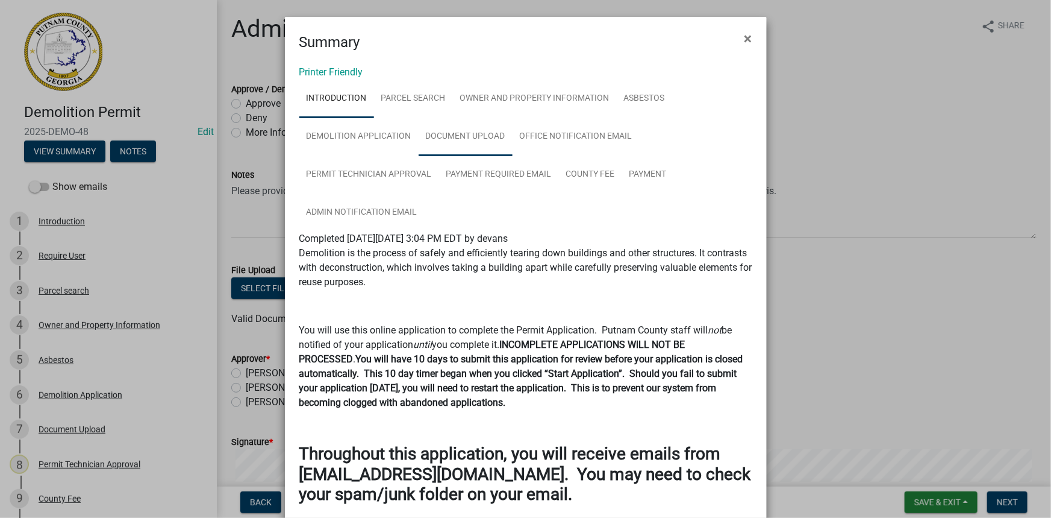
click at [480, 133] on link "Document Upload" at bounding box center [466, 136] width 94 height 39
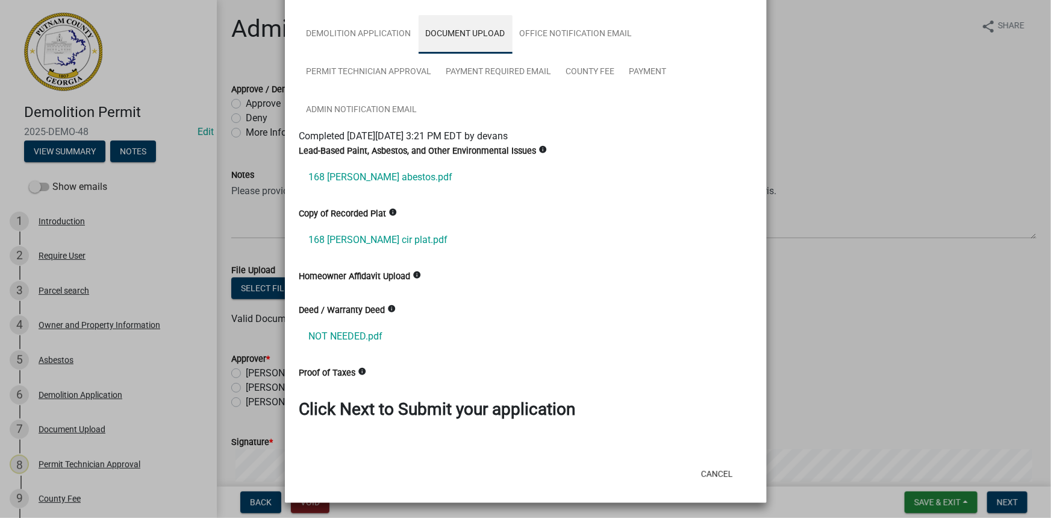
scroll to position [102, 0]
click at [806, 203] on ngb-modal-window "Summary × Printer Friendly Introduction Parcel search Owner and Property Inform…" at bounding box center [525, 259] width 1051 height 518
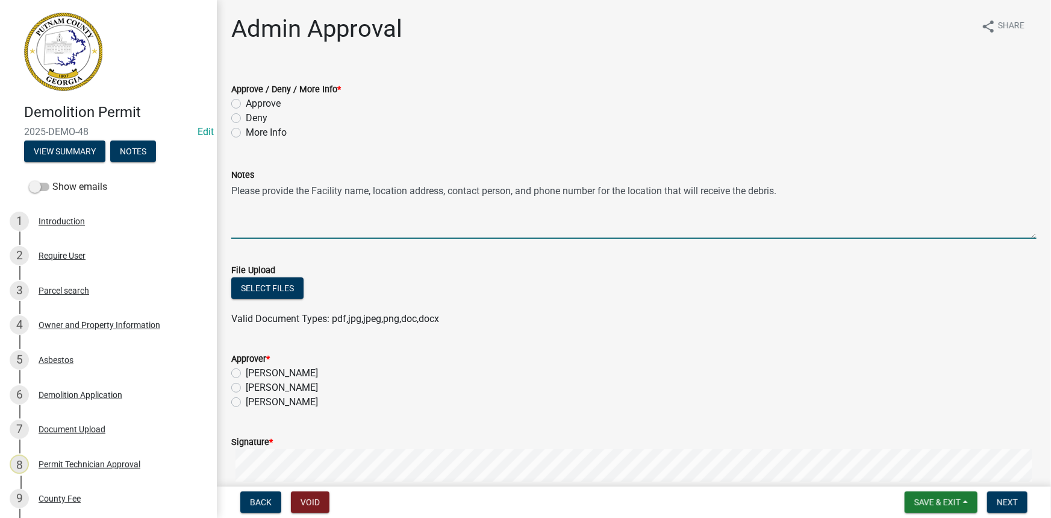
click at [813, 198] on textarea "Please provide the Facility name, location address, contact person, and phone n…" at bounding box center [634, 210] width 806 height 57
type textarea "Please provide the Facility name, location address, contact person, and phone n…"
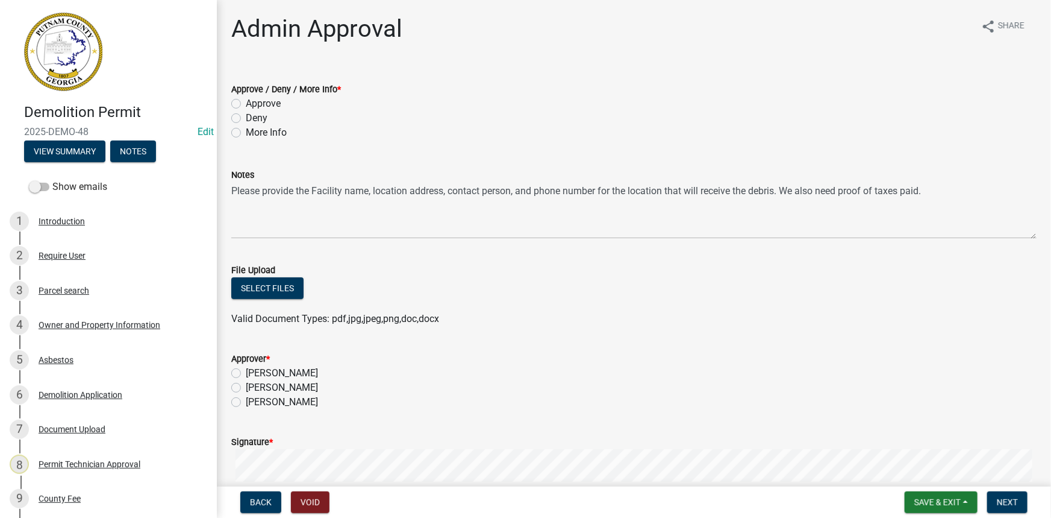
click at [316, 383] on label "[PERSON_NAME]" at bounding box center [282, 387] width 72 height 14
click at [254, 383] on input "[PERSON_NAME]" at bounding box center [250, 384] width 8 height 8
radio input "true"
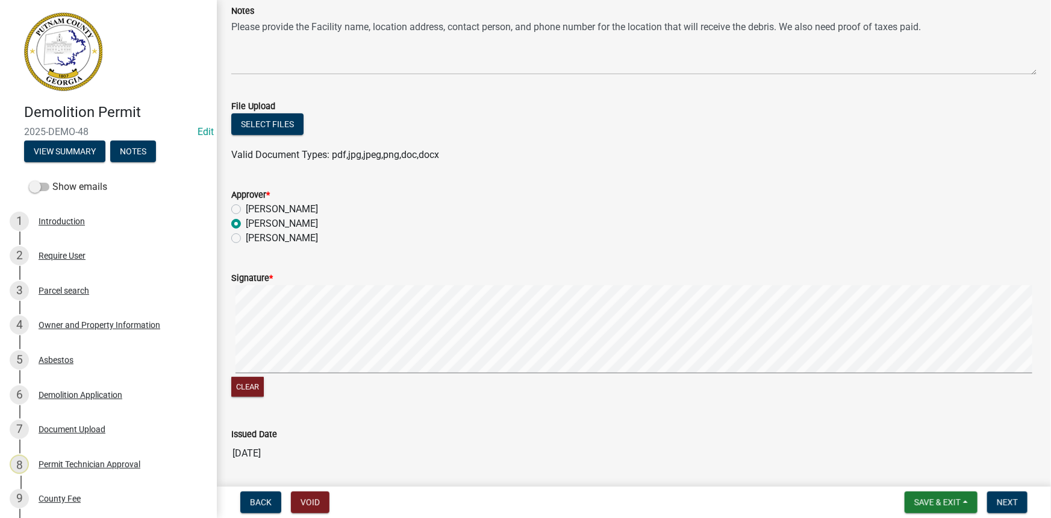
scroll to position [270, 0]
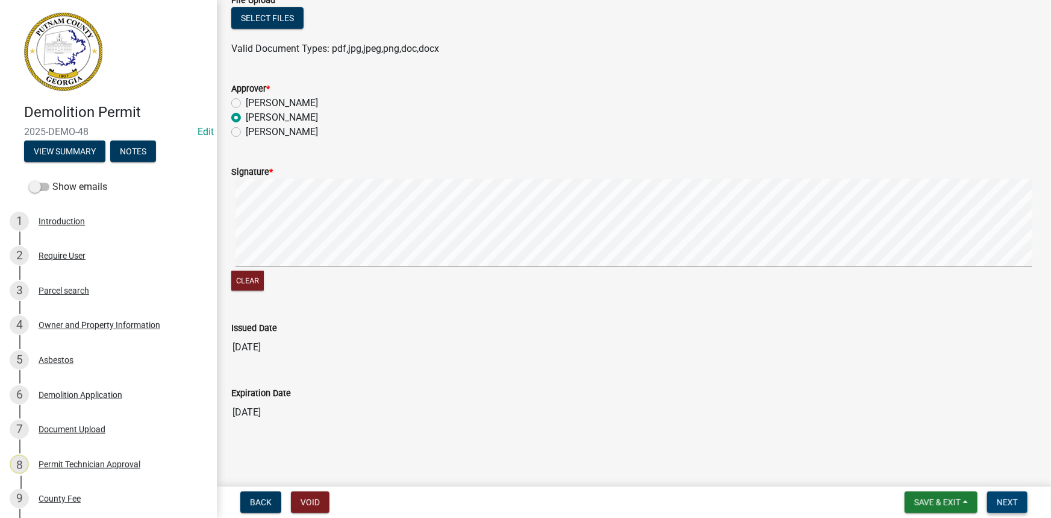
click at [1017, 507] on button "Next" at bounding box center [1007, 502] width 40 height 22
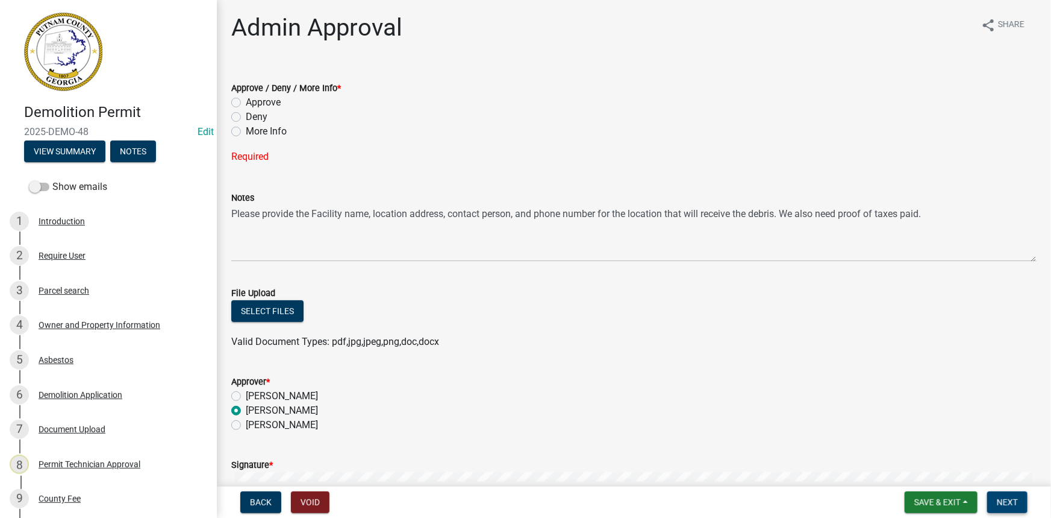
scroll to position [0, 0]
click at [260, 132] on label "More Info" at bounding box center [266, 132] width 41 height 14
click at [254, 132] on input "More Info" at bounding box center [250, 129] width 8 height 8
radio input "true"
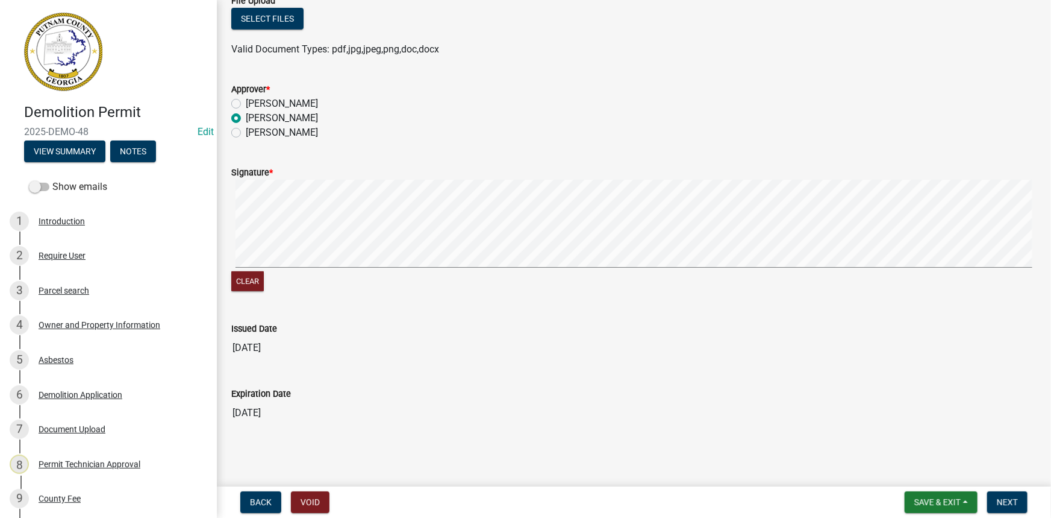
scroll to position [270, 0]
click at [989, 502] on button "Next" at bounding box center [1007, 502] width 40 height 22
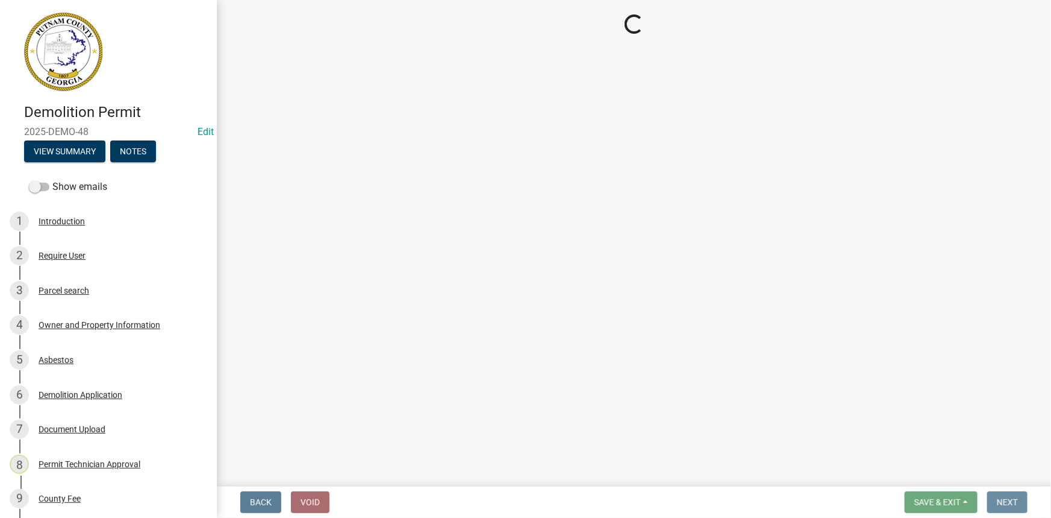
scroll to position [0, 0]
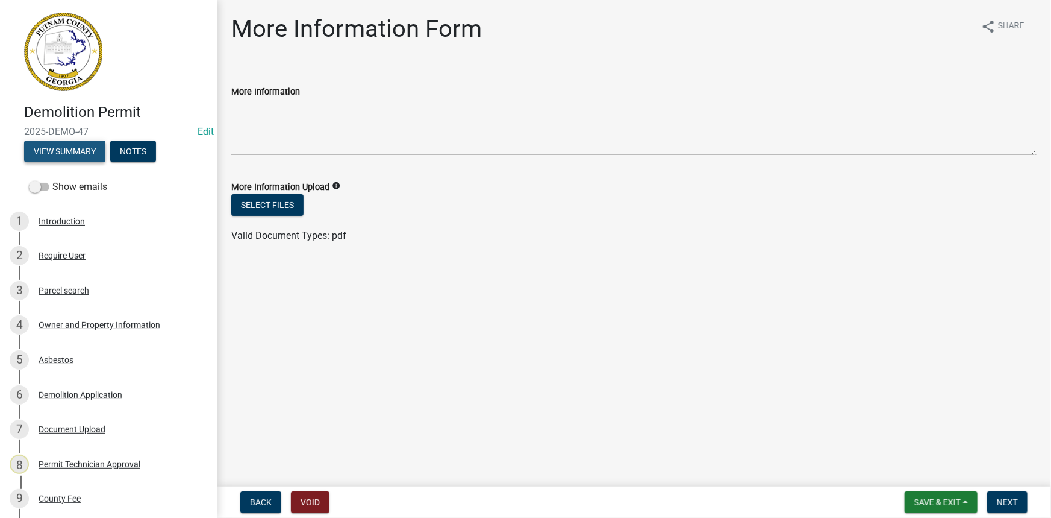
click at [90, 153] on button "View Summary" at bounding box center [64, 151] width 81 height 22
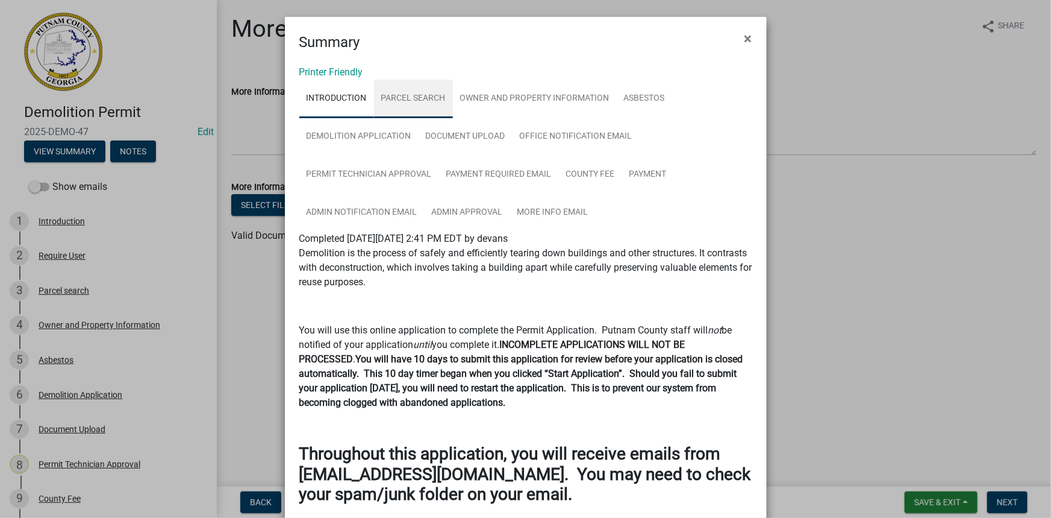
click at [416, 95] on link "Parcel search" at bounding box center [413, 99] width 79 height 39
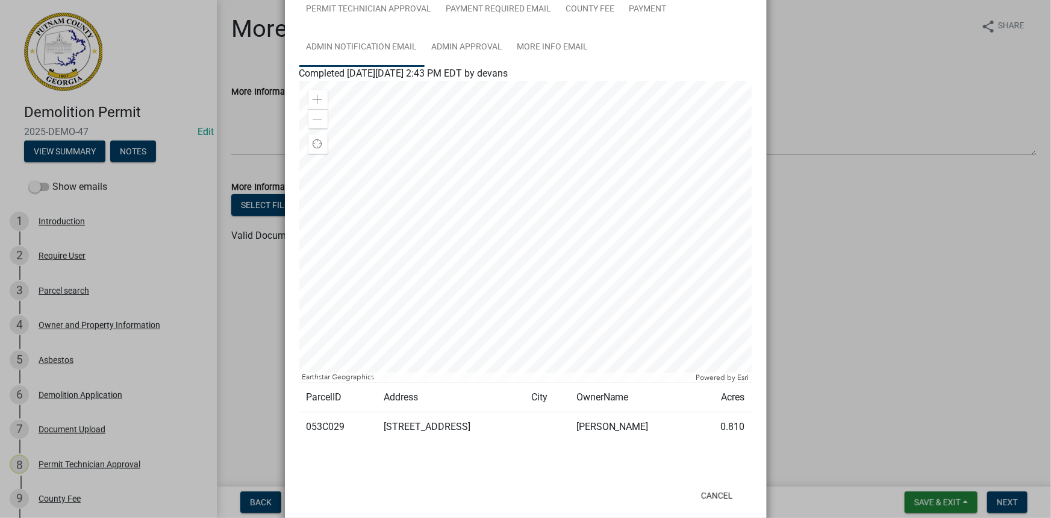
scroll to position [187, 0]
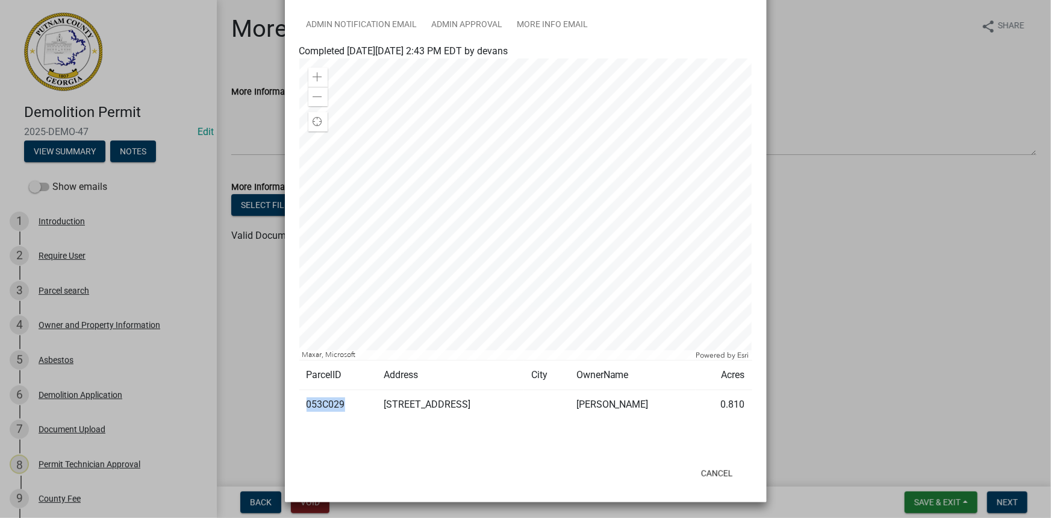
drag, startPoint x: 342, startPoint y: 404, endPoint x: 305, endPoint y: 404, distance: 37.4
click at [305, 404] on td "053C029" at bounding box center [337, 405] width 77 height 30
copy td "053C029"
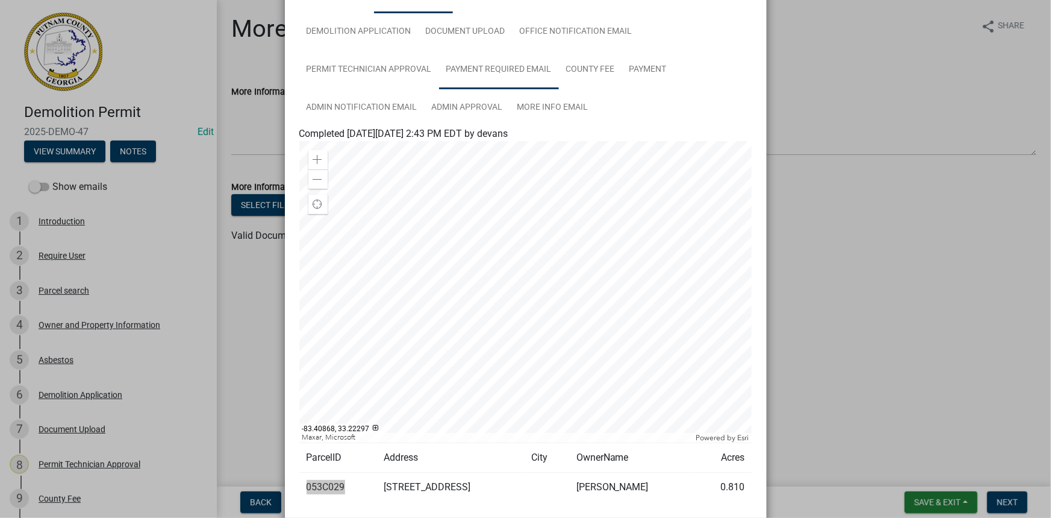
scroll to position [78, 0]
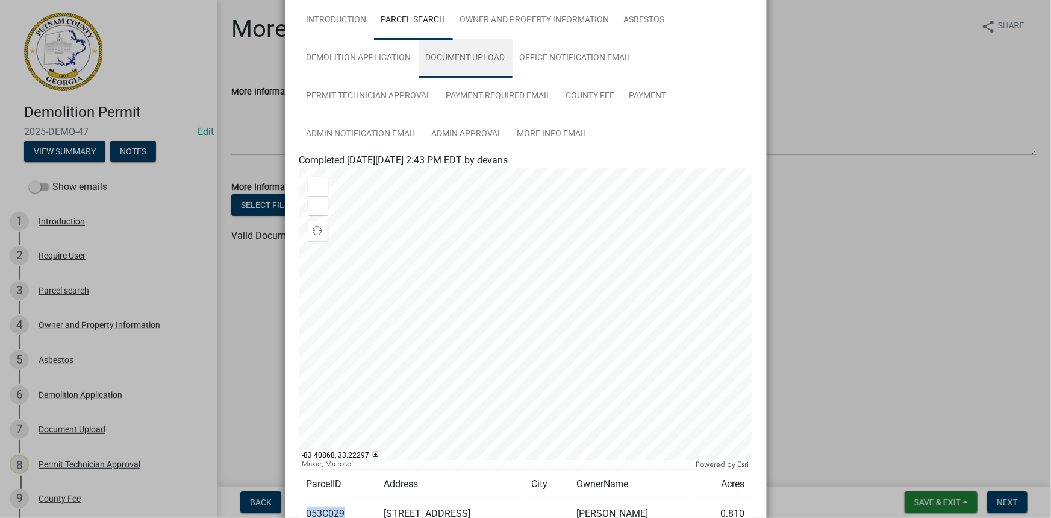
click at [478, 54] on link "Document Upload" at bounding box center [466, 58] width 94 height 39
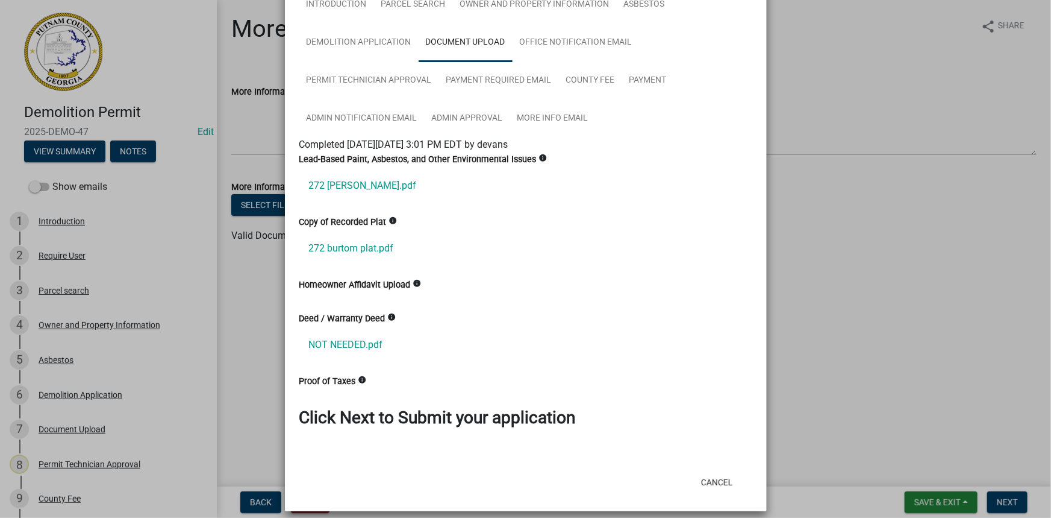
scroll to position [102, 0]
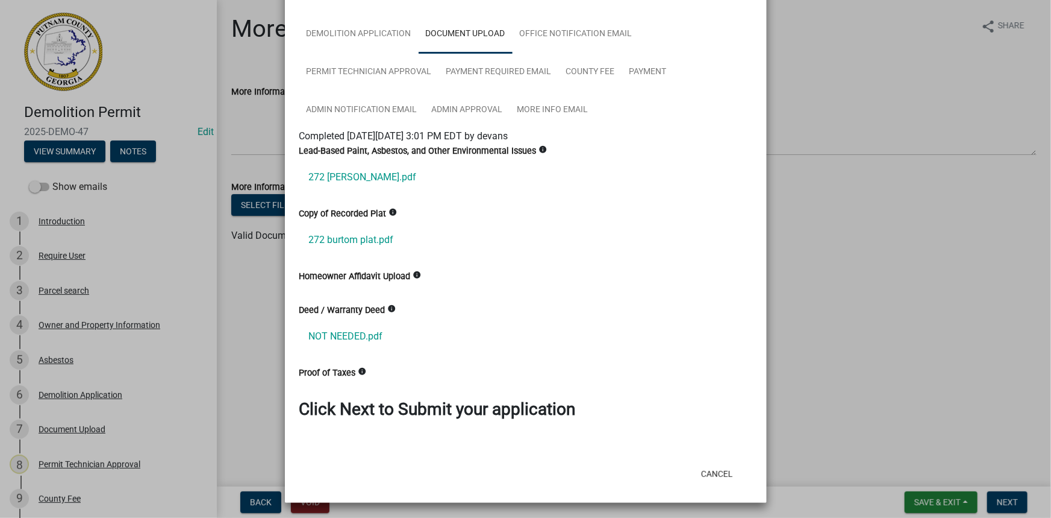
click at [133, 322] on ngb-modal-window "Summary × Printer Friendly Introduction Parcel search Owner and Property Inform…" at bounding box center [525, 259] width 1051 height 518
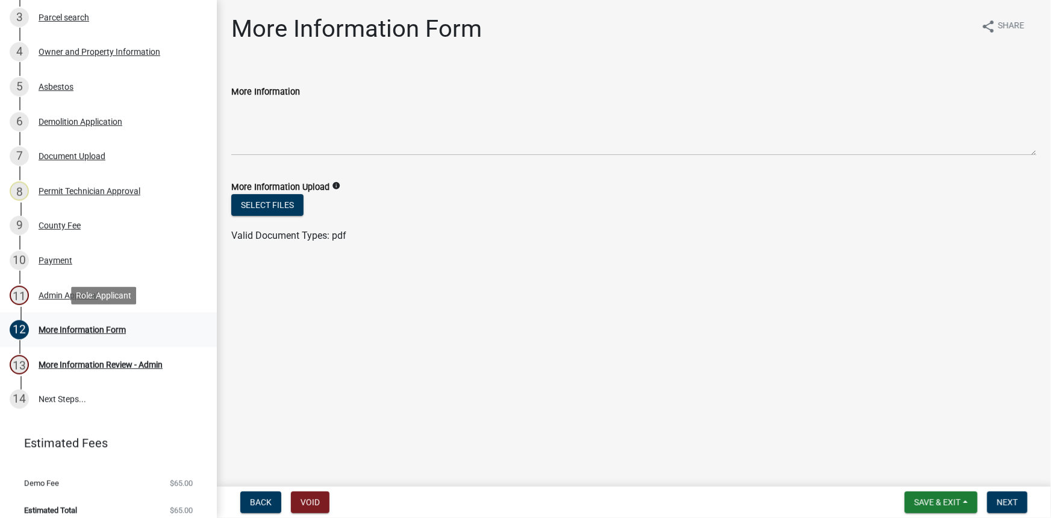
scroll to position [274, 0]
click at [52, 290] on div "Admin Approval" at bounding box center [69, 294] width 60 height 8
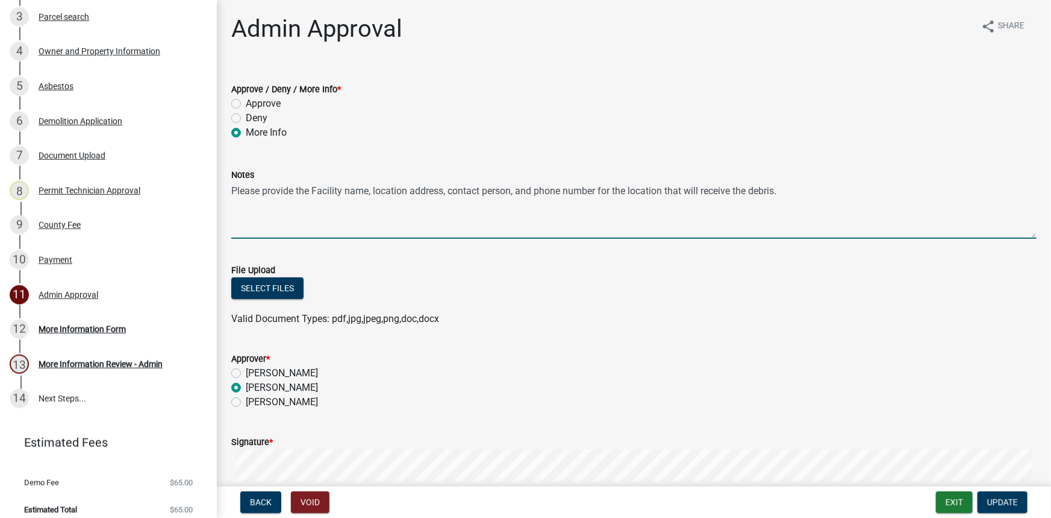
click at [807, 189] on textarea "Please provide the Facility name, location address, contact person, and phone n…" at bounding box center [634, 210] width 806 height 57
type textarea "Please provide the Facility name, location address, contact person, and phone n…"
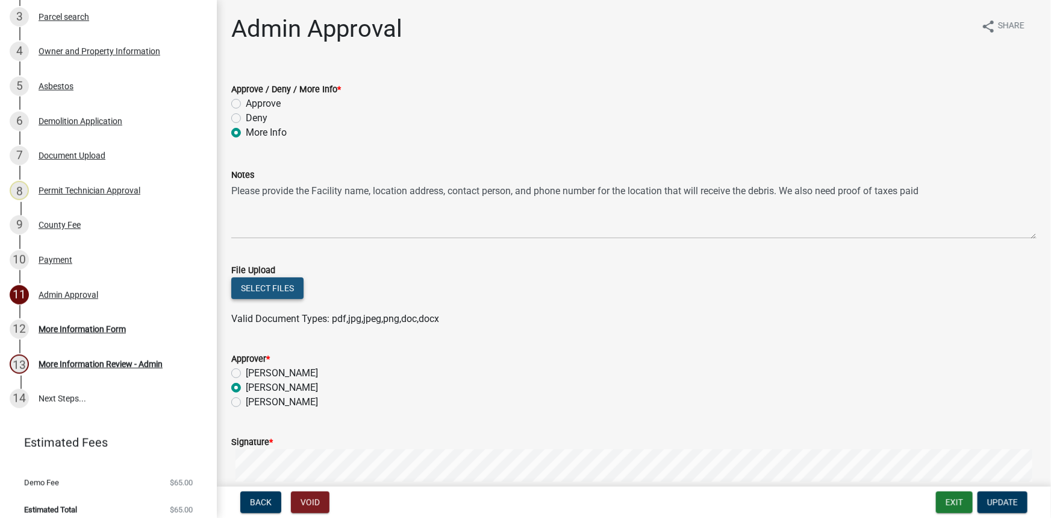
click at [271, 294] on button "Select files" at bounding box center [267, 288] width 72 height 22
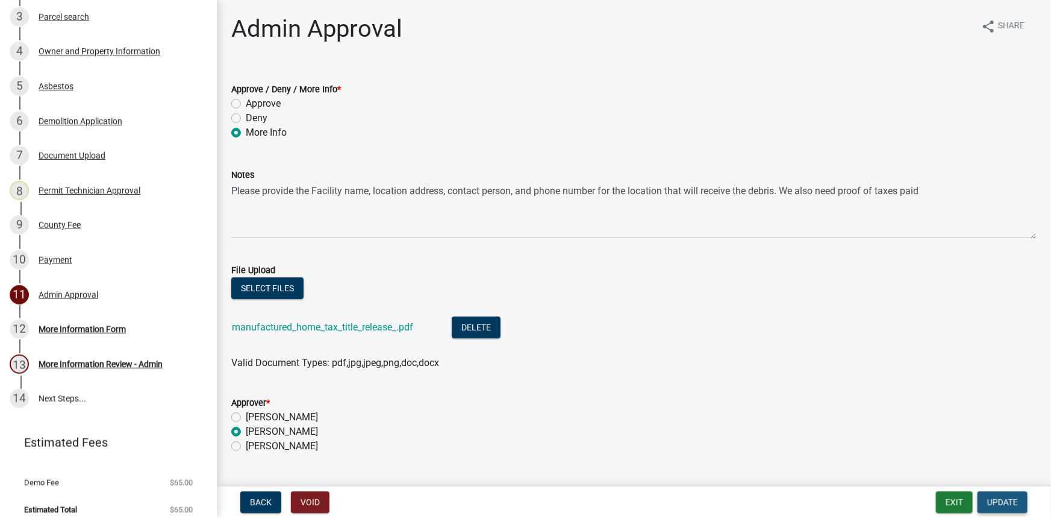
click at [1008, 495] on button "Update" at bounding box center [1003, 502] width 50 height 22
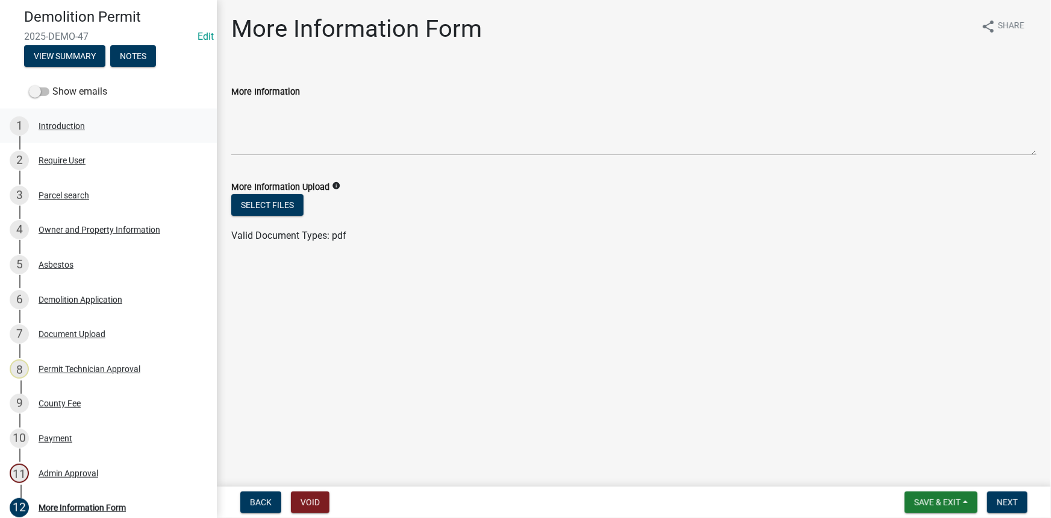
scroll to position [0, 0]
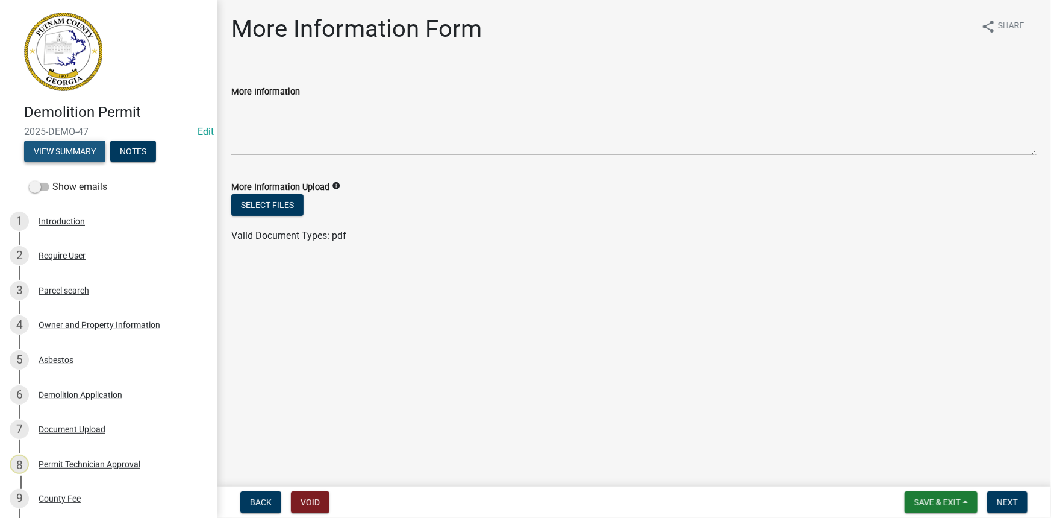
click at [69, 149] on button "View Summary" at bounding box center [64, 151] width 81 height 22
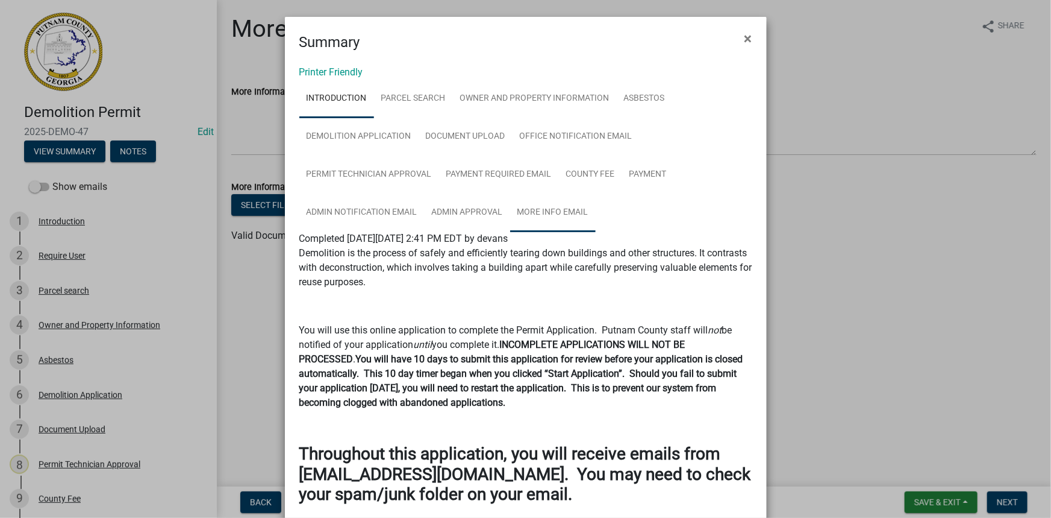
click at [516, 208] on link "More Info Email" at bounding box center [553, 212] width 86 height 39
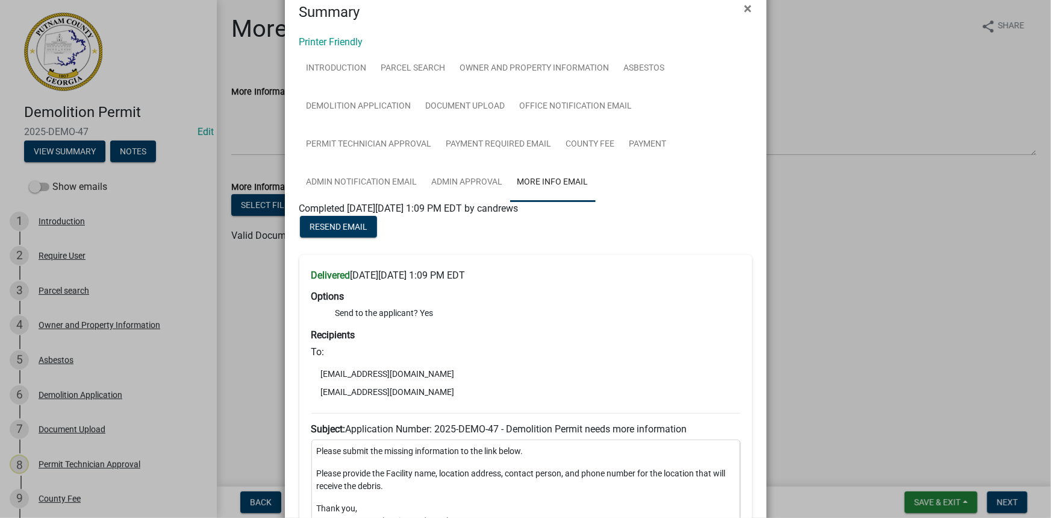
scroll to position [109, 0]
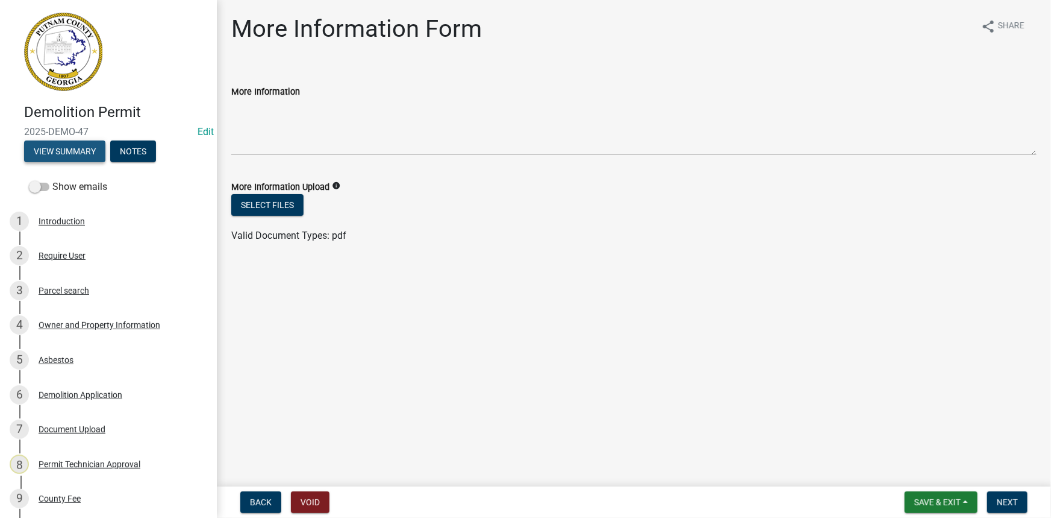
click at [87, 142] on button "View Summary" at bounding box center [64, 151] width 81 height 22
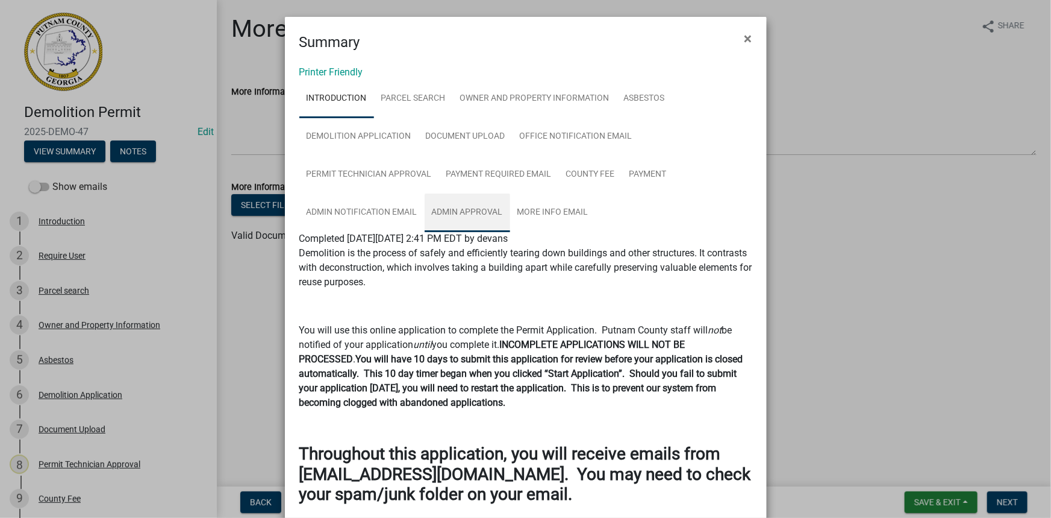
click at [451, 204] on link "Admin Approval" at bounding box center [468, 212] width 86 height 39
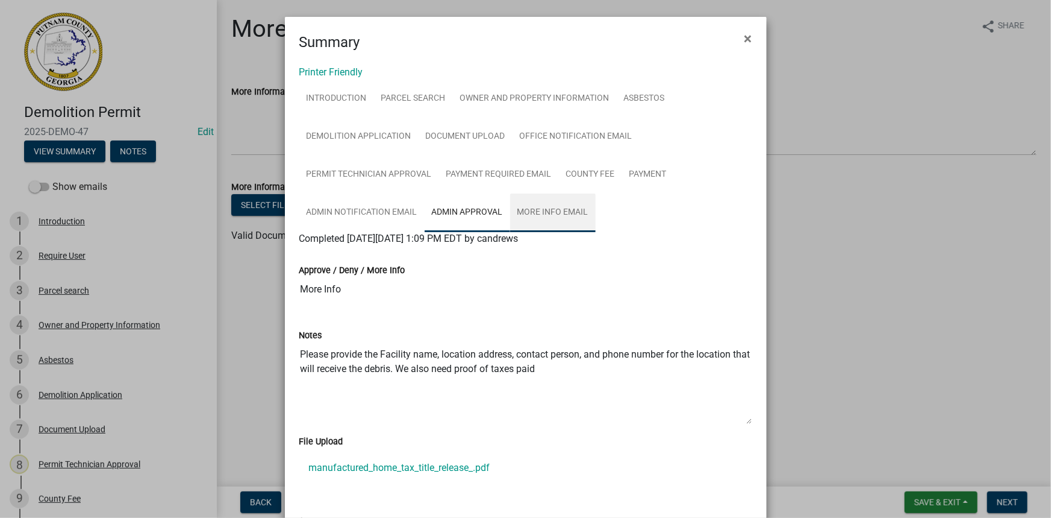
click at [545, 216] on link "More Info Email" at bounding box center [553, 212] width 86 height 39
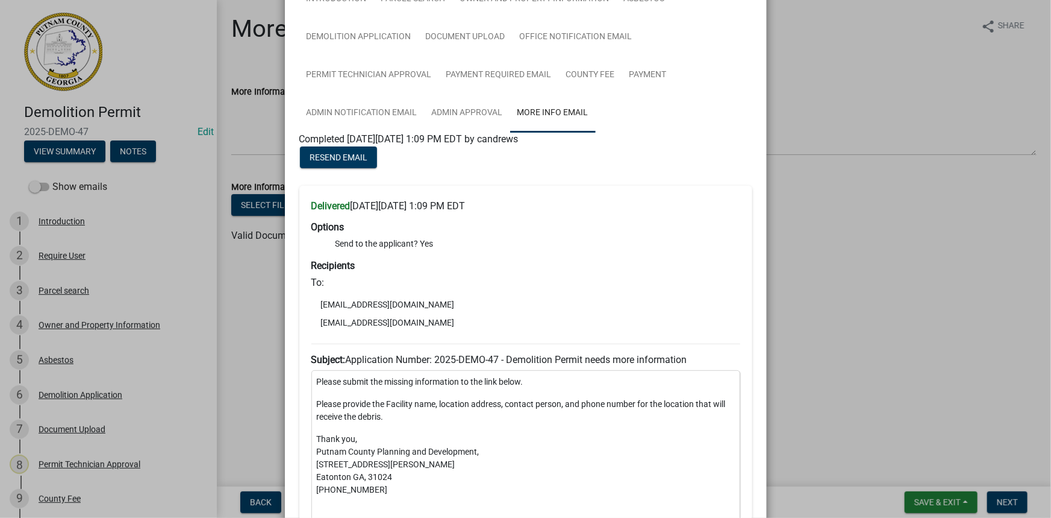
scroll to position [109, 0]
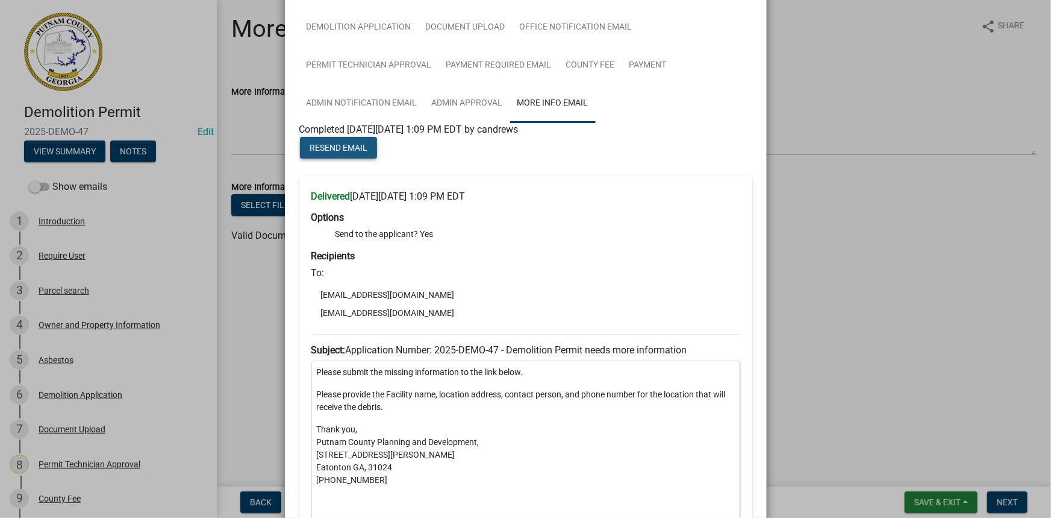
click at [344, 149] on span "Resend Email" at bounding box center [339, 148] width 58 height 10
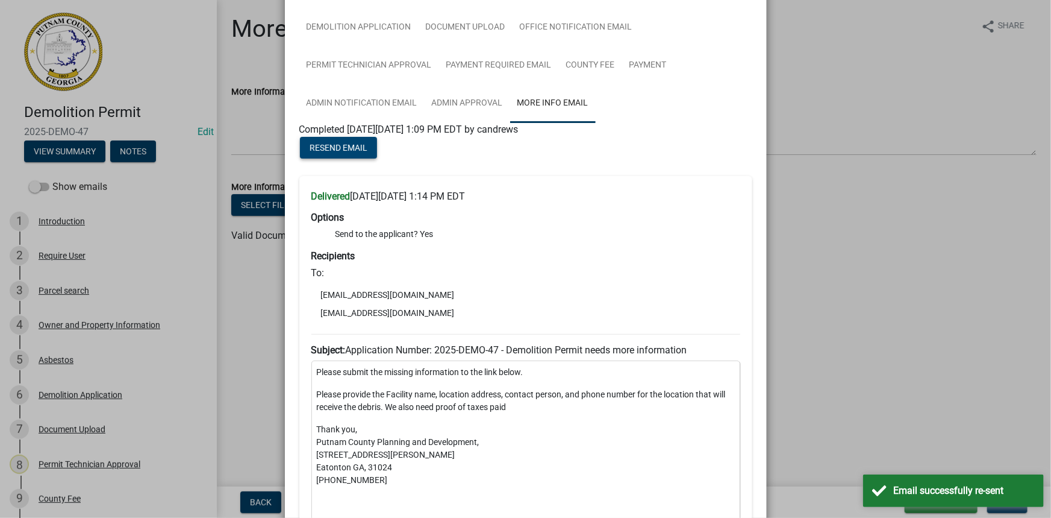
click at [345, 149] on span "Resend Email" at bounding box center [339, 148] width 58 height 10
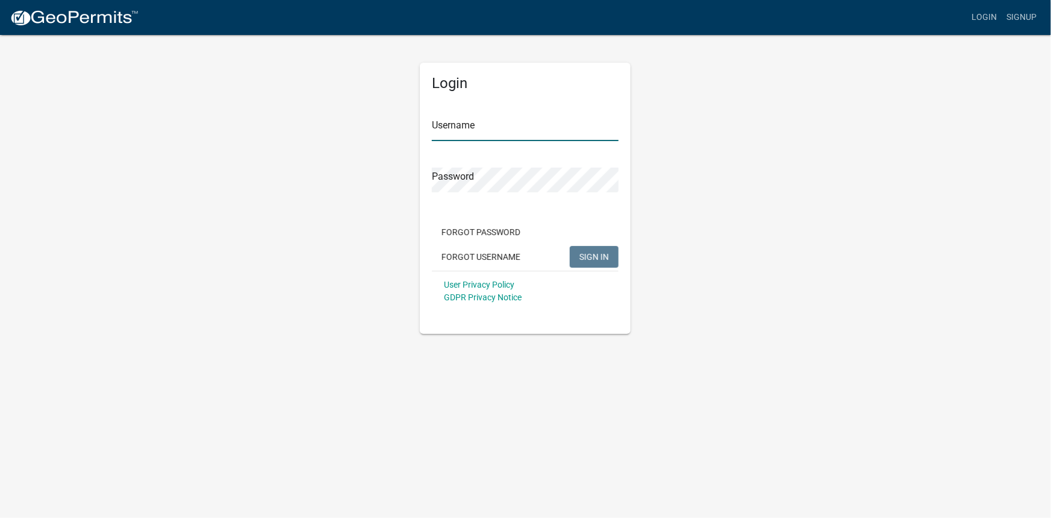
type input "candrews"
click at [591, 256] on span "SIGN IN" at bounding box center [595, 256] width 30 height 10
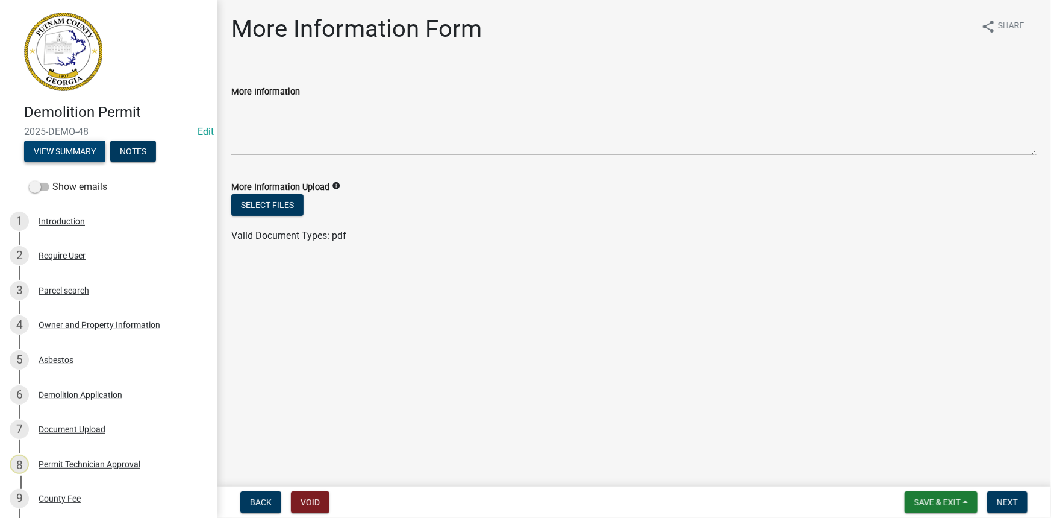
click at [84, 148] on button "View Summary" at bounding box center [64, 151] width 81 height 22
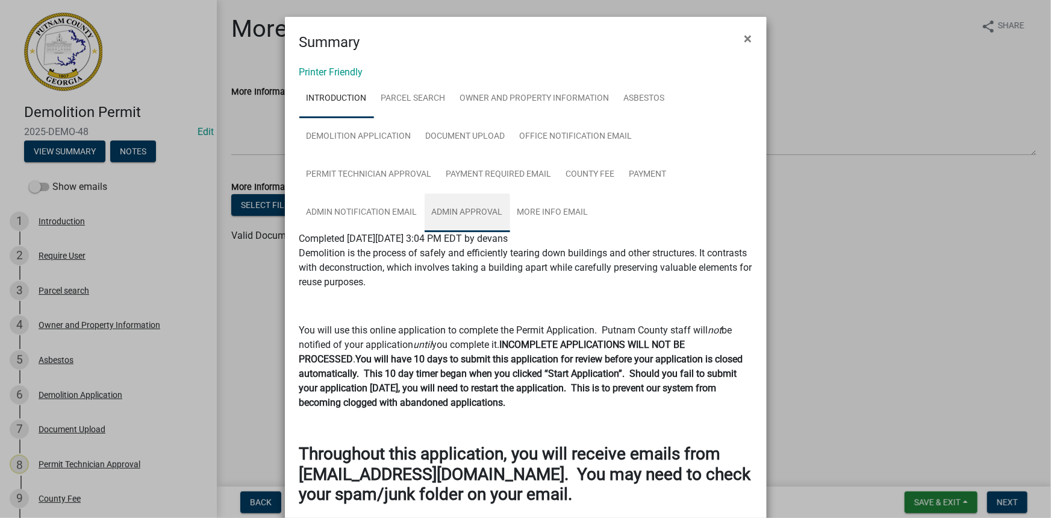
click at [460, 207] on link "Admin Approval" at bounding box center [468, 212] width 86 height 39
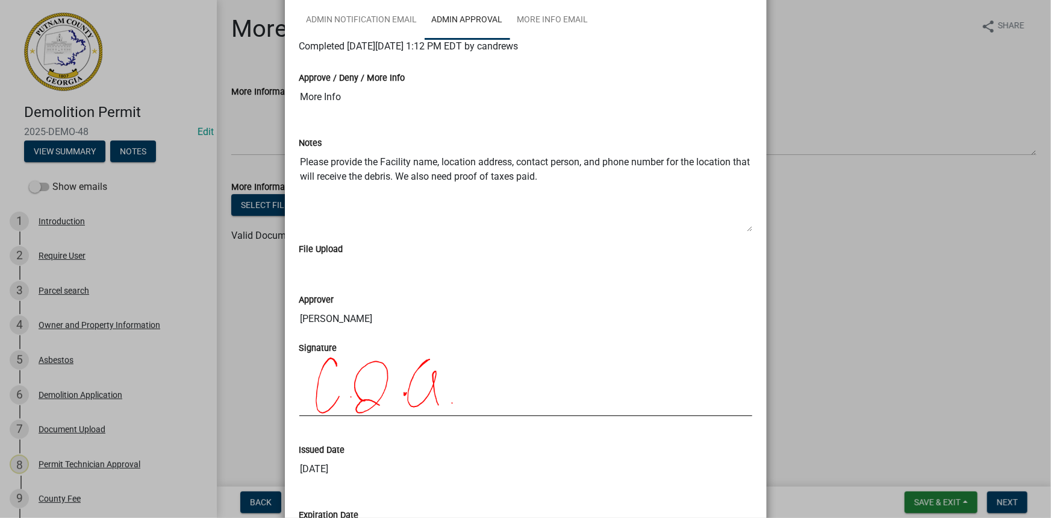
scroll to position [219, 0]
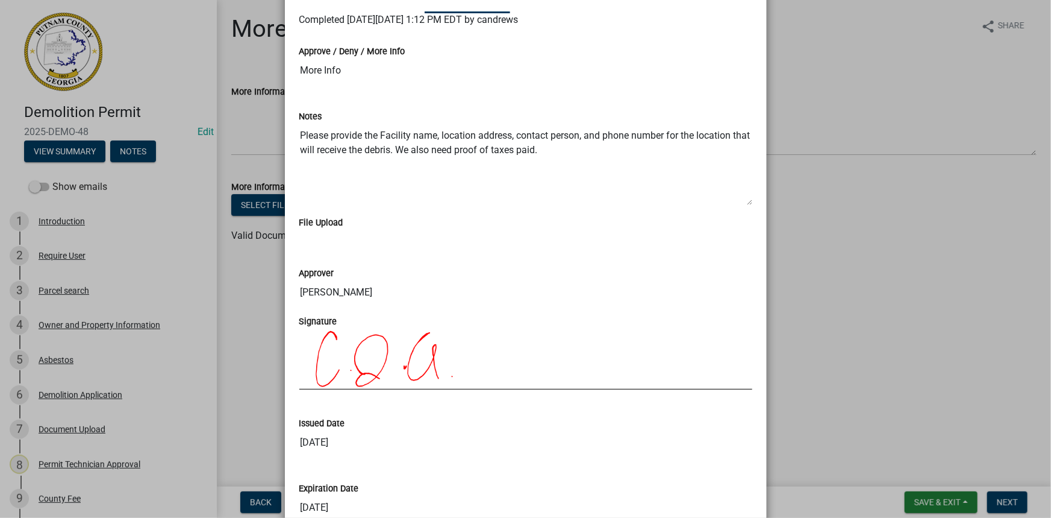
click at [231, 343] on ngb-modal-window "Summary × Printer Friendly Introduction Parcel search Owner and Property Inform…" at bounding box center [525, 259] width 1051 height 518
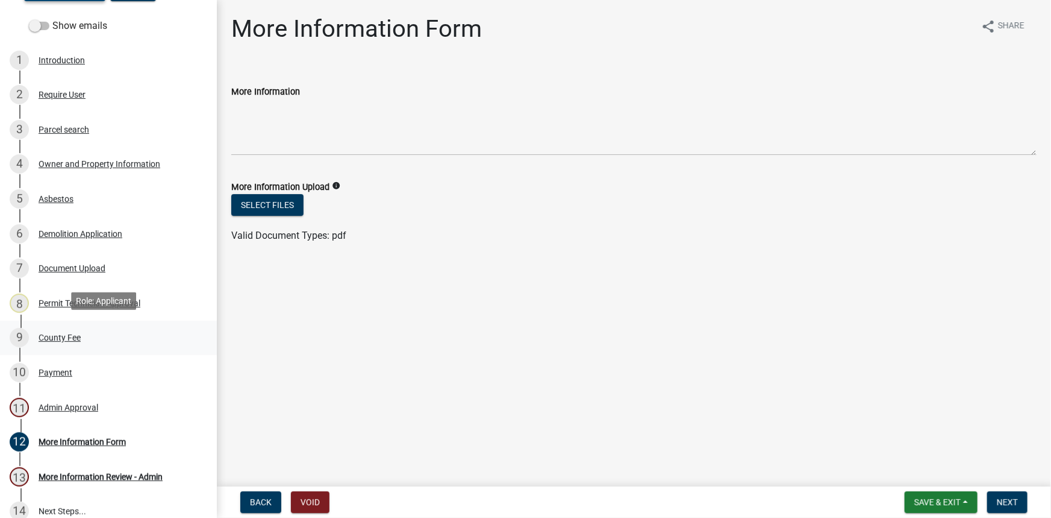
scroll to position [164, 0]
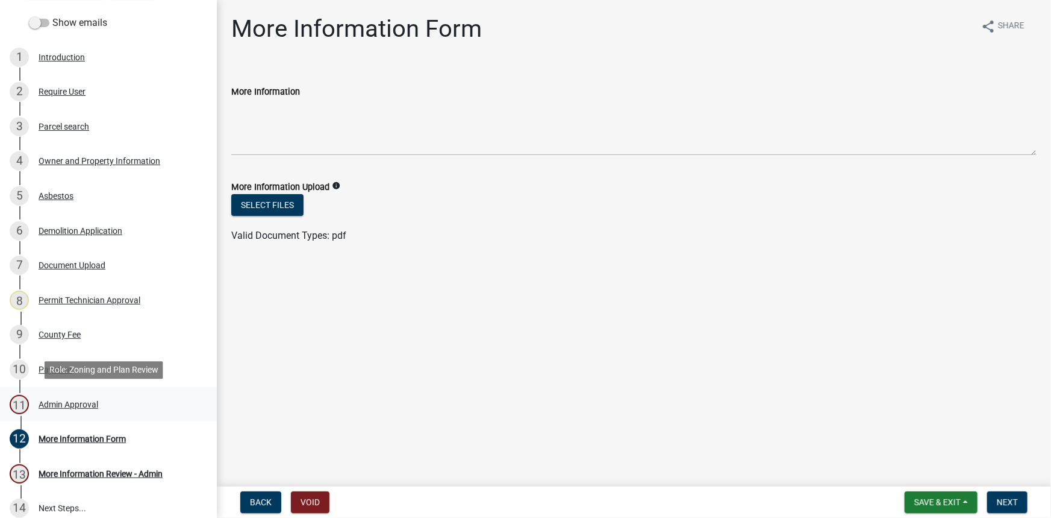
click at [73, 407] on div "Admin Approval" at bounding box center [69, 404] width 60 height 8
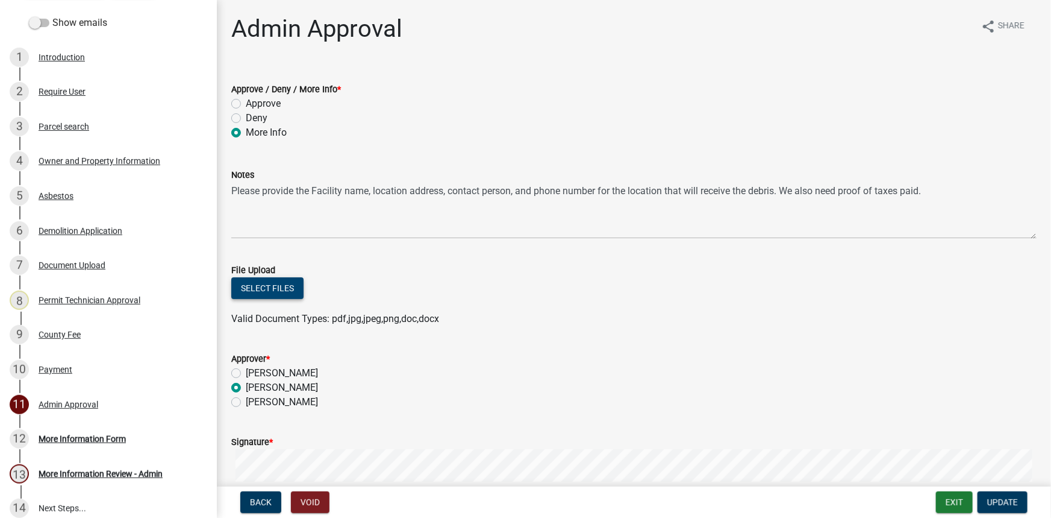
click at [288, 290] on button "Select files" at bounding box center [267, 288] width 72 height 22
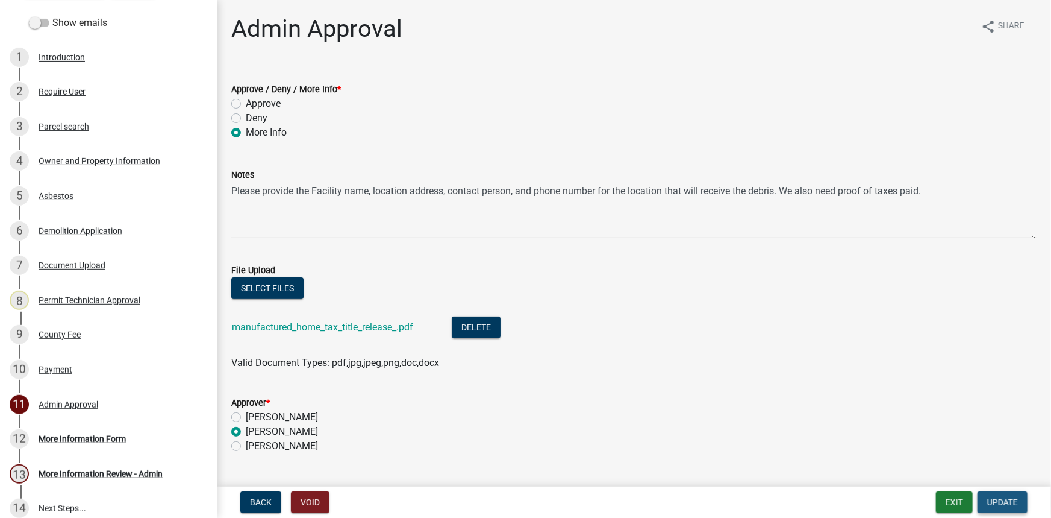
click at [1009, 502] on span "Update" at bounding box center [1002, 502] width 31 height 10
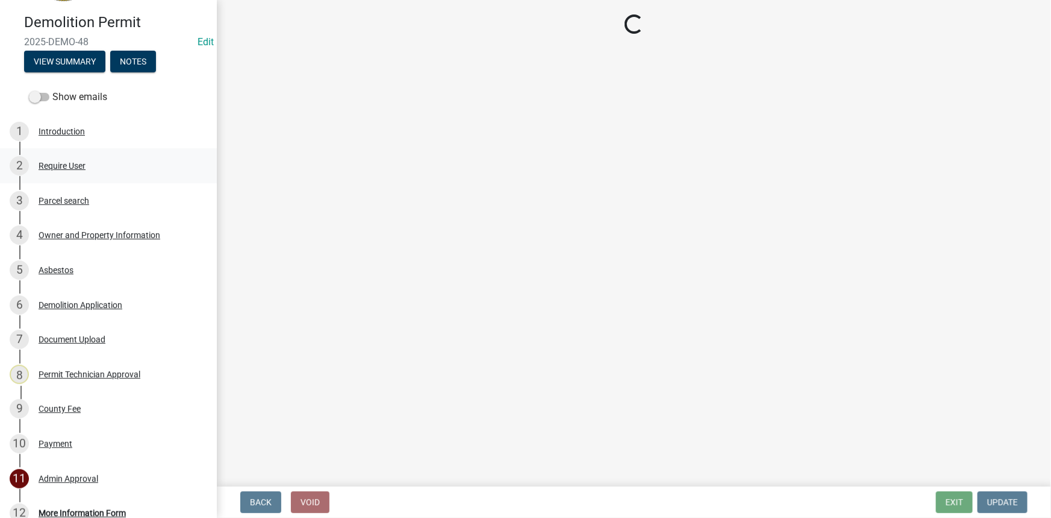
scroll to position [54, 0]
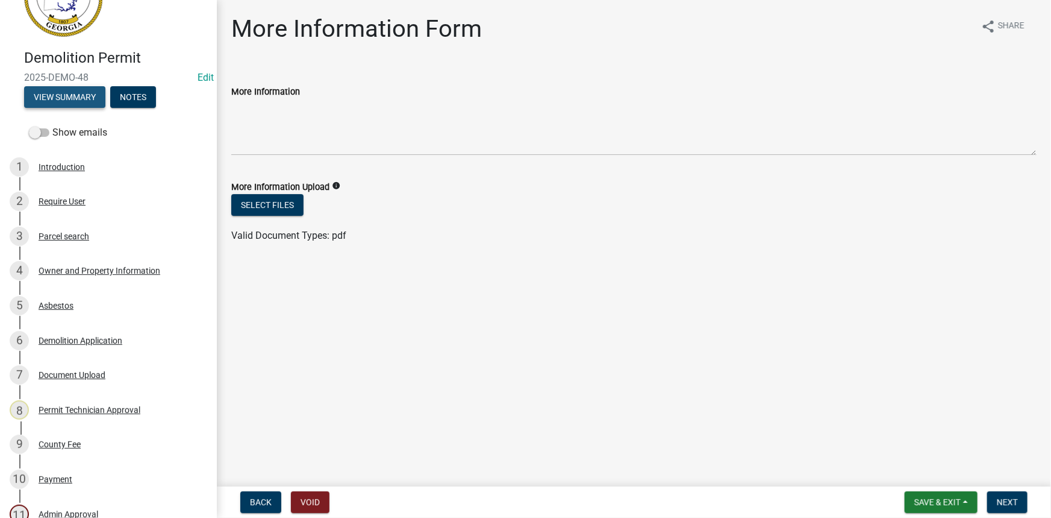
click at [81, 87] on button "View Summary" at bounding box center [64, 97] width 81 height 22
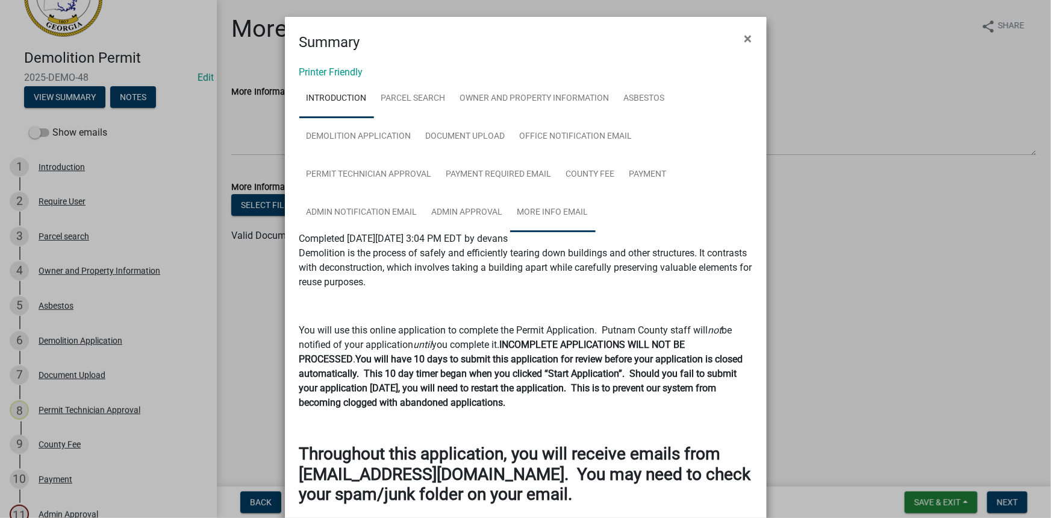
click at [524, 208] on link "More Info Email" at bounding box center [553, 212] width 86 height 39
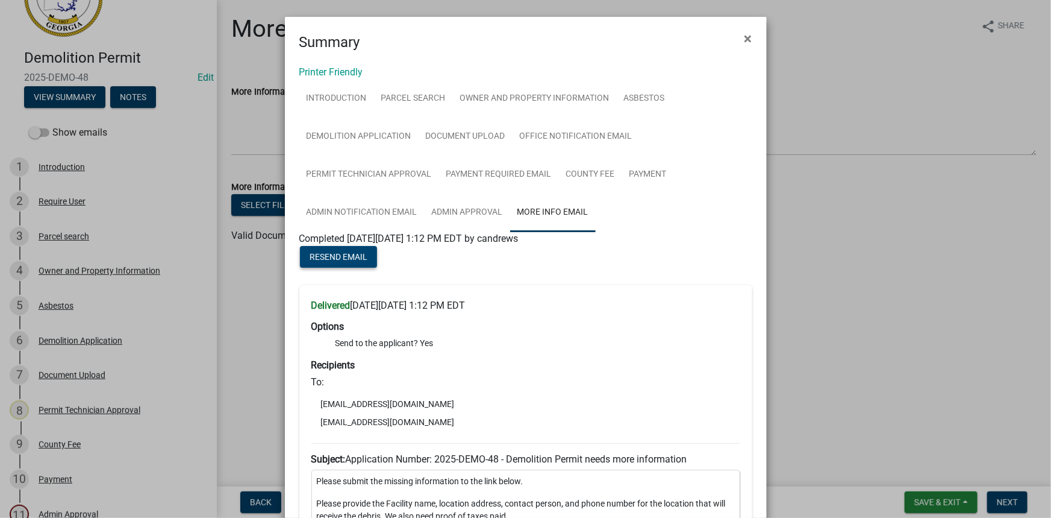
click at [348, 257] on span "Resend Email" at bounding box center [339, 257] width 58 height 10
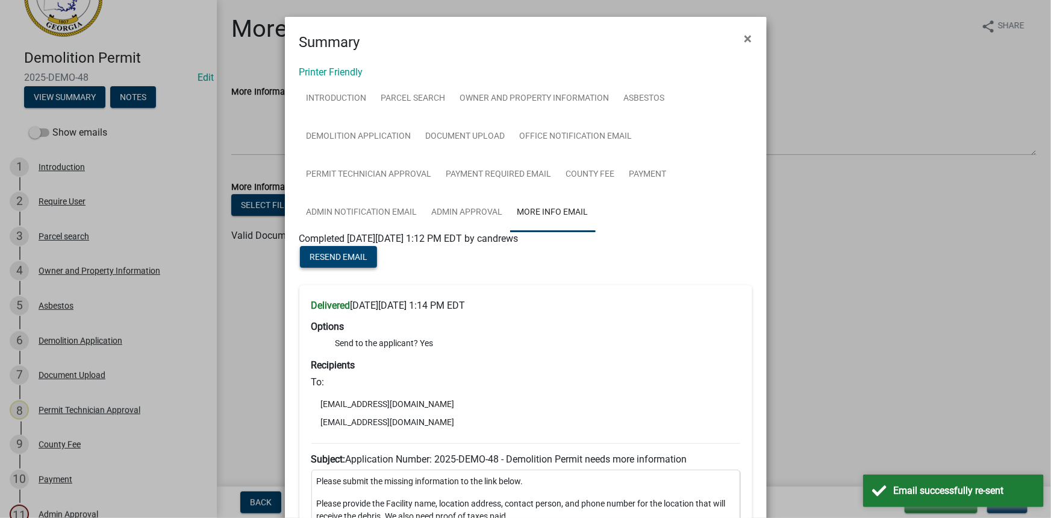
click at [348, 257] on span "Resend Email" at bounding box center [339, 257] width 58 height 10
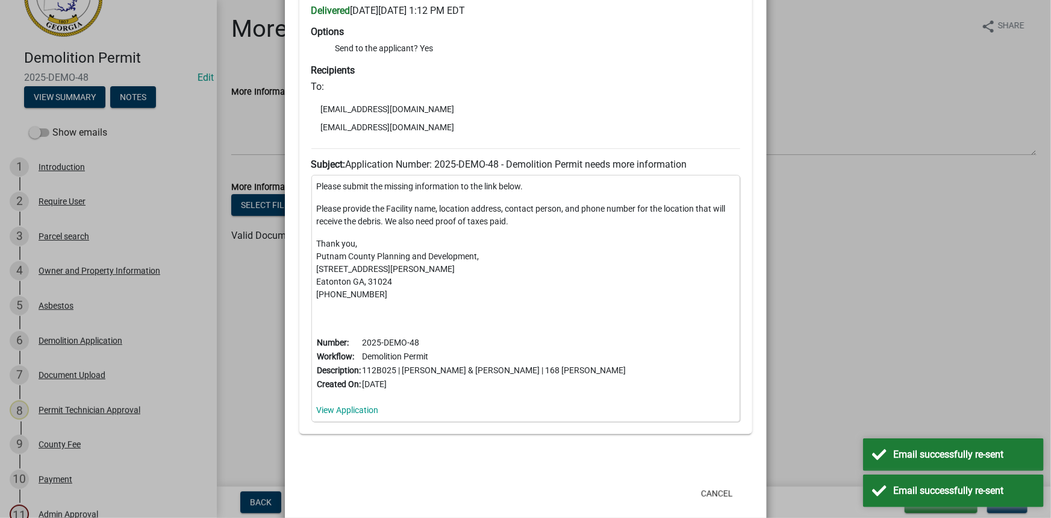
scroll to position [1230, 0]
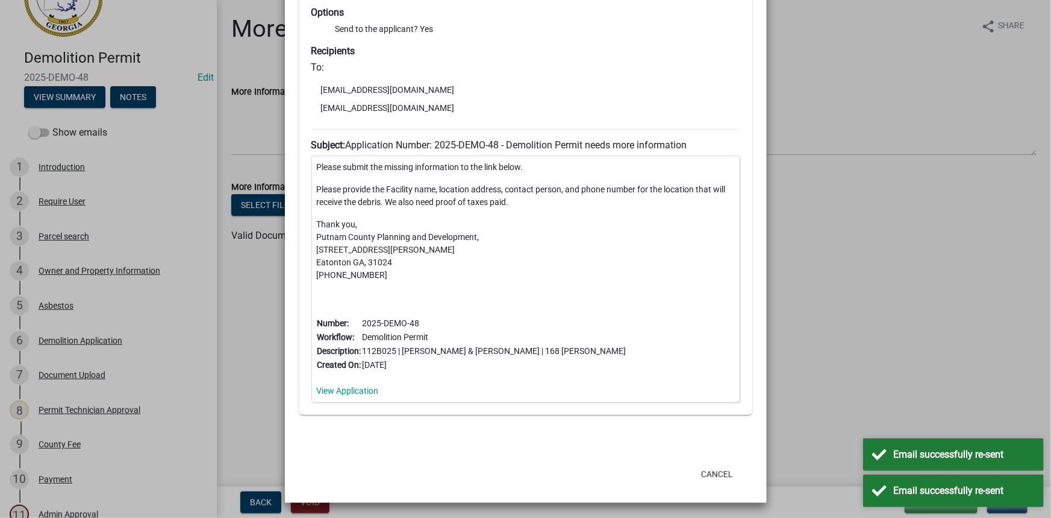
click at [963, 264] on ngb-modal-window "Summary × Printer Friendly Introduction Parcel search Owner and Property Inform…" at bounding box center [525, 259] width 1051 height 518
